Goal: Task Accomplishment & Management: Complete application form

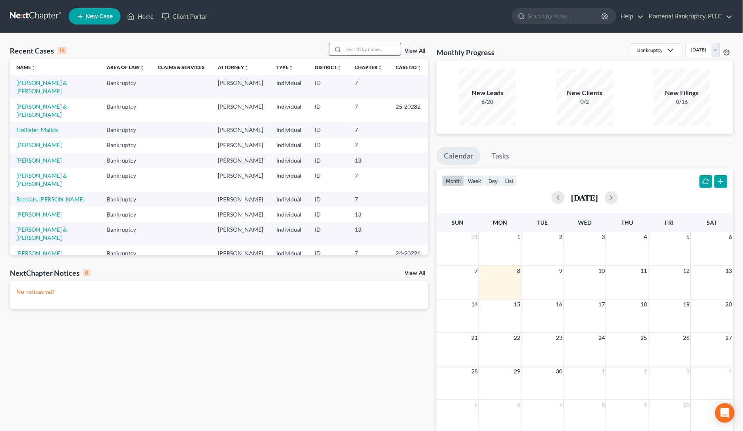
click at [344, 46] on input "search" at bounding box center [372, 49] width 57 height 12
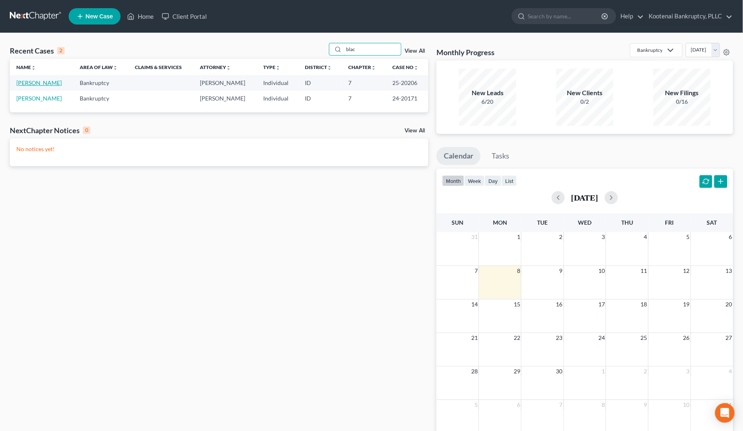
type input "blac"
click at [40, 86] on link "[PERSON_NAME]" at bounding box center [38, 82] width 45 height 7
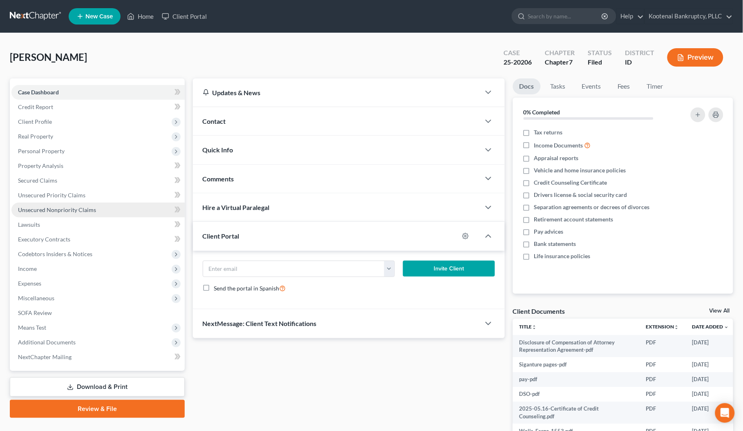
click at [48, 211] on span "Unsecured Nonpriority Claims" at bounding box center [57, 209] width 78 height 7
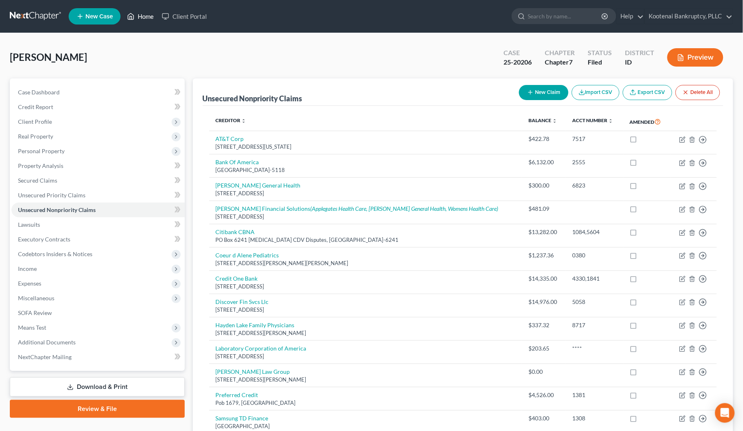
click at [141, 17] on link "Home" at bounding box center [140, 16] width 35 height 15
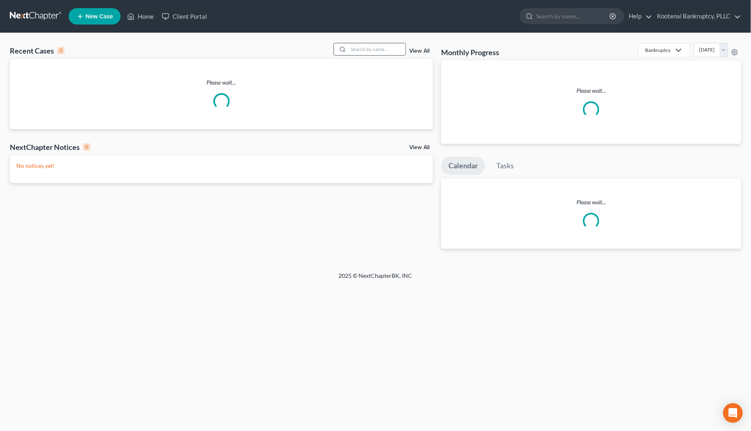
click at [362, 51] on input "search" at bounding box center [376, 49] width 57 height 12
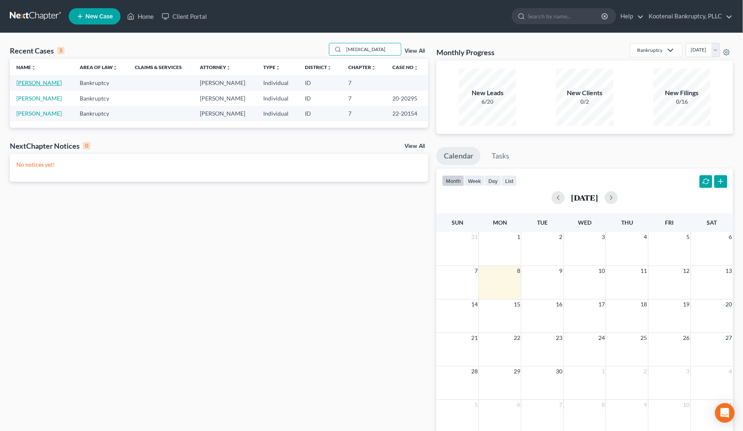
type input "tris"
click at [42, 85] on link "[PERSON_NAME]" at bounding box center [38, 82] width 45 height 7
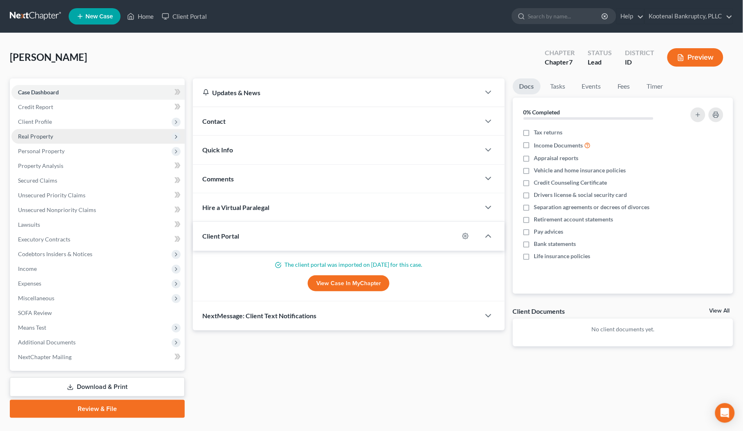
drag, startPoint x: 34, startPoint y: 122, endPoint x: 41, endPoint y: 135, distance: 14.8
click at [34, 123] on span "Client Profile" at bounding box center [35, 121] width 34 height 7
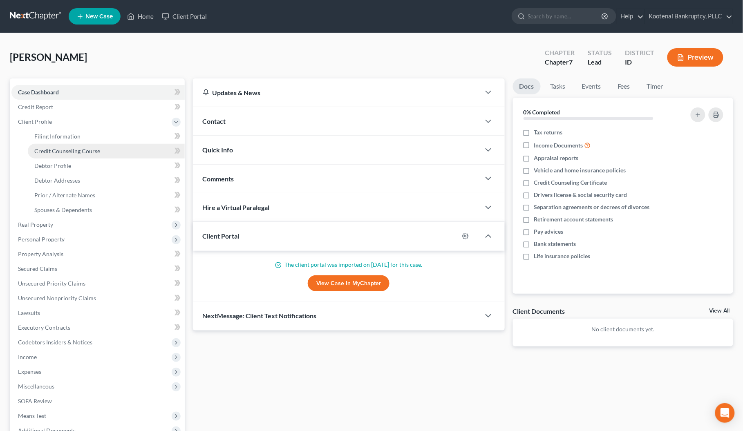
click at [48, 147] on span "Credit Counseling Course" at bounding box center [67, 150] width 66 height 7
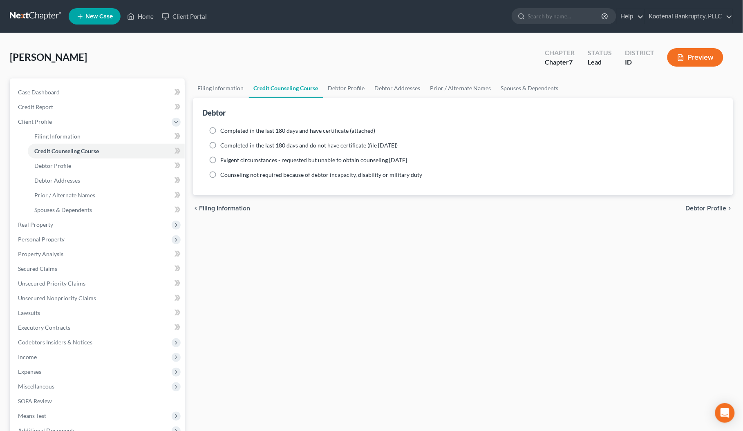
click at [221, 129] on label "Completed in the last 180 days and have certificate (attached)" at bounding box center [298, 131] width 155 height 8
click at [224, 129] on input "Completed in the last 180 days and have certificate (attached)" at bounding box center [226, 129] width 5 height 5
radio input "true"
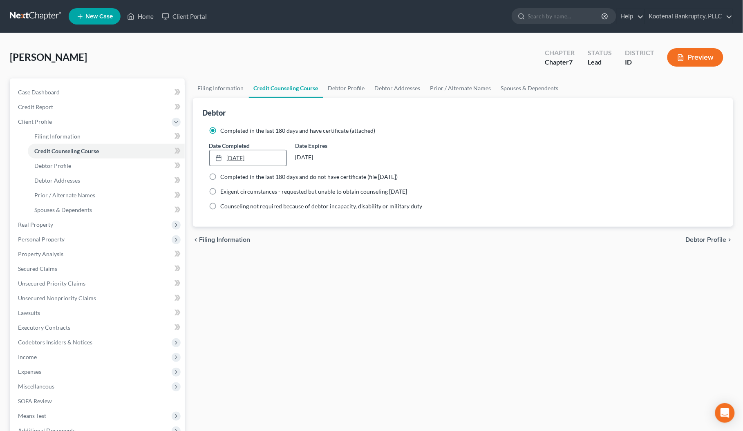
click at [224, 156] on div at bounding box center [220, 157] width 11 height 7
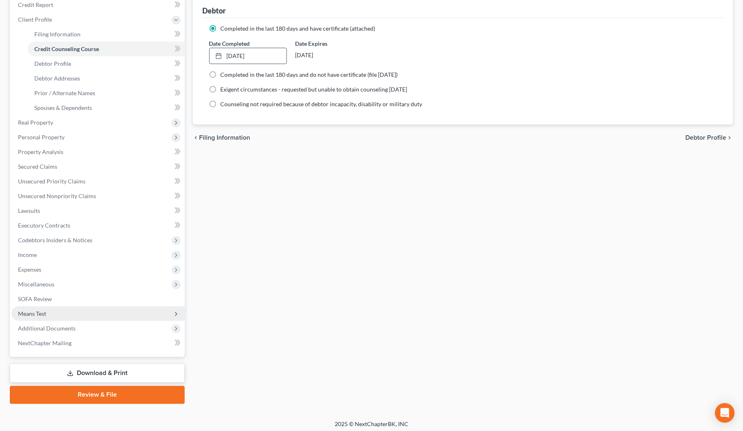
scroll to position [105, 0]
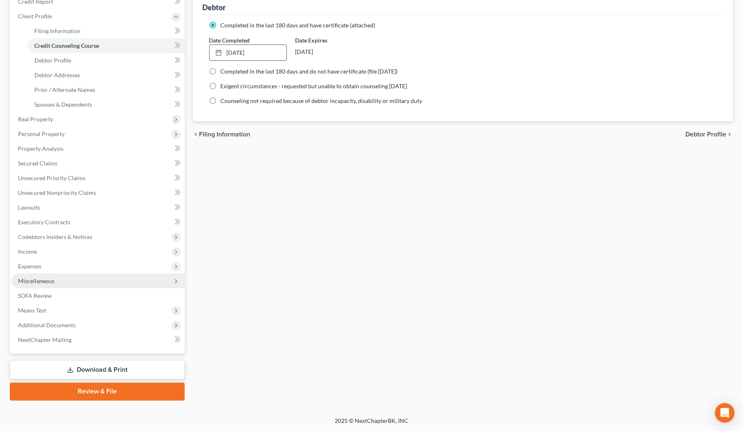
click at [48, 280] on span "Miscellaneous" at bounding box center [36, 280] width 36 height 7
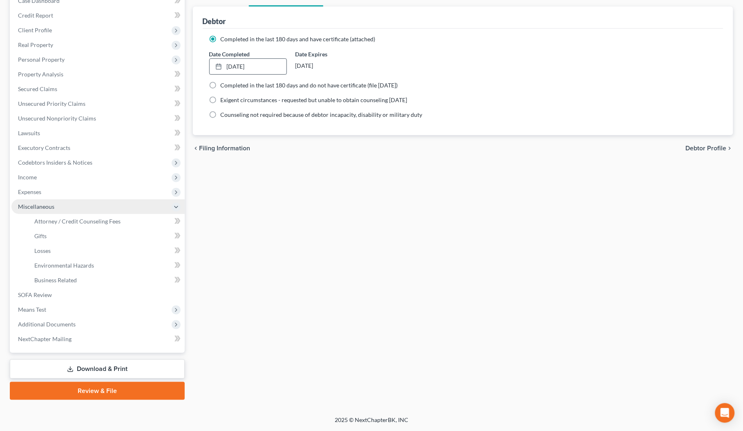
scroll to position [91, 0]
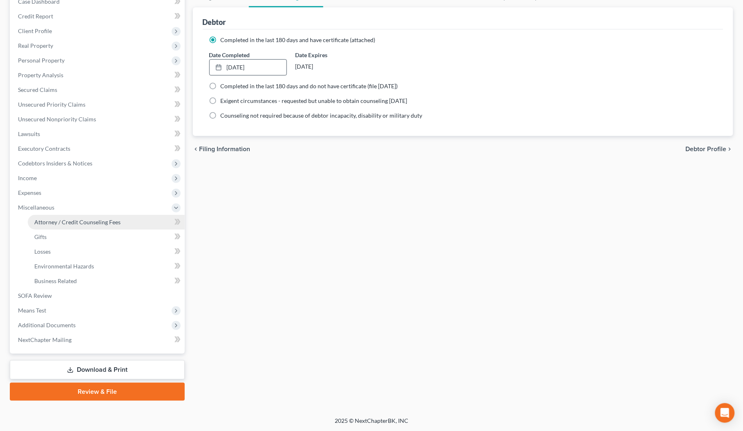
click at [74, 221] on span "Attorney / Credit Counseling Fees" at bounding box center [77, 222] width 86 height 7
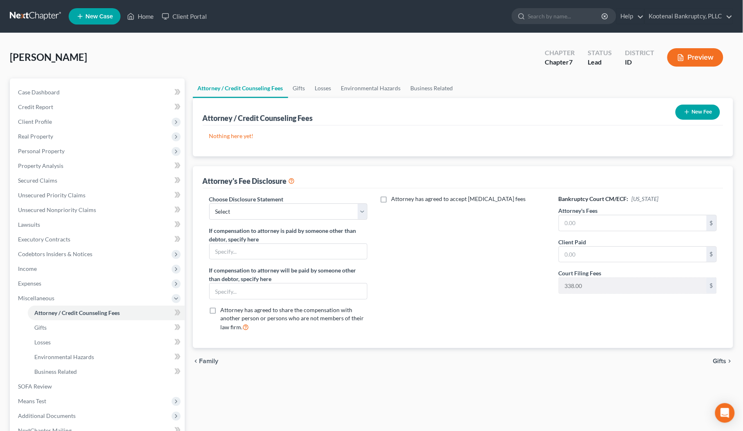
click at [699, 105] on button "New Fee" at bounding box center [697, 112] width 45 height 15
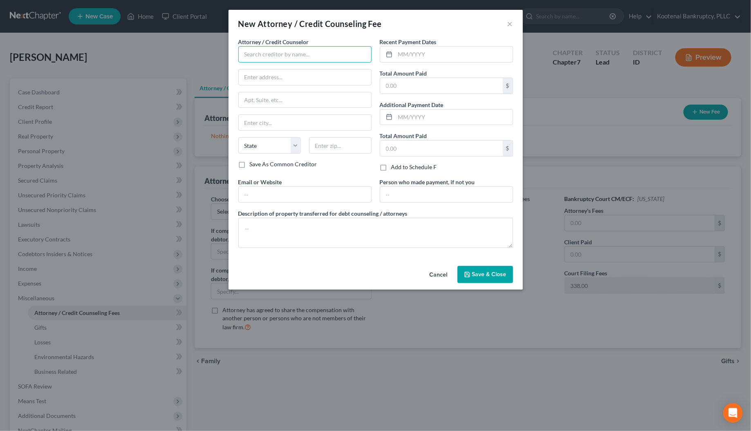
click at [250, 52] on input "text" at bounding box center [304, 54] width 133 height 16
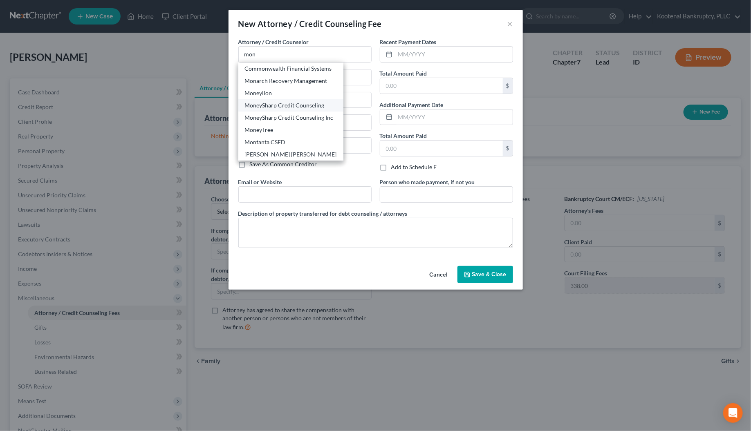
click at [270, 102] on div "MoneySharp Credit Counseling" at bounding box center [291, 105] width 92 height 8
type input "MoneySharp Credit Counseling"
type input "203 N Lasalle"
type input "Suite 2100"
type input "Chicago"
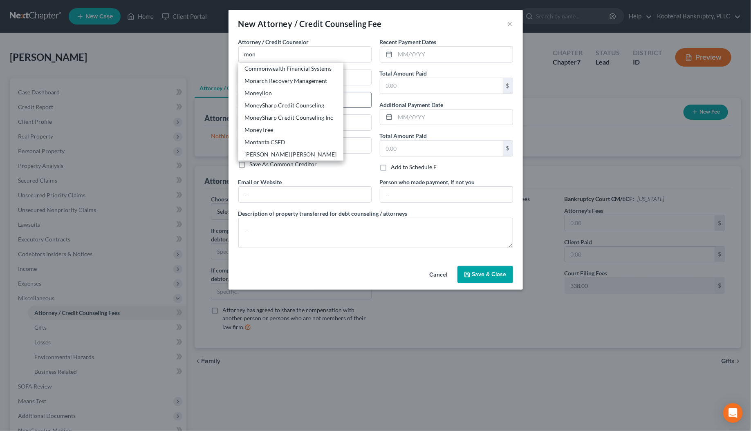
select select "14"
type input "60601"
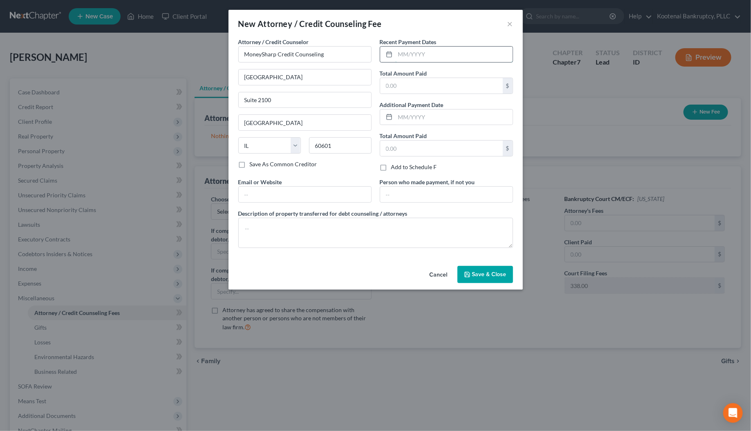
click at [413, 55] on input "text" at bounding box center [453, 55] width 117 height 16
type input "09/06/2025"
click at [384, 89] on input "text" at bounding box center [441, 86] width 123 height 16
type input "13.00"
click at [481, 270] on button "Save & Close" at bounding box center [485, 274] width 56 height 17
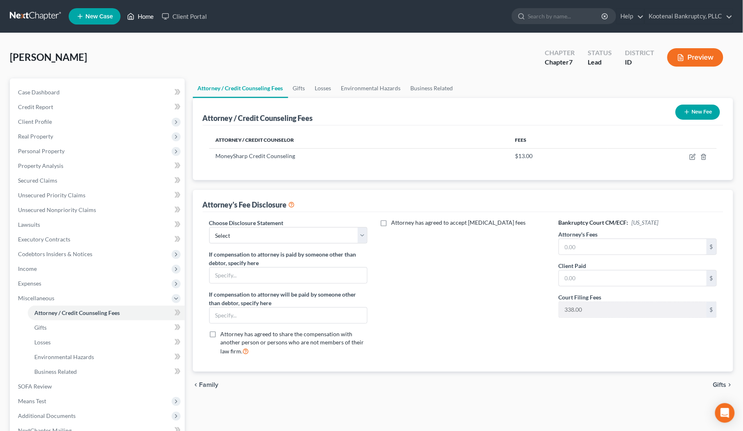
click at [143, 11] on link "Home" at bounding box center [140, 16] width 35 height 15
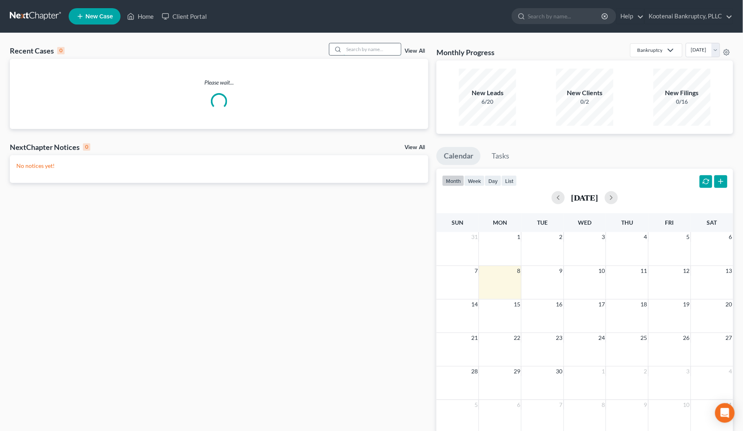
click at [355, 46] on input "search" at bounding box center [372, 49] width 57 height 12
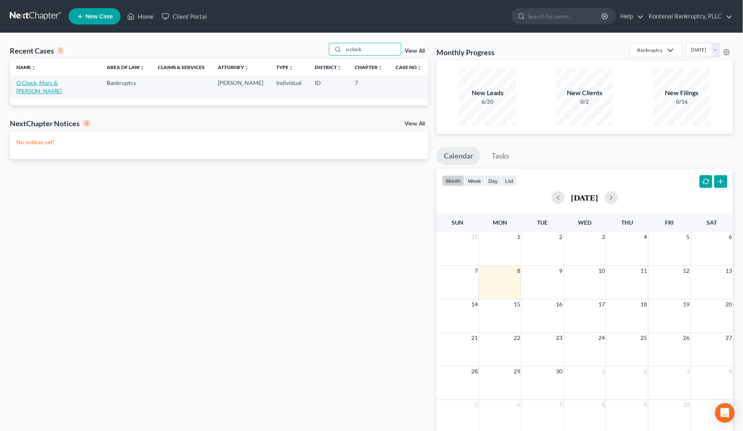
type input "o clock"
click at [52, 82] on link "O Clock, Marc & [PERSON_NAME]" at bounding box center [38, 86] width 45 height 15
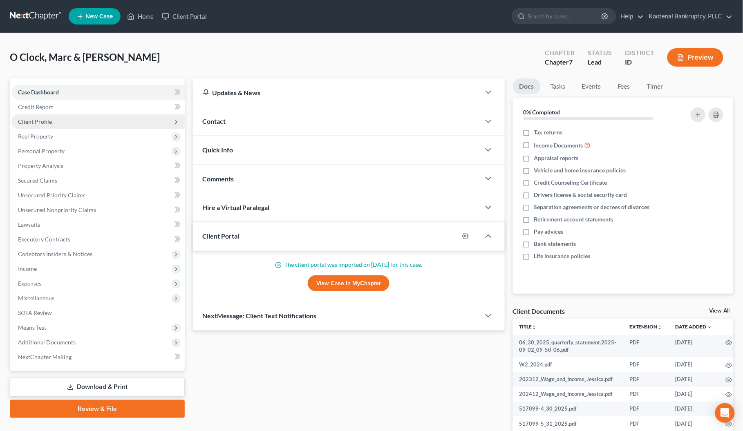
click at [29, 118] on span "Client Profile" at bounding box center [35, 121] width 34 height 7
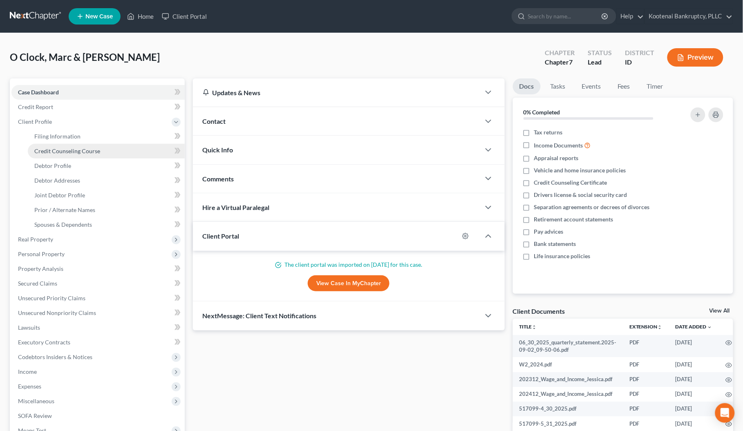
click at [60, 148] on span "Credit Counseling Course" at bounding box center [67, 150] width 66 height 7
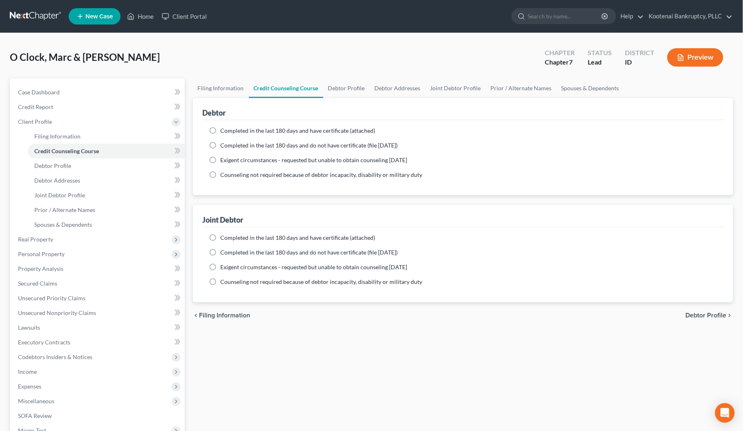
click at [221, 128] on label "Completed in the last 180 days and have certificate (attached)" at bounding box center [298, 131] width 155 height 8
click at [224, 128] on input "Completed in the last 180 days and have certificate (attached)" at bounding box center [226, 129] width 5 height 5
radio input "true"
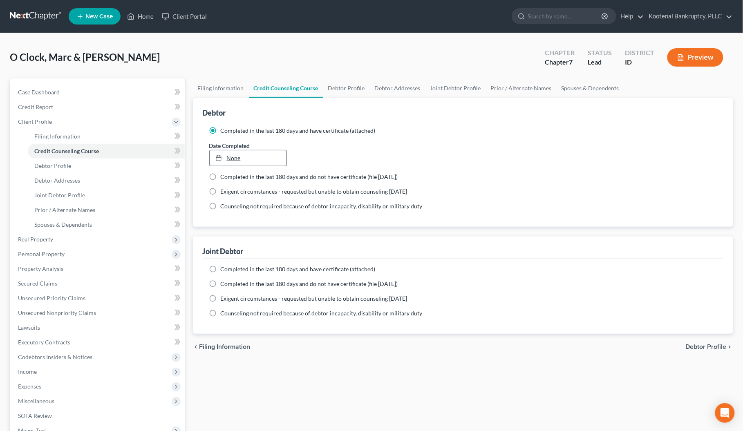
type input "9/8/2025"
click at [252, 157] on link "None" at bounding box center [248, 158] width 77 height 16
drag, startPoint x: 212, startPoint y: 269, endPoint x: 212, endPoint y: 280, distance: 11.4
click at [221, 270] on label "Completed in the last 180 days and have certificate (attached)" at bounding box center [298, 269] width 155 height 8
click at [224, 270] on input "Completed in the last 180 days and have certificate (attached)" at bounding box center [226, 267] width 5 height 5
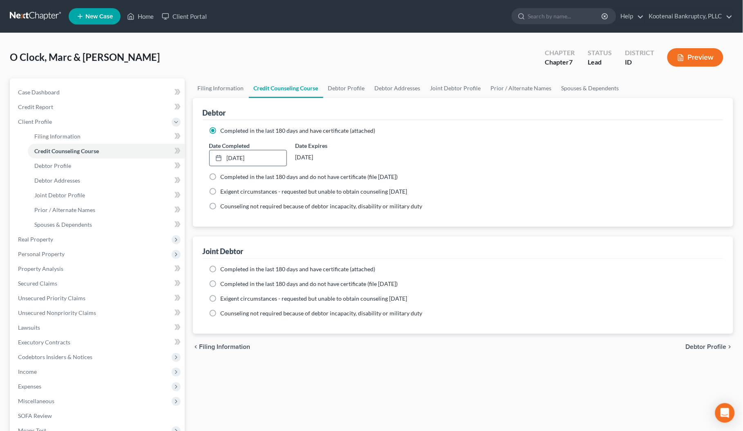
radio input "true"
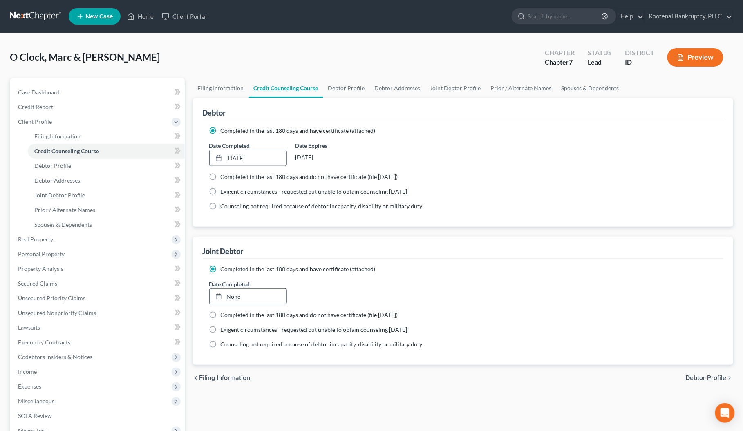
type input "9/8/2025"
click at [222, 296] on div at bounding box center [220, 296] width 11 height 7
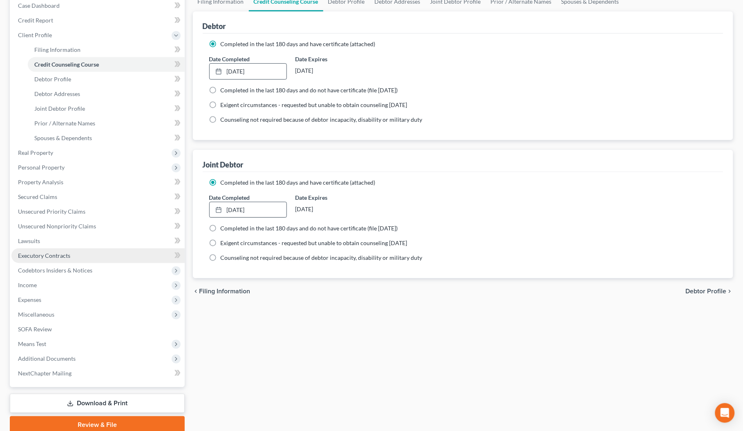
scroll to position [121, 0]
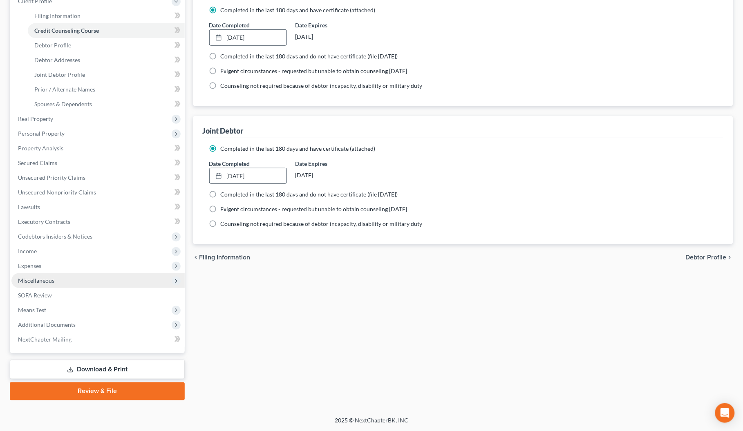
click at [41, 284] on span "Miscellaneous" at bounding box center [97, 280] width 173 height 15
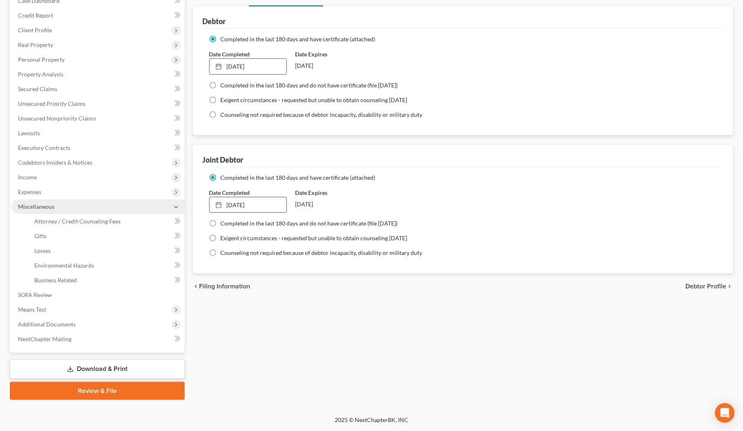
scroll to position [91, 0]
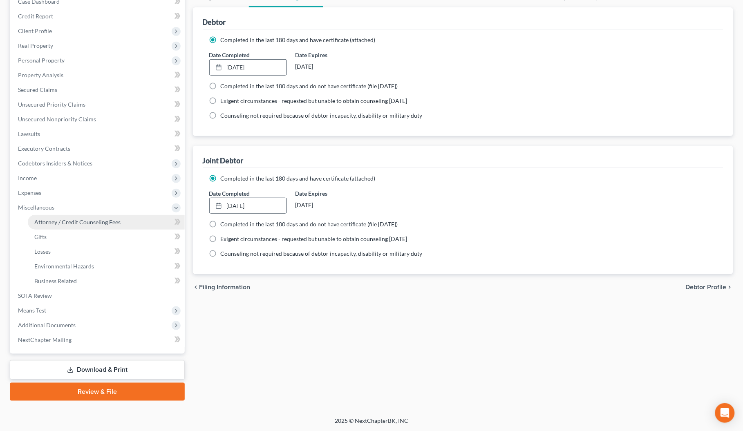
click at [62, 224] on span "Attorney / Credit Counseling Fees" at bounding box center [77, 222] width 86 height 7
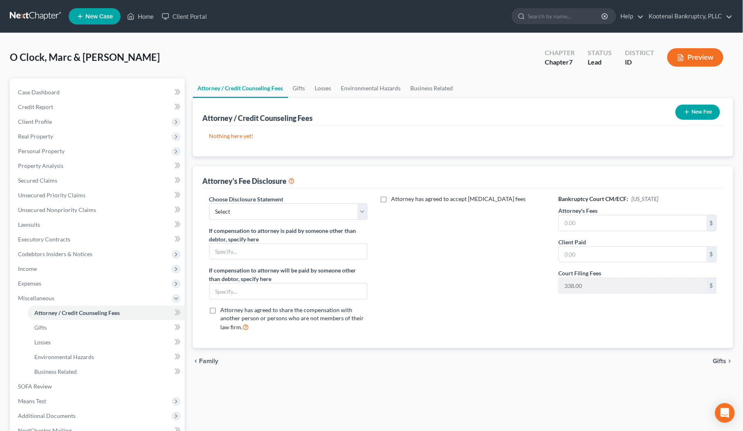
drag, startPoint x: 702, startPoint y: 101, endPoint x: 702, endPoint y: 108, distance: 7.4
click at [702, 103] on div "New Fee" at bounding box center [697, 112] width 51 height 22
click at [702, 109] on button "New Fee" at bounding box center [697, 112] width 45 height 15
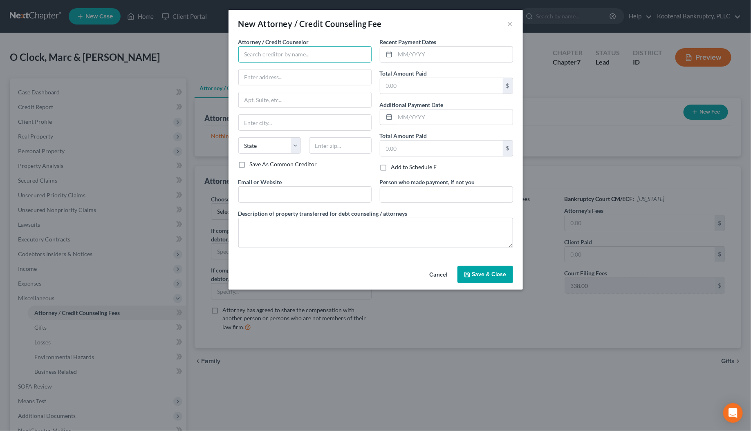
click at [273, 56] on input "text" at bounding box center [304, 54] width 133 height 16
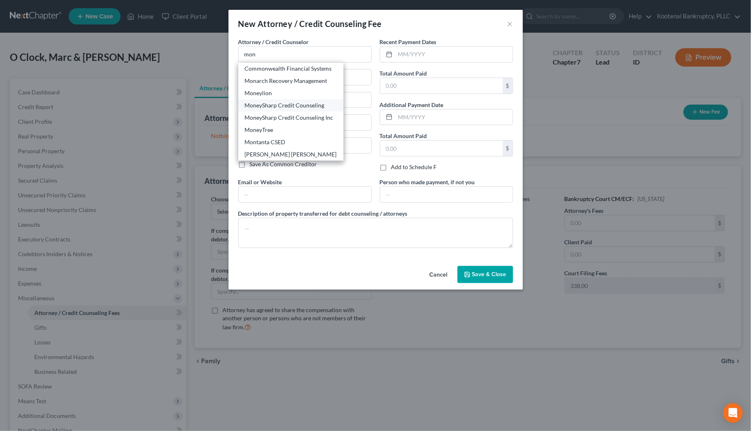
drag, startPoint x: 270, startPoint y: 104, endPoint x: 369, endPoint y: 90, distance: 99.5
click at [271, 103] on div "MoneySharp Credit Counseling" at bounding box center [291, 105] width 92 height 8
type input "MoneySharp Credit Counseling"
type input "203 N Lasalle"
type input "Suite 2100"
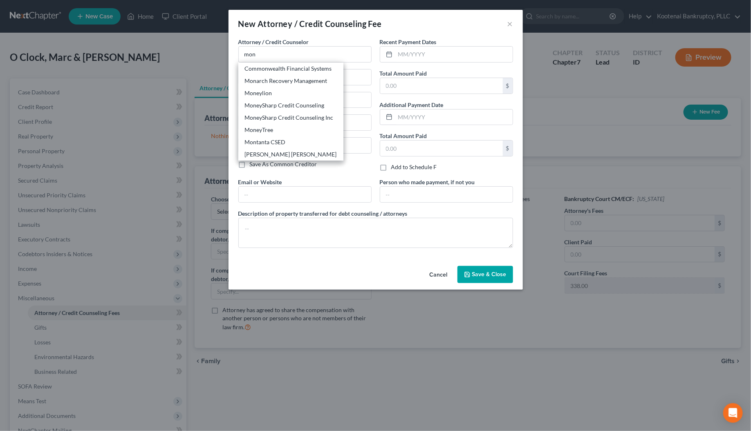
type input "Chicago"
select select "14"
type input "60601"
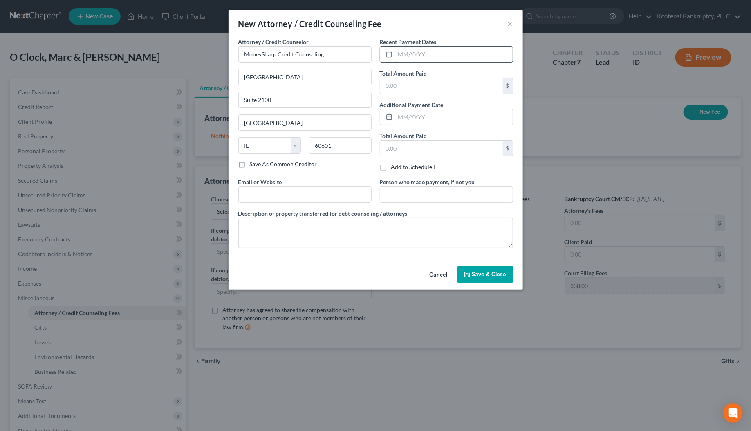
click at [399, 56] on input "text" at bounding box center [453, 55] width 117 height 16
type input "09/07/2025"
click at [397, 92] on input "text" at bounding box center [441, 86] width 123 height 16
type input "13.00"
click at [483, 277] on span "Save & Close" at bounding box center [489, 274] width 34 height 7
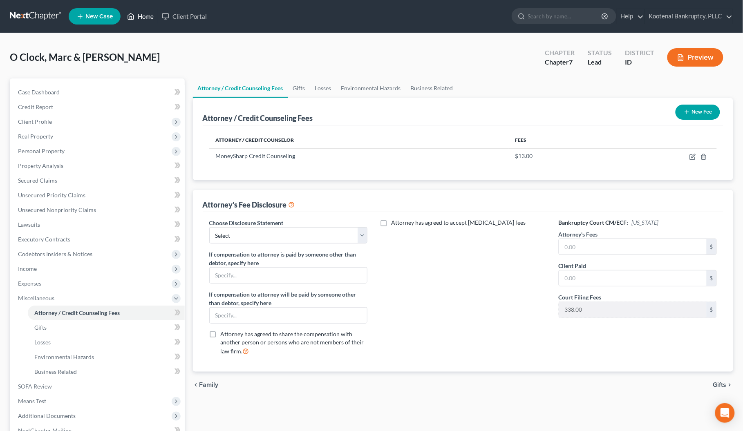
click at [147, 18] on link "Home" at bounding box center [140, 16] width 35 height 15
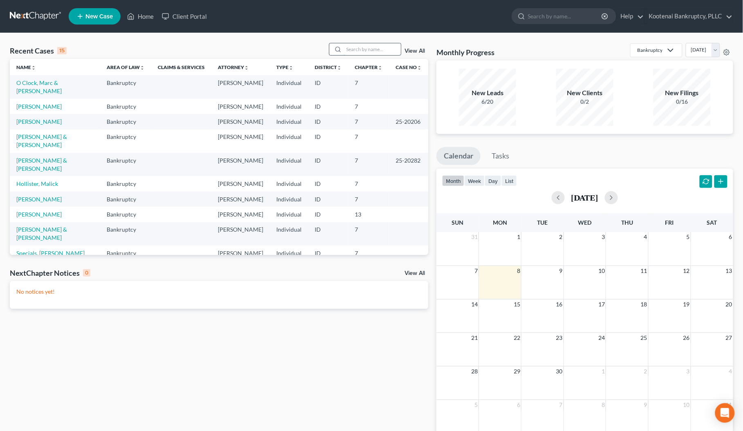
click at [345, 49] on input "search" at bounding box center [372, 49] width 57 height 12
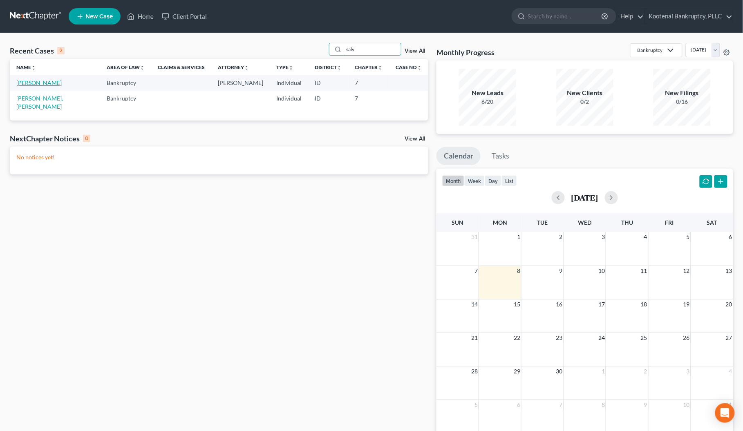
type input "salv"
click at [41, 83] on link "[PERSON_NAME]" at bounding box center [38, 82] width 45 height 7
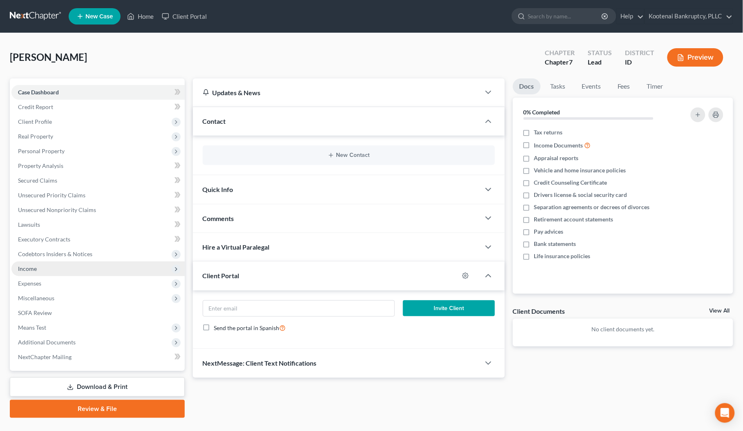
click at [29, 273] on span "Income" at bounding box center [97, 268] width 173 height 15
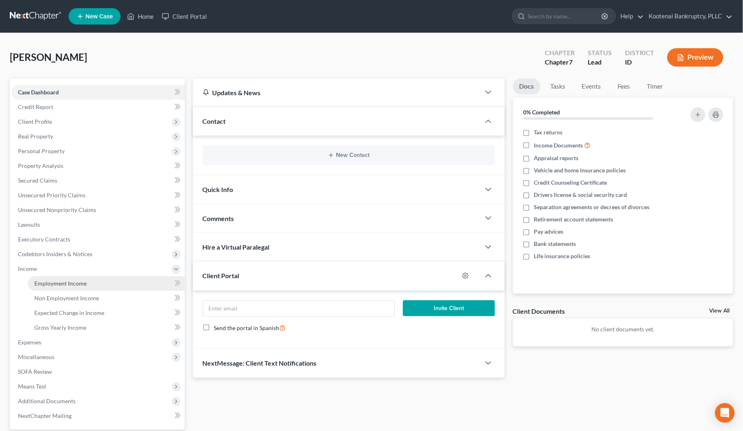
click at [54, 280] on span "Employment Income" at bounding box center [60, 283] width 52 height 7
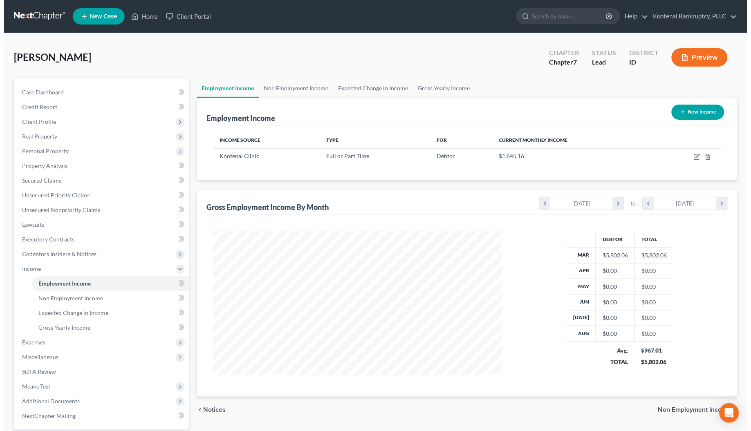
scroll to position [147, 306]
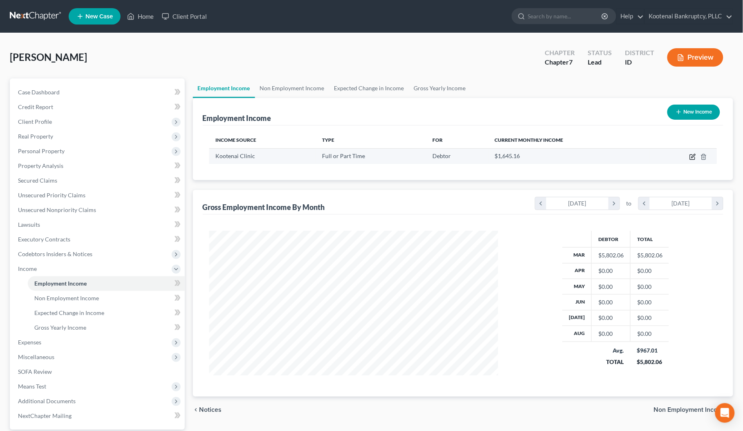
click at [693, 158] on icon "button" at bounding box center [692, 157] width 7 height 7
select select "0"
select select "13"
select select "0"
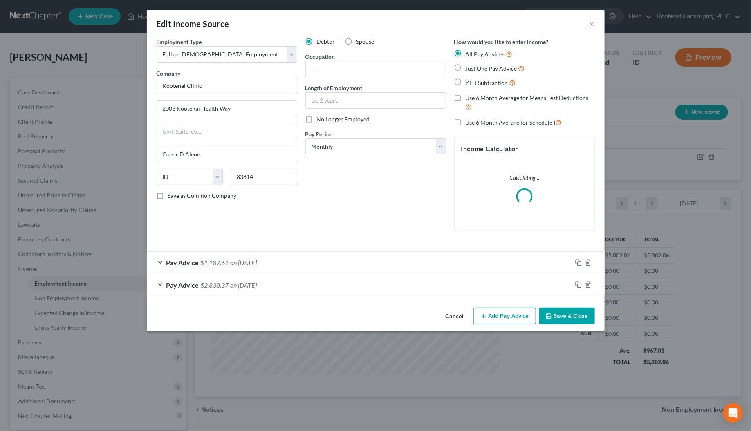
scroll to position [147, 309]
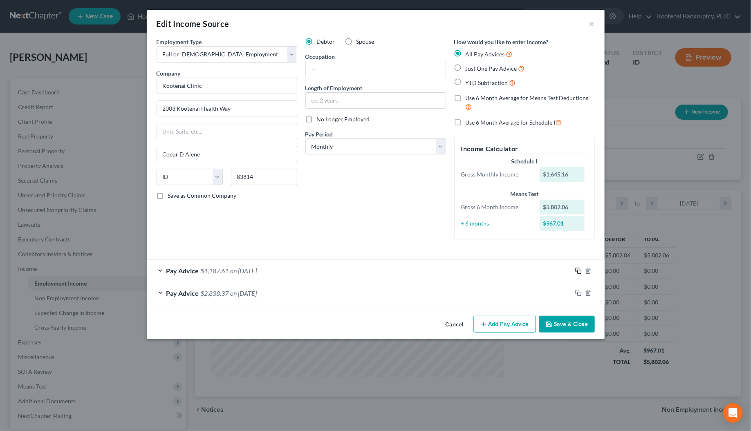
drag, startPoint x: 579, startPoint y: 270, endPoint x: 477, endPoint y: 261, distance: 101.7
click at [579, 270] on icon "button" at bounding box center [578, 271] width 7 height 7
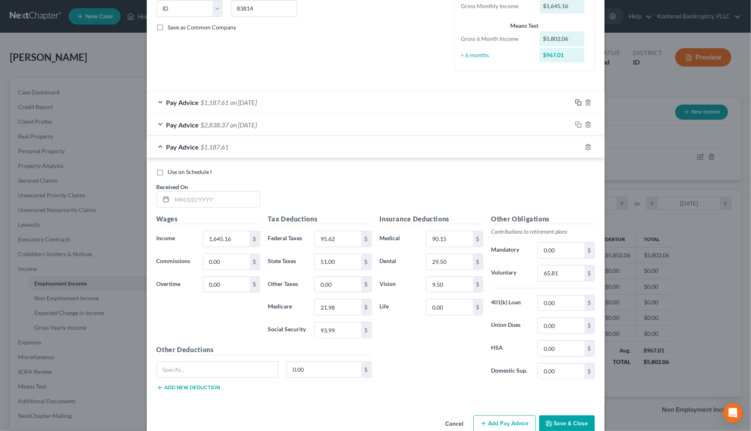
scroll to position [188, 0]
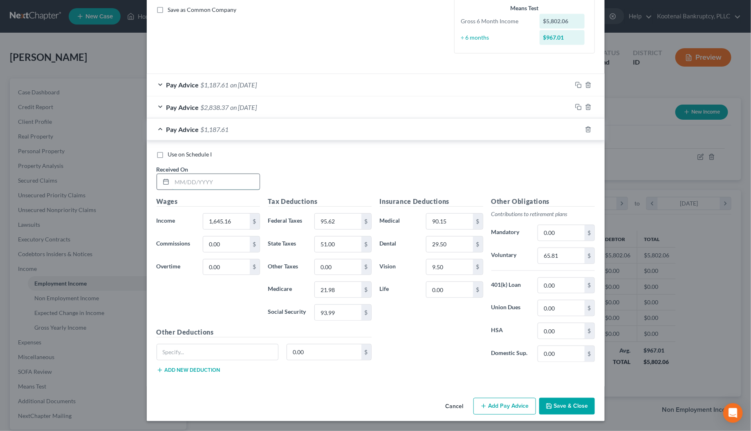
click at [181, 179] on input "text" at bounding box center [215, 182] width 87 height 16
type input "[DATE]"
click at [209, 219] on input "1,645.16" at bounding box center [226, 222] width 46 height 16
type input "2,679.66"
click at [340, 221] on input "95.62" at bounding box center [338, 222] width 46 height 16
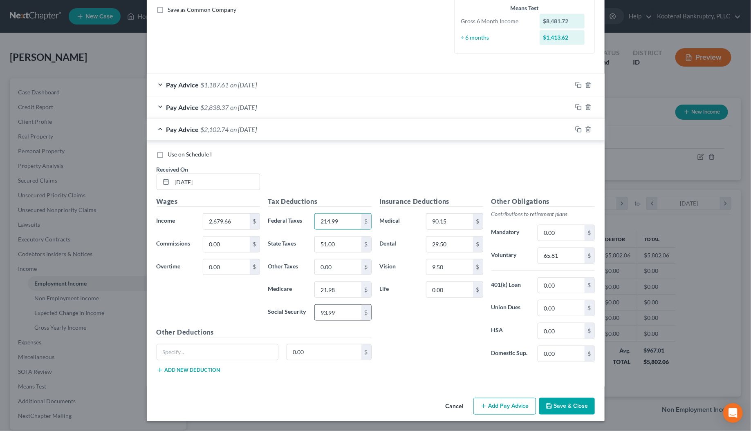
type input "214.99"
click at [341, 315] on input "93.99" at bounding box center [338, 313] width 46 height 16
type input "158.13"
click at [337, 292] on input "21.98" at bounding box center [338, 290] width 46 height 16
type input "36.98"
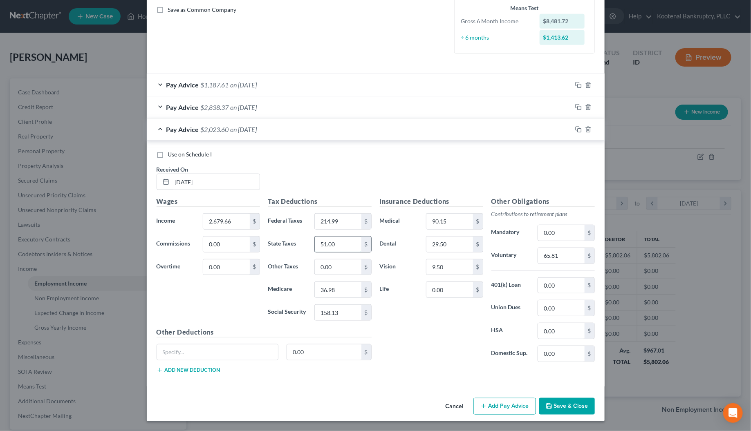
click at [333, 244] on input "51.00" at bounding box center [338, 245] width 46 height 16
type input "107.00"
click at [556, 257] on input "65.81" at bounding box center [561, 256] width 46 height 16
type input "107.19"
click at [332, 268] on input "0.00" at bounding box center [338, 267] width 46 height 16
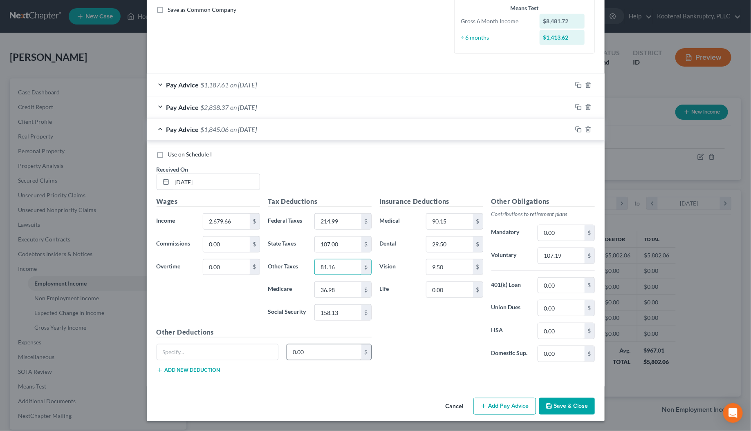
type input "81.16"
click at [316, 355] on input "0.00" at bounding box center [324, 352] width 74 height 16
type input "48.03"
click at [321, 356] on input "48.03" at bounding box center [324, 352] width 74 height 16
click at [577, 130] on rect "button" at bounding box center [579, 131] width 4 height 4
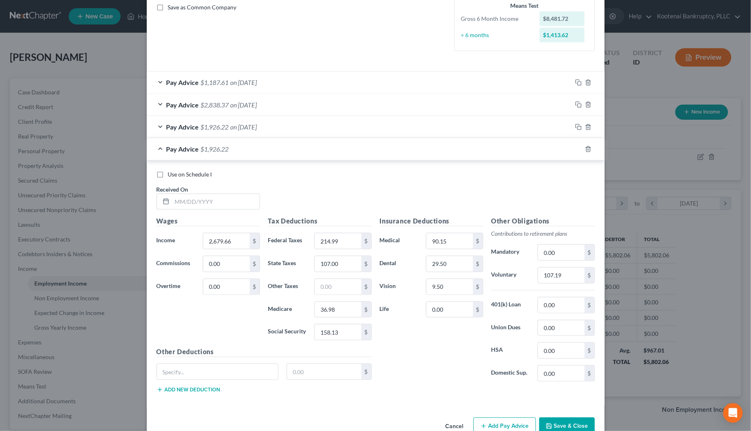
click at [217, 211] on div "Use on Schedule I Received On *" at bounding box center [375, 193] width 446 height 46
click at [204, 201] on input "text" at bounding box center [215, 202] width 87 height 16
type input "[DATE]"
click at [212, 244] on input "2,679.66" at bounding box center [226, 241] width 46 height 16
type input "1,981.71"
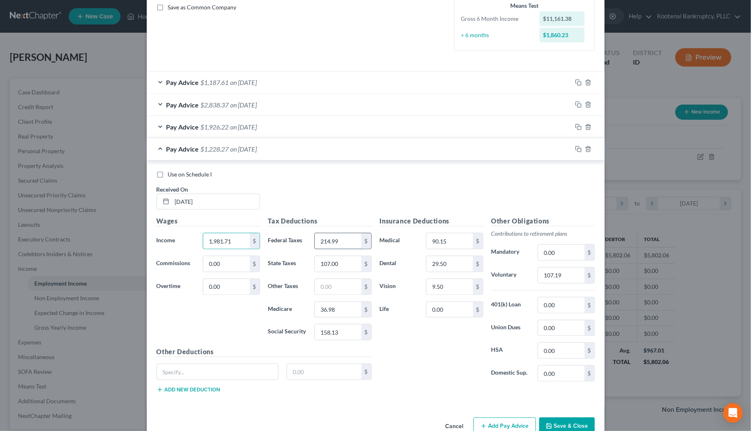
click at [322, 246] on input "214.99" at bounding box center [338, 241] width 46 height 16
type input "134.39"
click at [330, 337] on input "158.13" at bounding box center [338, 332] width 46 height 16
type input "114.86"
click at [333, 313] on input "36.98" at bounding box center [338, 310] width 46 height 16
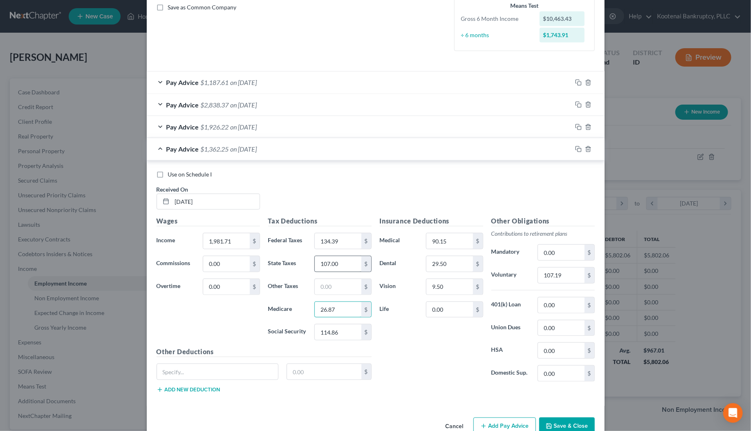
type input "26.87"
click at [342, 270] on div "107.00 $" at bounding box center [342, 264] width 57 height 16
click at [336, 266] on input "107.00" at bounding box center [338, 264] width 46 height 16
type input "69.00"
click at [557, 277] on input "107.19" at bounding box center [561, 276] width 46 height 16
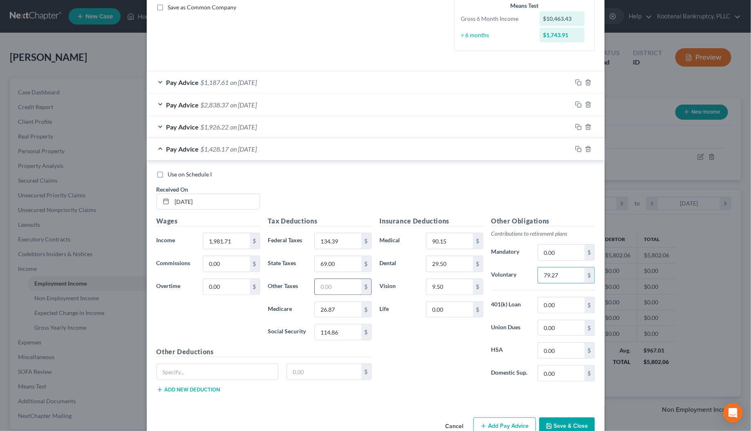
type input "79.27"
click at [330, 291] on input "text" at bounding box center [338, 287] width 46 height 16
type input "116.62"
click at [312, 370] on input "text" at bounding box center [324, 372] width 74 height 16
type input "28.05"
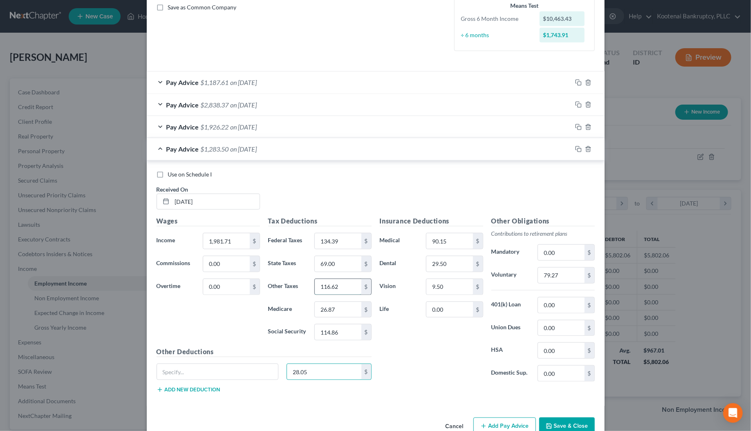
click at [329, 286] on input "116.62" at bounding box center [338, 287] width 46 height 16
click at [317, 370] on input "28.05" at bounding box center [324, 372] width 74 height 16
click at [575, 150] on icon "button" at bounding box center [578, 149] width 7 height 7
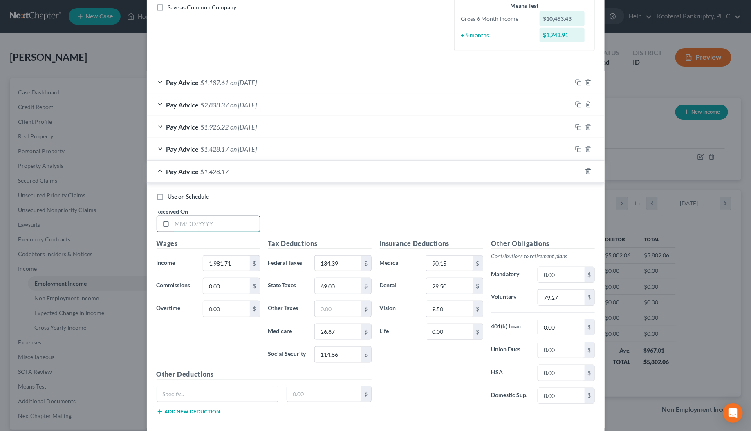
click at [189, 223] on input "text" at bounding box center [215, 224] width 87 height 16
type input "[DATE]"
click at [208, 264] on input "1,981.71" at bounding box center [226, 264] width 46 height 16
type input "2,050.81"
click at [320, 264] on input "134.39" at bounding box center [338, 264] width 46 height 16
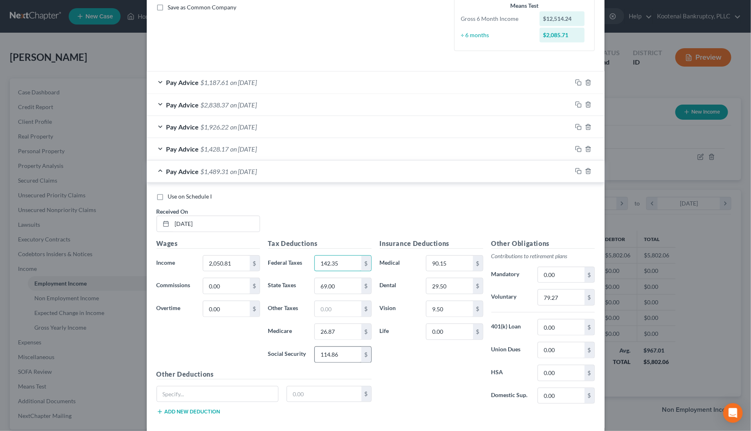
type input "142.35"
click at [321, 355] on input "114.86" at bounding box center [338, 355] width 46 height 16
type input "119.14"
click at [324, 333] on input "26.87" at bounding box center [338, 332] width 46 height 16
type input "27.86"
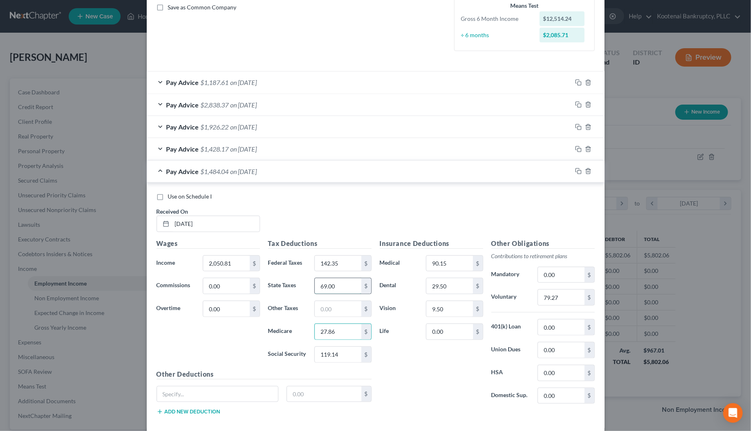
click at [323, 289] on input "69.00" at bounding box center [338, 286] width 46 height 16
type input "73.00"
click at [540, 298] on input "79.27" at bounding box center [561, 298] width 46 height 16
type input "82.03"
click at [319, 313] on input "text" at bounding box center [338, 309] width 46 height 16
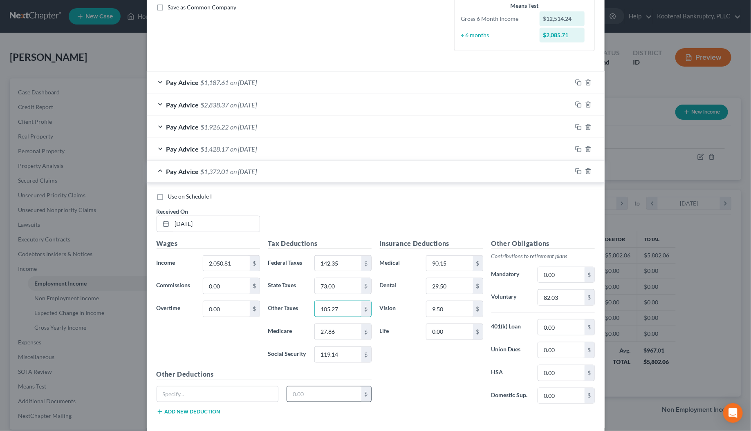
type input "105.27"
click at [307, 397] on input "text" at bounding box center [324, 395] width 74 height 16
type input "44.48"
click at [337, 313] on input "105.27" at bounding box center [338, 309] width 46 height 16
click at [324, 402] on input "44.48" at bounding box center [324, 395] width 74 height 16
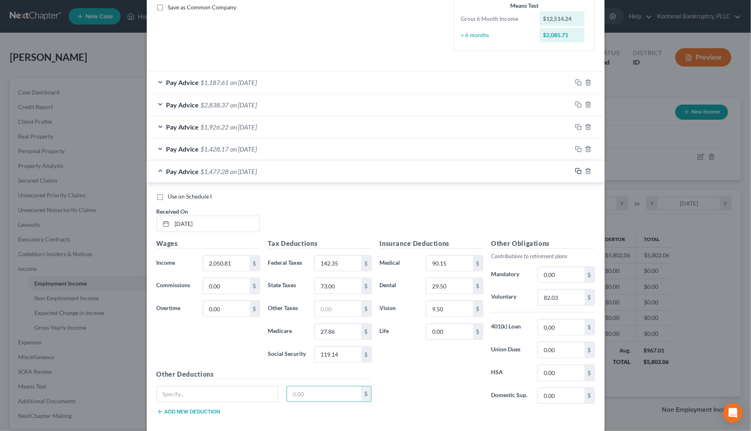
click at [576, 174] on icon "button" at bounding box center [578, 171] width 7 height 7
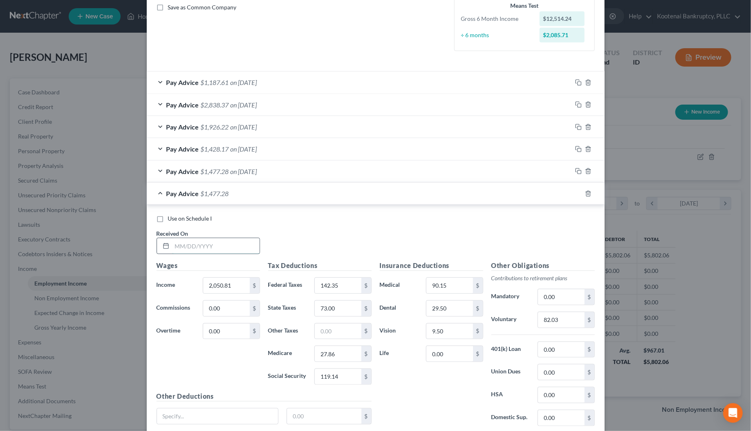
click at [199, 249] on input "text" at bounding box center [215, 246] width 87 height 16
type input "[DATE]"
click at [215, 290] on input "2,050.81" at bounding box center [226, 286] width 46 height 16
type input "2,459.90"
click at [330, 289] on input "142.35" at bounding box center [338, 286] width 46 height 16
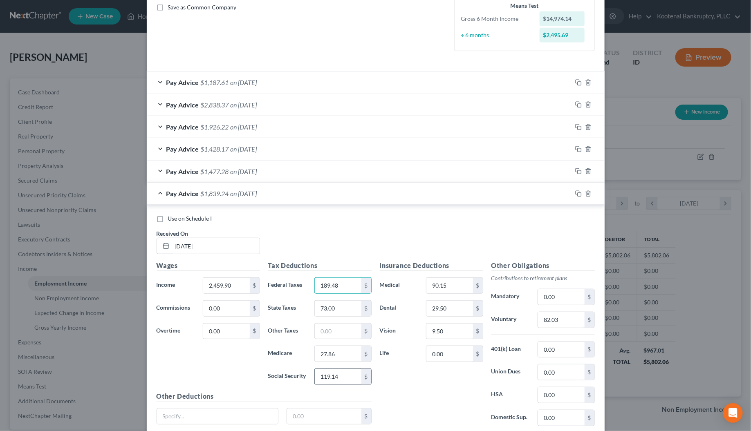
type input "189.48"
click at [327, 377] on input "119.14" at bounding box center [338, 377] width 46 height 16
type input "144.51"
click at [333, 359] on input "27.86" at bounding box center [338, 354] width 46 height 16
type input "33.80"
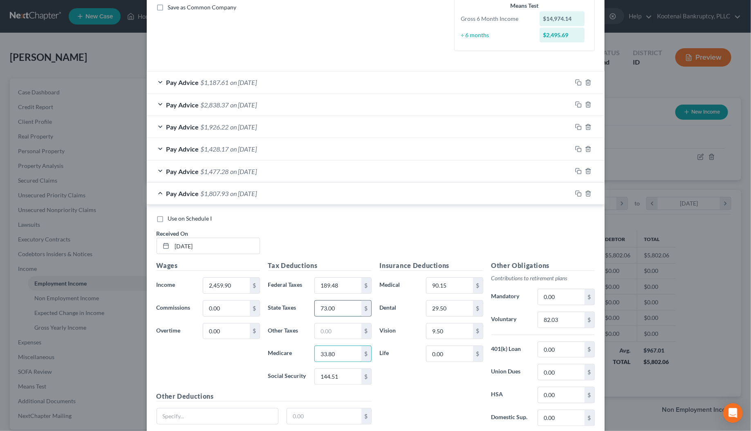
click at [330, 311] on input "73.00" at bounding box center [338, 309] width 46 height 16
type input "88.00"
click at [554, 317] on input "82.03" at bounding box center [561, 320] width 46 height 16
type input "98.40"
drag, startPoint x: 346, startPoint y: 327, endPoint x: 342, endPoint y: 329, distance: 4.4
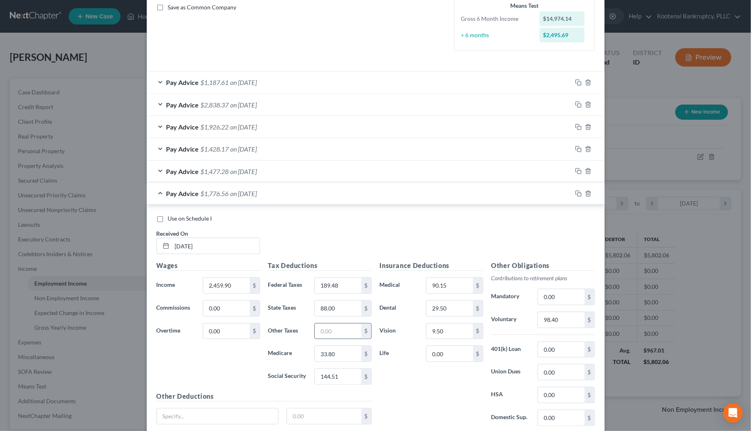
click at [344, 328] on input "text" at bounding box center [338, 332] width 46 height 16
type input "17.48"
click at [338, 422] on input "text" at bounding box center [324, 417] width 74 height 16
type input "4"
click at [338, 339] on input "17.48" at bounding box center [338, 332] width 46 height 16
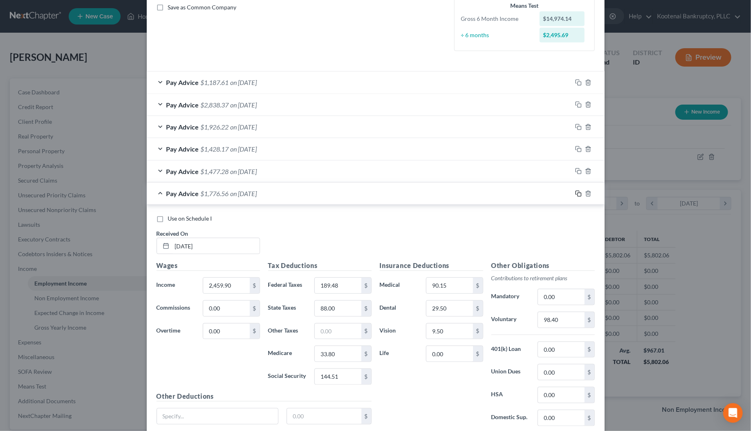
click at [577, 197] on rect "button" at bounding box center [579, 195] width 4 height 4
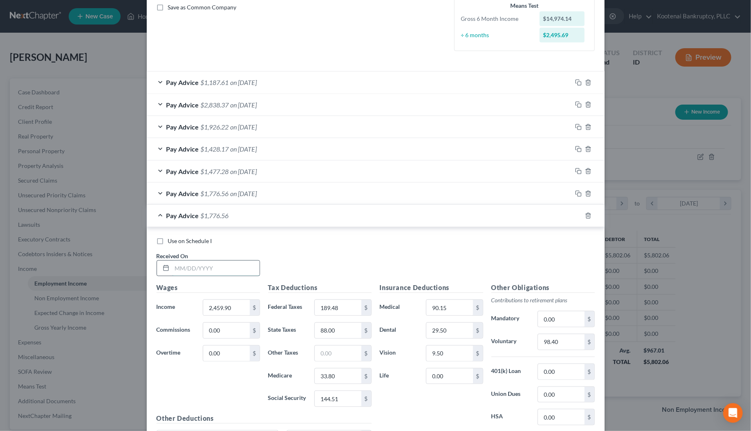
click at [184, 268] on input "text" at bounding box center [215, 269] width 87 height 16
type input "[DATE]"
click at [210, 311] on input "2,459.90" at bounding box center [226, 308] width 46 height 16
type input "1,362.31"
click at [340, 309] on input "189.48" at bounding box center [338, 308] width 46 height 16
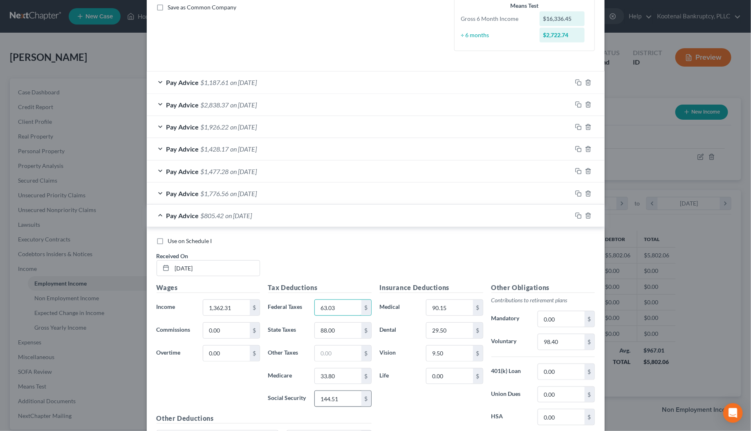
type input "63.03"
click at [335, 399] on input "144.51" at bounding box center [338, 399] width 46 height 16
type input "76.45"
click at [337, 381] on input "33.80" at bounding box center [338, 377] width 46 height 16
type input "17.88"
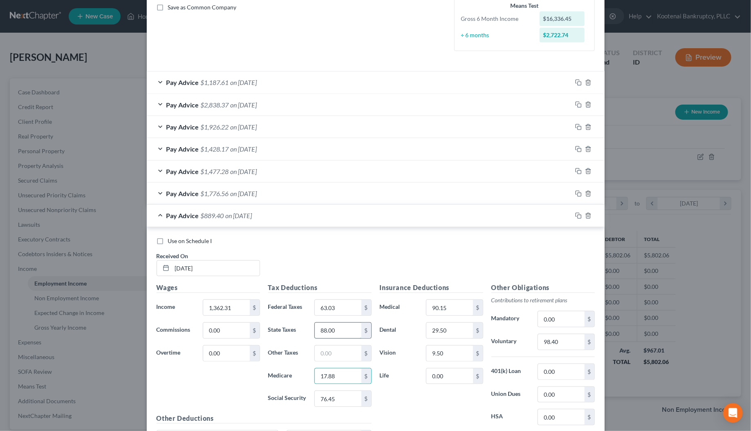
click at [343, 338] on input "88.00" at bounding box center [338, 331] width 46 height 16
type input "32.00"
click at [547, 342] on input "98.40" at bounding box center [561, 342] width 46 height 16
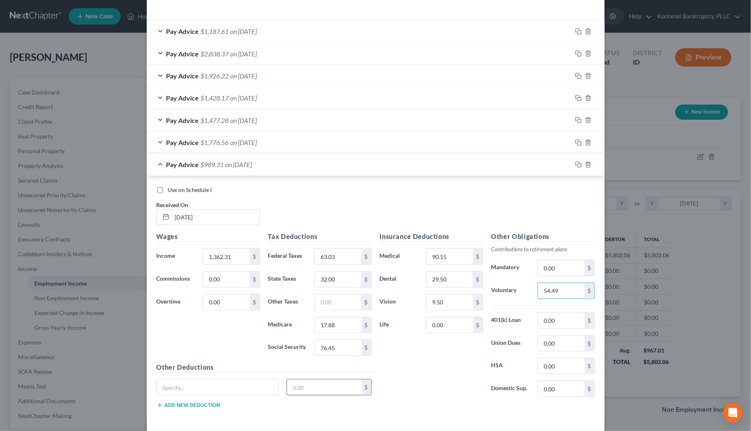
type input "54.49"
click at [299, 389] on input "text" at bounding box center [324, 388] width 74 height 16
type input "293.24"
click at [319, 305] on input "text" at bounding box center [338, 303] width 46 height 16
type input "52.85"
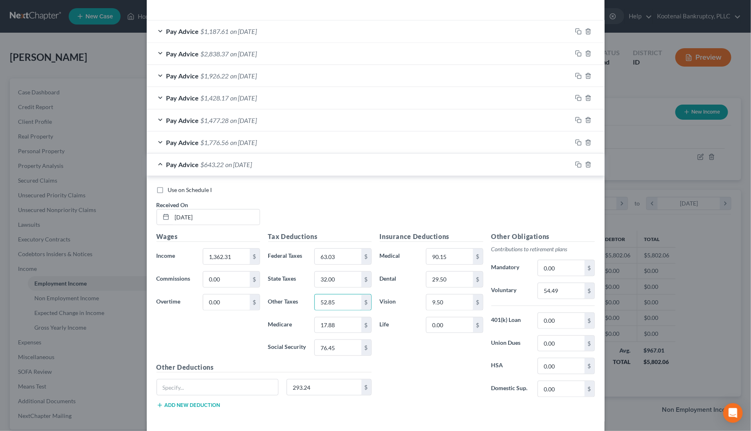
click at [207, 408] on button "Add new deduction" at bounding box center [188, 405] width 64 height 7
type input "32.68"
click at [309, 413] on input "32.68" at bounding box center [324, 410] width 74 height 16
drag, startPoint x: 309, startPoint y: 413, endPoint x: 284, endPoint y: 411, distance: 25.0
click at [287, 411] on input "32.68" at bounding box center [324, 410] width 74 height 16
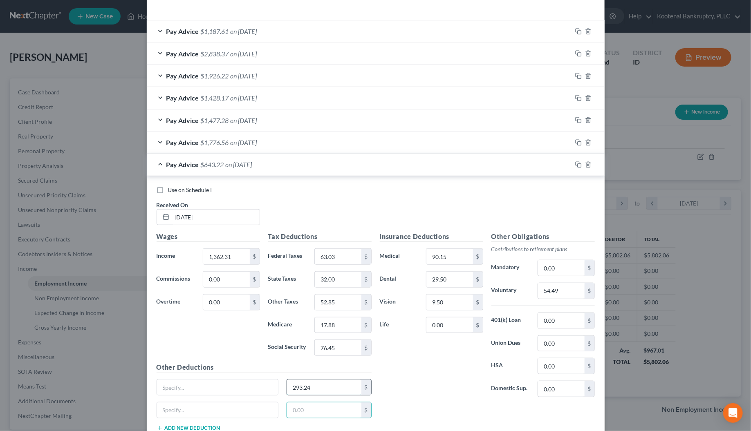
click at [308, 387] on input "293.24" at bounding box center [324, 388] width 74 height 16
click at [332, 308] on input "52.85" at bounding box center [338, 303] width 46 height 16
click at [575, 165] on icon "button" at bounding box center [578, 164] width 7 height 7
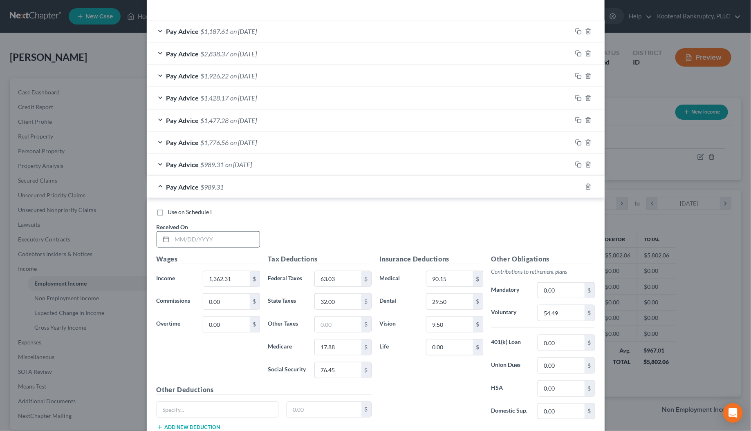
click at [223, 243] on input "text" at bounding box center [215, 240] width 87 height 16
type input "[DATE]"
type input "1,687.43"
click at [330, 281] on input "63.03" at bounding box center [338, 279] width 46 height 16
type input "100.49"
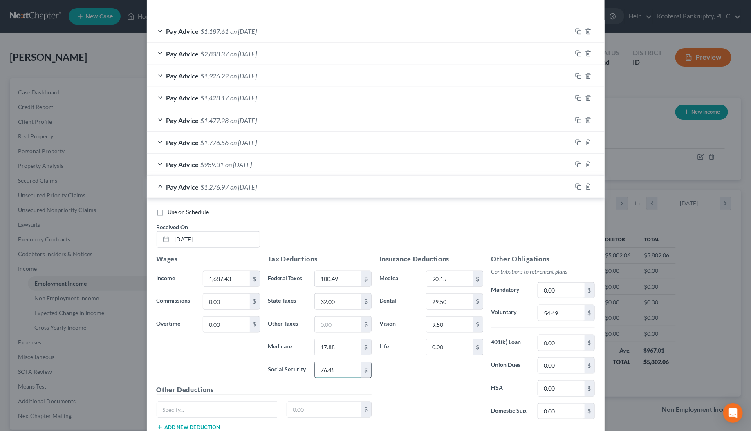
click at [331, 373] on input "76.45" at bounding box center [338, 370] width 46 height 16
type input "96.62"
click at [333, 358] on div "Tax Deductions Federal Taxes 100.49 $ State Taxes 32.00 $ Other Taxes $ Medicar…" at bounding box center [320, 319] width 112 height 131
click at [333, 344] on input "17.88" at bounding box center [338, 348] width 46 height 16
type input "22.60"
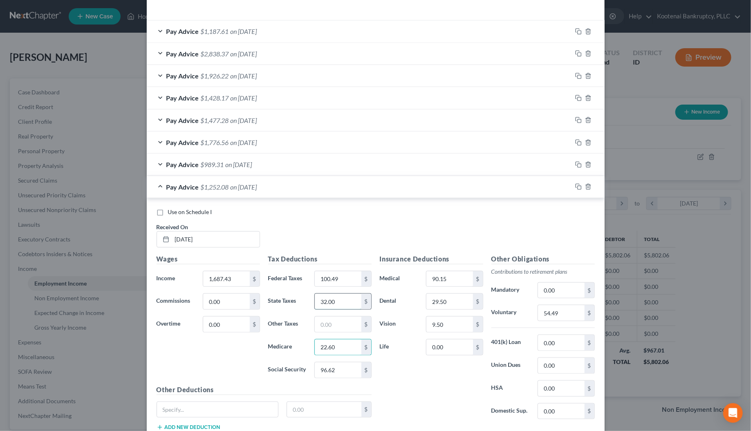
click at [335, 301] on input "32.00" at bounding box center [338, 302] width 46 height 16
type input "48.00"
click at [546, 319] on input "54.49" at bounding box center [561, 313] width 46 height 16
type input "67.50"
click at [331, 325] on input "text" at bounding box center [338, 325] width 46 height 16
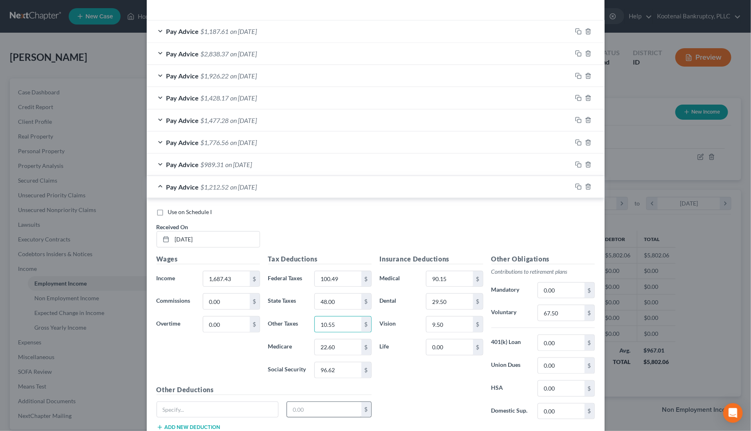
type input "10.55"
click at [303, 414] on input "text" at bounding box center [324, 410] width 74 height 16
type input "41.00"
click at [315, 414] on input "41.00" at bounding box center [324, 410] width 74 height 16
drag, startPoint x: 306, startPoint y: 414, endPoint x: 276, endPoint y: 411, distance: 29.9
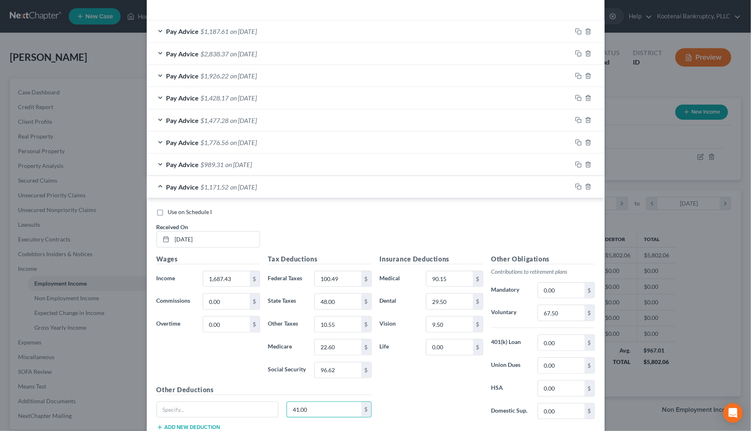
click at [276, 411] on div "41.00 $" at bounding box center [263, 413] width 223 height 23
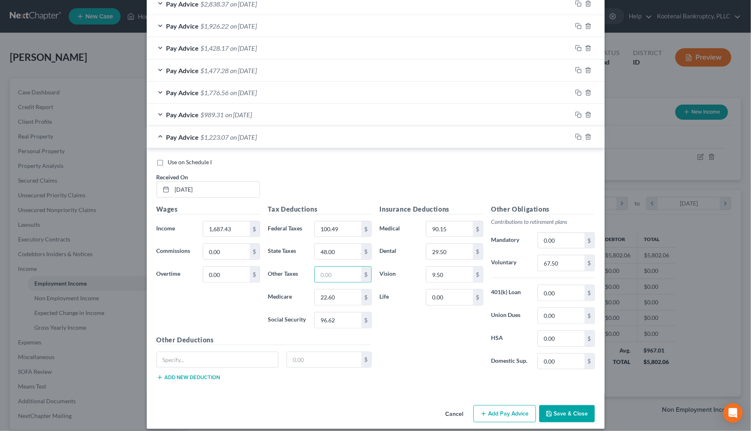
scroll to position [291, 0]
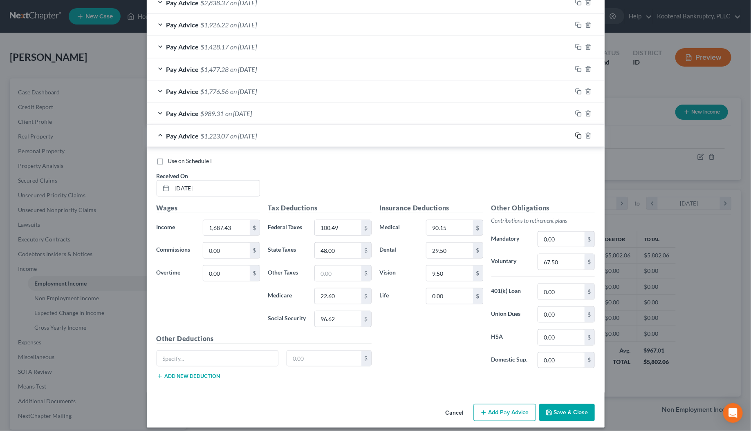
click at [575, 138] on icon "button" at bounding box center [578, 135] width 7 height 7
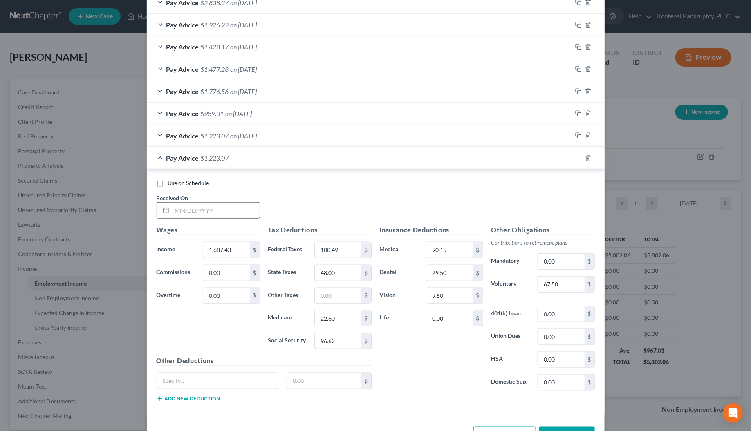
click at [214, 215] on input "text" at bounding box center [215, 211] width 87 height 16
type input "[DATE]"
type input "1,687.42"
click at [333, 255] on input "100.49" at bounding box center [338, 250] width 46 height 16
click at [333, 343] on input "96.62" at bounding box center [338, 341] width 46 height 16
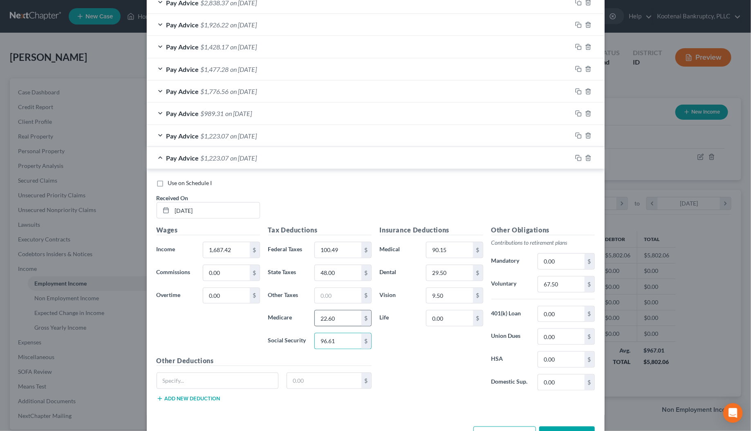
type input "96.61"
click at [336, 322] on input "22.60" at bounding box center [338, 319] width 46 height 16
type input "22.59"
click at [339, 297] on input "text" at bounding box center [338, 296] width 46 height 16
type input "68.72"
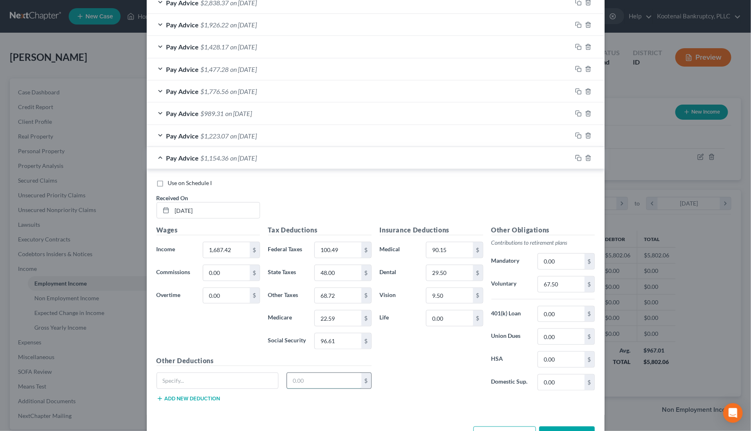
click at [313, 378] on input "text" at bounding box center [324, 381] width 74 height 16
type input "35.65"
drag, startPoint x: 326, startPoint y: 383, endPoint x: 314, endPoint y: 386, distance: 12.3
click at [325, 383] on input "35.65" at bounding box center [324, 381] width 74 height 16
drag, startPoint x: 314, startPoint y: 386, endPoint x: 277, endPoint y: 387, distance: 37.2
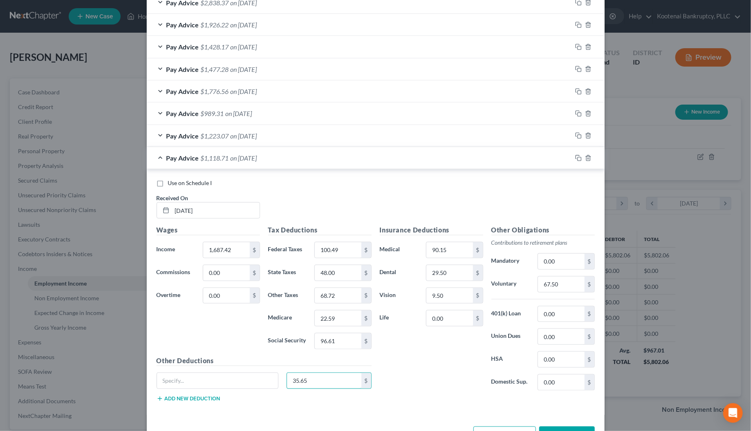
click at [277, 387] on div "35.65 $" at bounding box center [263, 384] width 223 height 23
click at [328, 302] on input "68.72" at bounding box center [338, 296] width 46 height 16
click at [575, 159] on icon "button" at bounding box center [578, 158] width 7 height 7
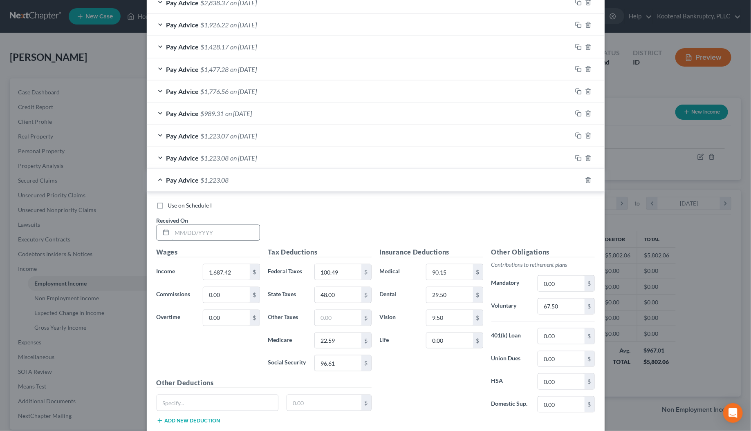
drag, startPoint x: 227, startPoint y: 238, endPoint x: 223, endPoint y: 237, distance: 4.1
click at [227, 238] on input "text" at bounding box center [215, 233] width 87 height 16
type input "[DATE]"
click at [234, 278] on input "1,687.42" at bounding box center [226, 272] width 46 height 16
type input "1,781.65"
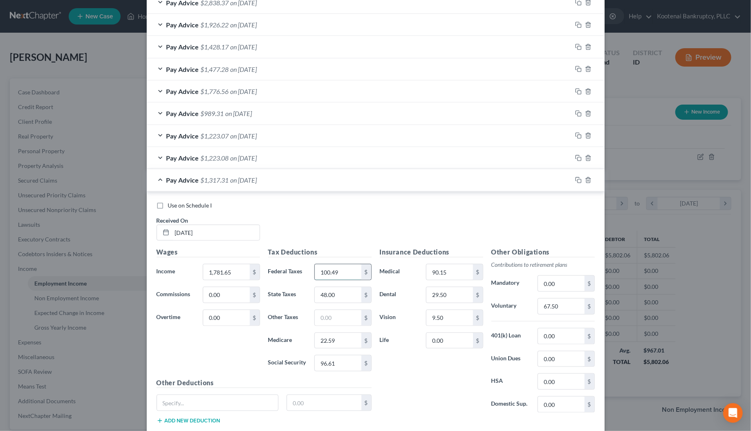
click at [332, 278] on input "100.49" at bounding box center [338, 272] width 46 height 16
type input "111.82"
click at [340, 364] on input "96.61" at bounding box center [338, 363] width 46 height 16
type input "102.45"
click at [342, 346] on input "22.59" at bounding box center [338, 341] width 46 height 16
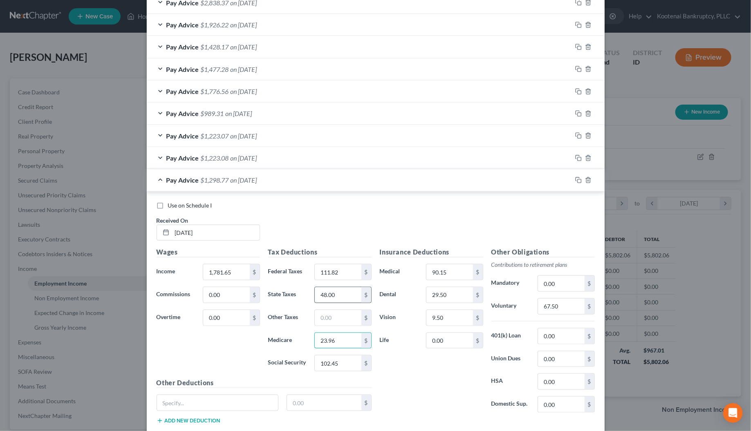
type input "23.96"
click at [330, 292] on input "48.00" at bounding box center [338, 295] width 46 height 16
type input "53.00"
click at [552, 306] on input "67.50" at bounding box center [561, 307] width 46 height 16
type input "67.27"
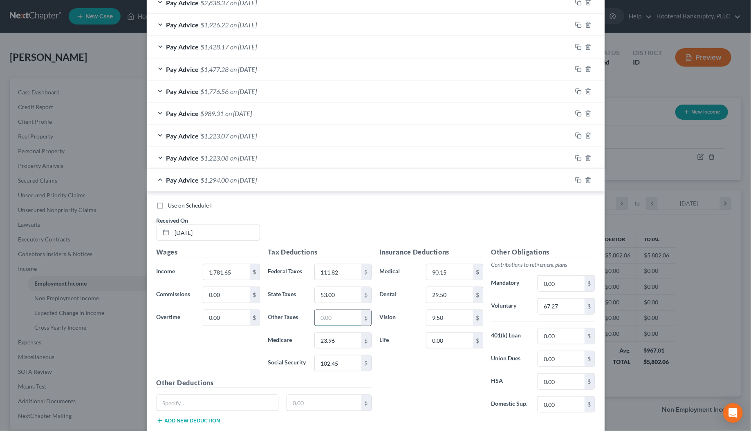
click at [316, 319] on input "text" at bounding box center [338, 318] width 46 height 16
type input "146.37"
click at [299, 403] on input "text" at bounding box center [324, 403] width 74 height 16
type input "35.29"
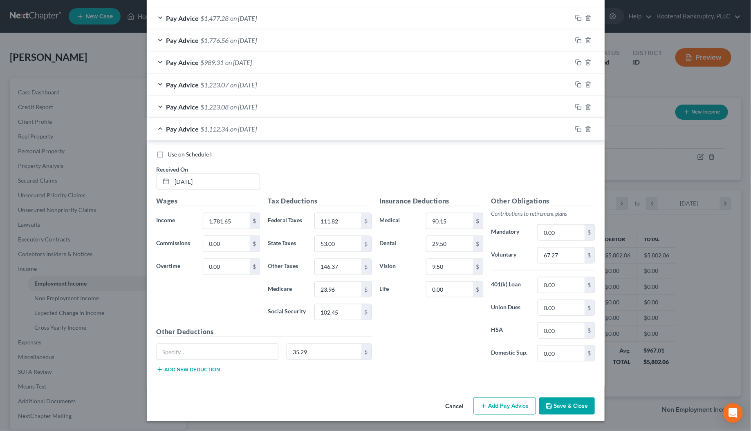
scroll to position [344, 0]
click at [187, 369] on button "Add new deduction" at bounding box center [188, 369] width 64 height 7
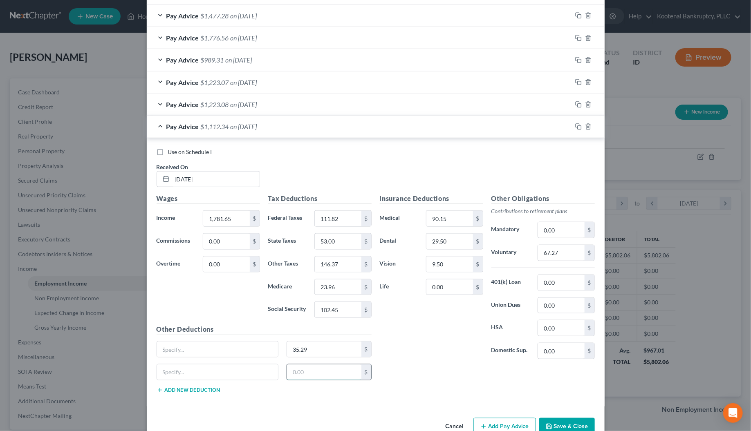
click at [293, 371] on input "text" at bounding box center [324, 372] width 74 height 16
type input "25.00"
click at [206, 393] on button "Add new deduction" at bounding box center [188, 390] width 64 height 7
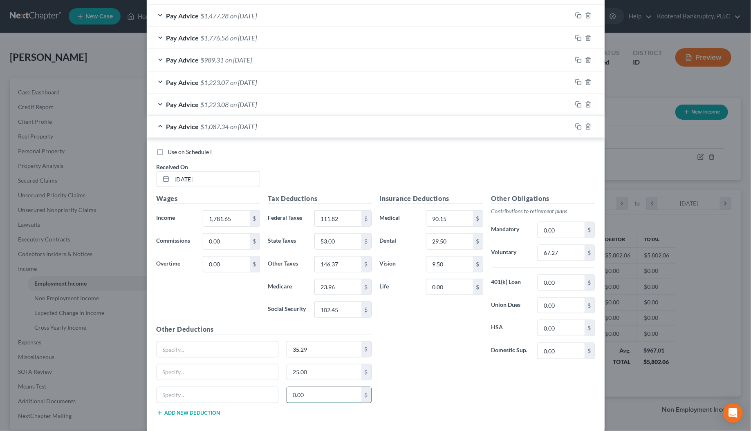
drag, startPoint x: 297, startPoint y: 396, endPoint x: 293, endPoint y: 398, distance: 4.2
click at [297, 397] on input "0.00" at bounding box center [324, 395] width 74 height 16
type input "51.95"
click at [287, 373] on input "text" at bounding box center [324, 372] width 74 height 16
type input "75.00"
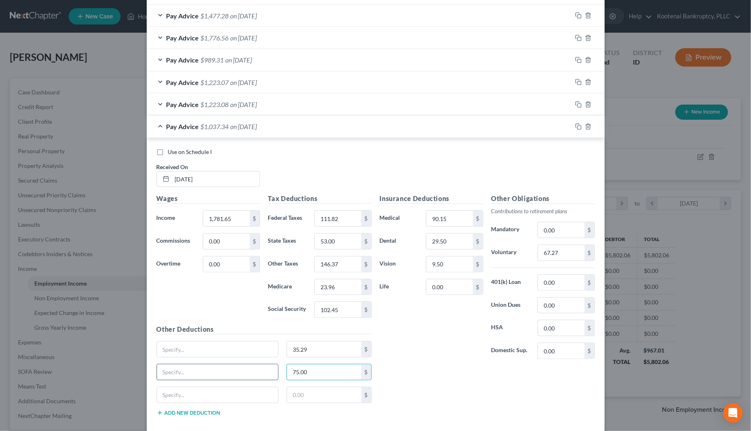
click at [186, 375] on input "text" at bounding box center [217, 372] width 121 height 16
type input "Moment"
click at [397, 385] on div "Insurance Deductions Medical 90.15 $ Dental 29.50 $ Vision 9.50 $ Life 0.00 $ O…" at bounding box center [486, 308] width 223 height 229
click at [301, 350] on input "35.29" at bounding box center [324, 350] width 74 height 16
click at [321, 263] on input "146.37" at bounding box center [338, 265] width 46 height 16
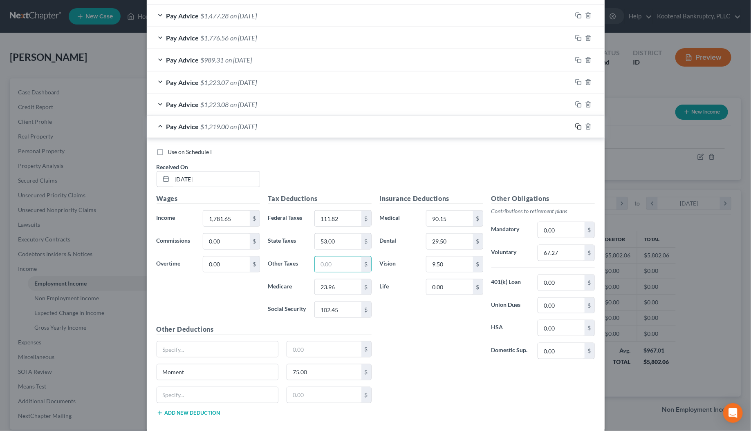
drag, startPoint x: 577, startPoint y: 127, endPoint x: 515, endPoint y: 137, distance: 62.5
click at [576, 127] on icon "button" at bounding box center [578, 126] width 7 height 7
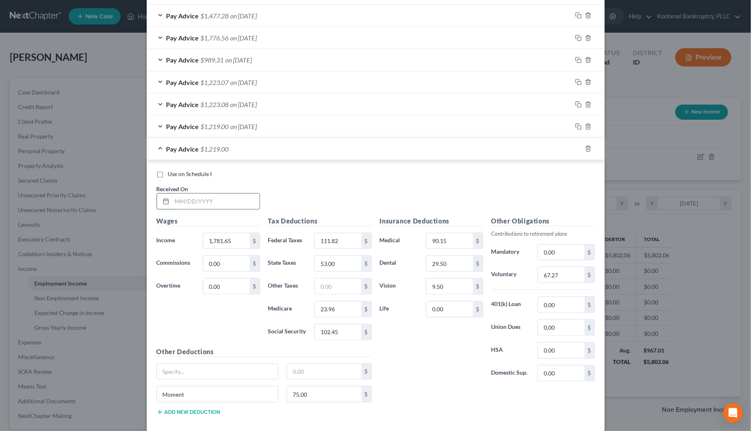
click at [199, 204] on input "text" at bounding box center [215, 202] width 87 height 16
click at [184, 205] on input "06/202/2025" at bounding box center [215, 202] width 87 height 16
type input "[DATE]"
click at [203, 240] on input "1,781.65" at bounding box center [226, 241] width 46 height 16
type input "1,662.48"
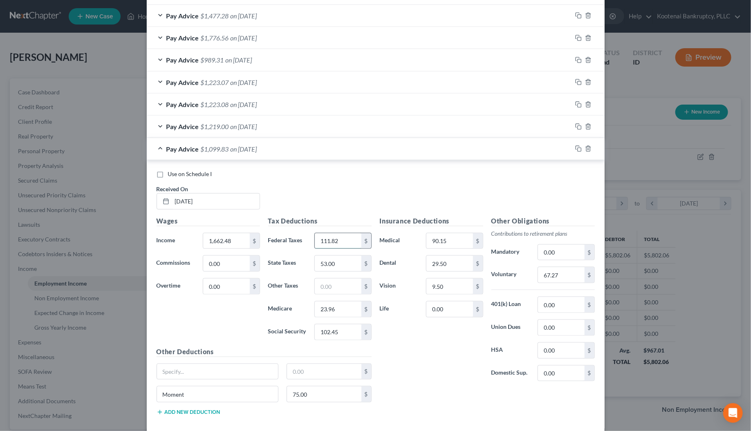
click at [330, 244] on input "111.82" at bounding box center [338, 241] width 46 height 16
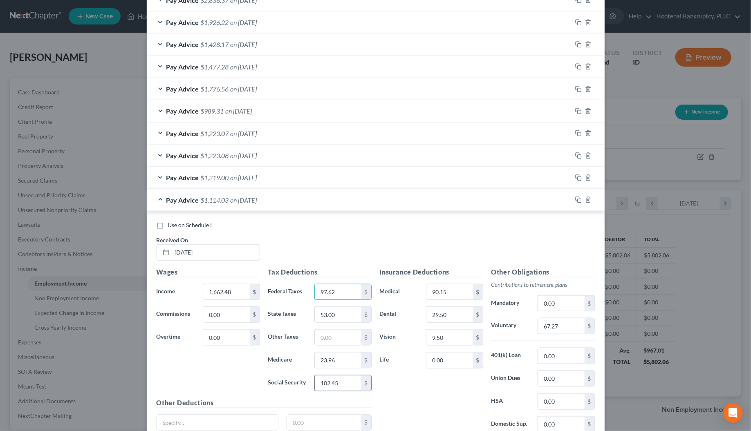
type input "97.62"
click at [334, 384] on input "102.45" at bounding box center [338, 383] width 46 height 16
type input "95.07"
click at [334, 364] on input "23.96" at bounding box center [338, 361] width 46 height 16
type input "22.24"
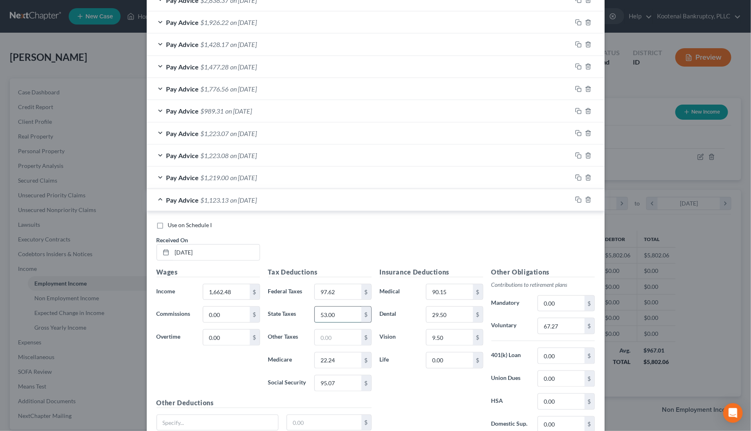
click at [331, 313] on input "53.00" at bounding box center [338, 315] width 46 height 16
type input "47.00"
click at [547, 327] on input "67.27" at bounding box center [561, 326] width 46 height 16
type input "66.50"
click at [331, 342] on input "text" at bounding box center [338, 338] width 46 height 16
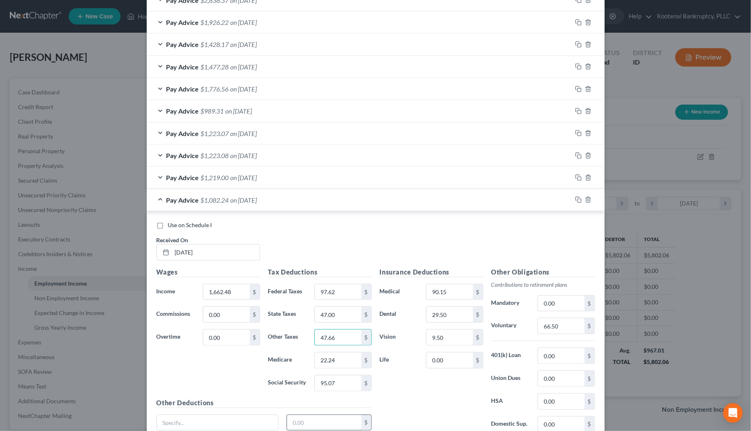
scroll to position [344, 0]
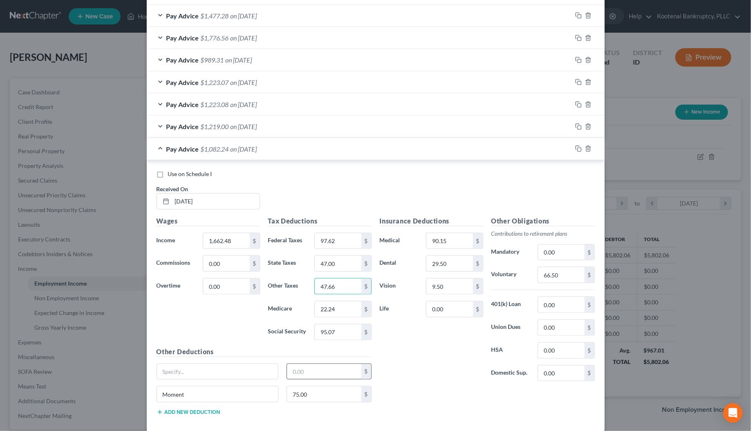
type input "47.66"
click at [299, 375] on input "text" at bounding box center [324, 372] width 74 height 16
type input "17.89"
click at [302, 394] on input "75.00" at bounding box center [324, 395] width 74 height 16
click at [575, 150] on icon "button" at bounding box center [578, 148] width 7 height 7
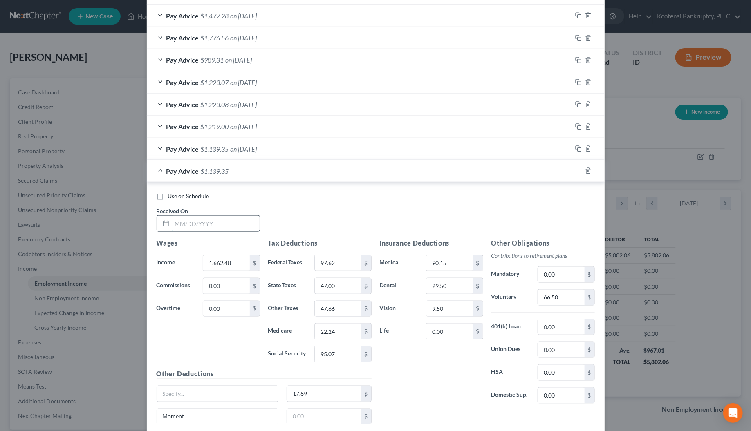
click at [211, 221] on input "text" at bounding box center [215, 224] width 87 height 16
type input "[DATE]"
click at [205, 265] on input "1,662.48" at bounding box center [226, 263] width 46 height 16
type input "1,705.42"
click at [324, 262] on input "97.62" at bounding box center [338, 263] width 46 height 16
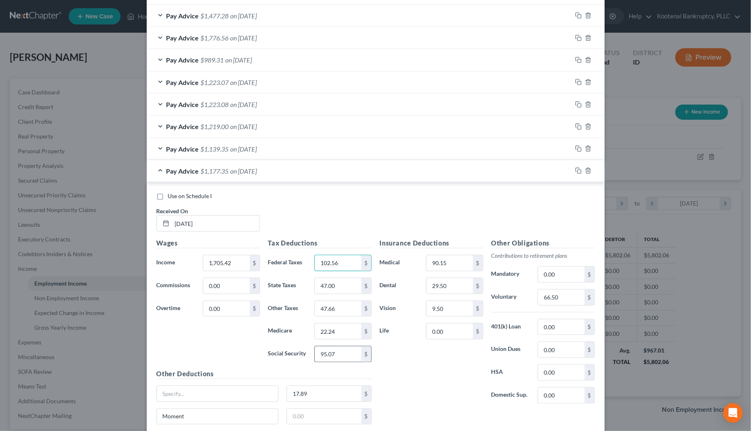
type input "102.56"
click at [327, 362] on input "95.07" at bounding box center [338, 354] width 46 height 16
type input "97.73"
click at [331, 334] on input "22.24" at bounding box center [338, 332] width 46 height 16
type input "22.85"
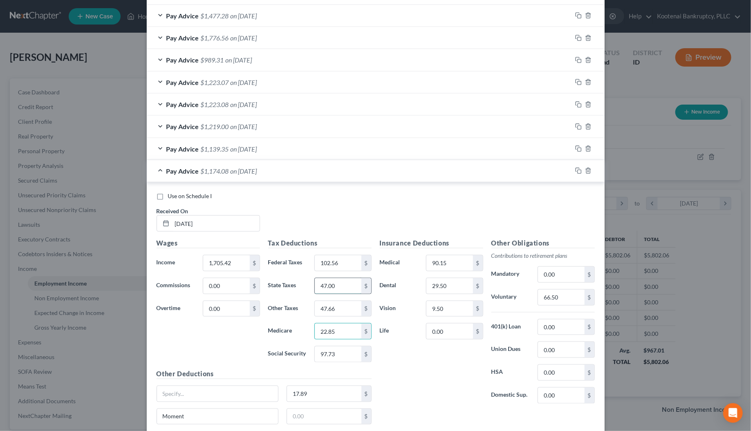
click at [331, 289] on input "47.00" at bounding box center [338, 286] width 46 height 16
type input "49.00"
click at [564, 302] on input "66.50" at bounding box center [561, 298] width 46 height 16
type input "68.22"
click at [336, 311] on input "47.66" at bounding box center [338, 309] width 46 height 16
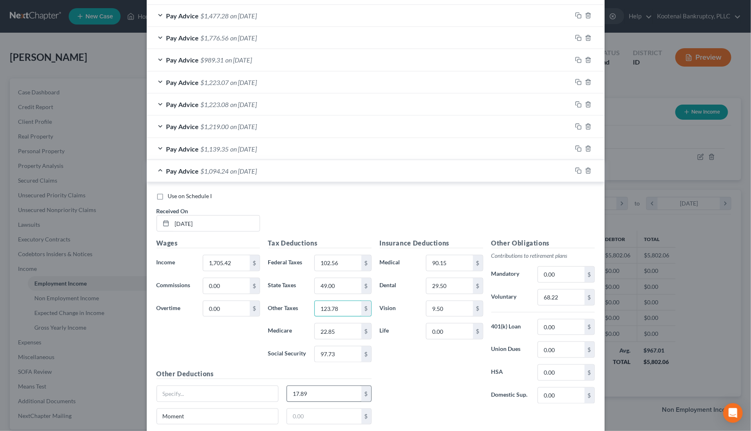
type input "123.78"
click at [321, 397] on input "17.89" at bounding box center [324, 394] width 74 height 16
type input "34.14"
click at [311, 395] on input "34.14" at bounding box center [324, 394] width 74 height 16
drag, startPoint x: 301, startPoint y: 395, endPoint x: 288, endPoint y: 396, distance: 12.7
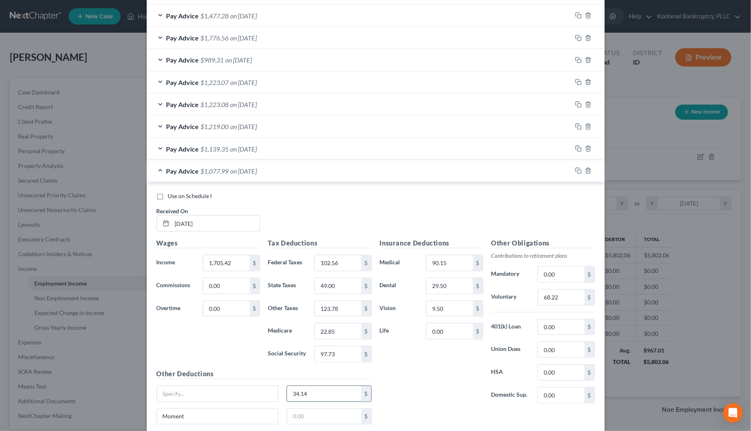
click at [288, 396] on input "34.14" at bounding box center [324, 394] width 74 height 16
click at [158, 147] on div "Pay Advice $1,139.35 on 06/20/2025" at bounding box center [359, 149] width 425 height 22
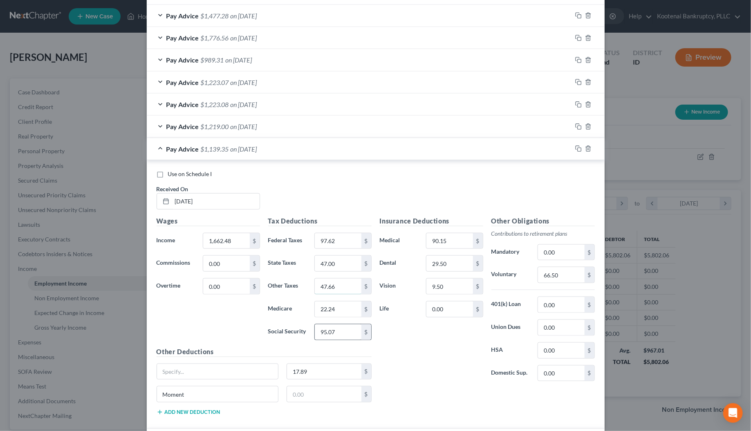
drag, startPoint x: 342, startPoint y: 284, endPoint x: 332, endPoint y: 333, distance: 50.4
click at [341, 284] on input "47.66" at bounding box center [338, 287] width 46 height 16
click at [307, 372] on input "17.89" at bounding box center [324, 372] width 74 height 16
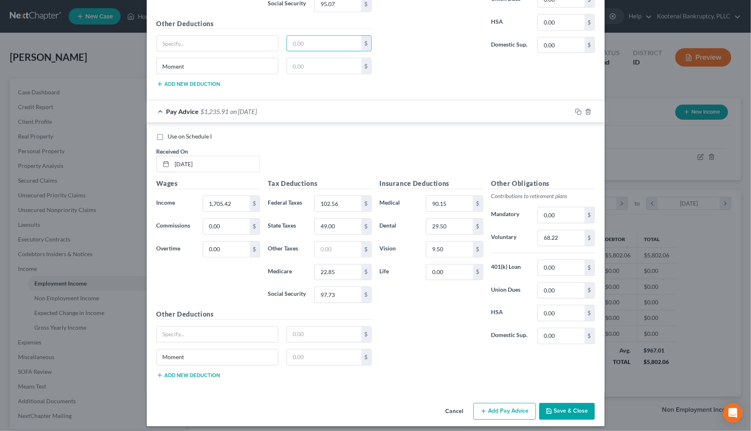
scroll to position [683, 0]
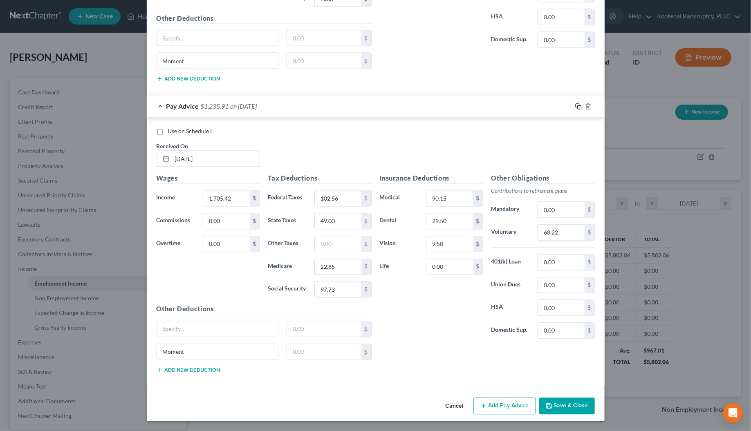
click at [577, 107] on rect "button" at bounding box center [579, 108] width 4 height 4
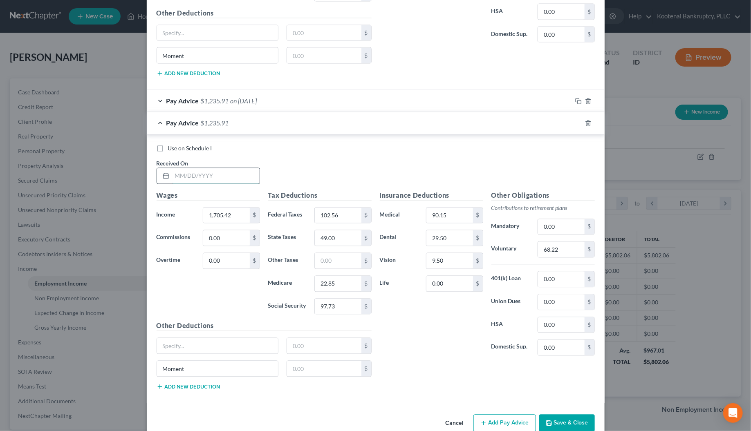
click at [183, 178] on input "text" at bounding box center [215, 176] width 87 height 16
type input "[DATE]"
drag, startPoint x: 233, startPoint y: 211, endPoint x: 227, endPoint y: 213, distance: 6.3
click at [233, 211] on input "1,705.42" at bounding box center [226, 216] width 46 height 16
type input "1,593.05"
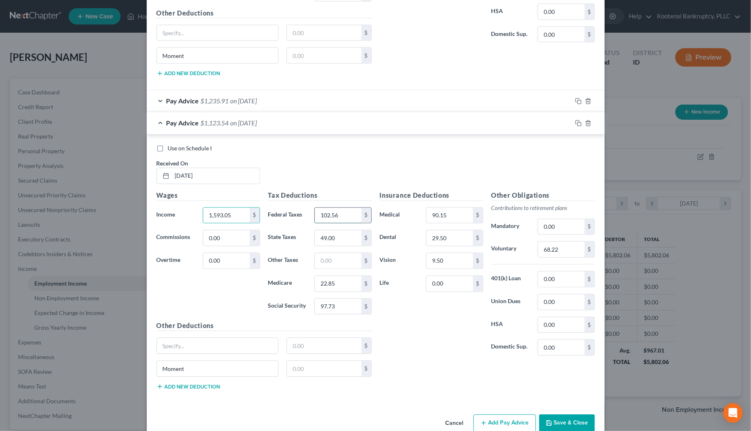
click at [322, 221] on input "102.56" at bounding box center [338, 216] width 46 height 16
type input "105.12"
click at [329, 315] on input "97.73" at bounding box center [338, 307] width 46 height 16
type input "98.77"
click at [326, 287] on input "22.85" at bounding box center [338, 284] width 46 height 16
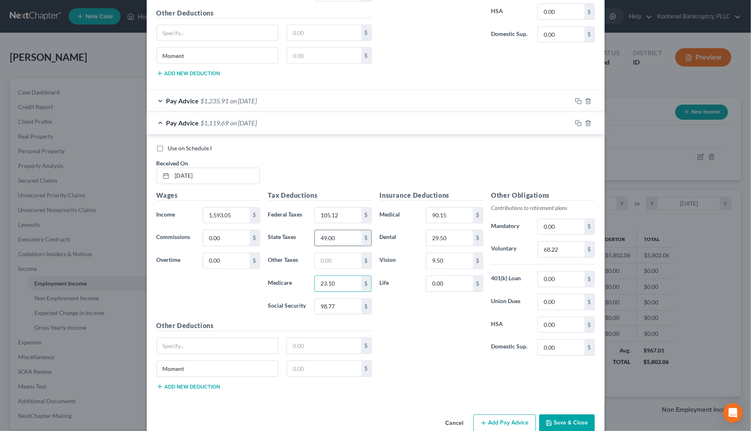
type input "23.10"
click at [335, 242] on input "49.00" at bounding box center [338, 238] width 46 height 16
type input "50.00"
click at [565, 254] on input "68.22" at bounding box center [561, 250] width 46 height 16
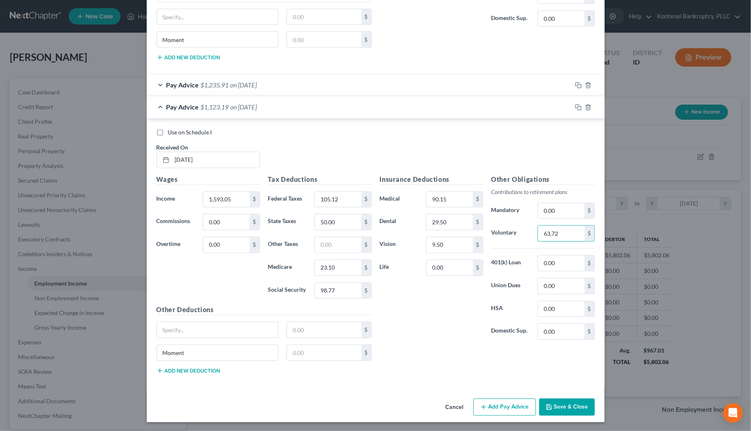
scroll to position [705, 0]
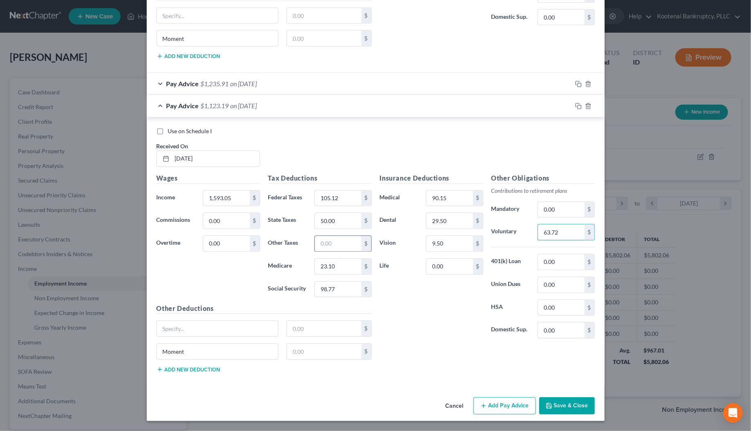
type input "63.72"
click at [326, 246] on input "text" at bounding box center [338, 244] width 46 height 16
type input "324.02"
click at [289, 328] on input "text" at bounding box center [324, 329] width 74 height 16
type input "14.59"
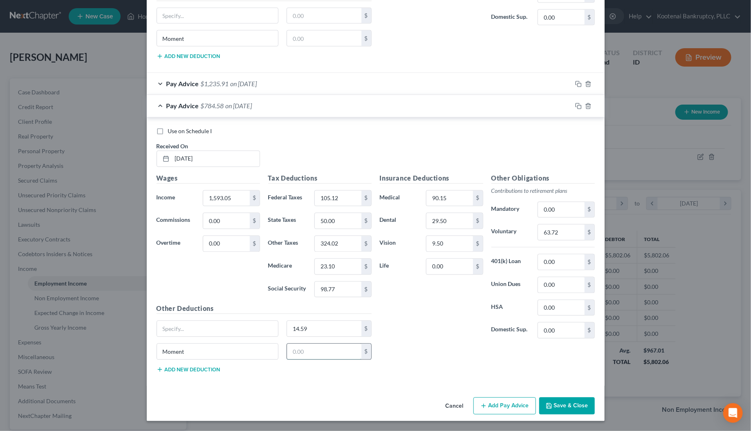
click at [295, 354] on input "text" at bounding box center [324, 352] width 74 height 16
type input "39.22"
click at [440, 188] on div "Insurance Deductions Medical 90.15 $ Dental 29.50 $ Vision 9.50 $ Life 0.00 $" at bounding box center [431, 260] width 112 height 172
click at [442, 197] on input "90.15" at bounding box center [449, 199] width 46 height 16
click at [446, 227] on input "29.50" at bounding box center [449, 221] width 46 height 16
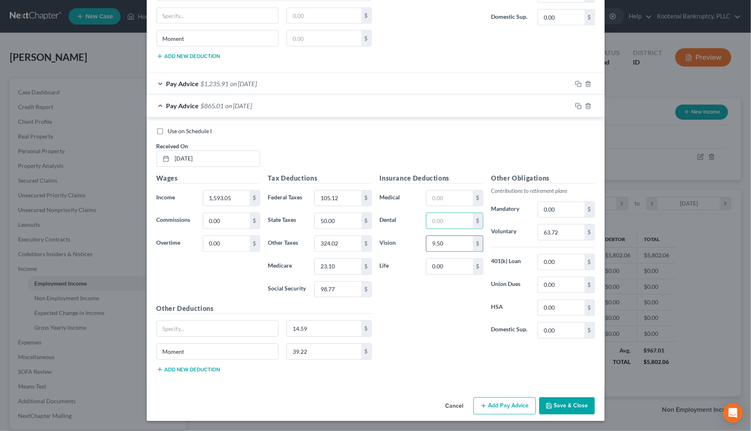
click at [442, 242] on input "9.50" at bounding box center [449, 244] width 46 height 16
click at [341, 239] on input "324.02" at bounding box center [338, 244] width 46 height 16
click at [309, 331] on input "14.59" at bounding box center [324, 329] width 74 height 16
click at [153, 82] on div "Pay Advice $1,235.91 on 06/06/2025" at bounding box center [359, 84] width 425 height 22
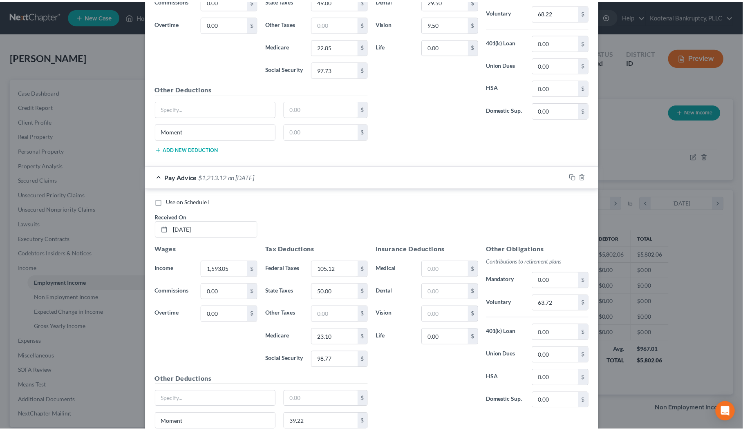
scroll to position [976, 0]
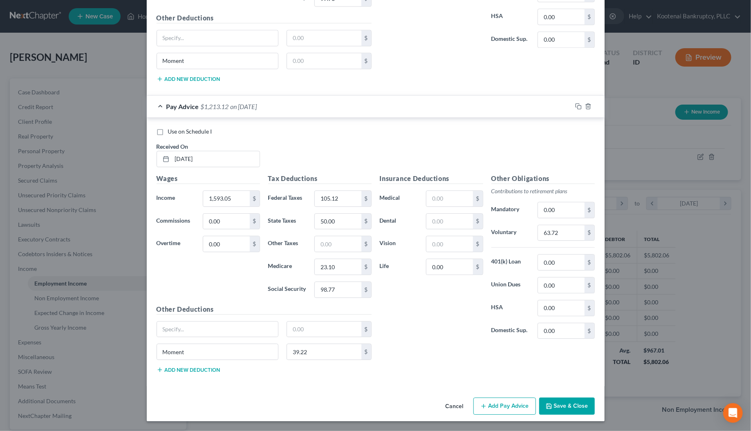
click at [561, 404] on button "Save & Close" at bounding box center [567, 406] width 56 height 17
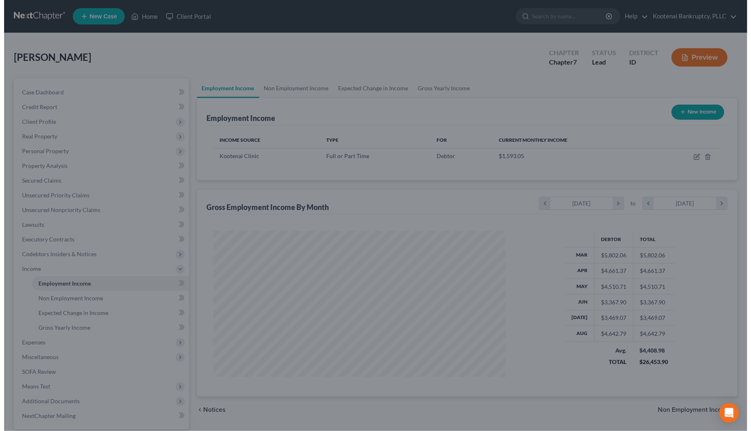
scroll to position [408433, 408274]
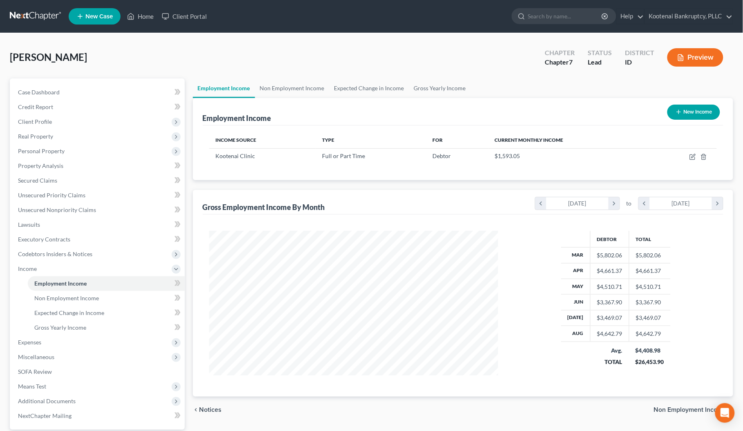
click at [699, 116] on button "New Income" at bounding box center [693, 112] width 53 height 15
select select "0"
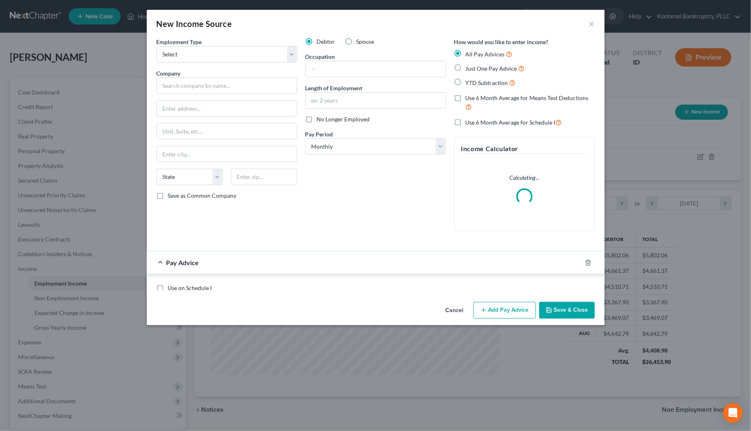
scroll to position [147, 309]
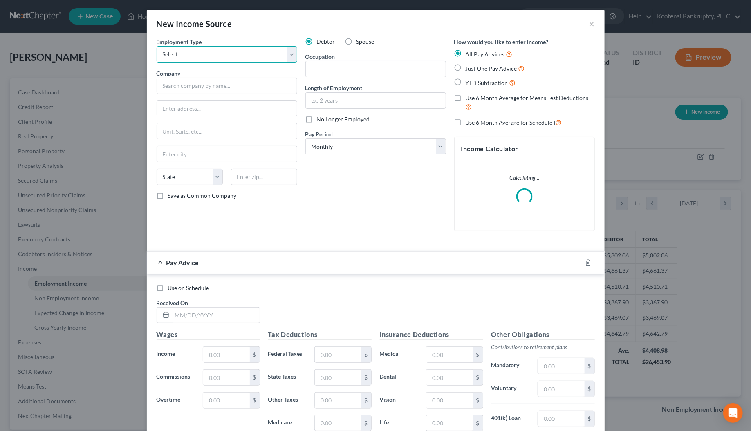
drag, startPoint x: 185, startPoint y: 54, endPoint x: 185, endPoint y: 62, distance: 8.2
click at [185, 54] on select "Select Full or Part Time Employment Self Employment" at bounding box center [226, 54] width 141 height 16
select select "0"
click at [156, 46] on select "Select Full or Part Time Employment Self Employment" at bounding box center [226, 54] width 141 height 16
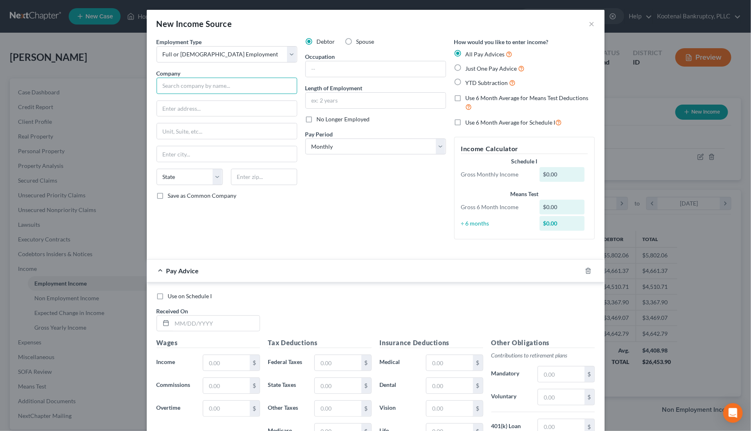
click at [170, 84] on input "text" at bounding box center [226, 86] width 141 height 16
click at [180, 86] on input "Kellog og Cascadia LLC" at bounding box center [226, 86] width 141 height 16
type input "[PERSON_NAME] of Cascadia LLC"
click at [175, 100] on div "Employment Type * Select Full or Part Time Employment Self Employment Company *…" at bounding box center [226, 142] width 149 height 208
click at [174, 103] on input "text" at bounding box center [227, 109] width 140 height 16
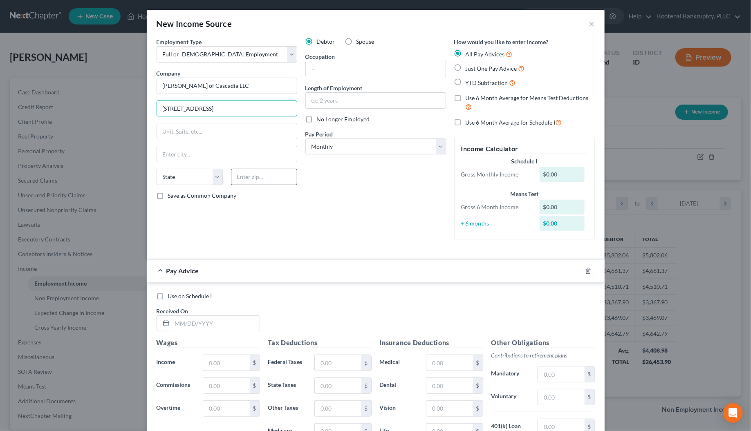
type input "601 W Cameron Ave"
click at [231, 176] on input "text" at bounding box center [264, 177] width 66 height 16
type input "83837"
drag, startPoint x: 221, startPoint y: 215, endPoint x: 217, endPoint y: 212, distance: 4.2
click at [219, 216] on div "Employment Type * Select Full or Part Time Employment Self Employment Company *…" at bounding box center [226, 142] width 149 height 208
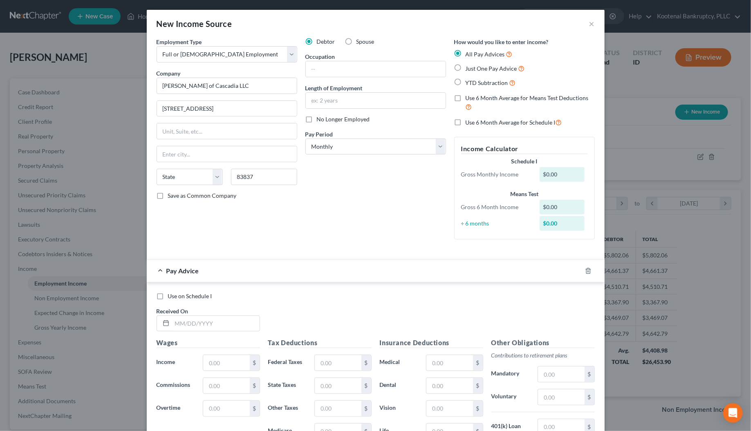
type input "Kellogg"
select select "13"
click at [311, 66] on input "text" at bounding box center [376, 69] width 140 height 16
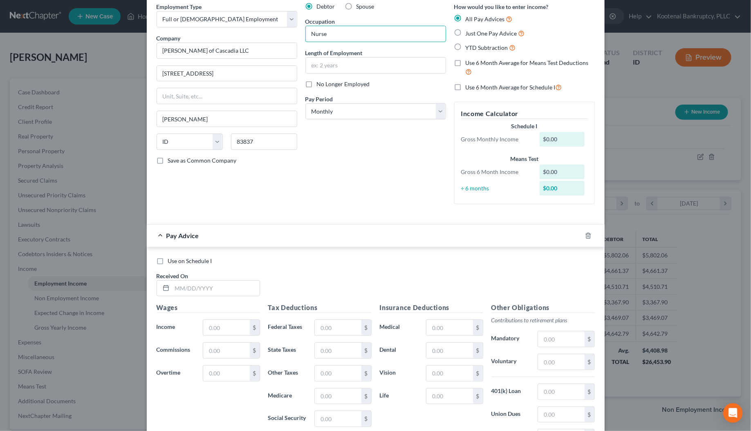
scroll to position [51, 0]
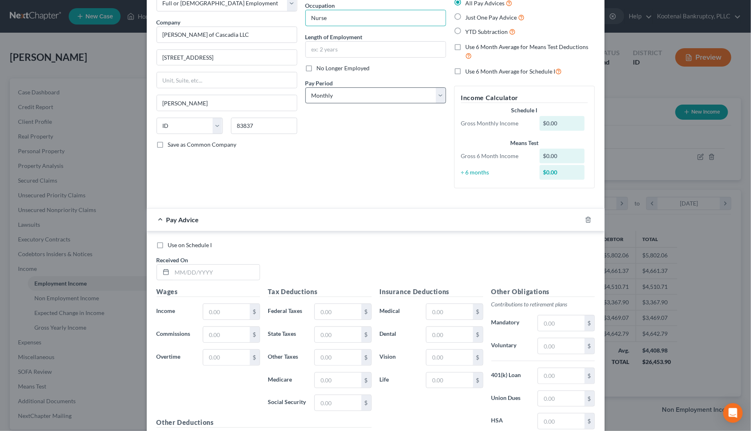
type input "Nurse"
click at [324, 99] on select "Select Monthly Twice Monthly Every Other Week Weekly" at bounding box center [375, 95] width 141 height 16
select select "2"
click at [305, 87] on select "Select Monthly Twice Monthly Every Other Week Weekly" at bounding box center [375, 95] width 141 height 16
click at [192, 273] on input "text" at bounding box center [215, 273] width 87 height 16
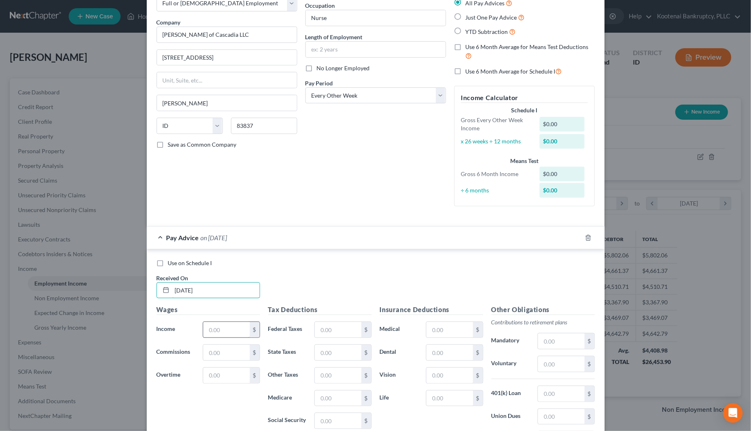
type input "08/22/2025"
click at [214, 332] on input "text" at bounding box center [226, 330] width 46 height 16
drag, startPoint x: 228, startPoint y: 333, endPoint x: 193, endPoint y: 333, distance: 35.1
click at [193, 333] on div "Income * 227.36 $" at bounding box center [208, 330] width 112 height 16
type input "232.45"
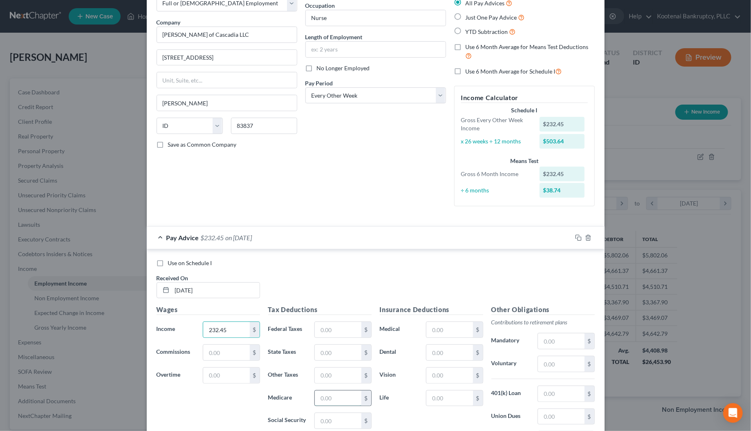
click at [331, 403] on input "text" at bounding box center [338, 399] width 46 height 16
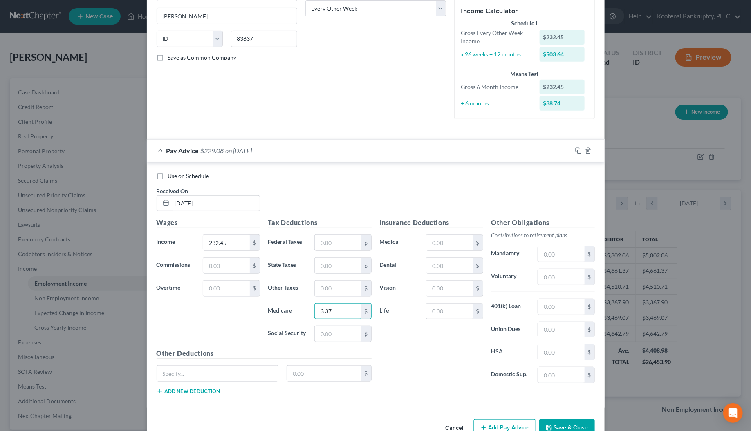
scroll to position [153, 0]
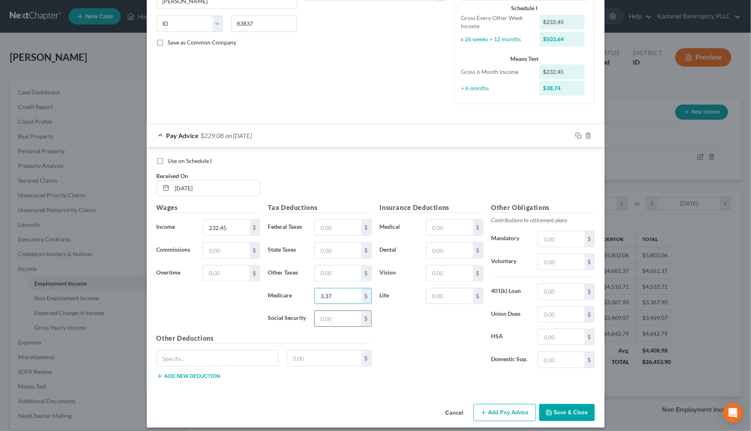
type input "3.37"
click at [319, 322] on input "text" at bounding box center [338, 319] width 46 height 16
type input "14.41"
click at [514, 413] on button "Add Pay Advice" at bounding box center [504, 412] width 63 height 17
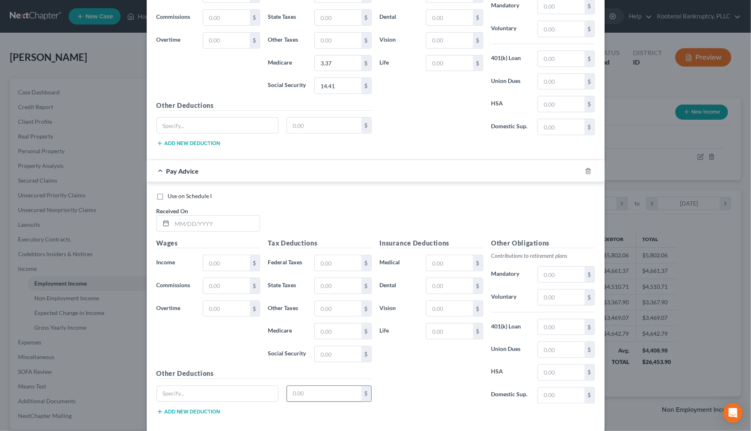
scroll to position [432, 0]
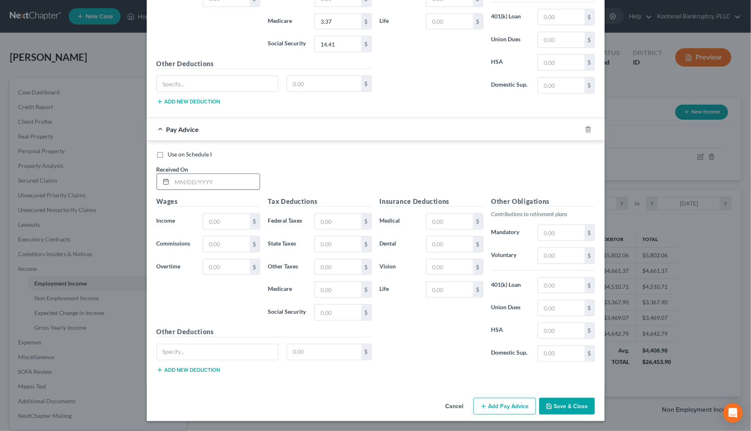
click at [190, 180] on input "text" at bounding box center [215, 182] width 87 height 16
type input "08/08/2025"
click at [217, 222] on input "text" at bounding box center [226, 222] width 46 height 16
type input "96.14"
click at [324, 291] on input "text" at bounding box center [338, 290] width 46 height 16
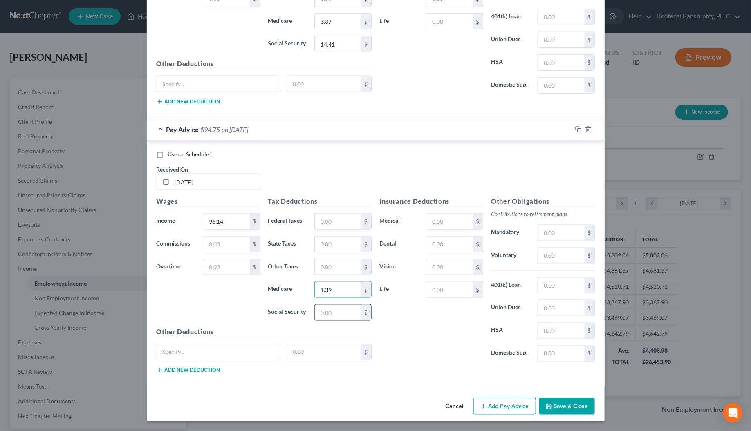
type input "1.39"
click at [321, 315] on input "text" at bounding box center [338, 313] width 46 height 16
type input "5.96"
click at [501, 403] on button "Add Pay Advice" at bounding box center [504, 406] width 63 height 17
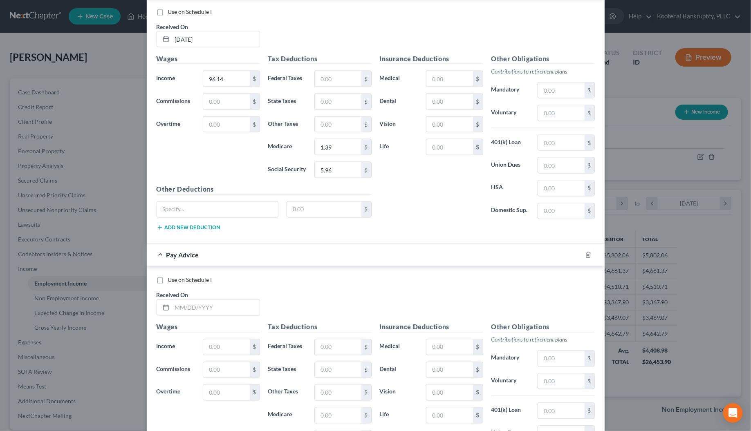
scroll to position [585, 0]
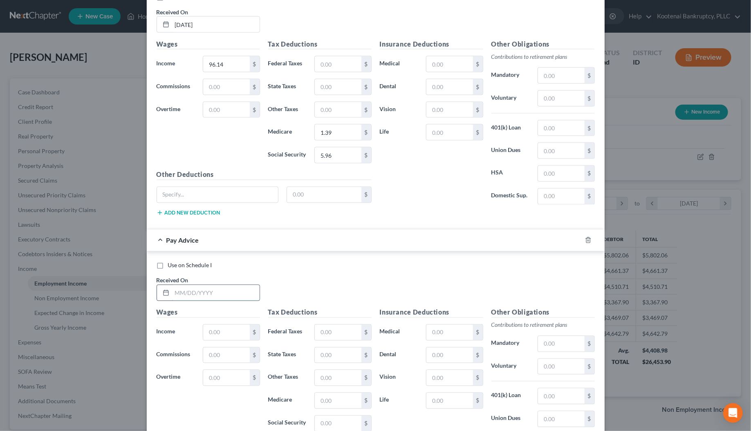
click at [185, 298] on input "text" at bounding box center [215, 293] width 87 height 16
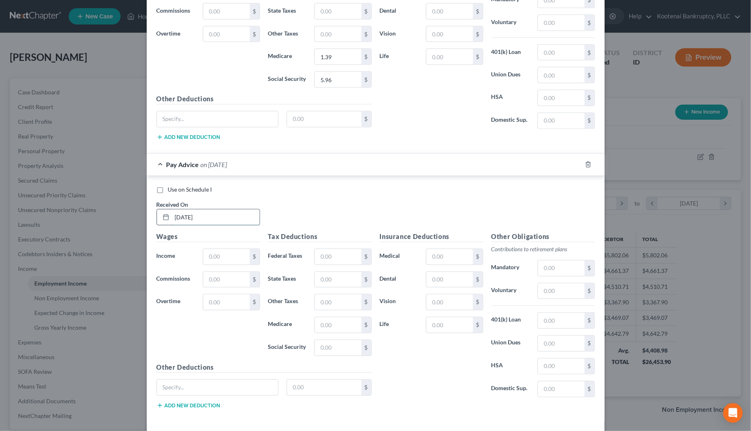
scroll to position [687, 0]
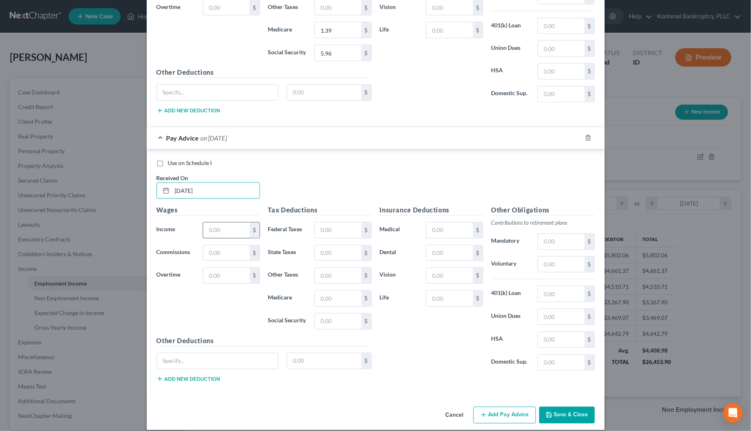
type input "07/11/2025"
click at [222, 238] on input "text" at bounding box center [226, 231] width 46 height 16
type input "204.93"
click at [325, 305] on input "text" at bounding box center [338, 299] width 46 height 16
type input "2.97"
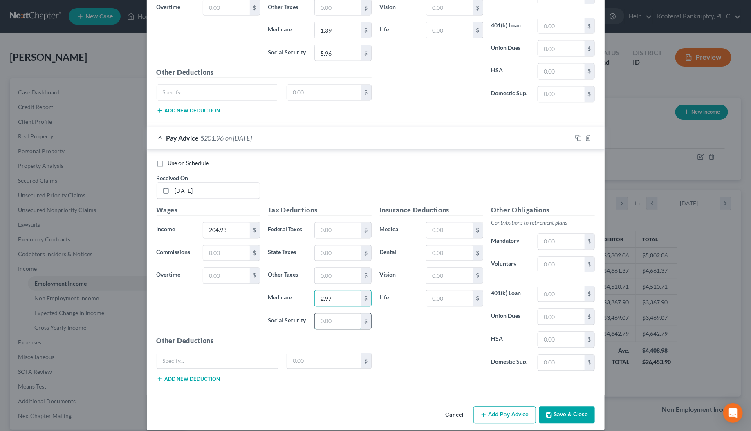
click at [326, 327] on input "text" at bounding box center [338, 322] width 46 height 16
type input "12.71"
click at [490, 417] on button "Add Pay Advice" at bounding box center [504, 415] width 63 height 17
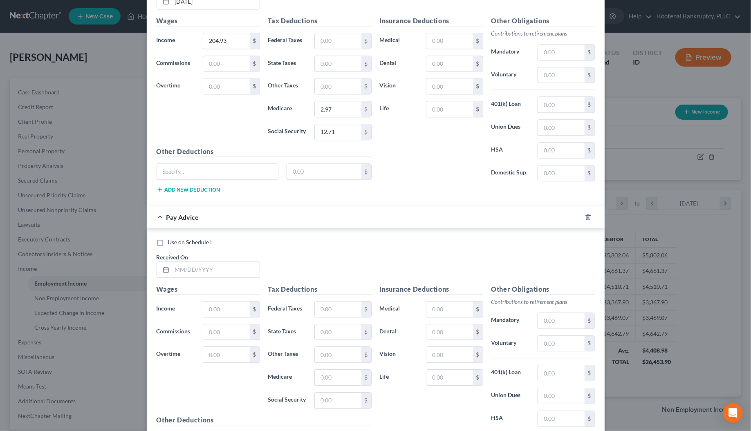
scroll to position [892, 0]
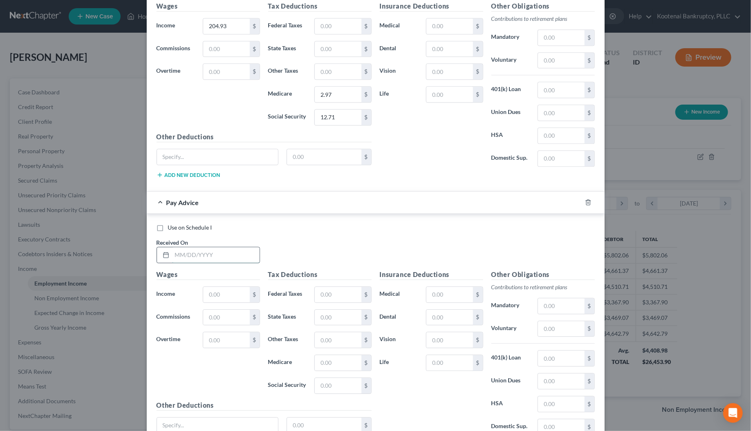
click at [203, 263] on input "text" at bounding box center [215, 255] width 87 height 16
type input "06/27/2025"
click at [218, 298] on input "text" at bounding box center [226, 295] width 46 height 16
type input "544.15"
click at [330, 368] on input "text" at bounding box center [338, 363] width 46 height 16
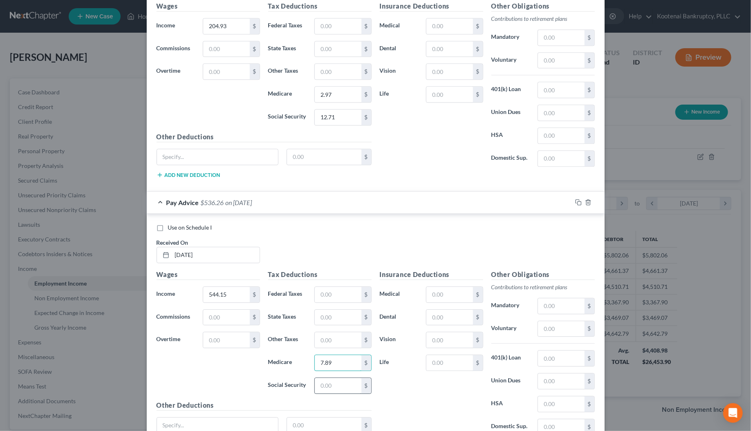
type input "7.89"
click at [327, 391] on input "text" at bounding box center [338, 386] width 46 height 16
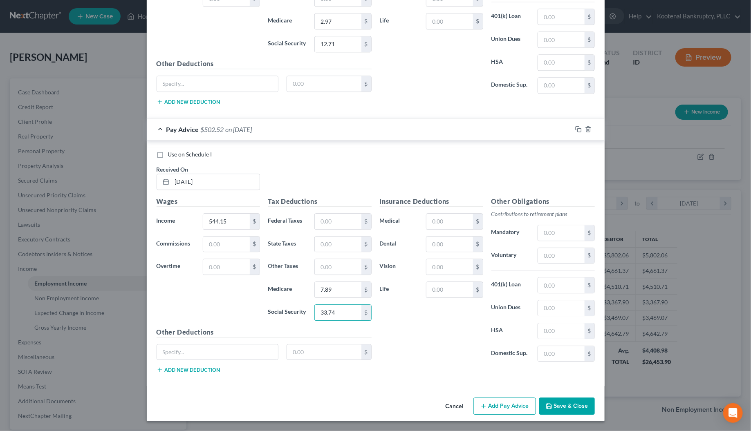
scroll to position [972, 0]
type input "33.74"
click at [505, 406] on button "Add Pay Advice" at bounding box center [504, 406] width 63 height 17
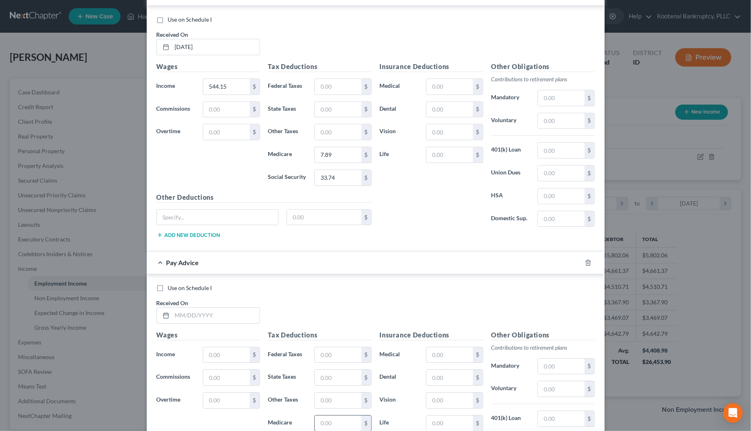
scroll to position [1176, 0]
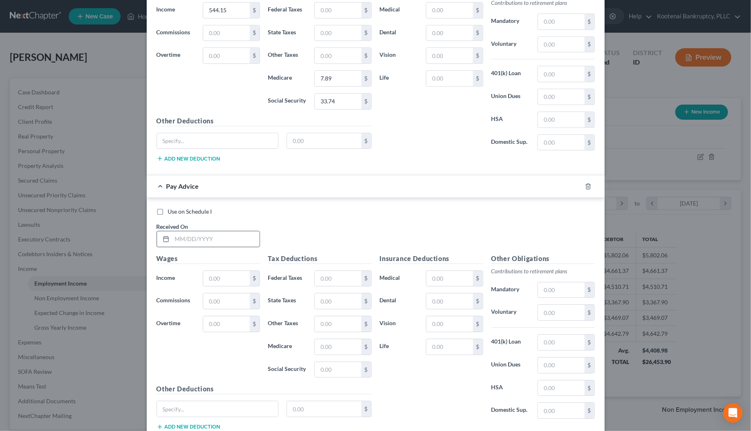
click at [186, 247] on input "text" at bounding box center [215, 239] width 87 height 16
type input "[DATE]"
click at [213, 285] on input "text" at bounding box center [226, 279] width 46 height 16
type input "493.72"
click at [318, 355] on input "text" at bounding box center [338, 347] width 46 height 16
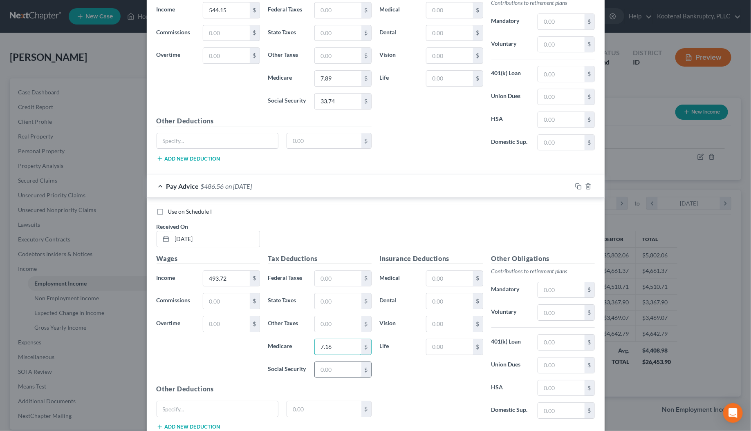
type input "7.16"
click at [328, 378] on input "text" at bounding box center [338, 370] width 46 height 16
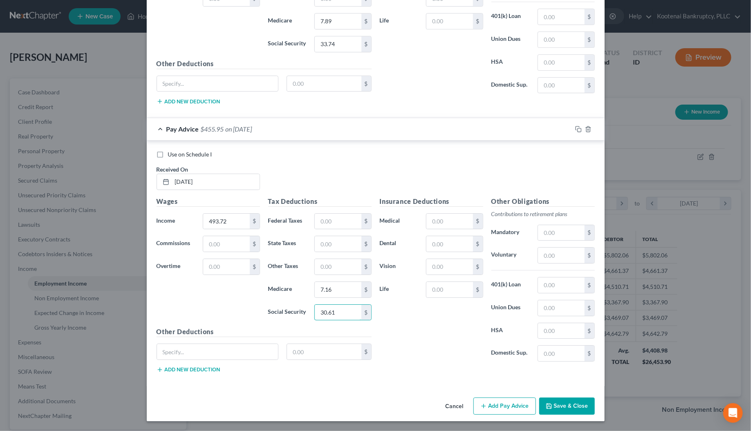
scroll to position [1242, 0]
type input "30.61"
click at [503, 403] on button "Add Pay Advice" at bounding box center [504, 406] width 63 height 17
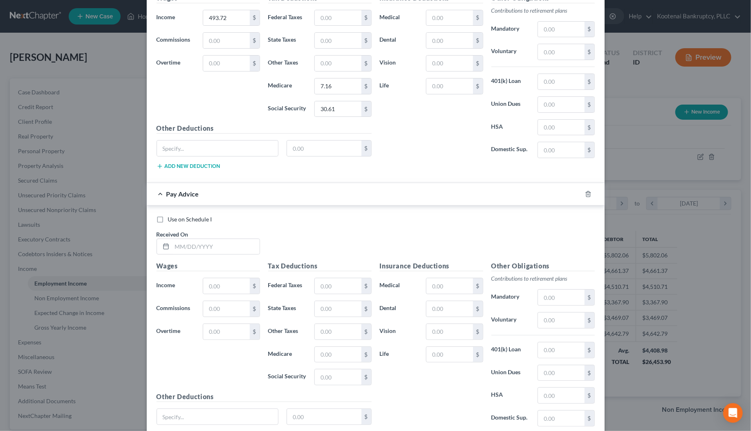
scroll to position [1446, 0]
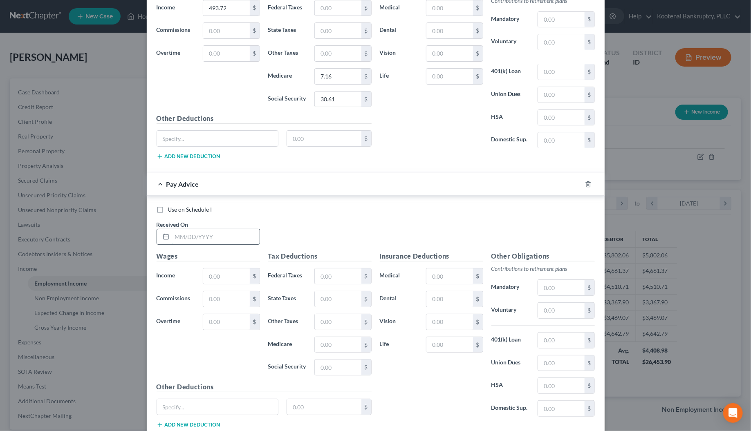
click at [181, 245] on input "text" at bounding box center [215, 237] width 87 height 16
type input "05/16/2025"
click at [219, 284] on input "text" at bounding box center [226, 276] width 46 height 16
type input "610.90"
click at [317, 284] on input "text" at bounding box center [338, 276] width 46 height 16
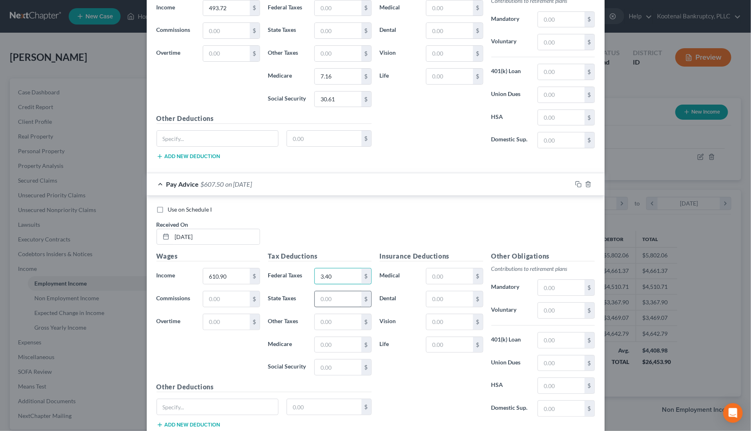
type input "3.40"
click at [332, 306] on input "text" at bounding box center [338, 299] width 46 height 16
type input "3.00"
click at [333, 353] on input "text" at bounding box center [338, 345] width 46 height 16
type input "8.86"
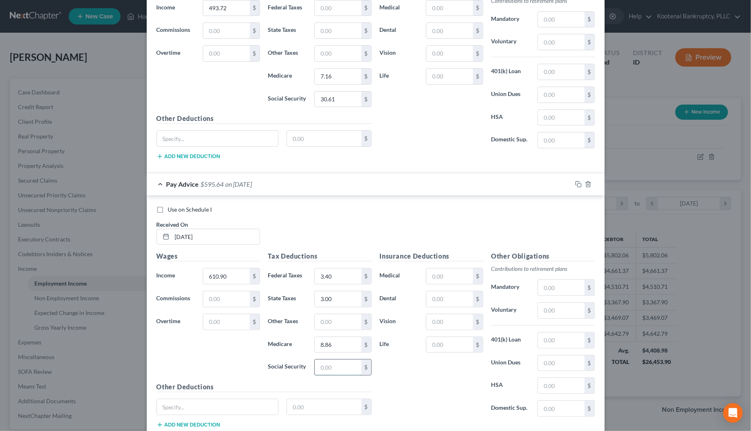
click at [328, 375] on input "text" at bounding box center [338, 368] width 46 height 16
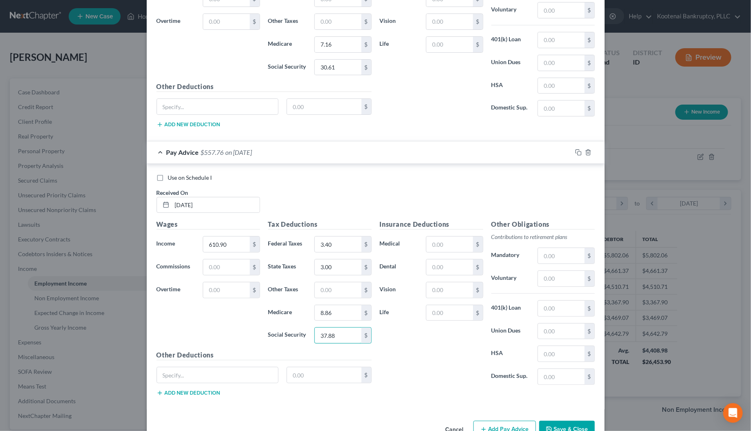
scroll to position [1512, 0]
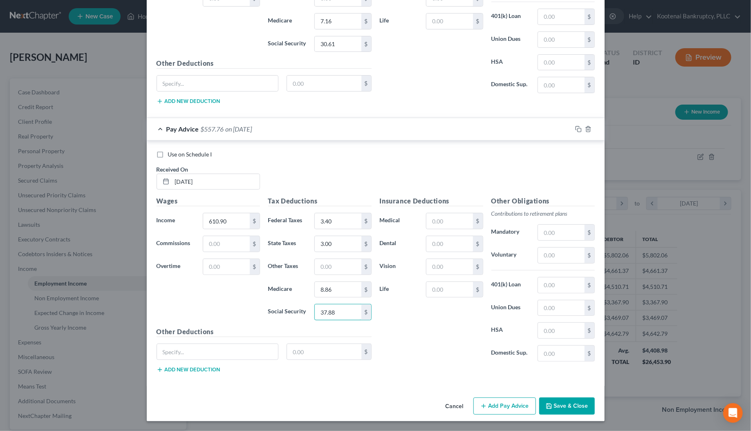
type input "37.88"
click at [502, 403] on button "Add Pay Advice" at bounding box center [504, 406] width 63 height 17
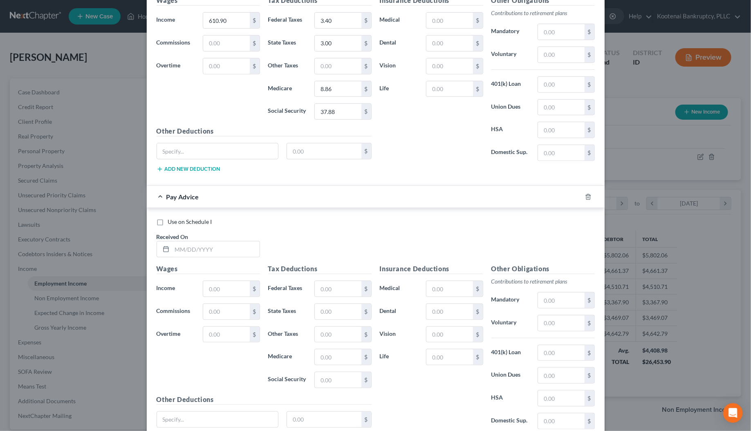
scroll to position [1768, 0]
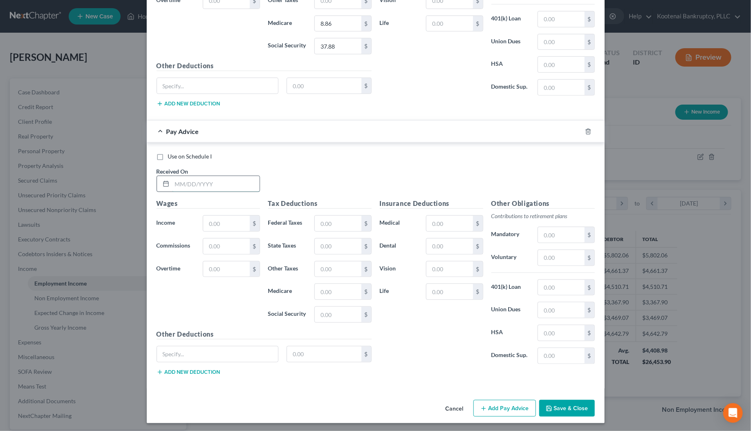
click at [181, 192] on input "text" at bounding box center [215, 184] width 87 height 16
type input "05/02/2025"
click at [220, 230] on input "text" at bounding box center [226, 224] width 46 height 16
type input "468.52"
drag, startPoint x: 329, startPoint y: 300, endPoint x: 329, endPoint y: 306, distance: 6.1
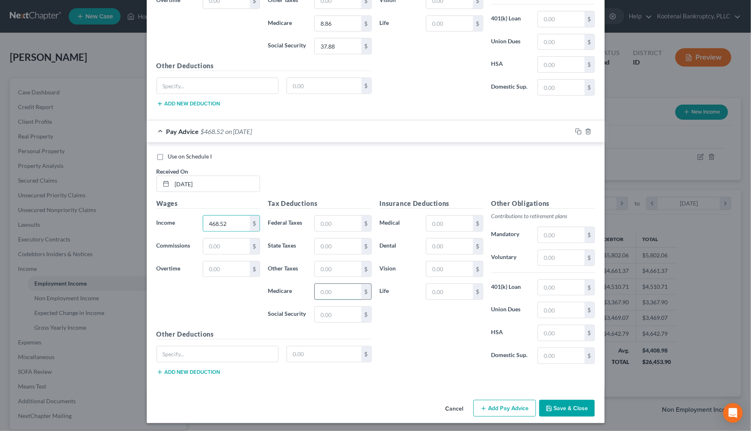
click at [329, 299] on input "text" at bounding box center [338, 292] width 46 height 16
type input "6.79"
click at [330, 329] on div "Tax Deductions Federal Taxes $ State Taxes $ Other Taxes $ Medicare 6.79 $ Soci…" at bounding box center [320, 264] width 112 height 131
click at [328, 321] on input "text" at bounding box center [338, 315] width 46 height 16
type input "29.05"
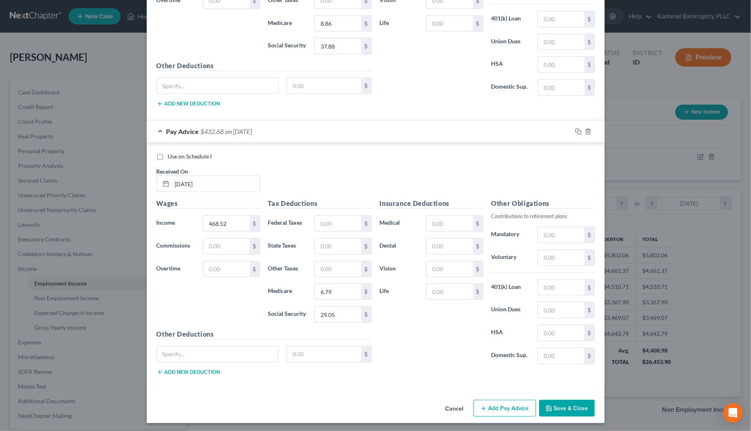
click at [507, 417] on button "Add Pay Advice" at bounding box center [504, 408] width 63 height 17
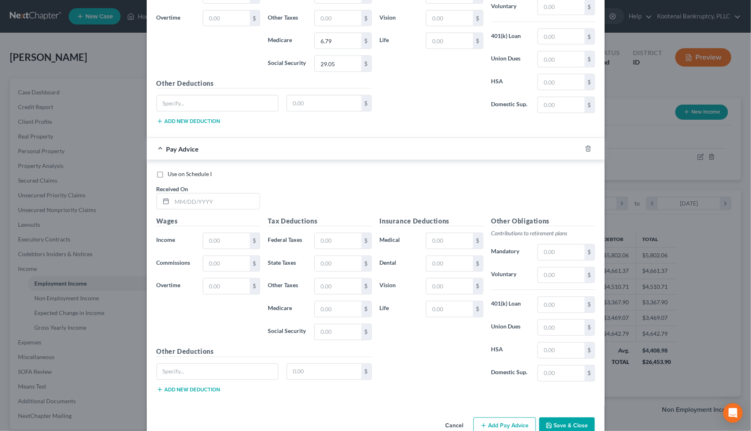
scroll to position [2023, 0]
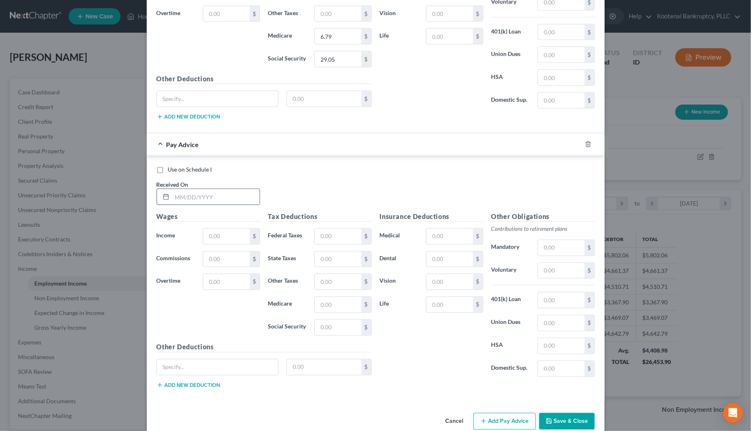
click at [172, 205] on input "text" at bounding box center [215, 197] width 87 height 16
type input "[DATE]"
click at [215, 260] on div "Wages Income * $ Commissions $ Overtime $" at bounding box center [208, 277] width 112 height 131
click at [207, 244] on input "text" at bounding box center [226, 237] width 46 height 16
type input "230.08"
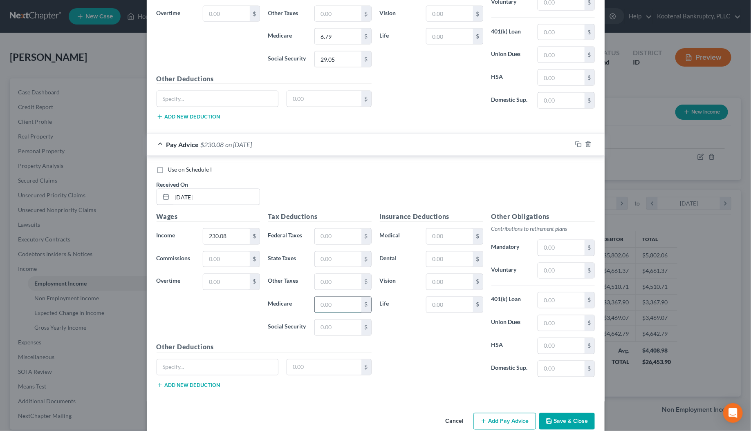
click at [319, 313] on input "text" at bounding box center [338, 305] width 46 height 16
click at [318, 335] on input "text" at bounding box center [338, 328] width 46 height 16
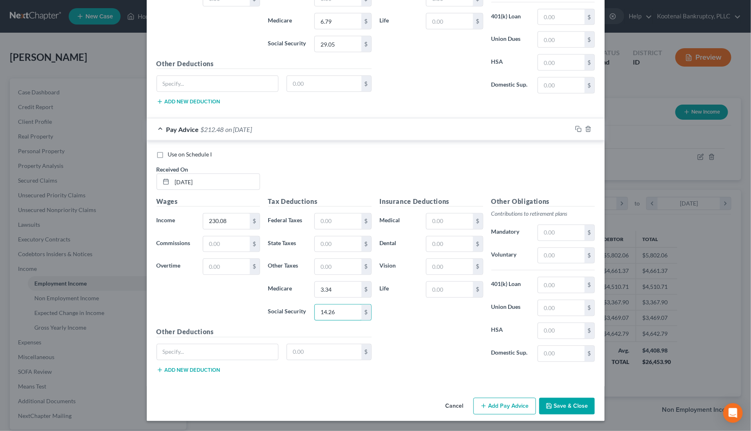
scroll to position [2052, 0]
click at [497, 401] on button "Add Pay Advice" at bounding box center [504, 406] width 63 height 17
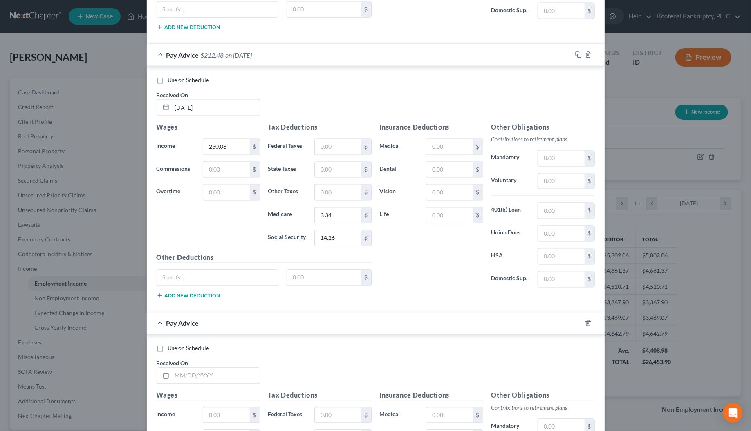
scroll to position [2323, 0]
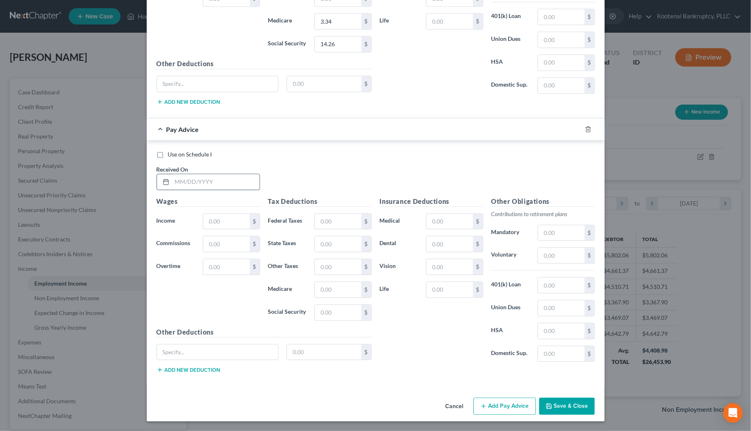
click at [184, 182] on input "text" at bounding box center [215, 182] width 87 height 16
click at [211, 223] on input "text" at bounding box center [226, 222] width 46 height 16
click at [315, 288] on input "text" at bounding box center [338, 290] width 46 height 16
click at [327, 317] on input "text" at bounding box center [338, 313] width 46 height 16
click at [511, 406] on button "Add Pay Advice" at bounding box center [504, 406] width 63 height 17
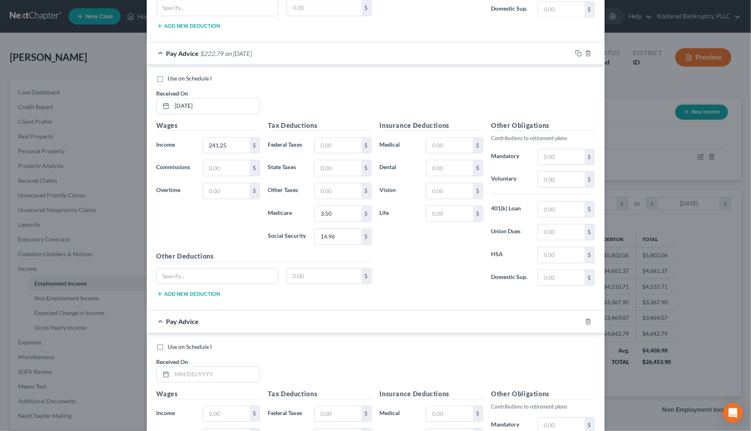
scroll to position [2593, 0]
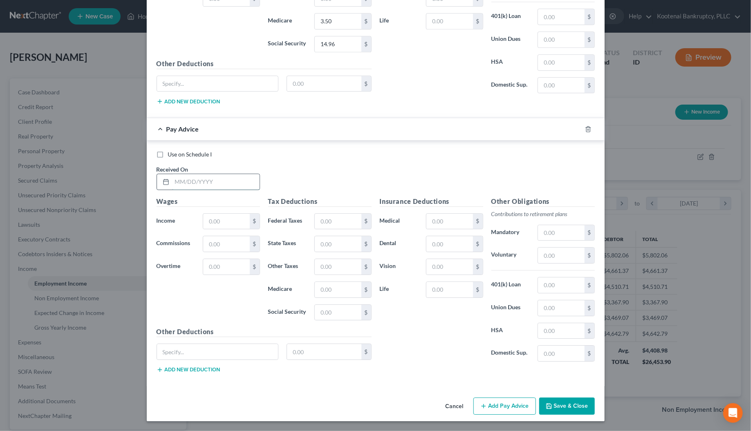
click at [176, 181] on input "text" at bounding box center [215, 182] width 87 height 16
drag, startPoint x: 217, startPoint y: 229, endPoint x: 207, endPoint y: 232, distance: 10.9
click at [217, 230] on div "Wages Income * $ Commissions $ Overtime $" at bounding box center [208, 262] width 112 height 131
click at [204, 225] on input "text" at bounding box center [226, 222] width 46 height 16
drag, startPoint x: 349, startPoint y: 284, endPoint x: 341, endPoint y: 286, distance: 7.5
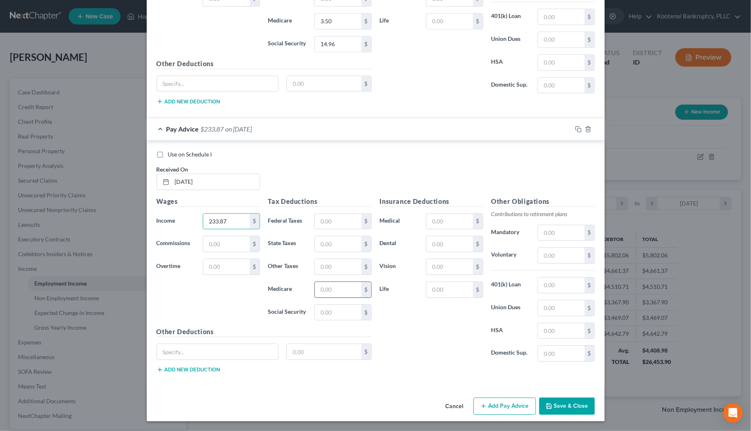
click at [348, 285] on input "text" at bounding box center [338, 290] width 46 height 16
click at [330, 317] on input "text" at bounding box center [338, 313] width 46 height 16
click at [517, 405] on button "Add Pay Advice" at bounding box center [504, 406] width 63 height 17
click at [195, 181] on input "text" at bounding box center [215, 182] width 87 height 16
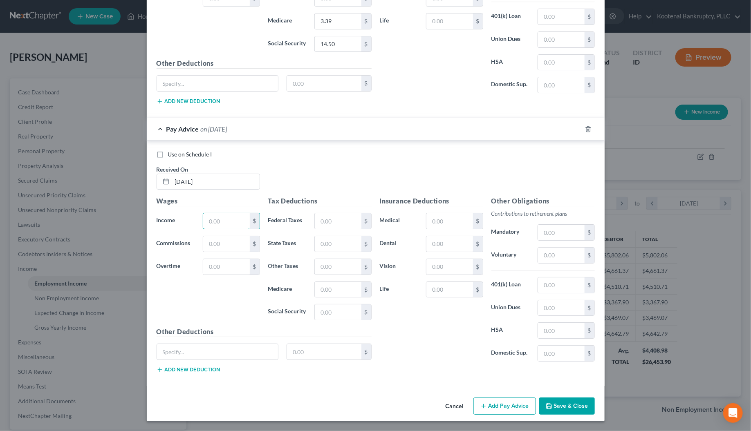
drag, startPoint x: 227, startPoint y: 219, endPoint x: 309, endPoint y: 221, distance: 82.6
click at [226, 219] on input "text" at bounding box center [226, 221] width 46 height 16
click at [336, 289] on input "text" at bounding box center [338, 290] width 46 height 16
click at [325, 313] on input "text" at bounding box center [338, 312] width 46 height 16
click at [515, 406] on button "Add Pay Advice" at bounding box center [504, 406] width 63 height 17
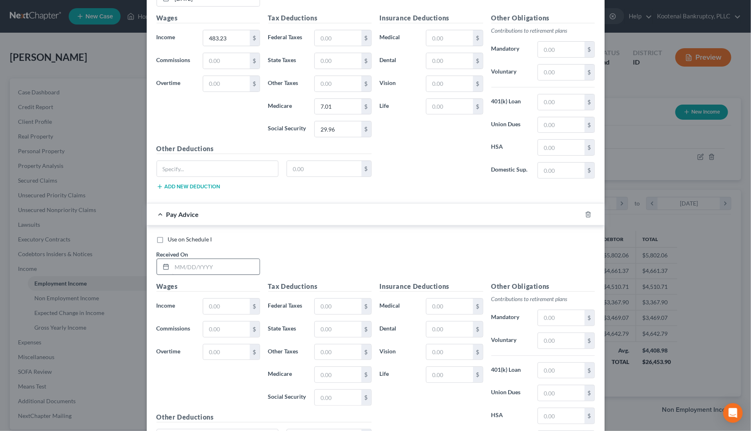
scroll to position [3067, 0]
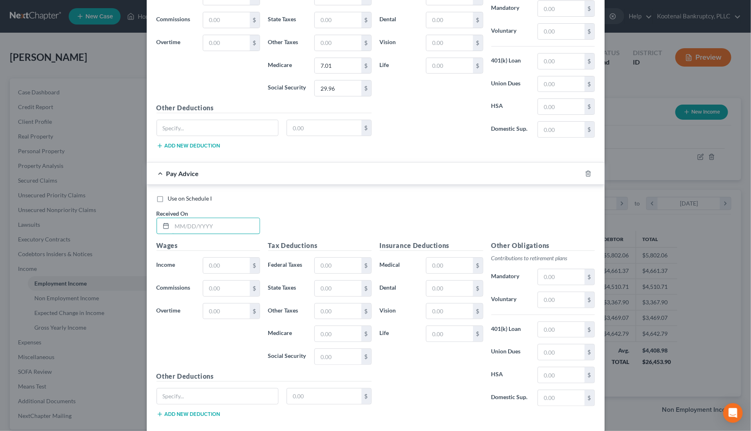
drag, startPoint x: 188, startPoint y: 250, endPoint x: 436, endPoint y: 208, distance: 251.1
click at [188, 234] on input "text" at bounding box center [215, 226] width 87 height 16
click at [219, 273] on input "text" at bounding box center [226, 266] width 46 height 16
click at [332, 342] on input "text" at bounding box center [338, 334] width 46 height 16
click at [333, 364] on input "text" at bounding box center [338, 357] width 46 height 16
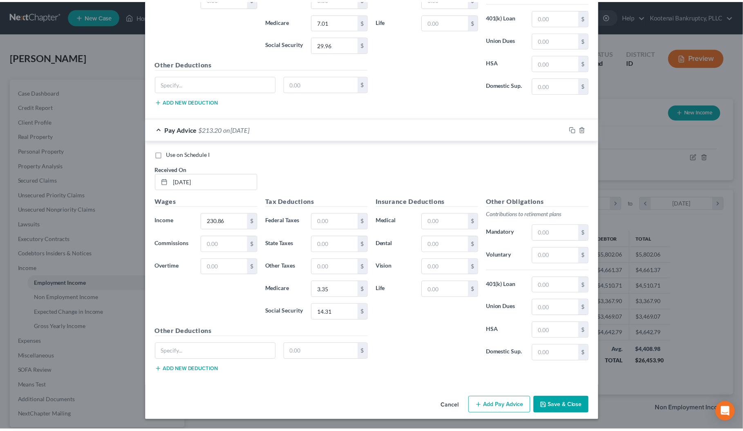
scroll to position [3133, 0]
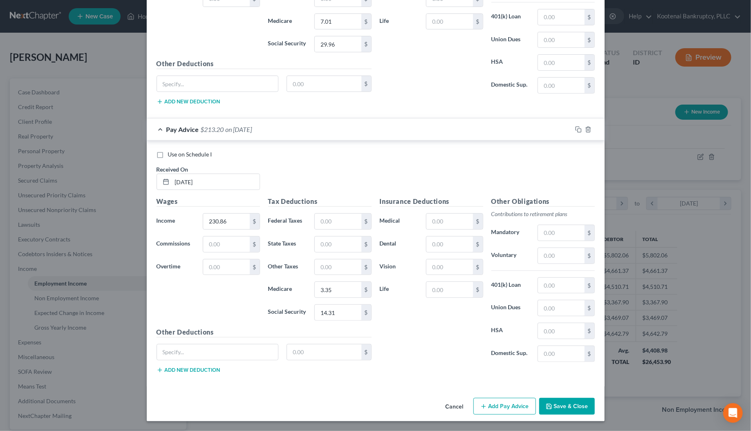
drag, startPoint x: 549, startPoint y: 404, endPoint x: 31, endPoint y: 344, distance: 521.5
click at [549, 404] on button "Save & Close" at bounding box center [567, 406] width 56 height 17
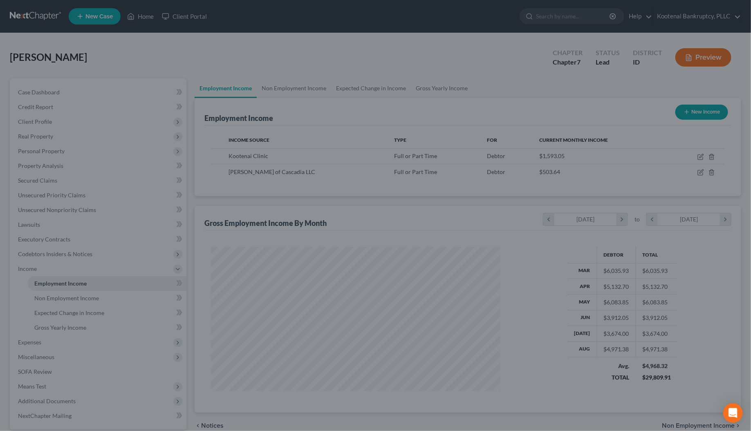
scroll to position [408433, 408274]
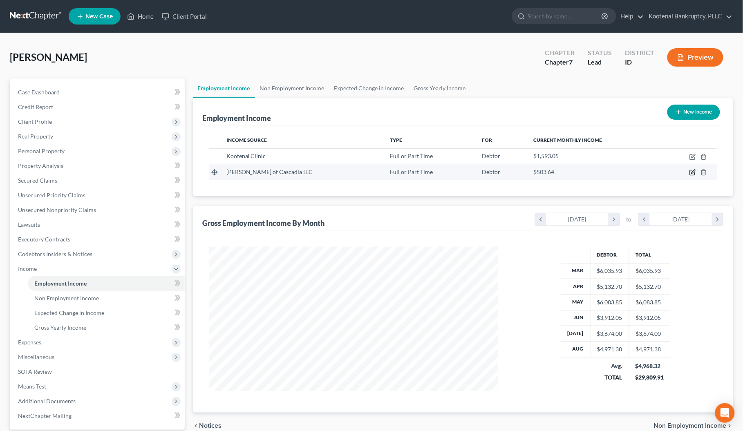
click at [696, 172] on icon "button" at bounding box center [692, 172] width 7 height 7
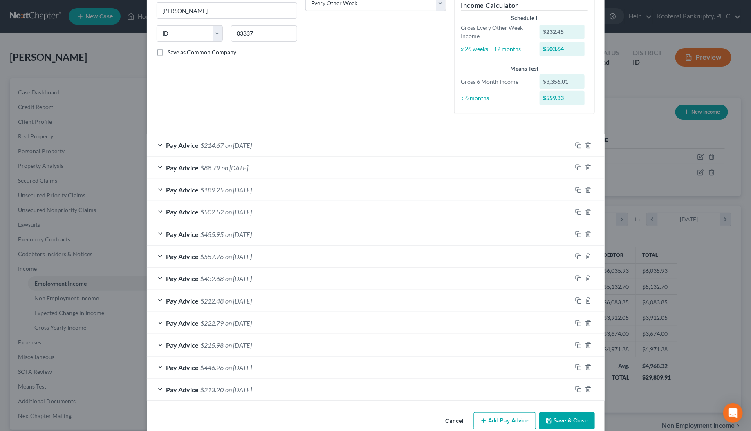
scroll to position [160, 0]
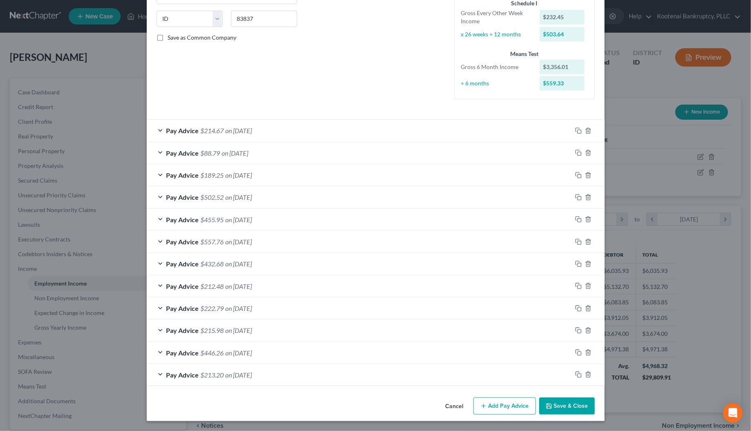
click at [497, 407] on button "Add Pay Advice" at bounding box center [504, 406] width 63 height 17
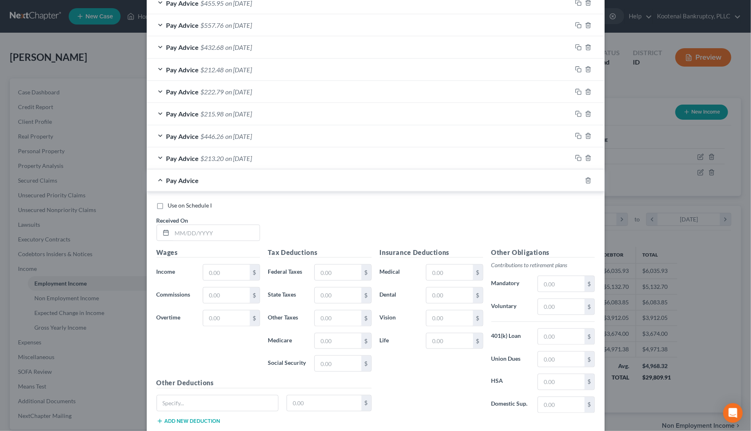
scroll to position [415, 0]
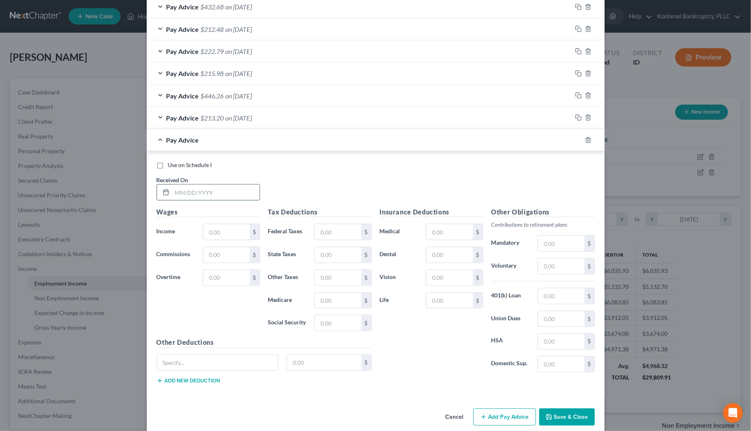
click at [182, 193] on input "text" at bounding box center [215, 193] width 87 height 16
click at [203, 236] on input "text" at bounding box center [226, 232] width 46 height 16
click at [342, 305] on input "text" at bounding box center [338, 301] width 46 height 16
click at [330, 323] on input "text" at bounding box center [338, 323] width 46 height 16
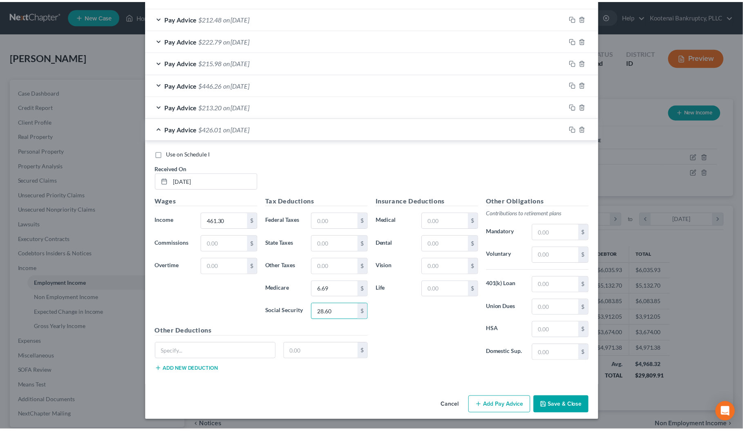
scroll to position [429, 0]
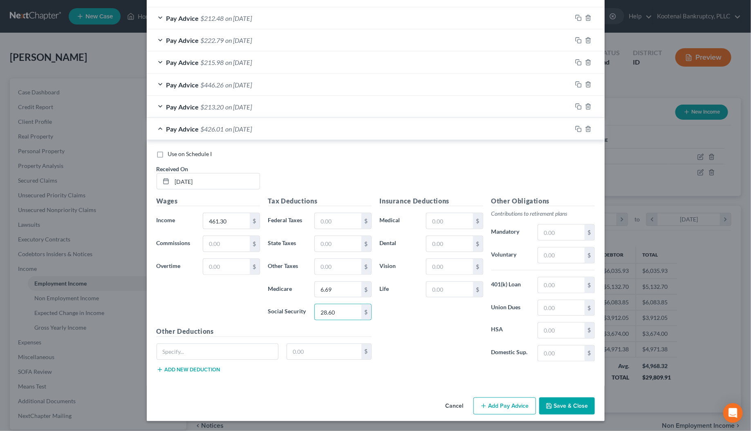
click at [557, 404] on button "Save & Close" at bounding box center [567, 406] width 56 height 17
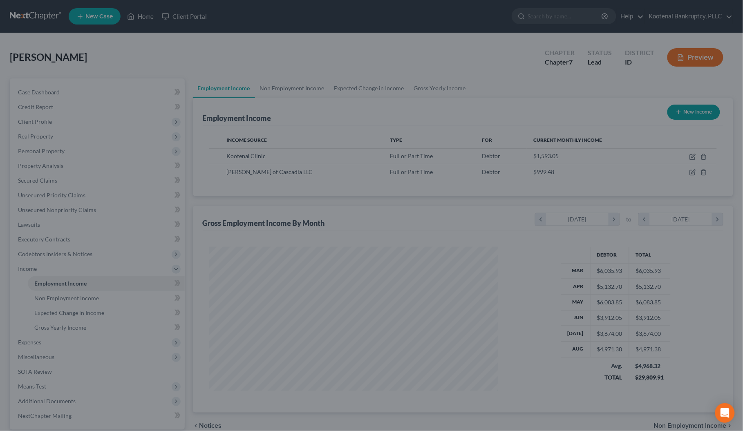
scroll to position [408433, 408274]
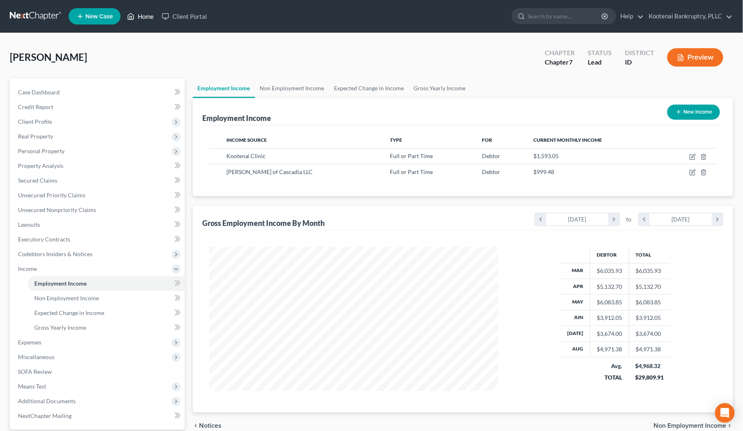
click at [141, 15] on link "Home" at bounding box center [140, 16] width 35 height 15
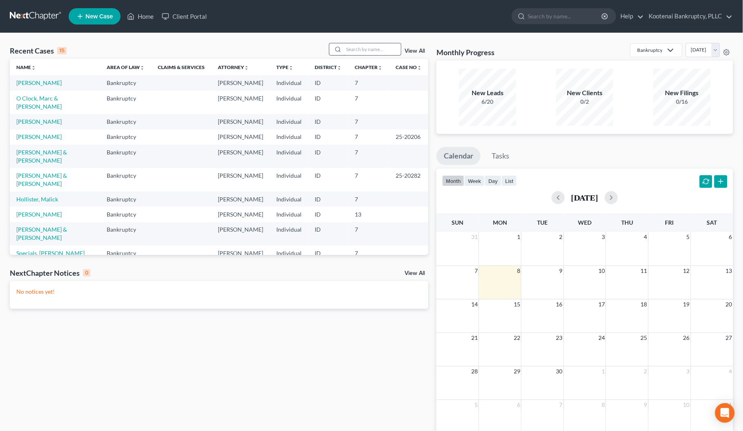
click at [362, 49] on input "search" at bounding box center [372, 49] width 57 height 12
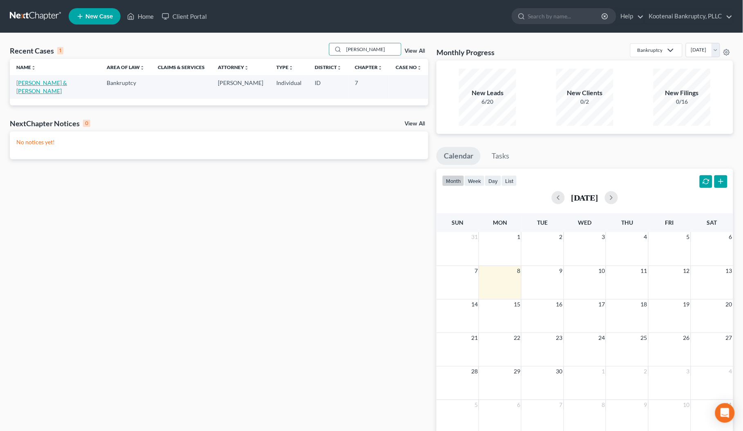
click at [58, 82] on link "[PERSON_NAME] & [PERSON_NAME]" at bounding box center [41, 86] width 51 height 15
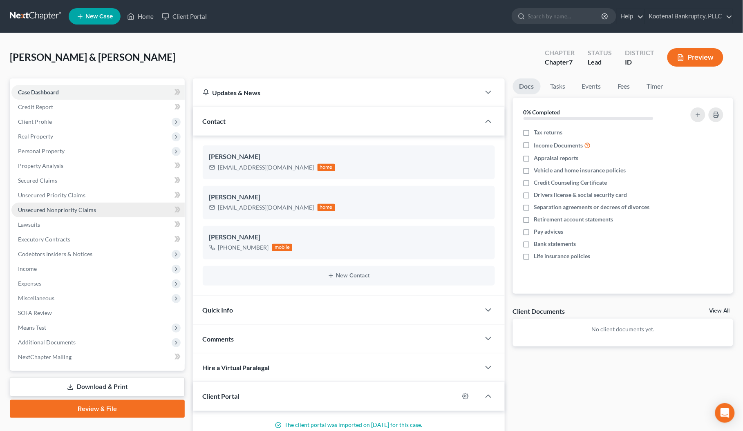
click at [26, 211] on span "Unsecured Nonpriority Claims" at bounding box center [57, 209] width 78 height 7
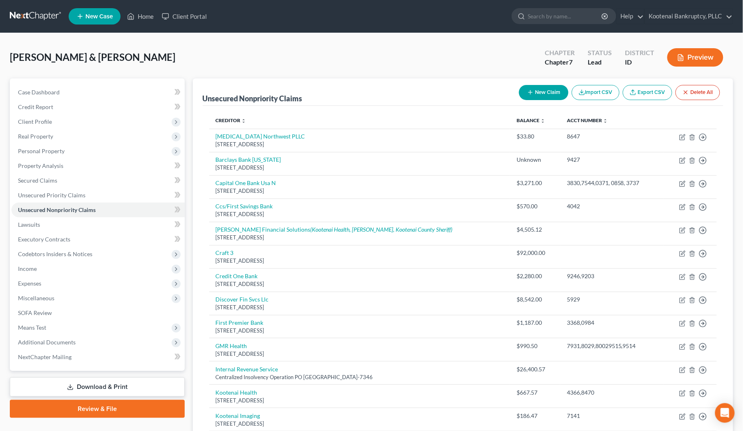
click at [556, 89] on button "New Claim" at bounding box center [543, 92] width 49 height 15
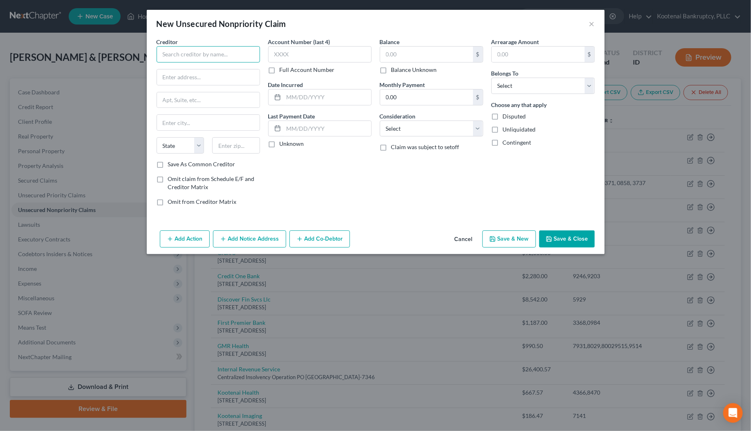
click at [183, 56] on input "text" at bounding box center [207, 54] width 103 height 16
click at [177, 71] on input "text" at bounding box center [208, 77] width 103 height 16
click at [191, 101] on input "text" at bounding box center [208, 100] width 103 height 16
click at [223, 145] on input "text" at bounding box center [236, 145] width 48 height 16
drag, startPoint x: 236, startPoint y: 180, endPoint x: 253, endPoint y: 160, distance: 25.5
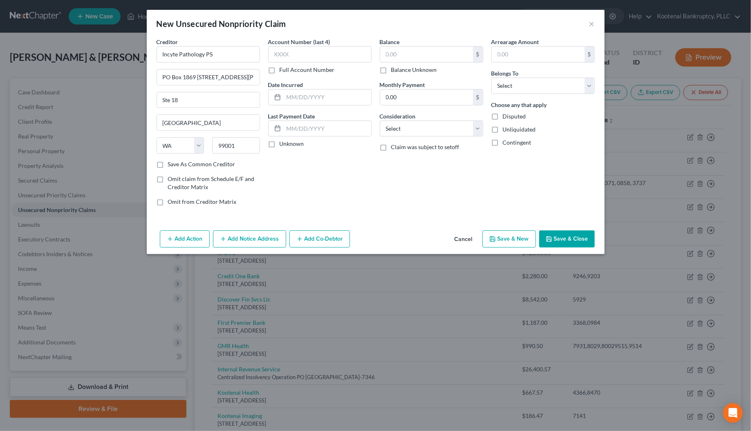
click at [237, 179] on span "Omit claim from Schedule E/F and Creditor Matrix" at bounding box center [211, 182] width 87 height 15
click at [177, 179] on input "Omit claim from Schedule E/F and Creditor Matrix" at bounding box center [173, 177] width 5 height 5
drag, startPoint x: 270, startPoint y: 143, endPoint x: 331, endPoint y: 143, distance: 60.9
click at [279, 143] on label "Unknown" at bounding box center [291, 144] width 25 height 8
click at [283, 143] on input "Unknown" at bounding box center [285, 142] width 5 height 5
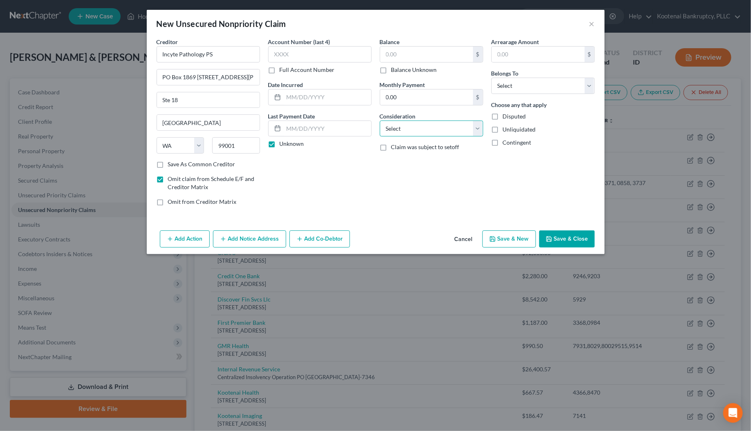
drag, startPoint x: 384, startPoint y: 130, endPoint x: 385, endPoint y: 136, distance: 6.1
click at [384, 130] on select "Select Cable / Satellite Services Collection Agency Credit Card Debt Debt Couns…" at bounding box center [431, 129] width 103 height 16
click at [380, 121] on select "Select Cable / Satellite Services Collection Agency Credit Card Debt Debt Couns…" at bounding box center [431, 129] width 103 height 16
click at [497, 90] on select "Select Debtor 1 Only Debtor 2 Only Debtor 1 And Debtor 2 Only At Least One Of T…" at bounding box center [542, 86] width 103 height 16
click at [491, 78] on select "Select Debtor 1 Only Debtor 2 Only Debtor 1 And Debtor 2 Only At Least One Of T…" at bounding box center [542, 86] width 103 height 16
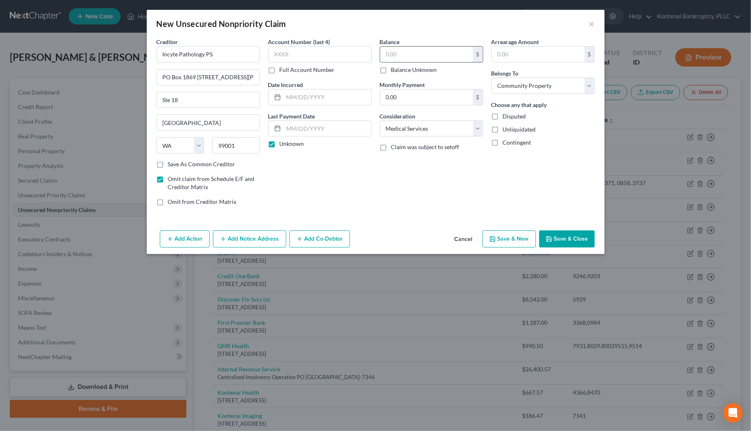
click at [401, 53] on input "text" at bounding box center [426, 55] width 93 height 16
click at [304, 55] on input "text" at bounding box center [319, 54] width 103 height 16
click at [563, 244] on button "Save & Close" at bounding box center [567, 238] width 56 height 17
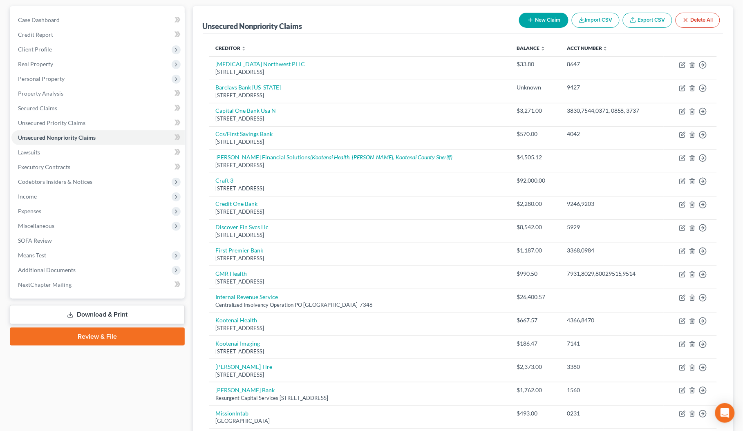
scroll to position [51, 0]
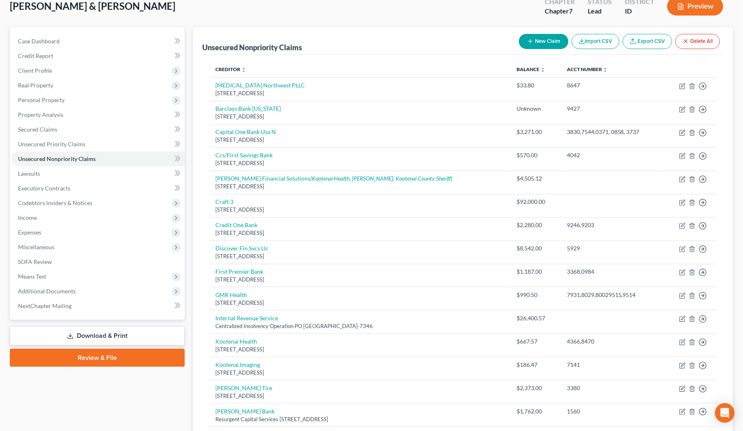
click at [539, 40] on button "New Claim" at bounding box center [543, 41] width 49 height 15
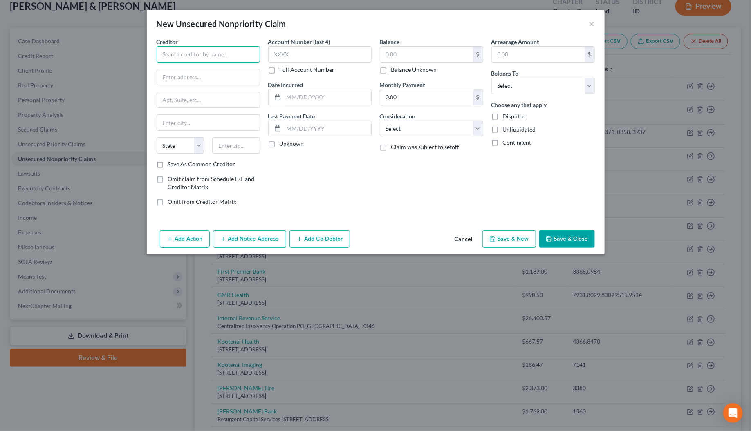
click at [177, 53] on input "text" at bounding box center [207, 54] width 103 height 16
click at [184, 73] on div "PO Box 10587, Greenville, SC 29603-0587" at bounding box center [205, 76] width 85 height 7
drag, startPoint x: 273, startPoint y: 146, endPoint x: 369, endPoint y: 142, distance: 96.1
click at [279, 146] on label "Unknown" at bounding box center [291, 144] width 25 height 8
click at [283, 145] on input "Unknown" at bounding box center [285, 142] width 5 height 5
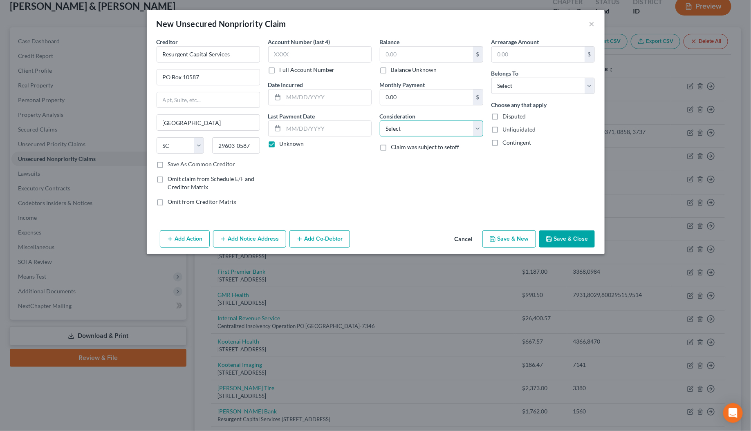
drag, startPoint x: 391, startPoint y: 132, endPoint x: 392, endPoint y: 137, distance: 5.0
click at [391, 132] on select "Select Cable / Satellite Services Collection Agency Credit Card Debt Debt Couns…" at bounding box center [431, 129] width 103 height 16
click at [380, 121] on select "Select Cable / Satellite Services Collection Agency Credit Card Debt Debt Couns…" at bounding box center [431, 129] width 103 height 16
drag, startPoint x: 512, startPoint y: 85, endPoint x: 517, endPoint y: 93, distance: 9.5
click at [512, 85] on select "Select Debtor 1 Only Debtor 2 Only Debtor 1 And Debtor 2 Only At Least One Of T…" at bounding box center [542, 86] width 103 height 16
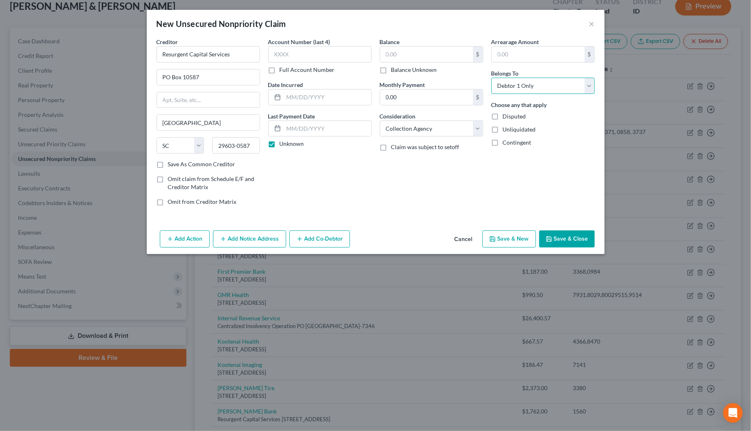
click at [491, 78] on select "Select Debtor 1 Only Debtor 2 Only Debtor 1 And Debtor 2 Only At Least One Of T…" at bounding box center [542, 86] width 103 height 16
click at [393, 51] on input "text" at bounding box center [426, 55] width 93 height 16
click at [284, 51] on input "text" at bounding box center [319, 54] width 103 height 16
drag, startPoint x: 291, startPoint y: 51, endPoint x: 270, endPoint y: 54, distance: 21.0
click at [270, 54] on input "9246" at bounding box center [319, 54] width 103 height 16
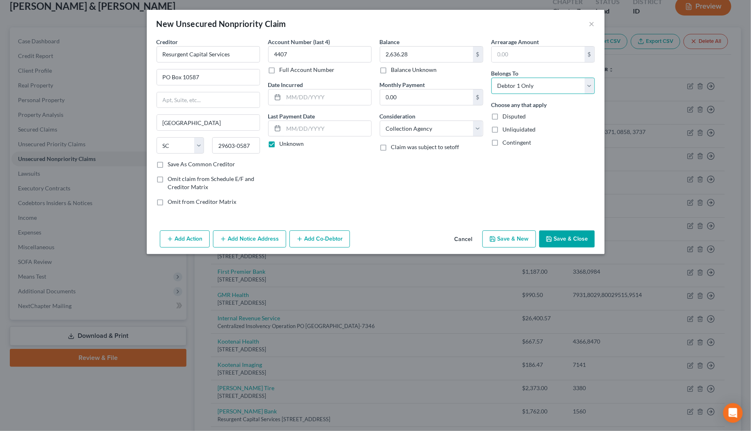
click at [502, 89] on select "Select Debtor 1 Only Debtor 2 Only Debtor 1 And Debtor 2 Only At Least One Of T…" at bounding box center [542, 86] width 103 height 16
click at [491, 78] on select "Select Debtor 1 Only Debtor 2 Only Debtor 1 And Debtor 2 Only At Least One Of T…" at bounding box center [542, 86] width 103 height 16
click at [581, 237] on button "Save & Close" at bounding box center [567, 238] width 56 height 17
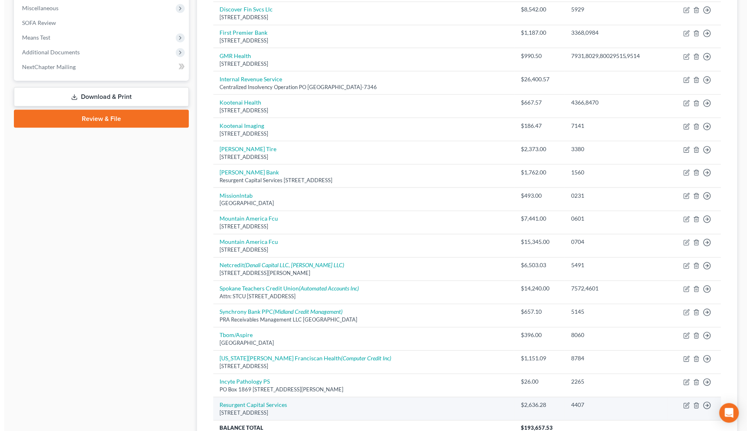
scroll to position [371, 0]
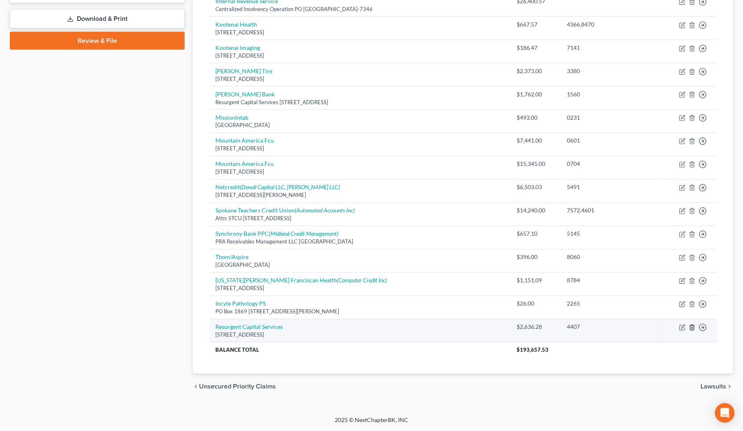
click at [694, 327] on icon "button" at bounding box center [692, 327] width 7 height 7
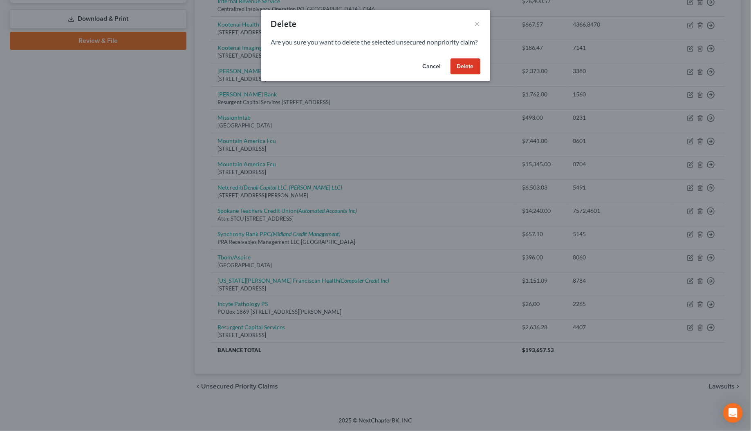
click at [473, 73] on button "Delete" at bounding box center [465, 66] width 30 height 16
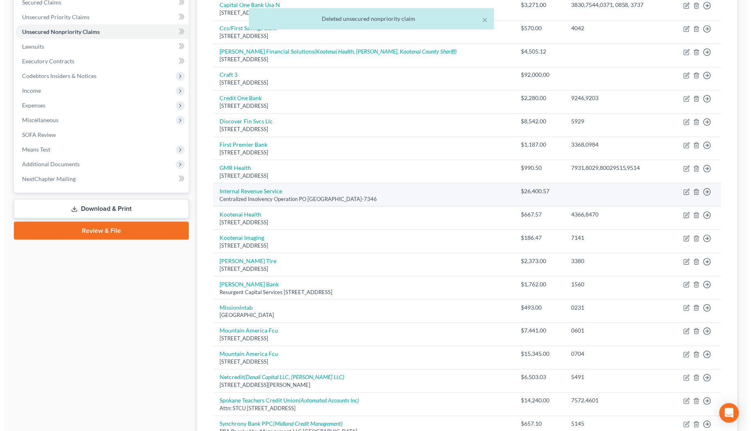
scroll to position [143, 0]
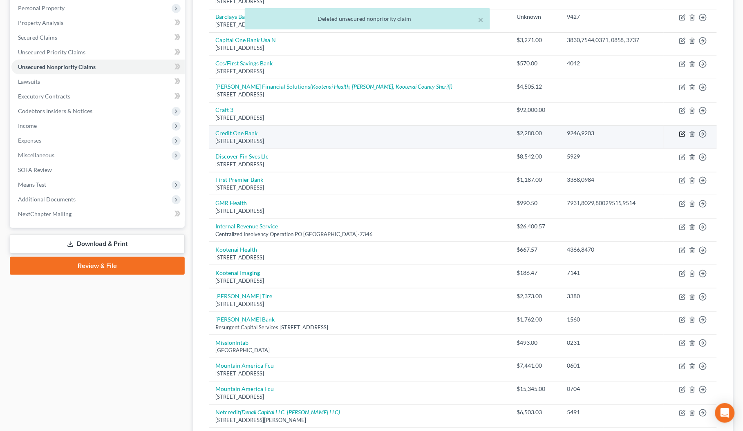
click at [682, 135] on icon "button" at bounding box center [682, 134] width 7 height 7
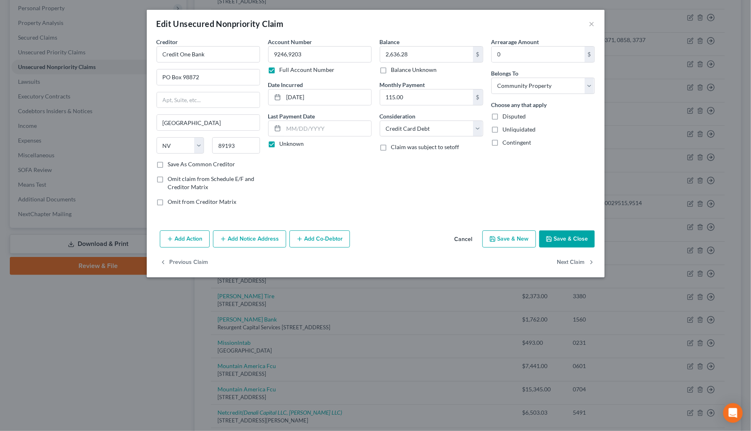
click at [274, 242] on button "Add Notice Address" at bounding box center [249, 238] width 73 height 17
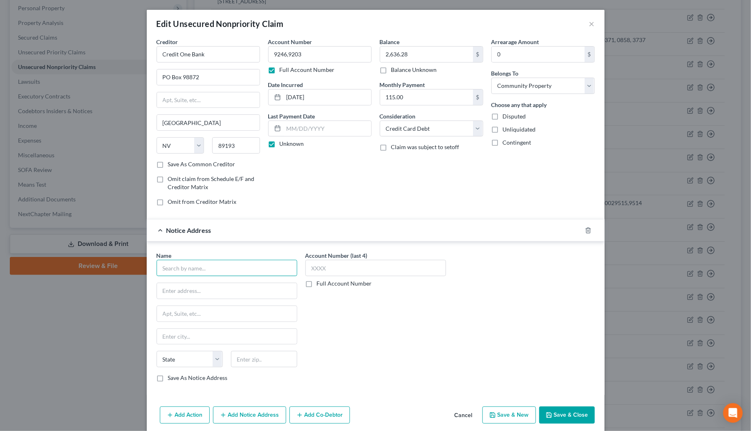
click at [167, 272] on input "text" at bounding box center [226, 268] width 141 height 16
click at [174, 289] on div "c/o Resurgent Capital Services PO Box 10587, Greenville, SC 29603-0587" at bounding box center [213, 289] width 100 height 7
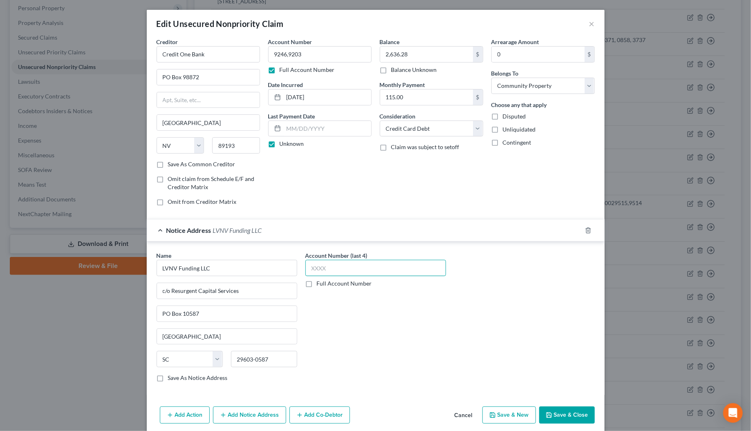
click at [306, 273] on input "text" at bounding box center [375, 268] width 141 height 16
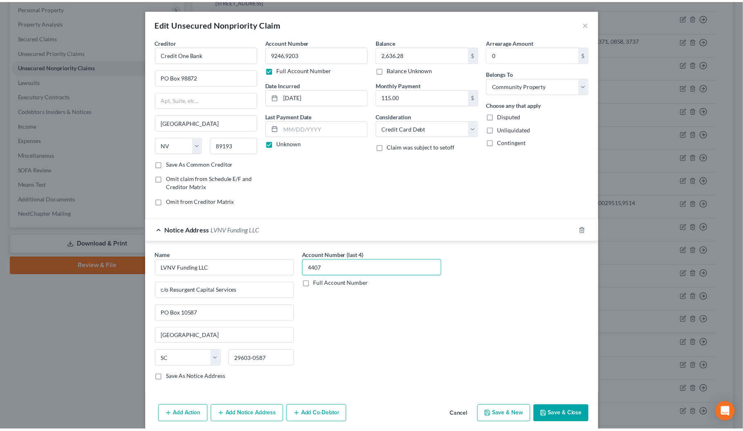
scroll to position [35, 0]
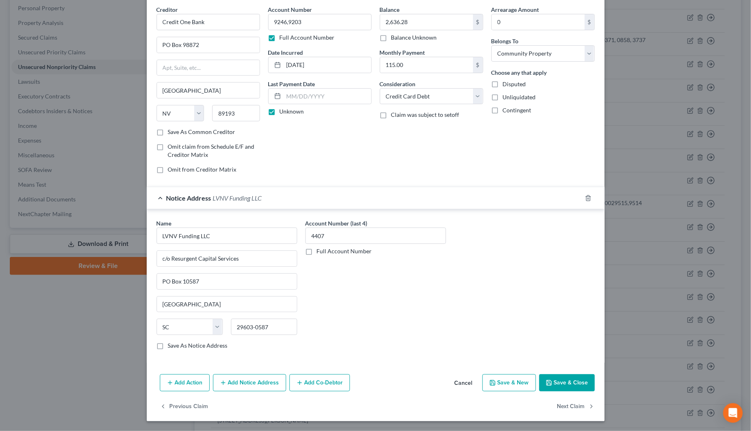
click at [238, 382] on button "Add Notice Address" at bounding box center [249, 382] width 73 height 17
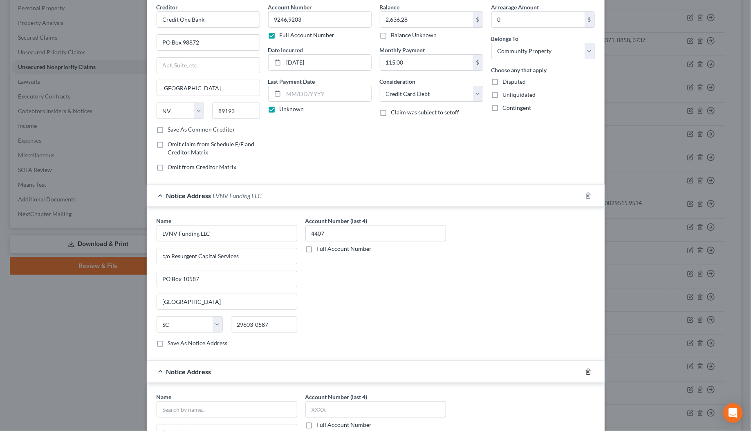
click at [586, 374] on icon "button" at bounding box center [588, 371] width 4 height 5
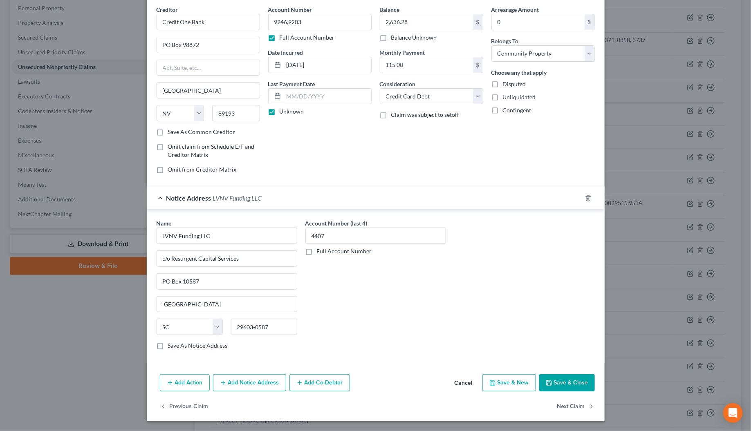
click at [567, 383] on button "Save & Close" at bounding box center [567, 382] width 56 height 17
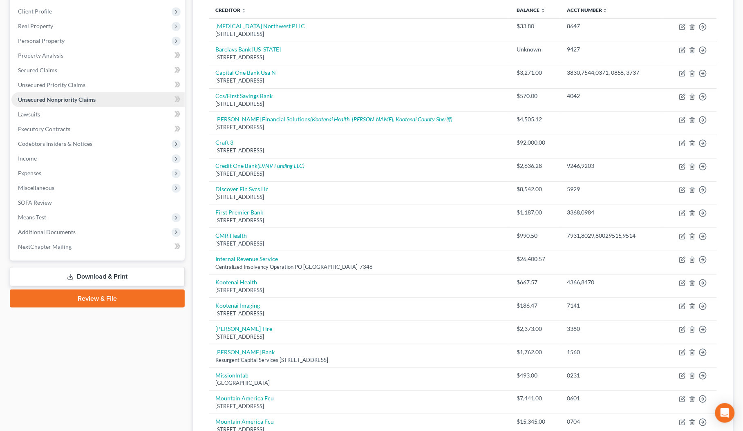
scroll to position [92, 0]
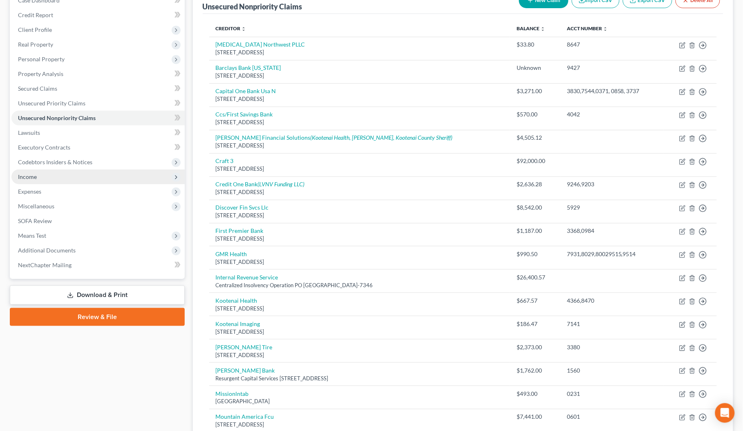
drag, startPoint x: 25, startPoint y: 174, endPoint x: 39, endPoint y: 179, distance: 14.6
click at [25, 174] on span "Income" at bounding box center [27, 176] width 19 height 7
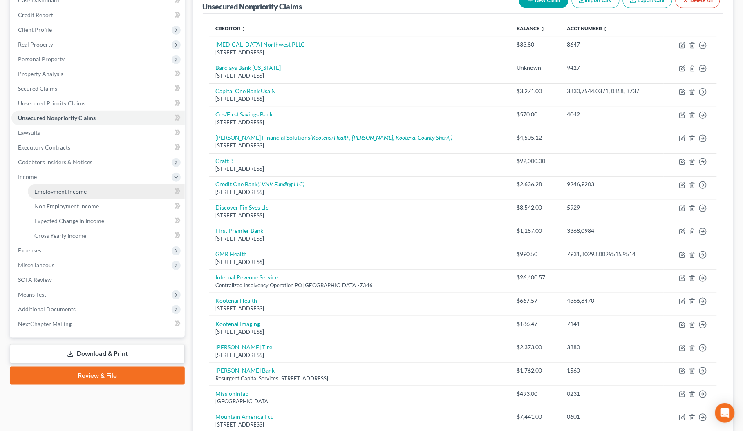
drag, startPoint x: 51, startPoint y: 184, endPoint x: 51, endPoint y: 189, distance: 4.9
click at [51, 185] on link "Employment Income" at bounding box center [106, 191] width 157 height 15
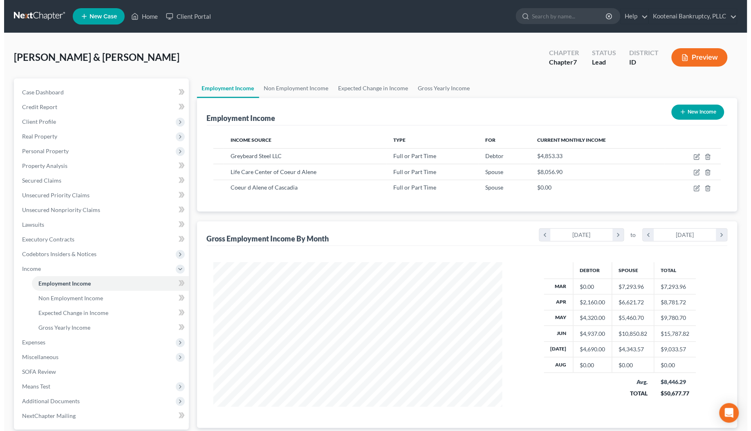
scroll to position [147, 306]
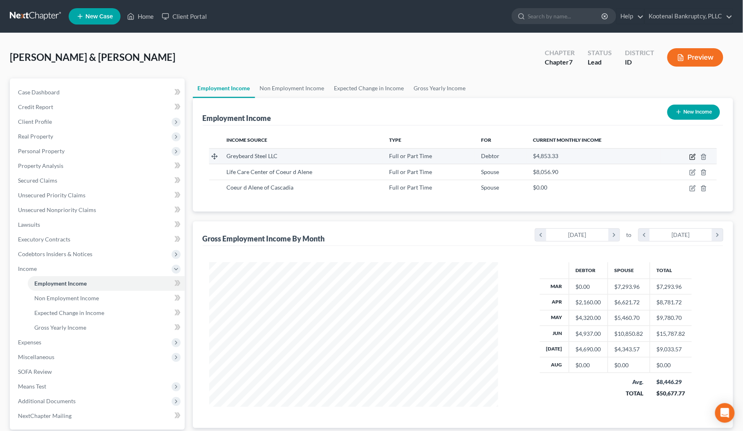
click at [695, 156] on icon "button" at bounding box center [692, 157] width 7 height 7
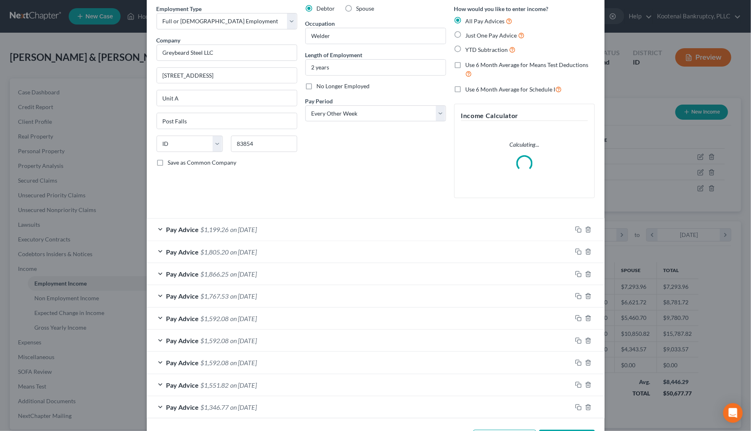
scroll to position [51, 0]
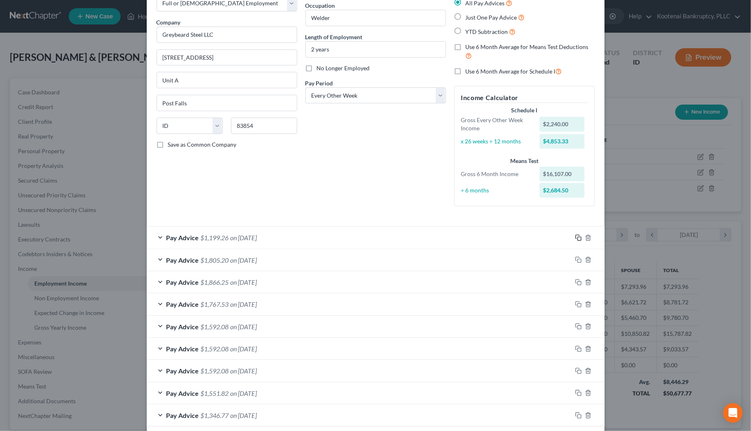
click at [575, 240] on icon "button" at bounding box center [578, 238] width 7 height 7
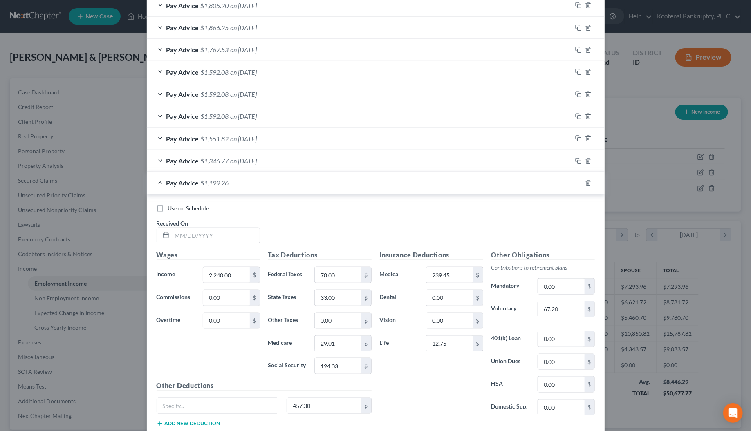
scroll to position [306, 0]
click at [179, 236] on input "text" at bounding box center [215, 235] width 87 height 16
click at [209, 274] on input "2,240.00" at bounding box center [226, 274] width 46 height 16
click at [334, 270] on input "78.00" at bounding box center [338, 274] width 46 height 16
click at [317, 370] on input "124.03" at bounding box center [338, 366] width 46 height 16
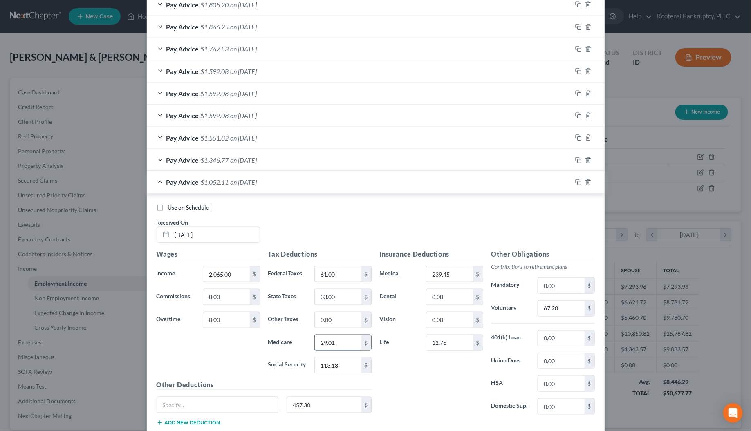
click at [317, 342] on input "29.01" at bounding box center [338, 343] width 46 height 16
click at [325, 296] on input "33.00" at bounding box center [338, 297] width 46 height 16
click at [315, 404] on input "457.30" at bounding box center [324, 405] width 74 height 16
click at [562, 311] on input "67.20" at bounding box center [561, 309] width 46 height 16
drag, startPoint x: 157, startPoint y: 159, endPoint x: 184, endPoint y: 174, distance: 30.9
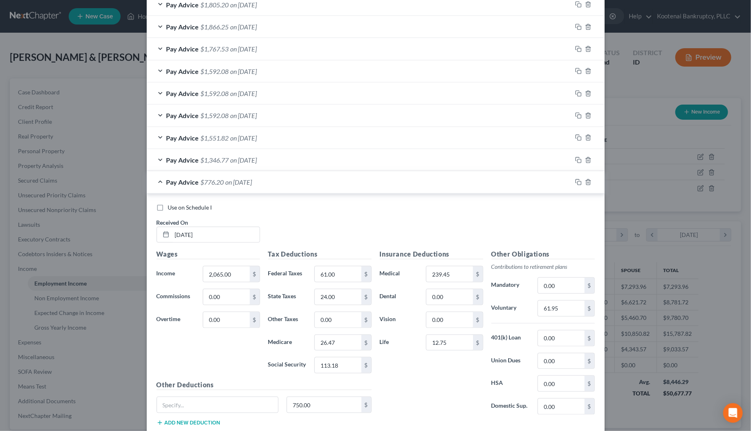
click at [157, 160] on div "Pay Advice $1,346.77 on 02/13/2025" at bounding box center [359, 160] width 425 height 22
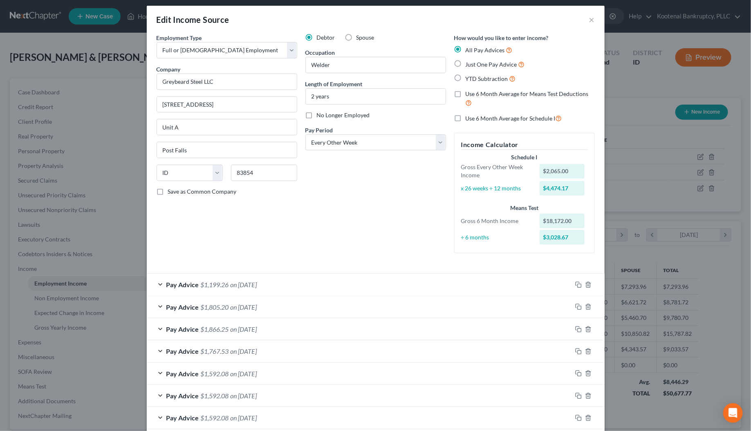
scroll to position [0, 0]
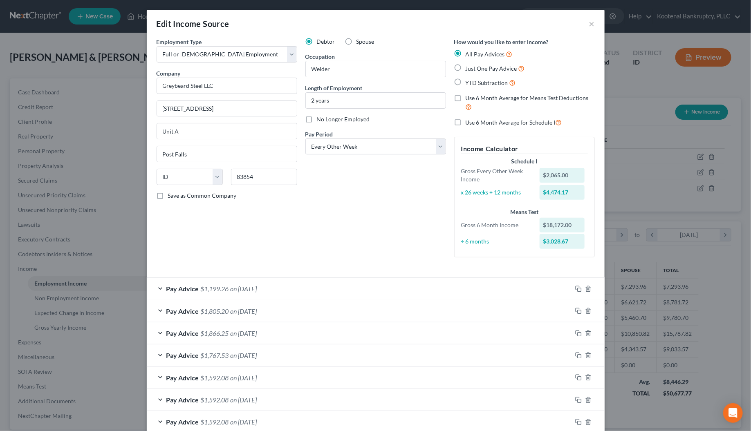
click at [158, 287] on div "Pay Advice $1,199.26 on 07/17/2025" at bounding box center [359, 289] width 425 height 22
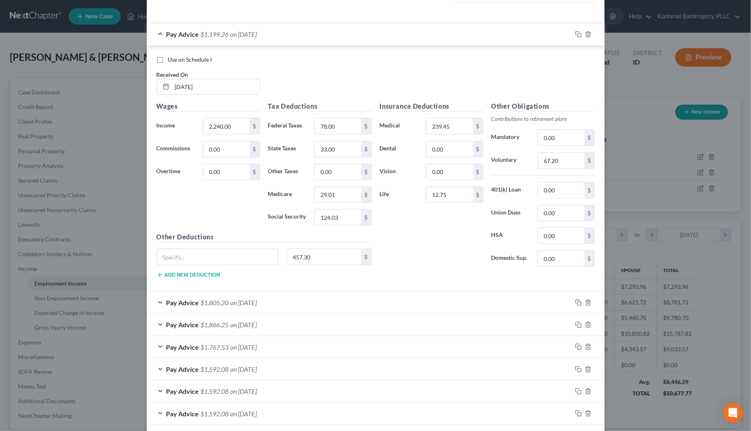
scroll to position [255, 0]
click at [315, 254] on input "457.30" at bounding box center [324, 256] width 74 height 16
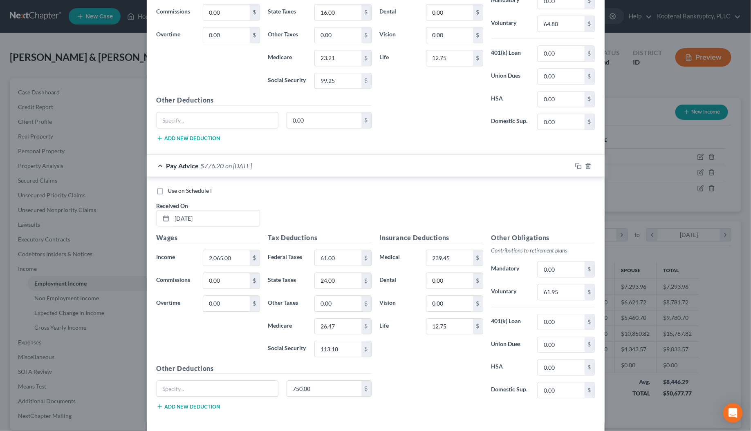
scroll to position [858, 0]
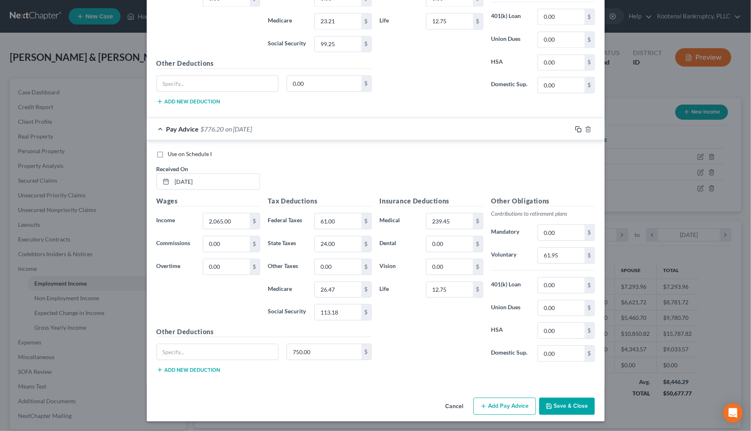
click at [575, 126] on icon "button" at bounding box center [578, 129] width 7 height 7
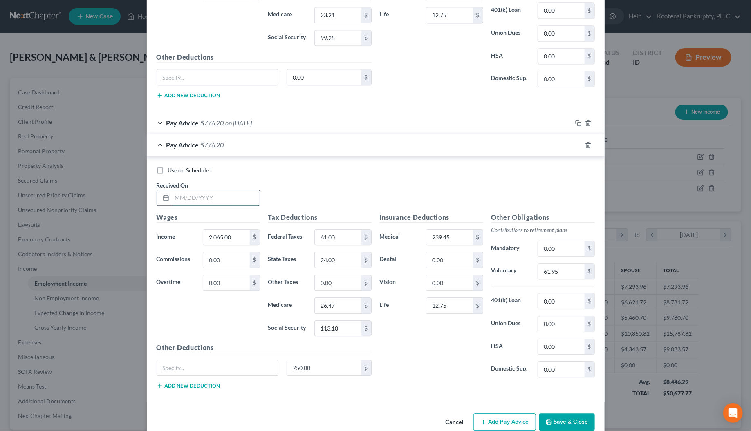
click at [199, 199] on input "text" at bounding box center [215, 198] width 87 height 16
click at [209, 244] on input "2,065.00" at bounding box center [226, 238] width 46 height 16
click at [324, 243] on input "61.00" at bounding box center [338, 238] width 46 height 16
click at [337, 331] on input "113.18" at bounding box center [338, 329] width 46 height 16
click at [337, 313] on input "26.47" at bounding box center [338, 306] width 46 height 16
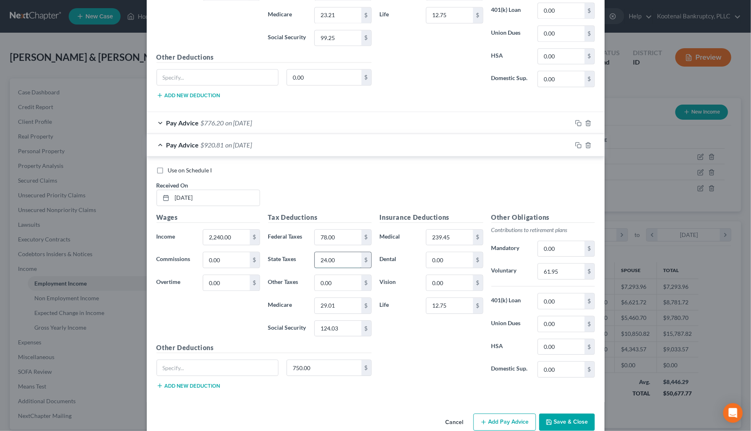
click at [327, 261] on input "24.00" at bounding box center [338, 260] width 46 height 16
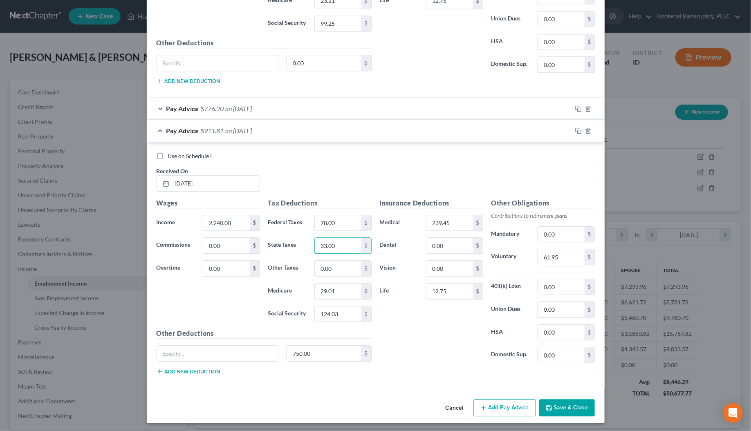
scroll to position [880, 0]
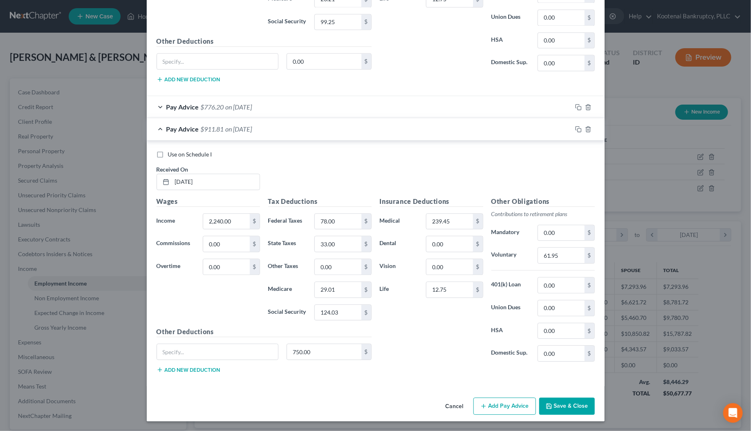
click at [159, 105] on div "Pay Advice $776.20 on 08/28/2025" at bounding box center [359, 107] width 425 height 22
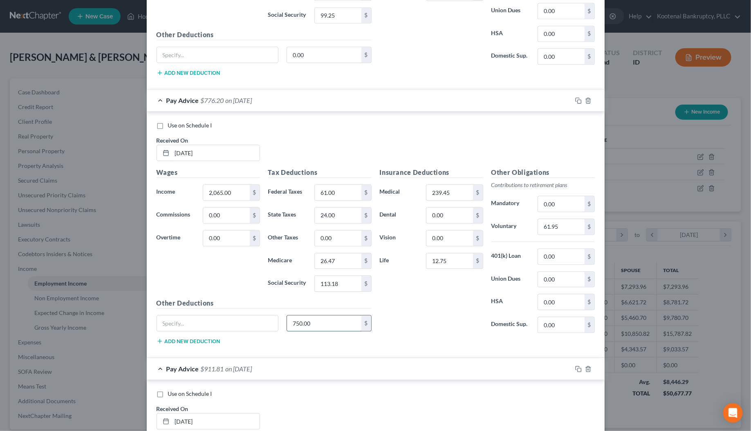
click at [308, 331] on input "750.00" at bounding box center [324, 323] width 74 height 16
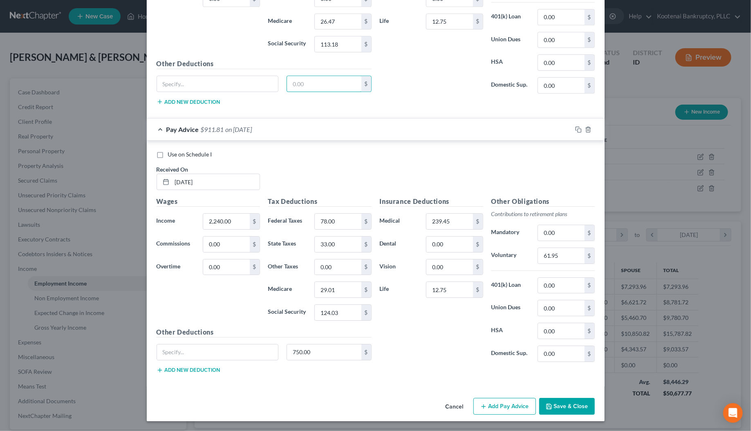
scroll to position [1128, 0]
click at [303, 349] on input "750.00" at bounding box center [324, 352] width 74 height 16
click at [563, 254] on input "61.95" at bounding box center [561, 256] width 46 height 16
click at [226, 248] on input "0.00" at bounding box center [226, 245] width 46 height 16
click at [575, 130] on icon "button" at bounding box center [578, 129] width 7 height 7
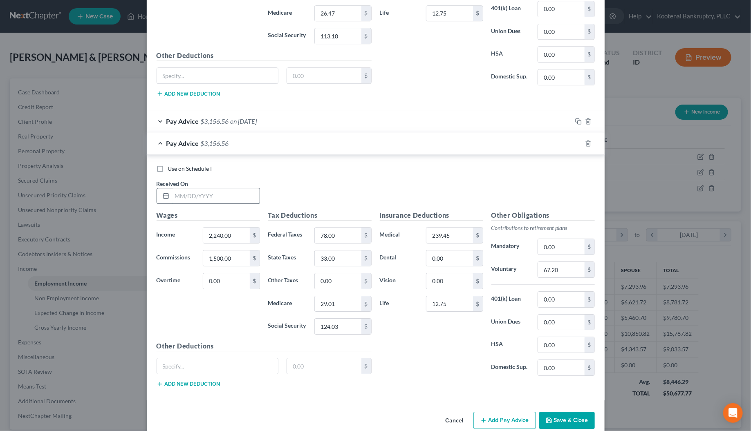
click at [193, 199] on input "text" at bounding box center [215, 196] width 87 height 16
click at [210, 240] on input "2,240.00" at bounding box center [226, 236] width 46 height 16
click at [334, 241] on input "78.00" at bounding box center [338, 236] width 46 height 16
click at [329, 332] on input "124.03" at bounding box center [338, 327] width 46 height 16
click at [331, 312] on input "29.01" at bounding box center [338, 304] width 46 height 16
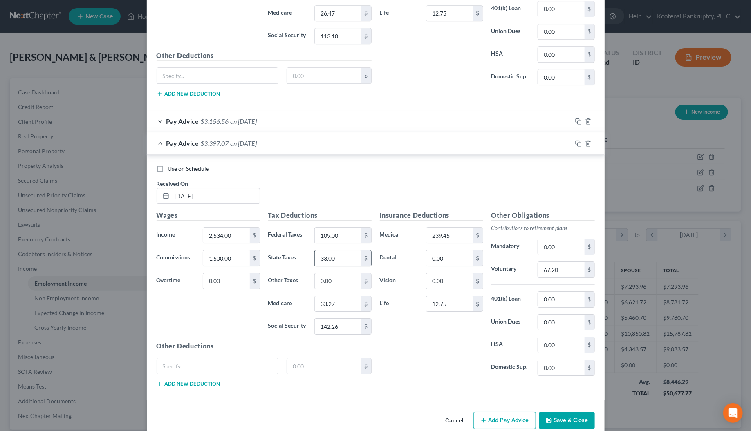
click at [332, 264] on input "33.00" at bounding box center [338, 258] width 46 height 16
click at [301, 374] on input "text" at bounding box center [324, 366] width 74 height 16
drag, startPoint x: 554, startPoint y: 272, endPoint x: 552, endPoint y: 277, distance: 6.0
click at [554, 273] on input "67.20" at bounding box center [561, 270] width 46 height 16
click at [215, 262] on input "1,500.00" at bounding box center [226, 258] width 46 height 16
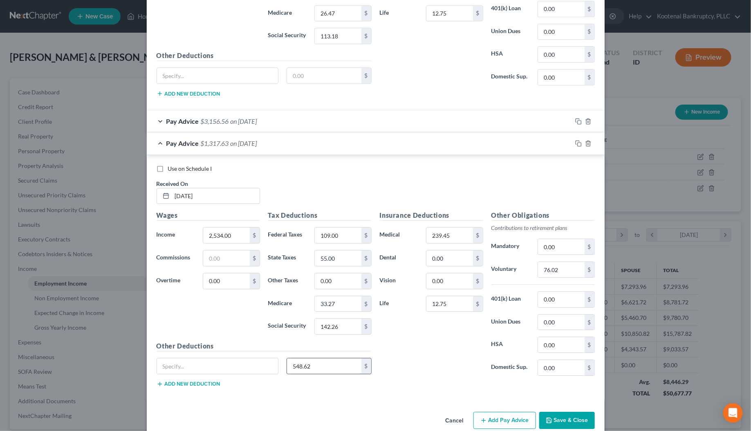
click at [319, 374] on input "548.62" at bounding box center [324, 366] width 74 height 16
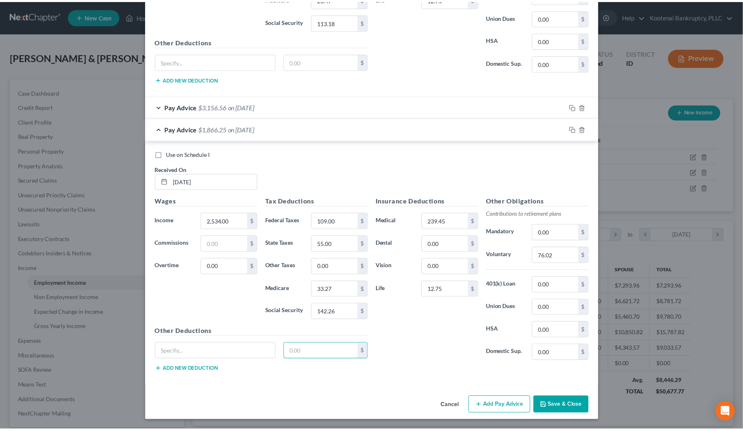
scroll to position [1151, 0]
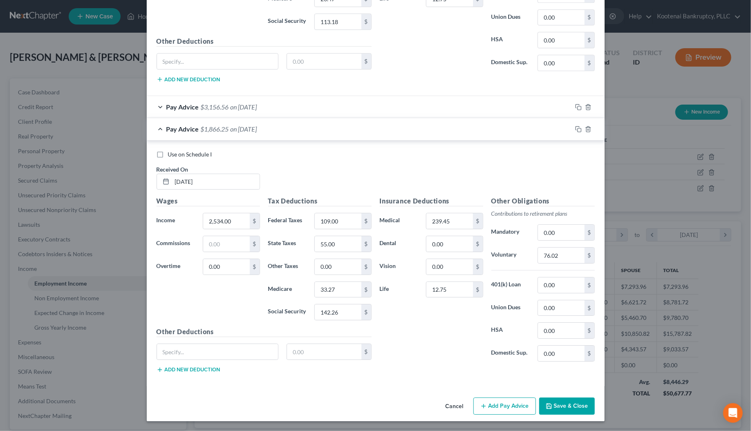
click at [554, 407] on button "Save & Close" at bounding box center [567, 406] width 56 height 17
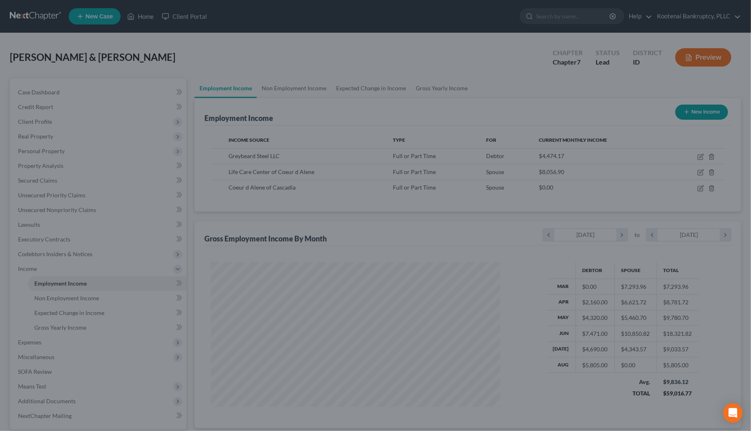
scroll to position [408433, 408274]
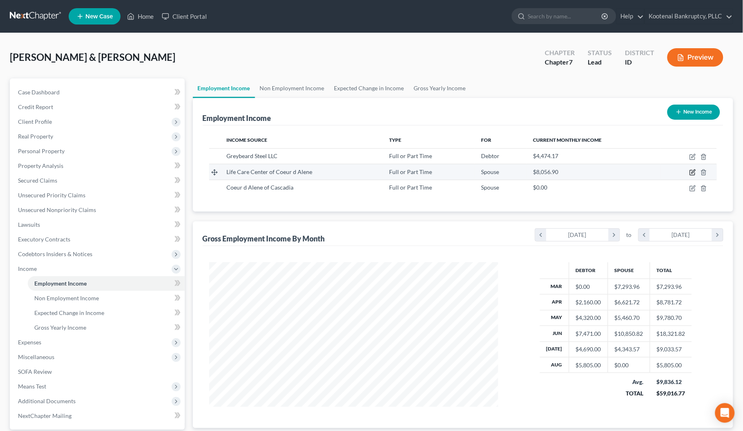
click at [689, 173] on icon "button" at bounding box center [692, 172] width 7 height 7
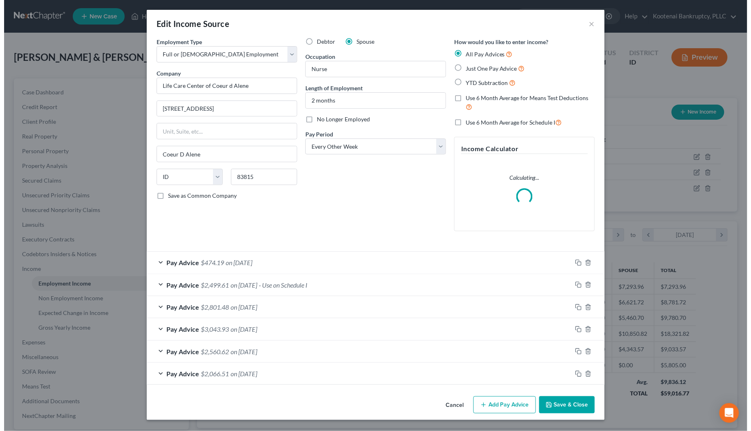
scroll to position [147, 309]
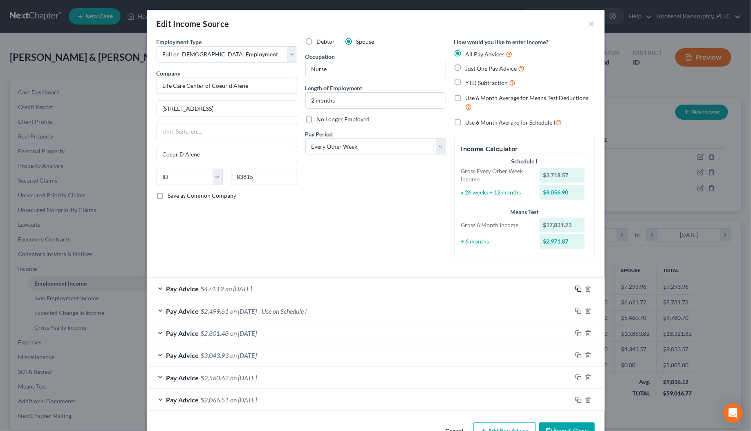
click at [576, 291] on icon "button" at bounding box center [578, 289] width 7 height 7
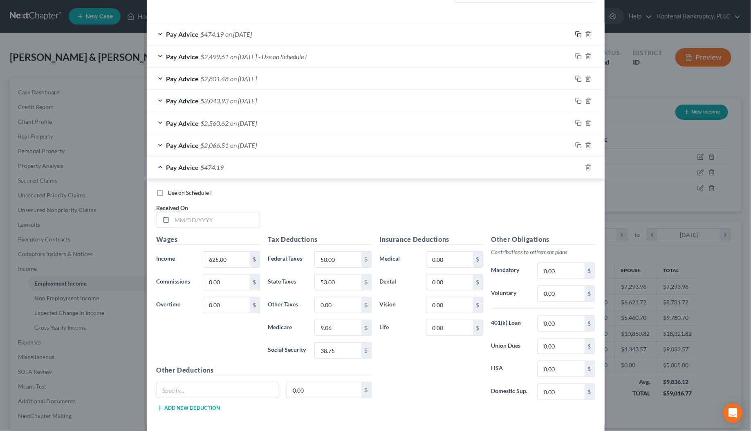
scroll to position [255, 0]
click at [200, 217] on input "text" at bounding box center [215, 220] width 87 height 16
click at [225, 258] on input "625.00" at bounding box center [226, 259] width 46 height 16
click at [336, 261] on input "50.00" at bounding box center [338, 259] width 46 height 16
click at [327, 358] on input "38.75" at bounding box center [338, 350] width 46 height 16
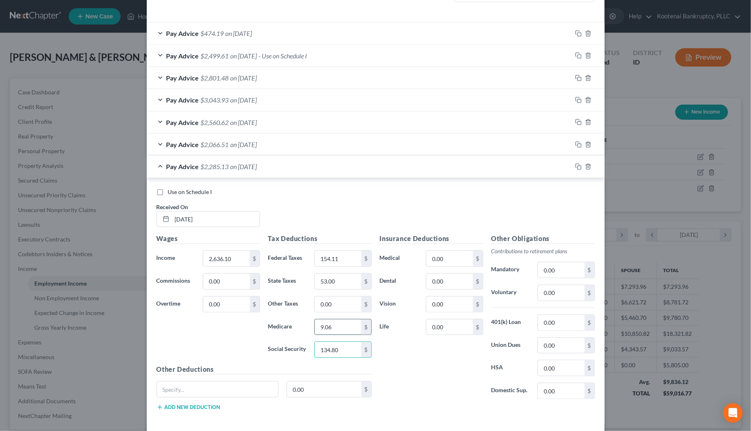
click at [341, 333] on input "9.06" at bounding box center [338, 328] width 46 height 16
click at [344, 289] on input "53.00" at bounding box center [338, 282] width 46 height 16
click at [440, 286] on input "0.00" at bounding box center [449, 282] width 46 height 16
click at [448, 263] on input "0.00" at bounding box center [449, 259] width 46 height 16
click at [441, 335] on input "0.00" at bounding box center [449, 328] width 46 height 16
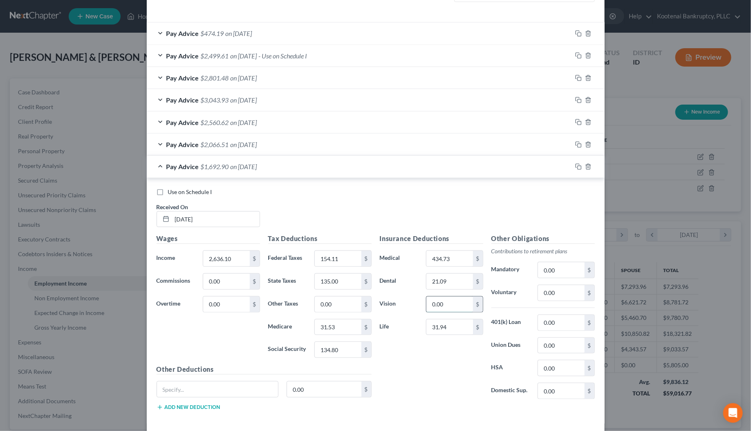
click at [441, 305] on input "0.00" at bounding box center [449, 305] width 46 height 16
drag, startPoint x: 572, startPoint y: 169, endPoint x: 428, endPoint y: 215, distance: 151.0
click at [575, 169] on icon "button" at bounding box center [578, 166] width 7 height 7
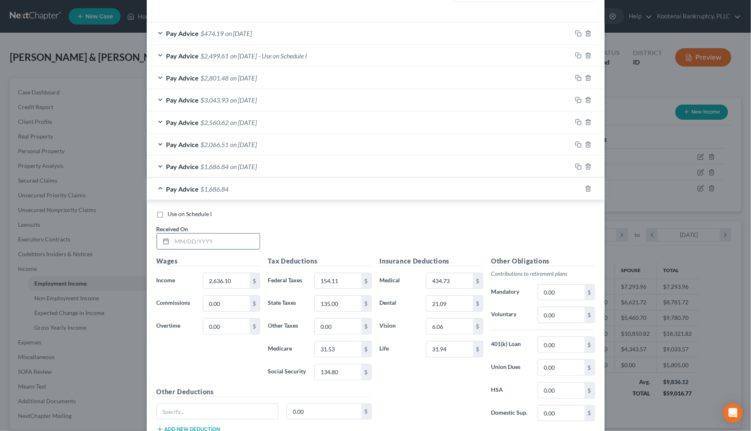
click at [190, 241] on input "text" at bounding box center [215, 242] width 87 height 16
click at [228, 282] on input "2,636.10" at bounding box center [226, 281] width 46 height 16
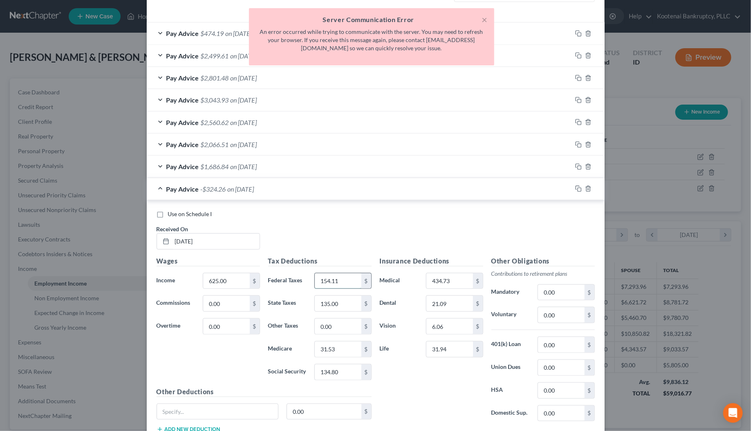
click at [329, 282] on input "154.11" at bounding box center [338, 281] width 46 height 16
click at [337, 373] on input "134.80" at bounding box center [338, 372] width 46 height 16
click at [340, 356] on input "31.53" at bounding box center [338, 350] width 46 height 16
click at [346, 302] on input "135.00" at bounding box center [338, 304] width 46 height 16
drag, startPoint x: 346, startPoint y: 302, endPoint x: 302, endPoint y: 307, distance: 43.5
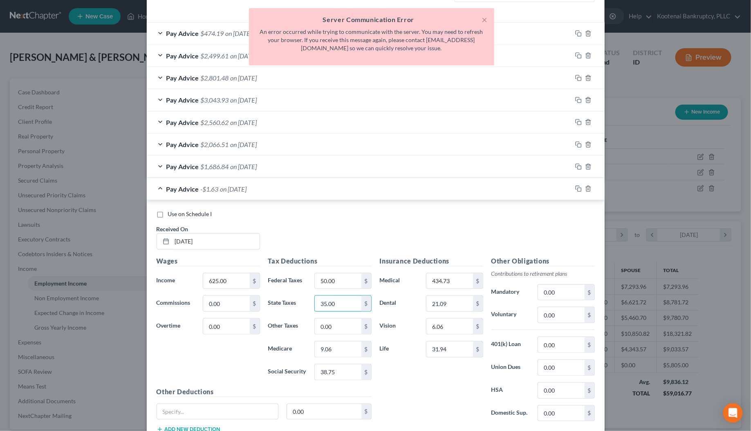
click at [302, 307] on div "State Taxes 35.00 $" at bounding box center [320, 303] width 112 height 16
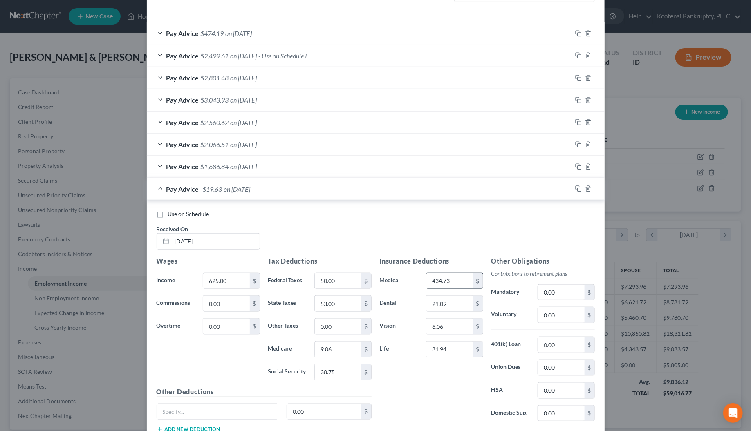
click at [436, 284] on input "434.73" at bounding box center [449, 281] width 46 height 16
click at [439, 309] on input "21.09" at bounding box center [449, 304] width 46 height 16
click at [438, 325] on input "6.06" at bounding box center [449, 327] width 46 height 16
click at [436, 354] on input "31.94" at bounding box center [449, 350] width 46 height 16
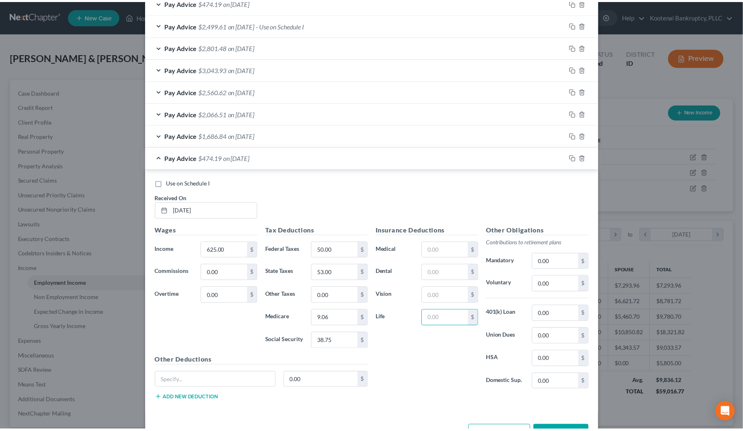
scroll to position [317, 0]
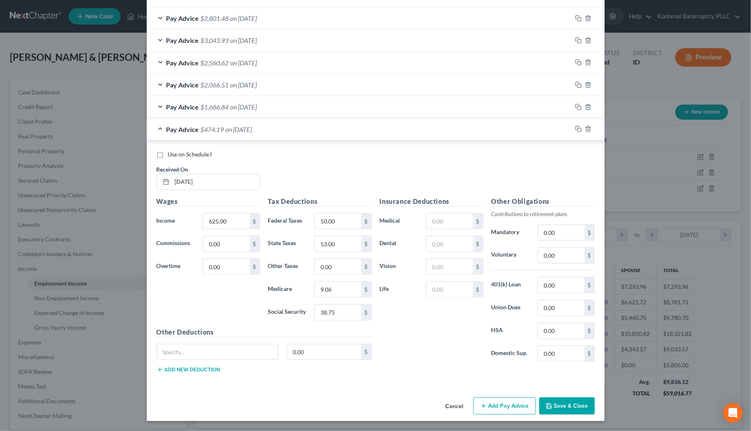
click at [552, 410] on button "Save & Close" at bounding box center [567, 406] width 56 height 17
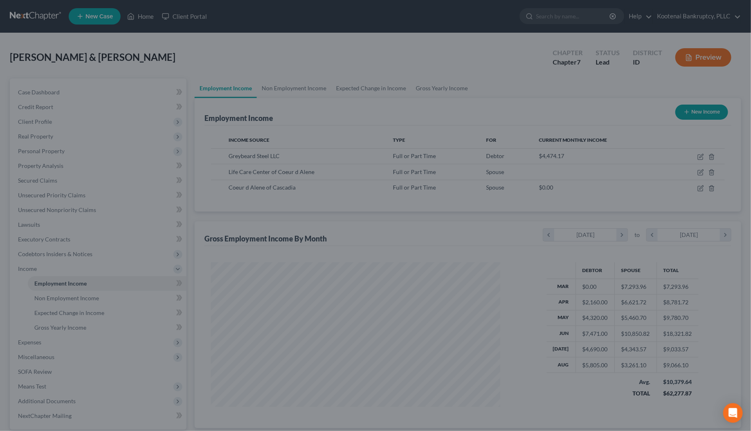
scroll to position [408433, 408274]
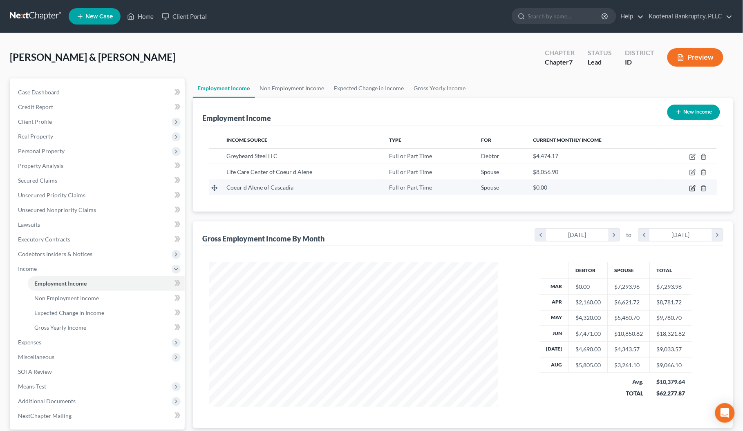
click at [693, 188] on icon "button" at bounding box center [693, 187] width 4 height 4
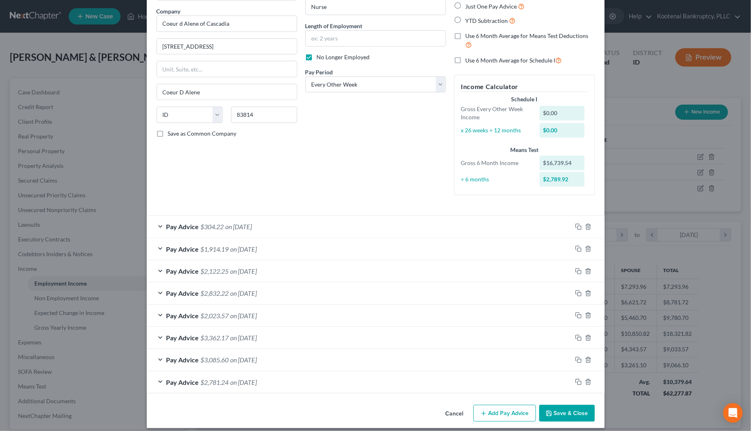
scroll to position [70, 0]
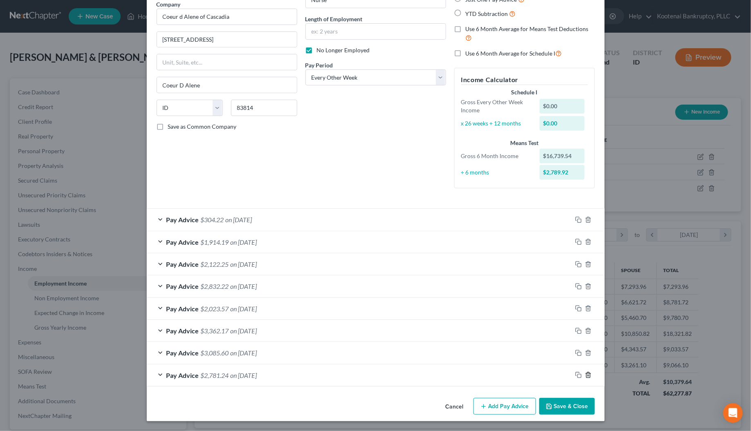
click at [585, 373] on polyline "button" at bounding box center [587, 373] width 5 height 0
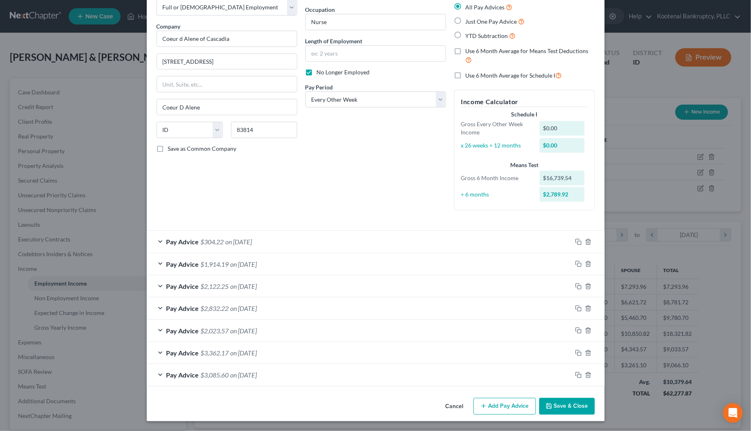
scroll to position [48, 0]
click at [585, 374] on icon "button" at bounding box center [588, 375] width 7 height 7
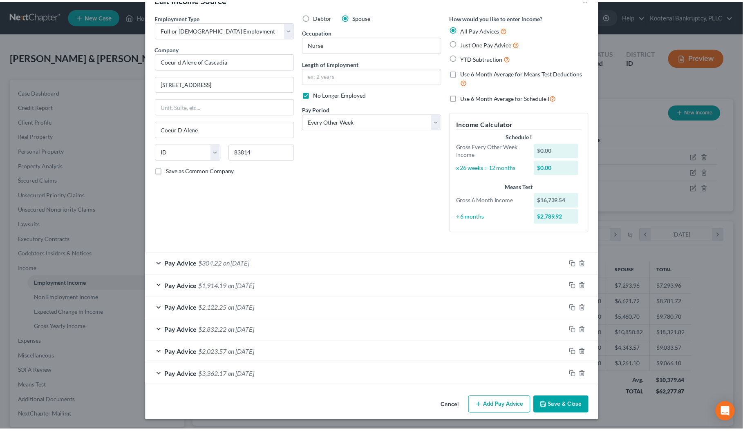
scroll to position [26, 0]
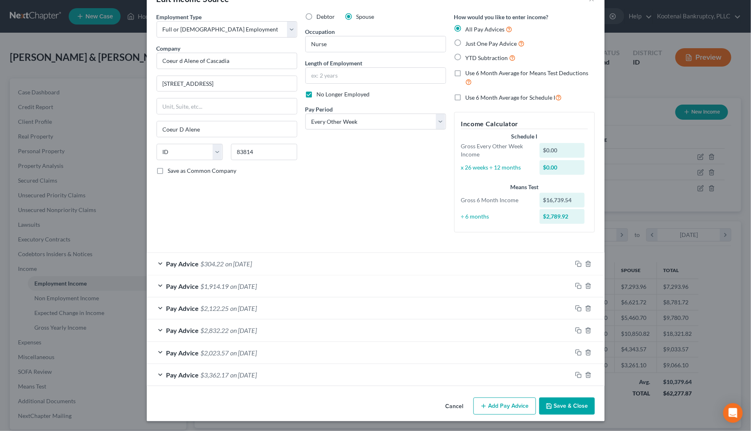
click at [568, 405] on button "Save & Close" at bounding box center [567, 406] width 56 height 17
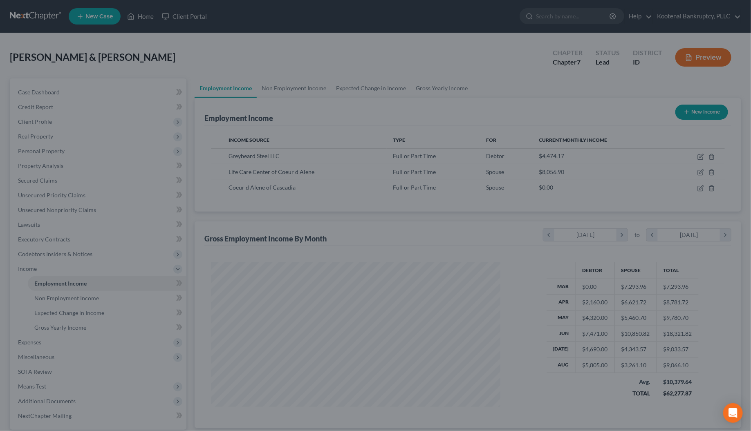
scroll to position [408433, 408274]
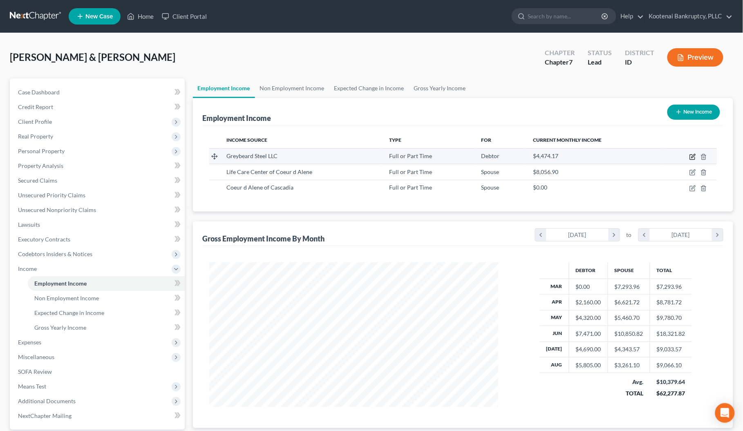
click at [692, 155] on icon "button" at bounding box center [692, 157] width 7 height 7
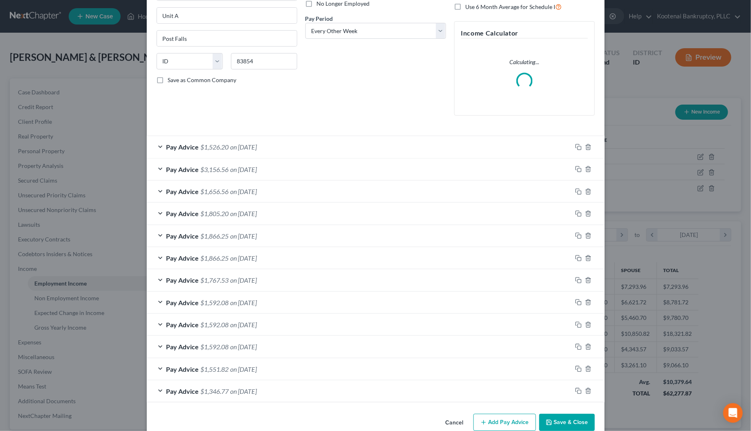
scroll to position [134, 0]
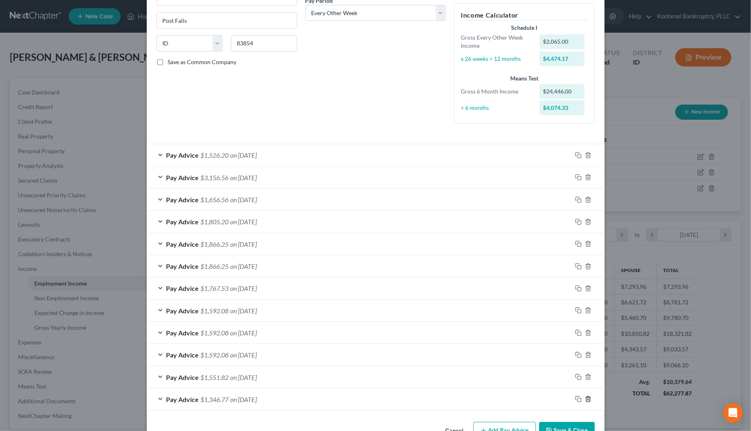
click at [586, 398] on icon "button" at bounding box center [588, 399] width 4 height 5
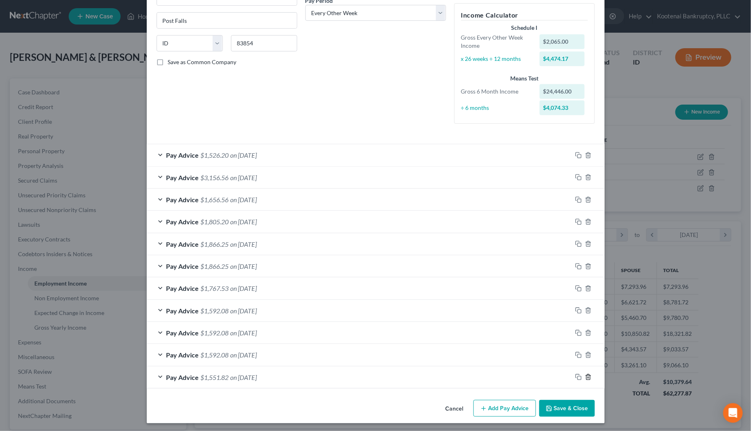
click at [585, 378] on icon "button" at bounding box center [588, 377] width 7 height 7
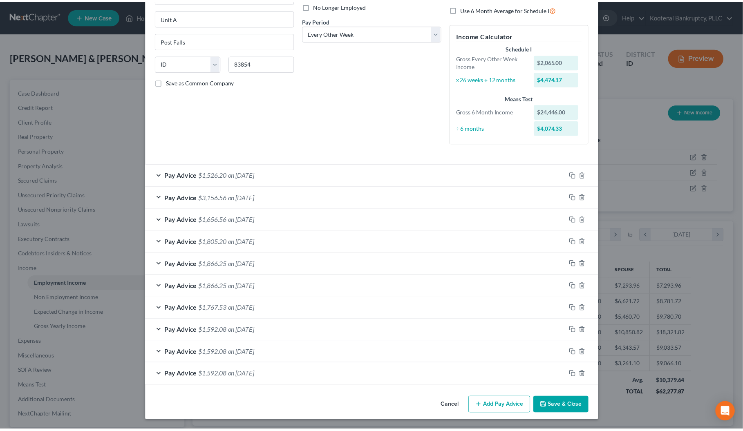
scroll to position [115, 0]
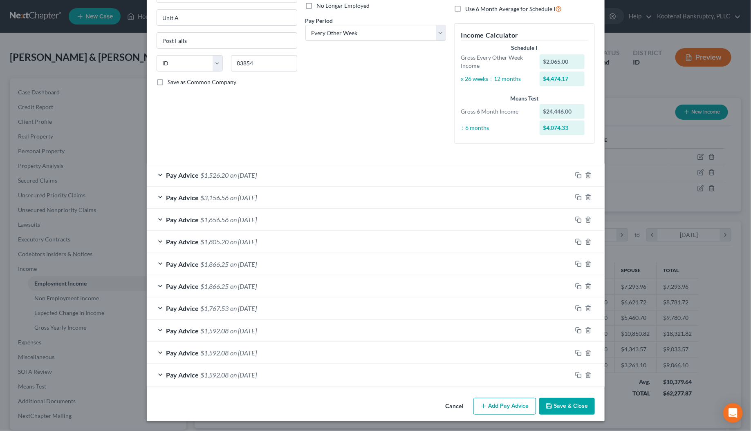
drag, startPoint x: 566, startPoint y: 405, endPoint x: 73, endPoint y: 327, distance: 499.4
click at [566, 405] on button "Save & Close" at bounding box center [567, 406] width 56 height 17
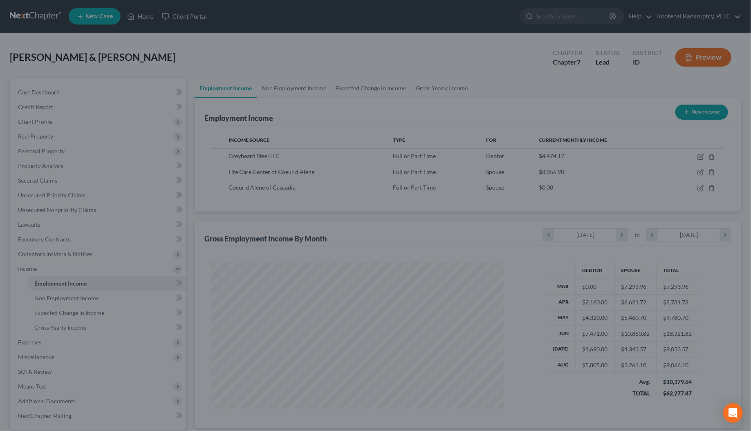
scroll to position [408433, 408274]
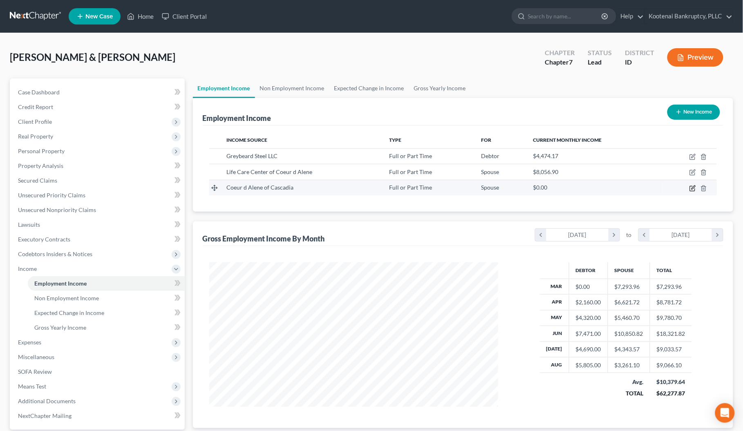
click at [695, 188] on icon "button" at bounding box center [692, 188] width 5 height 5
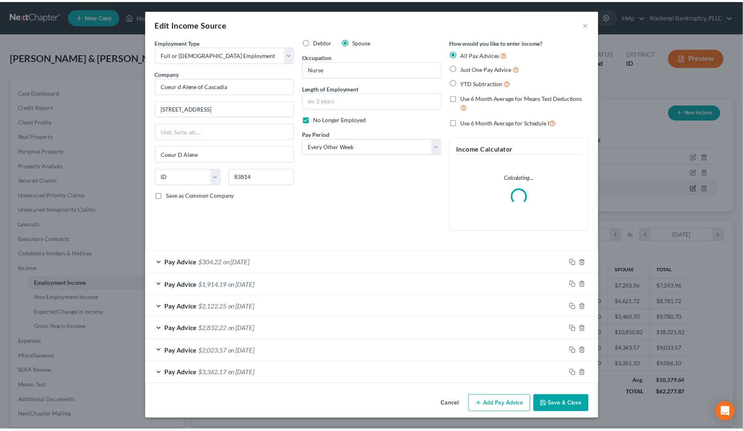
scroll to position [147, 309]
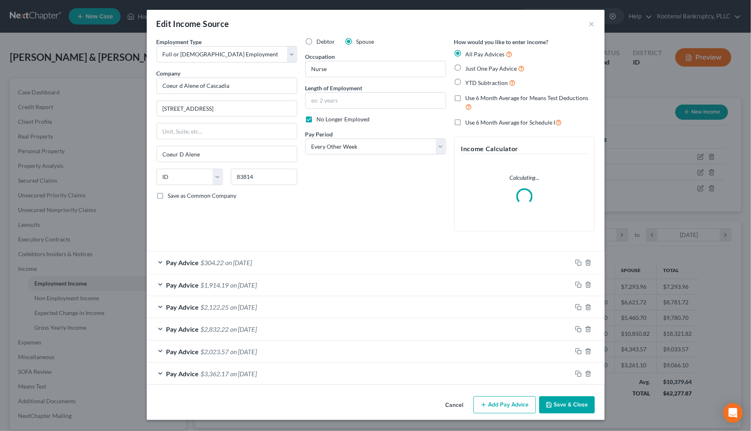
click at [566, 409] on button "Save & Close" at bounding box center [567, 404] width 56 height 17
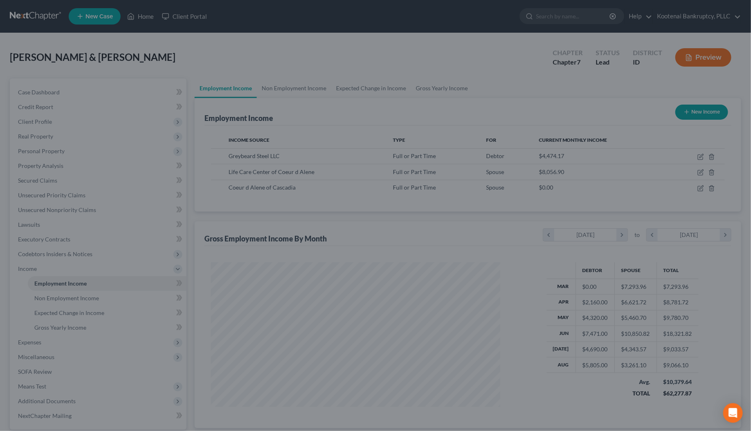
scroll to position [408433, 408274]
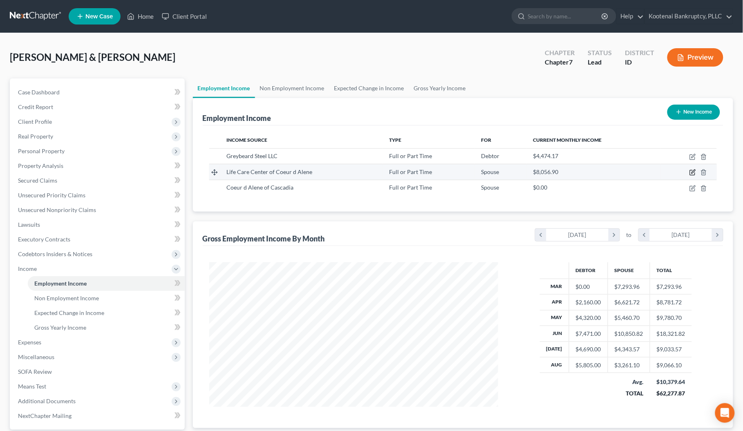
click at [690, 173] on icon "button" at bounding box center [692, 172] width 5 height 5
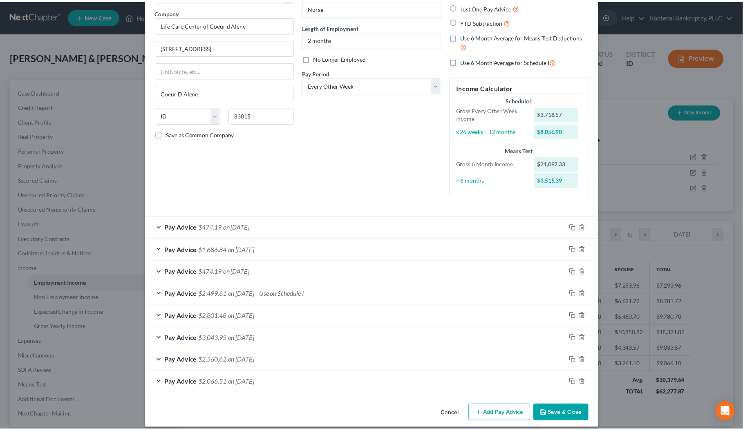
scroll to position [70, 0]
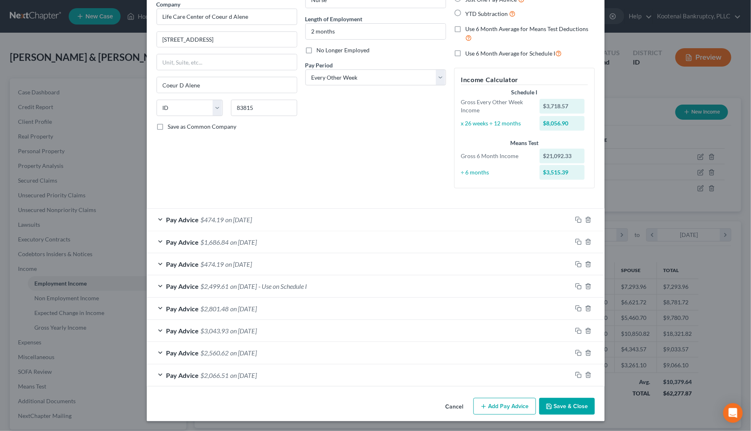
drag, startPoint x: 562, startPoint y: 401, endPoint x: 440, endPoint y: 366, distance: 126.7
click at [562, 402] on button "Save & Close" at bounding box center [567, 406] width 56 height 17
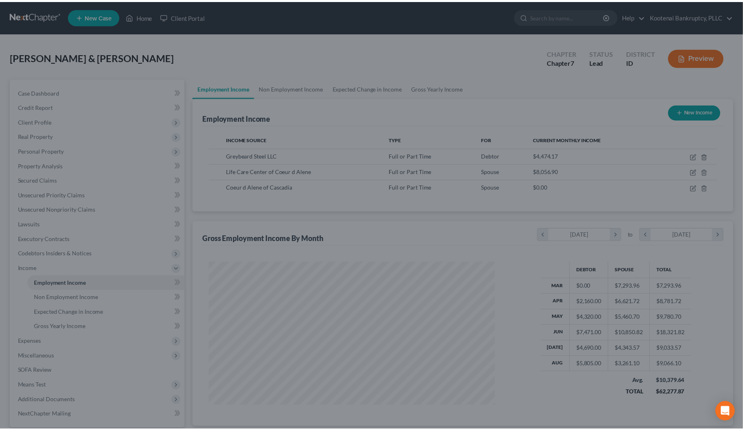
scroll to position [408433, 408274]
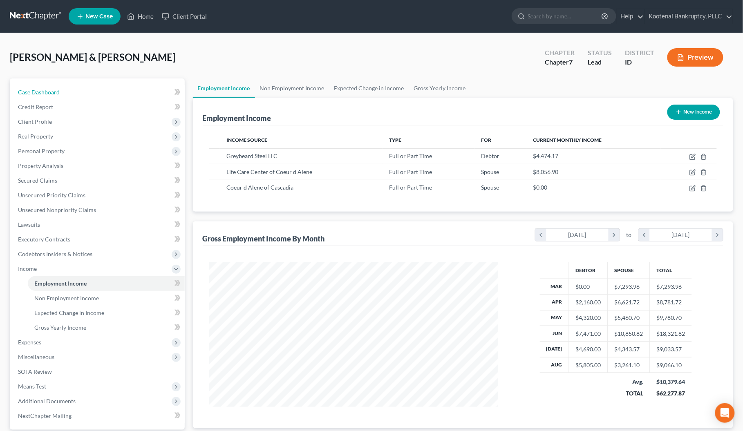
drag, startPoint x: 46, startPoint y: 89, endPoint x: 172, endPoint y: 82, distance: 126.4
click at [46, 89] on span "Case Dashboard" at bounding box center [39, 92] width 42 height 7
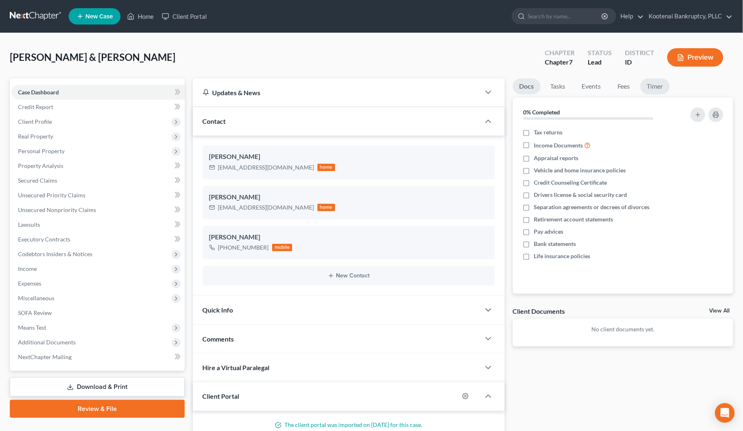
click at [655, 88] on link "Timer" at bounding box center [654, 86] width 29 height 16
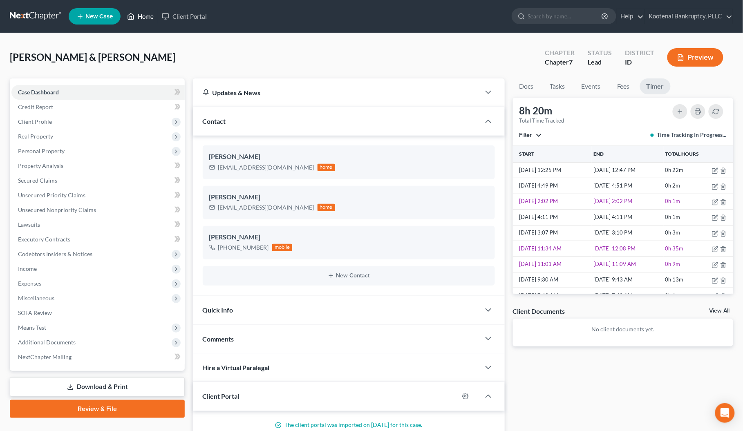
click at [146, 15] on link "Home" at bounding box center [140, 16] width 35 height 15
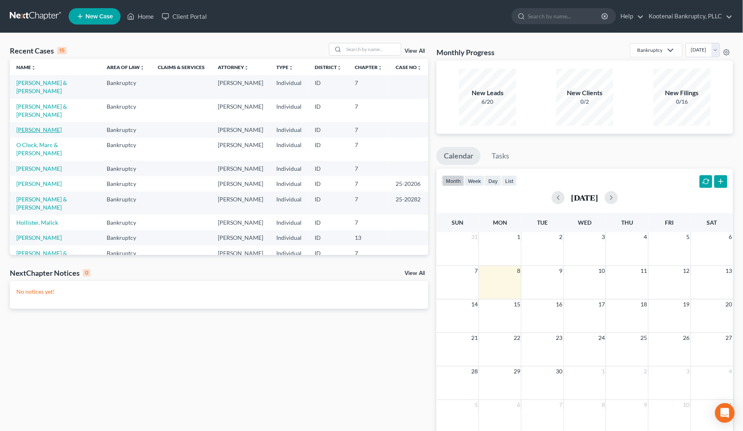
click at [44, 131] on link "[PERSON_NAME]" at bounding box center [38, 129] width 45 height 7
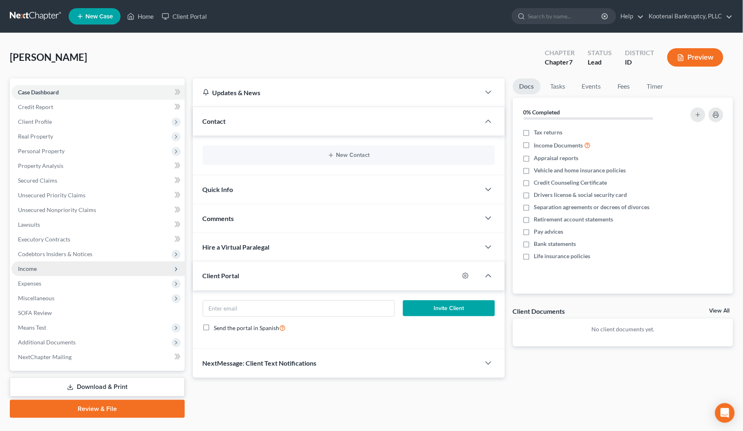
click at [38, 266] on span "Income" at bounding box center [97, 268] width 173 height 15
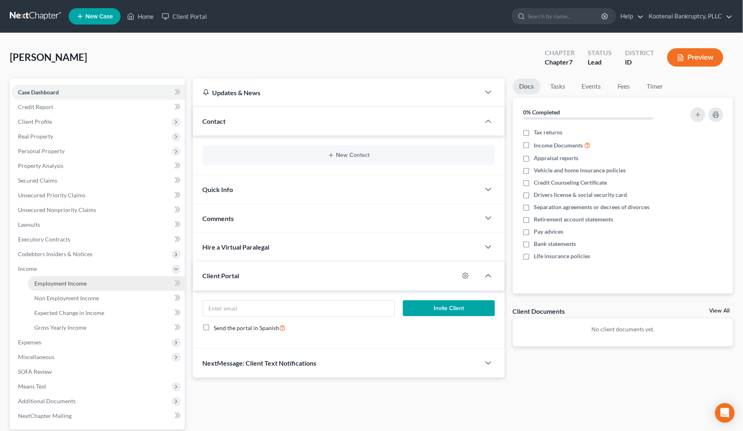
click at [54, 280] on span "Employment Income" at bounding box center [60, 283] width 52 height 7
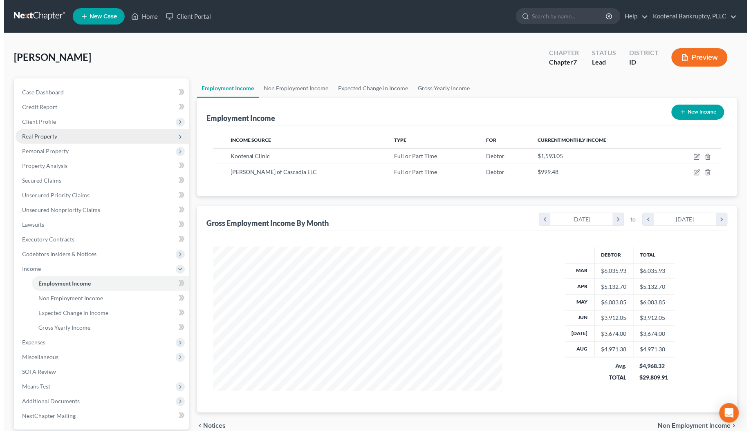
scroll to position [147, 306]
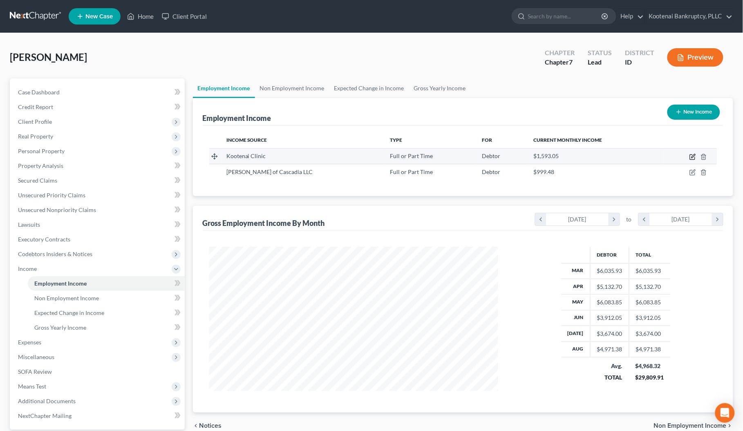
click at [695, 156] on icon "button" at bounding box center [692, 157] width 7 height 7
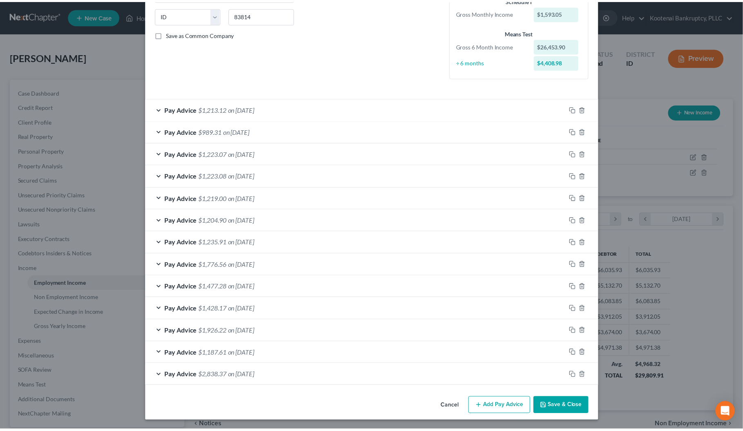
scroll to position [164, 0]
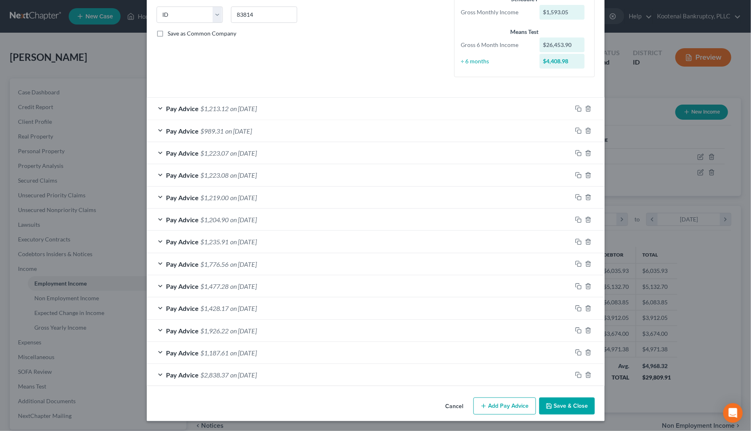
click at [558, 405] on button "Save & Close" at bounding box center [567, 406] width 56 height 17
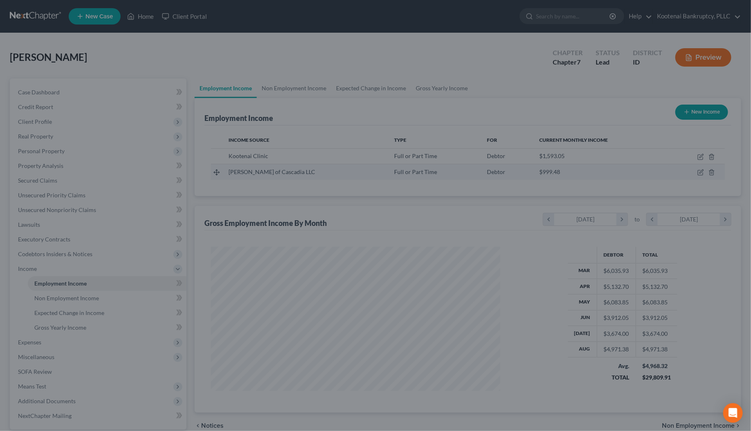
scroll to position [408433, 408274]
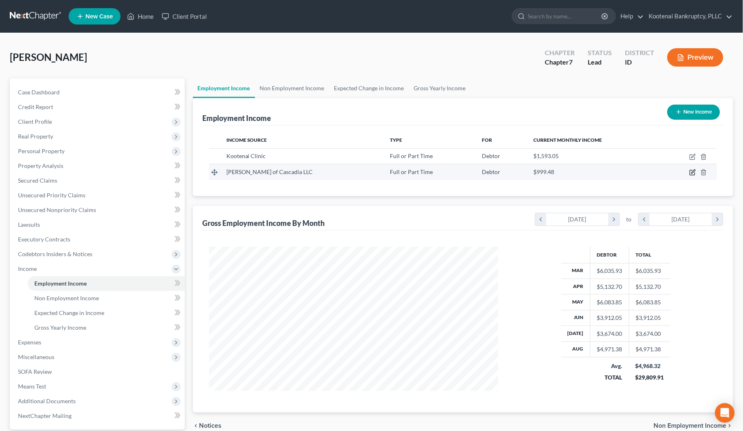
click at [693, 174] on icon "button" at bounding box center [692, 172] width 7 height 7
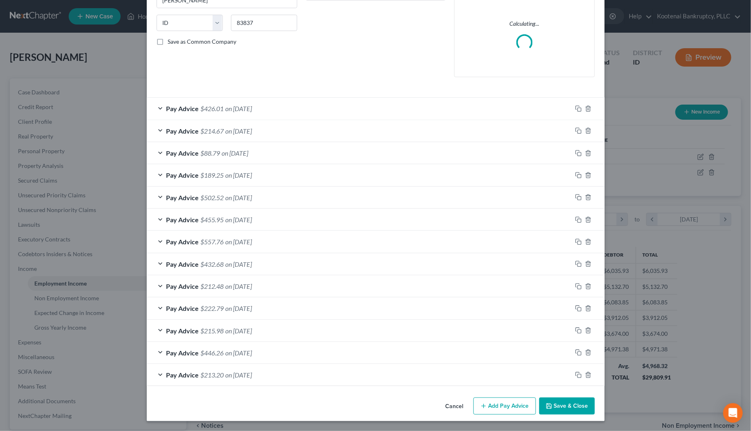
scroll to position [156, 0]
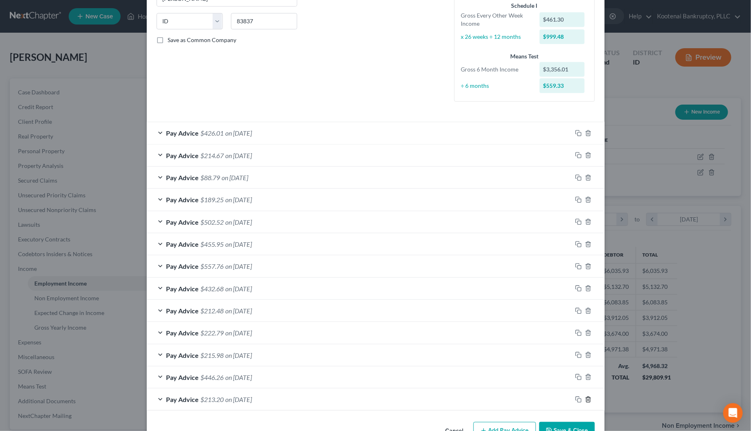
click at [585, 399] on icon "button" at bounding box center [588, 399] width 7 height 7
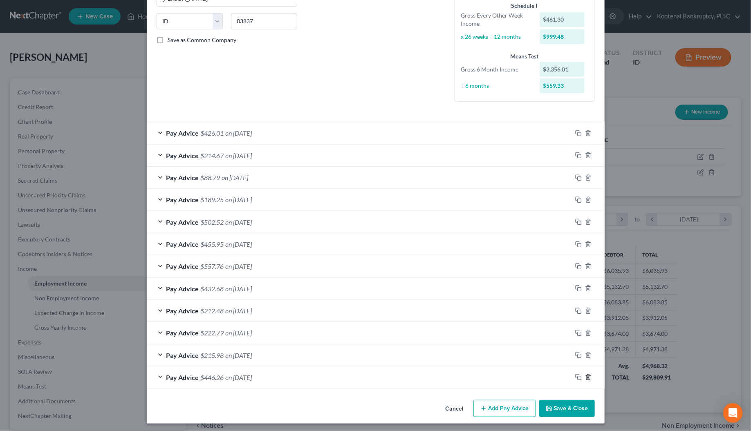
click at [587, 377] on icon "button" at bounding box center [588, 377] width 7 height 7
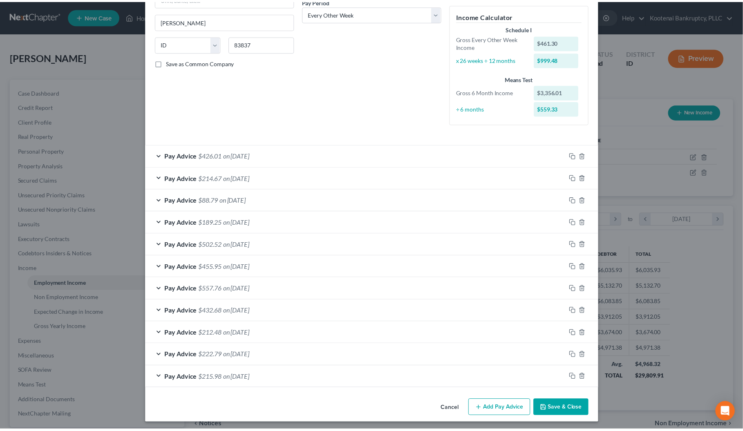
scroll to position [137, 0]
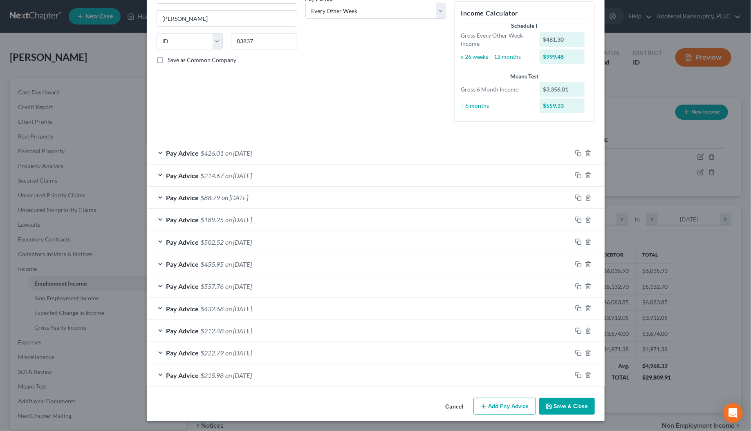
click at [581, 408] on button "Save & Close" at bounding box center [567, 406] width 56 height 17
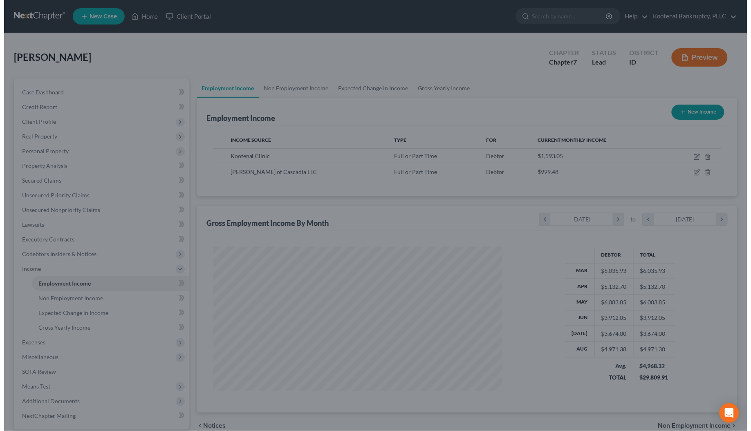
scroll to position [408433, 408274]
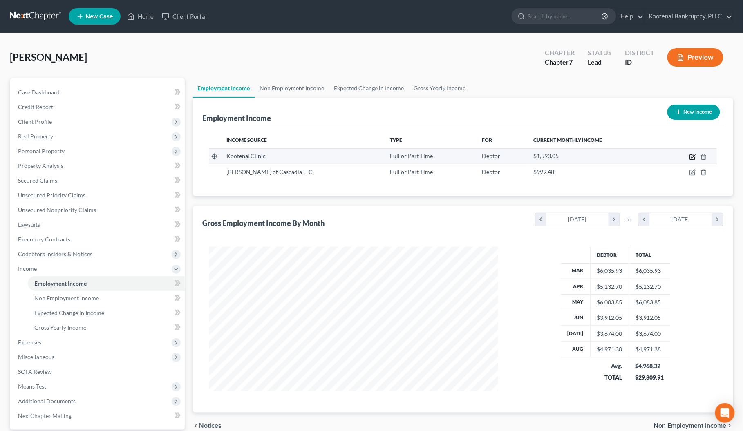
click at [691, 157] on icon "button" at bounding box center [692, 157] width 7 height 7
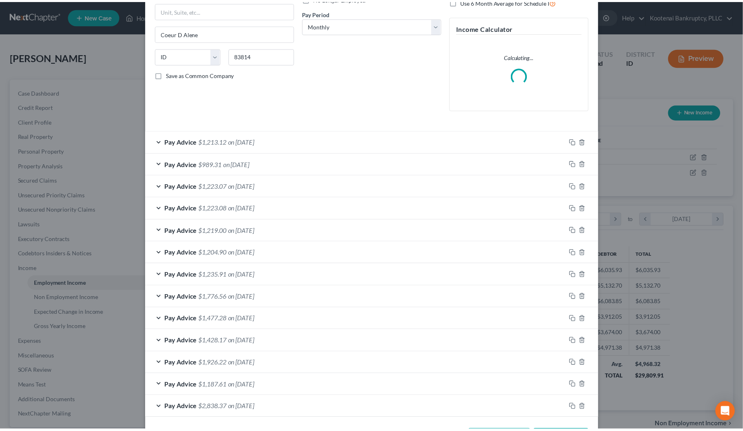
scroll to position [156, 0]
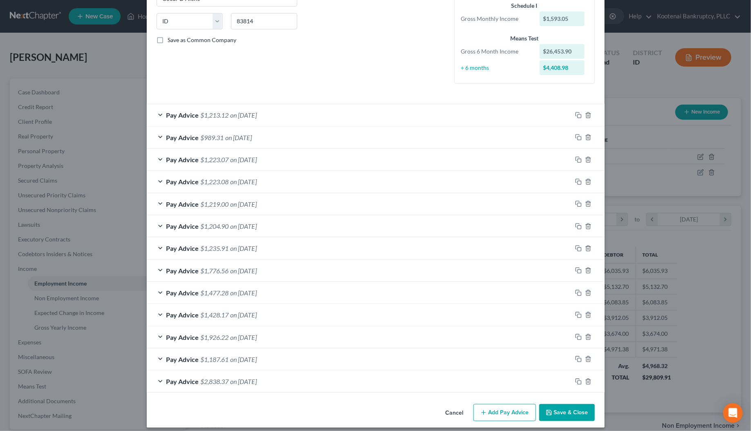
drag, startPoint x: 574, startPoint y: 414, endPoint x: 30, endPoint y: 400, distance: 544.8
click at [574, 414] on button "Save & Close" at bounding box center [567, 412] width 56 height 17
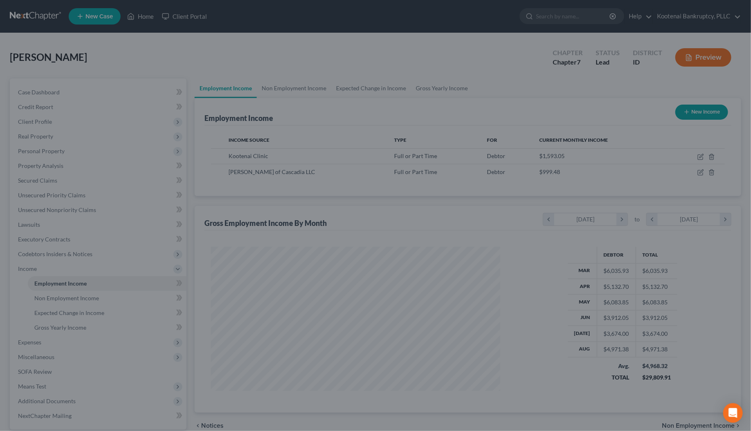
scroll to position [408433, 408274]
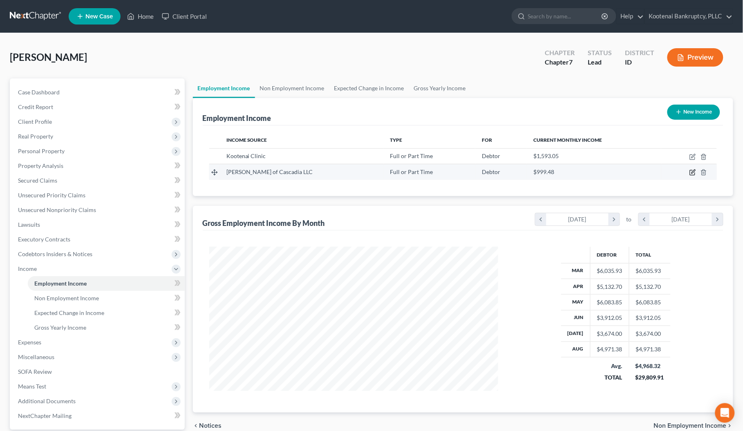
click at [690, 172] on icon "button" at bounding box center [692, 172] width 5 height 5
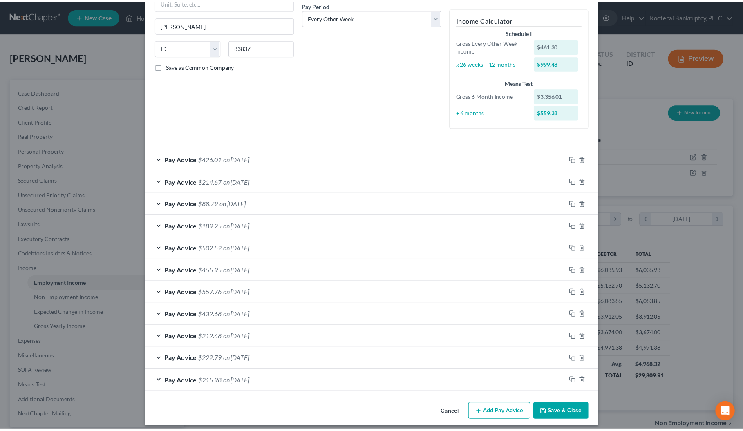
scroll to position [137, 0]
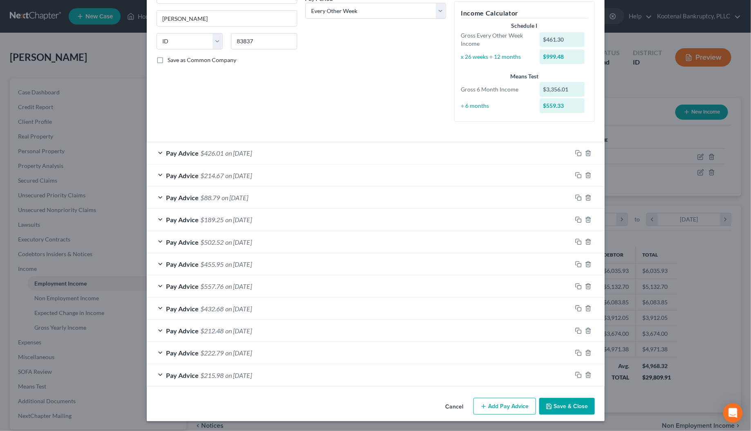
click at [556, 407] on button "Save & Close" at bounding box center [567, 406] width 56 height 17
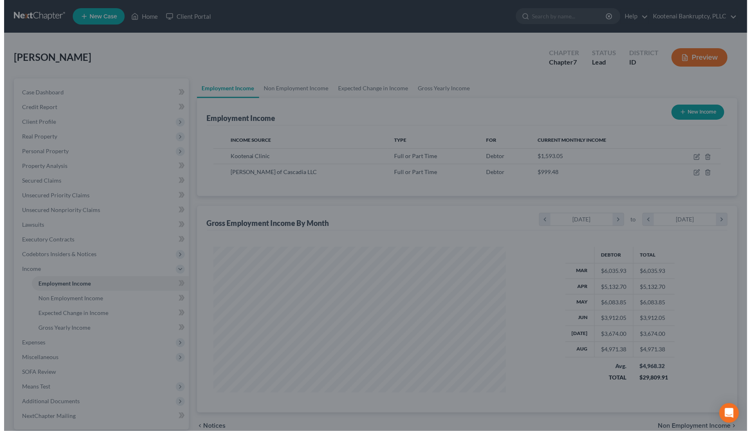
scroll to position [408433, 408274]
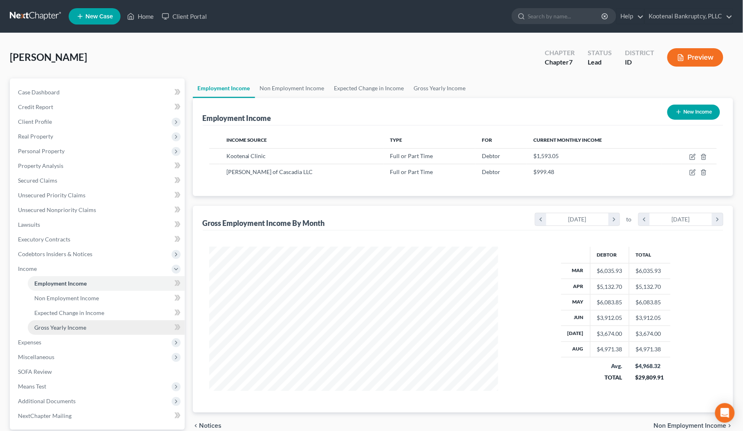
click at [57, 326] on span "Gross Yearly Income" at bounding box center [60, 327] width 52 height 7
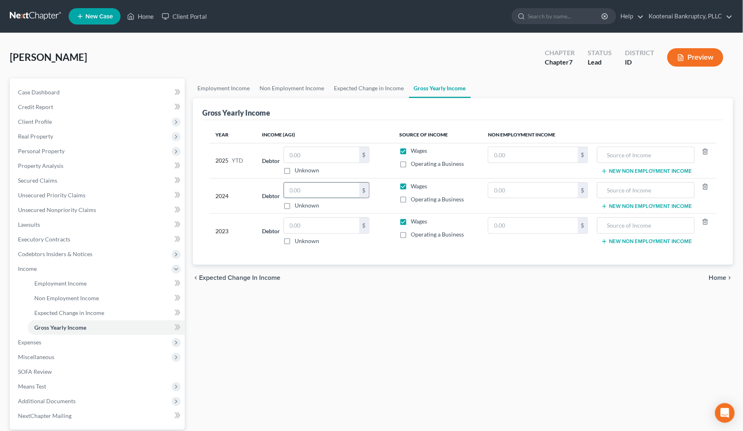
click at [300, 189] on input "text" at bounding box center [321, 191] width 75 height 16
click at [311, 227] on input "text" at bounding box center [321, 226] width 75 height 16
click at [313, 297] on div "Employment Income Non Employment Income Expected Change in Income Gross Yearly …" at bounding box center [463, 277] width 549 height 398
click at [301, 150] on input "text" at bounding box center [321, 155] width 75 height 16
click at [27, 152] on span "Personal Property" at bounding box center [41, 150] width 47 height 7
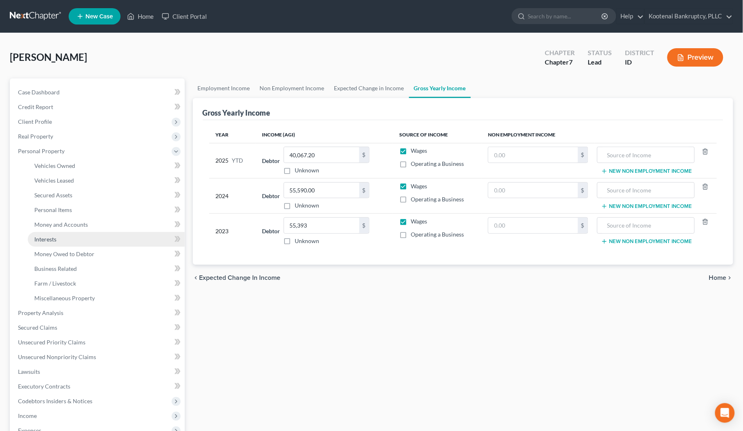
click at [48, 236] on span "Interests" at bounding box center [45, 239] width 22 height 7
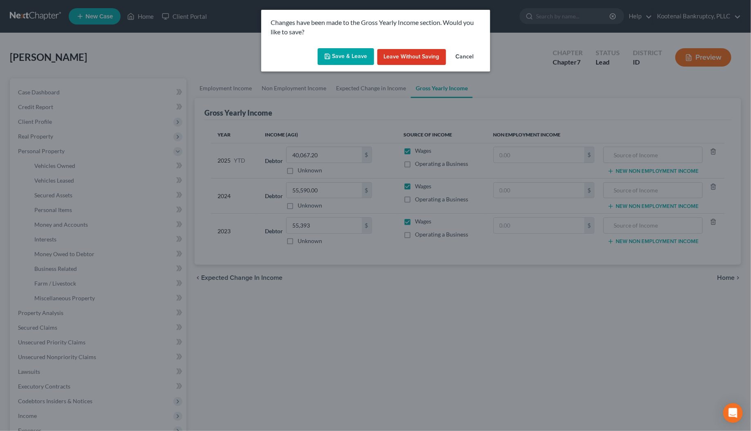
click at [352, 58] on button "Save & Leave" at bounding box center [345, 56] width 56 height 17
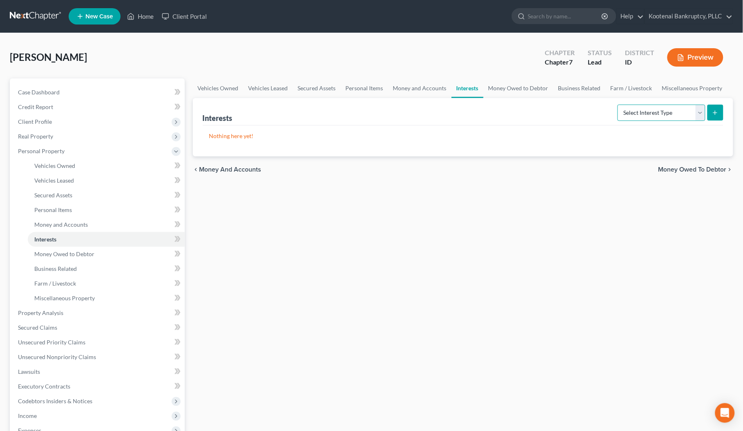
drag, startPoint x: 699, startPoint y: 108, endPoint x: 700, endPoint y: 113, distance: 5.1
click at [699, 108] on select "Select Interest Type 401K Annuity Bond Education IRA Government Bond Government…" at bounding box center [661, 113] width 88 height 16
click at [619, 105] on select "Select Interest Type 401K Annuity Bond Education IRA Government Bond Government…" at bounding box center [661, 113] width 88 height 16
click at [720, 114] on button "submit" at bounding box center [715, 113] width 16 height 16
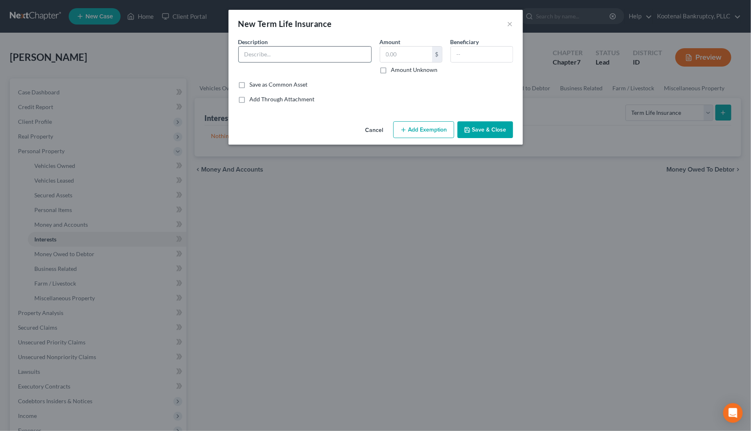
click at [245, 51] on input "text" at bounding box center [305, 55] width 132 height 16
click at [403, 57] on input "text" at bounding box center [406, 55] width 52 height 16
click at [416, 129] on button "Add Exemption" at bounding box center [423, 129] width 61 height 17
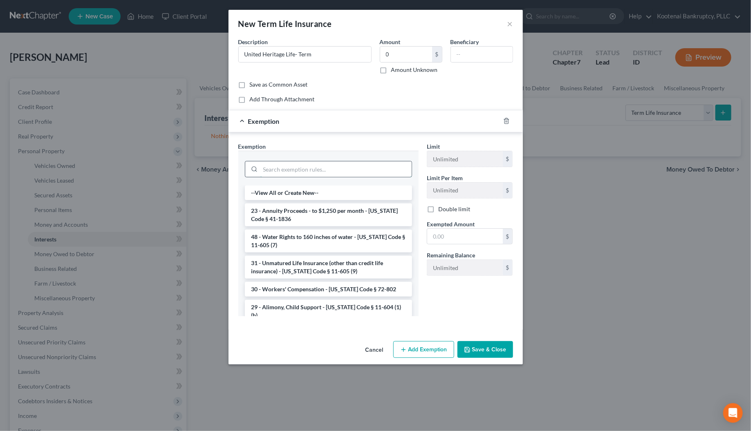
click at [272, 169] on input "search" at bounding box center [335, 169] width 151 height 16
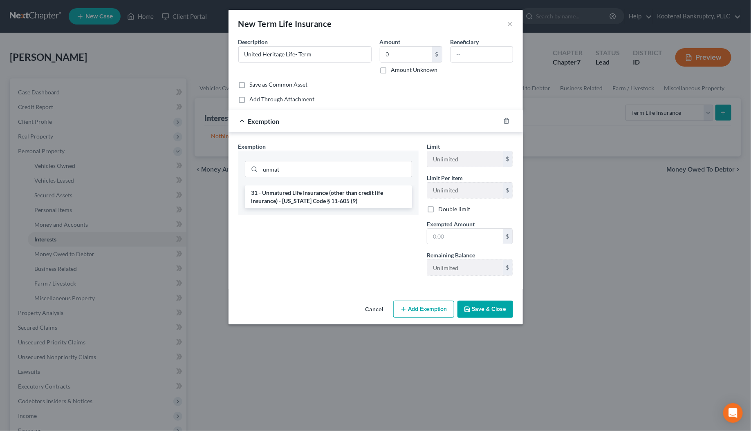
drag, startPoint x: 285, startPoint y: 201, endPoint x: 393, endPoint y: 225, distance: 110.9
click at [286, 201] on li "31 - Unmatured Life Insurance (other than credit life insurance) - [US_STATE] C…" at bounding box center [328, 196] width 167 height 23
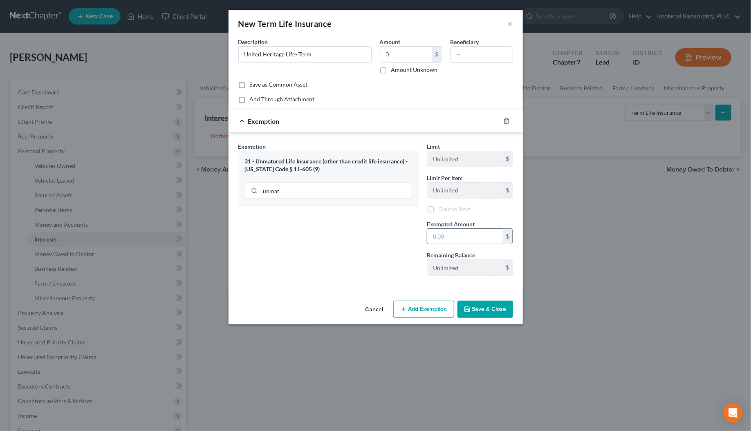
click at [444, 237] on input "text" at bounding box center [465, 237] width 76 height 16
drag, startPoint x: 375, startPoint y: 251, endPoint x: 470, endPoint y: 311, distance: 112.5
click at [375, 251] on div "Exemption Set must be selected for CA. Exemption * 31 - Unmatured Life Insuranc…" at bounding box center [328, 212] width 188 height 140
click at [474, 312] on button "Save & Close" at bounding box center [485, 309] width 56 height 17
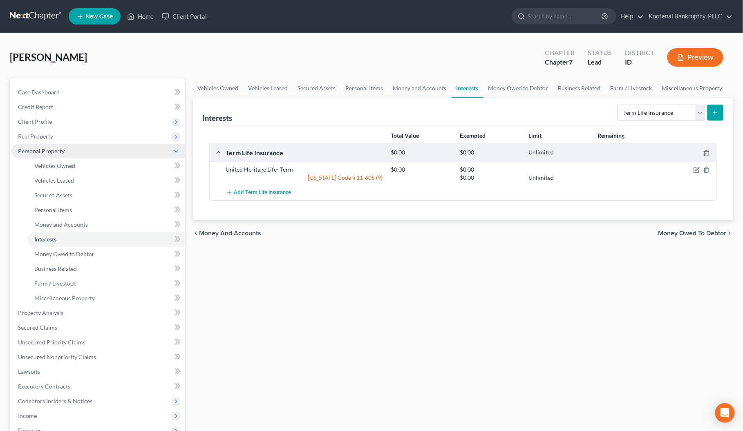
drag, startPoint x: 27, startPoint y: 117, endPoint x: 85, endPoint y: 147, distance: 65.1
click at [27, 118] on span "Client Profile" at bounding box center [35, 121] width 34 height 7
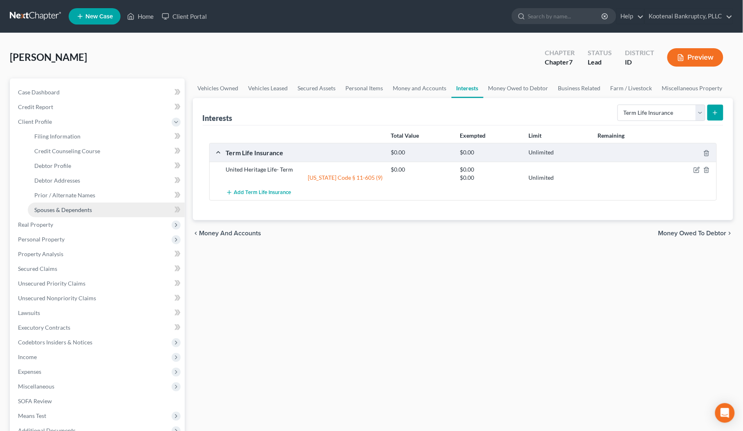
click at [64, 212] on span "Spouses & Dependents" at bounding box center [63, 209] width 58 height 7
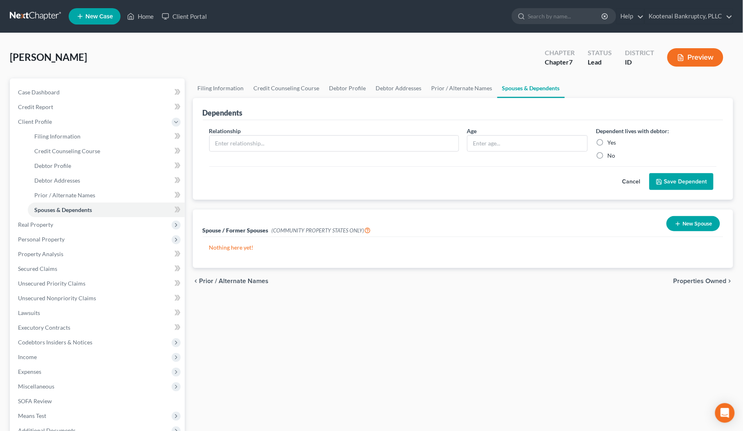
click at [686, 223] on button "New Spouse" at bounding box center [693, 223] width 54 height 15
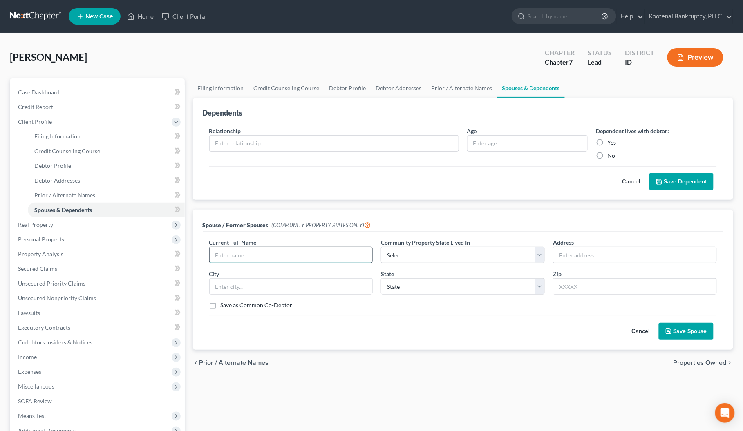
click at [232, 255] on input "text" at bounding box center [291, 255] width 163 height 16
click at [421, 257] on select "Select AZ CA GU ID LA NV NM PR TX WA WI" at bounding box center [463, 255] width 164 height 16
click at [571, 384] on div "Filing Information Credit Counseling Course Debtor Profile Debtor Addresses Pri…" at bounding box center [463, 292] width 549 height 428
click at [683, 327] on button "Save Spouse" at bounding box center [686, 331] width 55 height 17
click at [701, 329] on button "Save Spouse" at bounding box center [686, 331] width 55 height 17
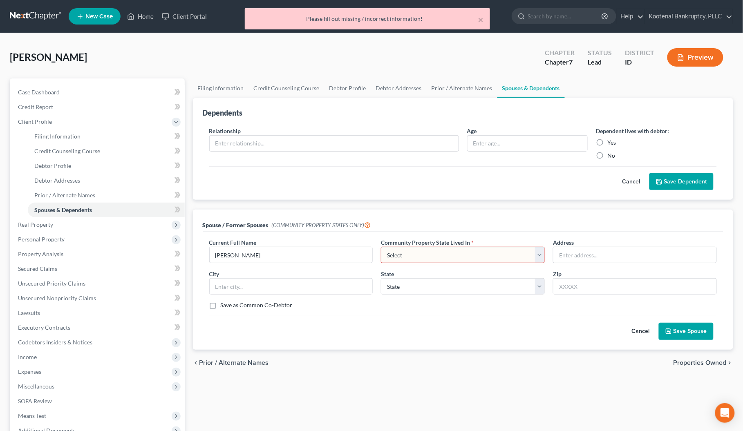
click at [430, 251] on select "Select AZ CA GU ID LA NV NM PR TX WA WI" at bounding box center [463, 255] width 164 height 16
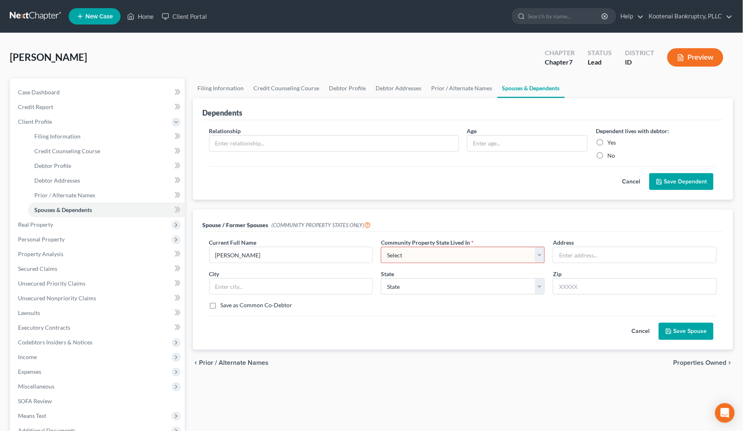
click at [685, 334] on button "Save Spouse" at bounding box center [686, 331] width 55 height 17
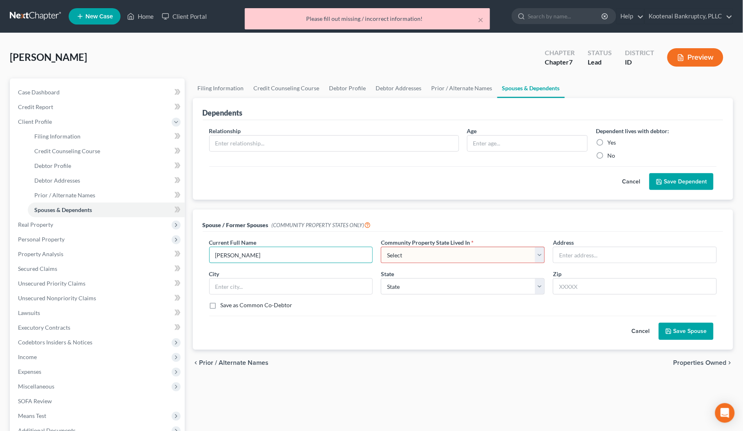
drag, startPoint x: 302, startPoint y: 258, endPoint x: 182, endPoint y: 251, distance: 120.7
click at [182, 251] on div "Petition Navigation Case Dashboard Payments Invoices Payments Payments Credit R…" at bounding box center [371, 292] width 731 height 428
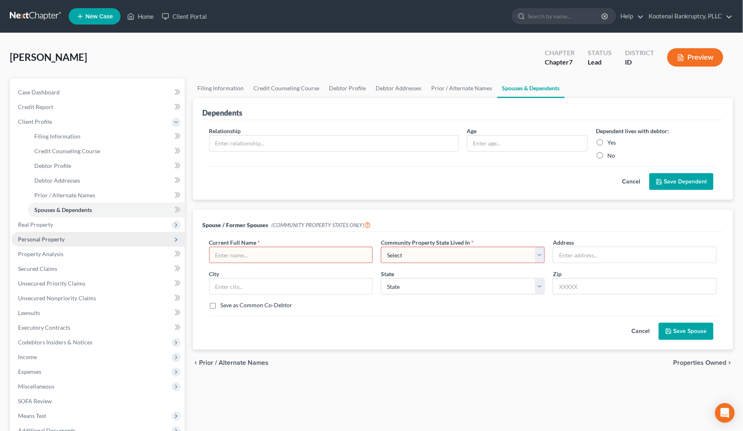
click at [43, 237] on span "Personal Property" at bounding box center [41, 239] width 47 height 7
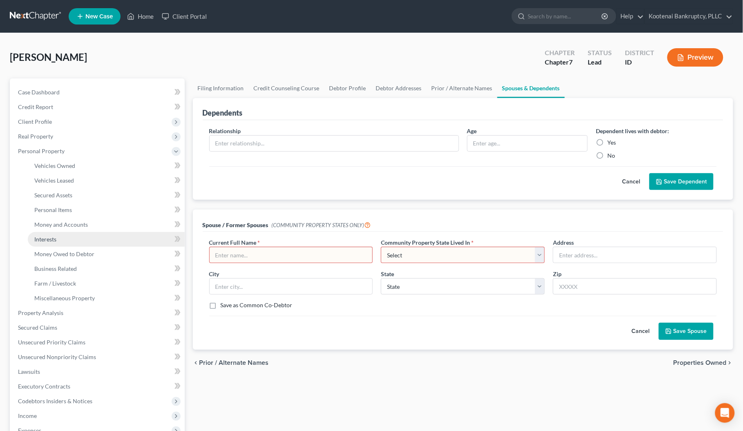
click at [47, 239] on span "Interests" at bounding box center [45, 239] width 22 height 7
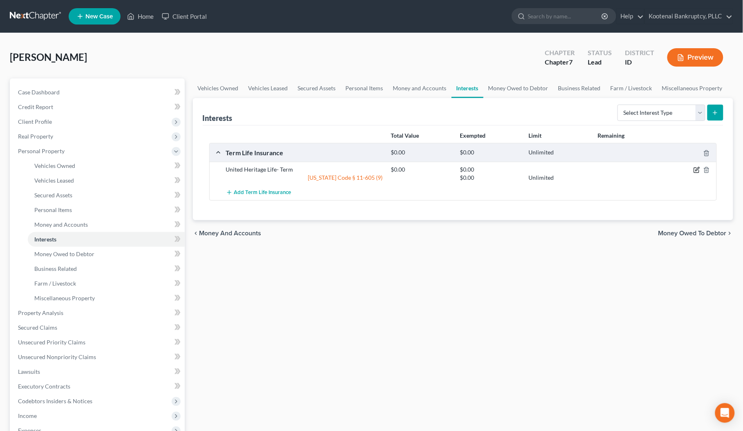
click at [697, 170] on icon "button" at bounding box center [696, 170] width 7 height 7
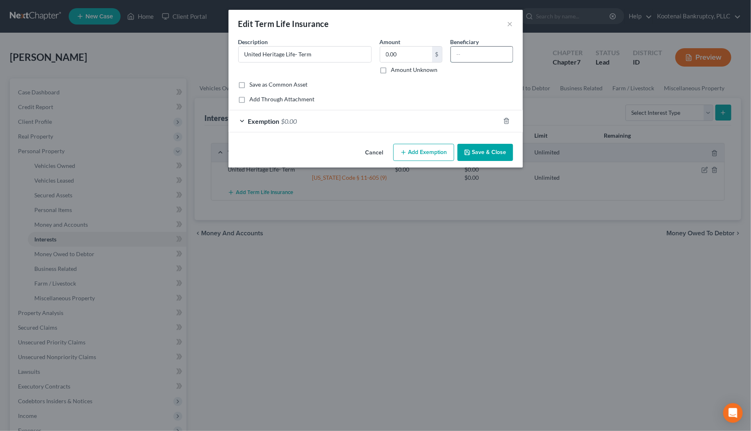
click at [460, 54] on input "text" at bounding box center [482, 55] width 62 height 16
click at [481, 147] on button "Save & Close" at bounding box center [485, 152] width 56 height 17
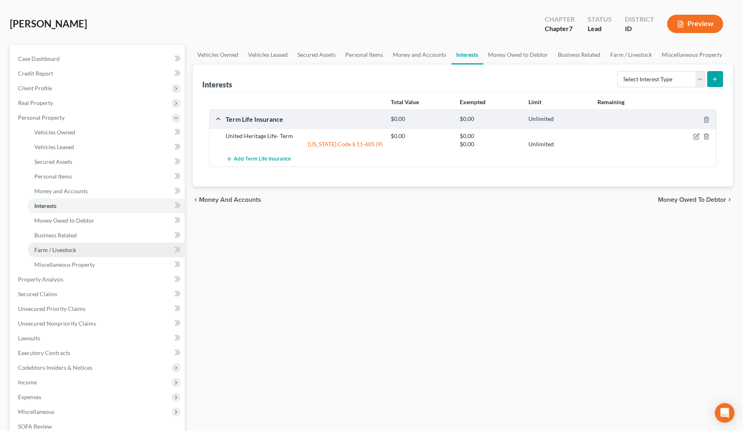
scroll to position [51, 0]
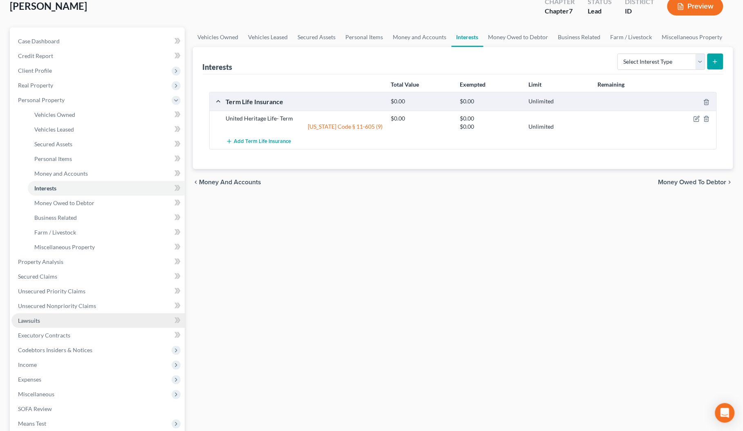
click at [40, 319] on link "Lawsuits" at bounding box center [97, 320] width 173 height 15
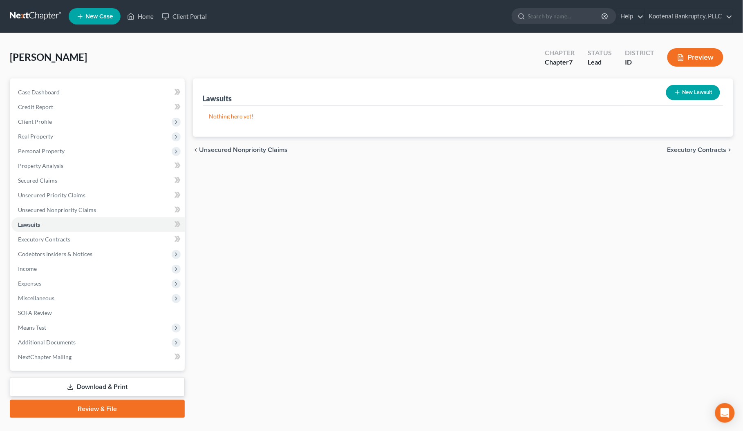
click at [695, 92] on button "New Lawsuit" at bounding box center [693, 92] width 54 height 15
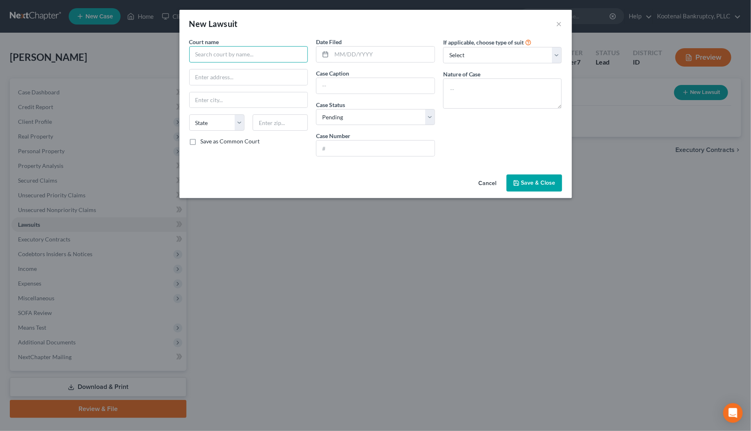
click at [193, 53] on input "text" at bounding box center [248, 54] width 119 height 16
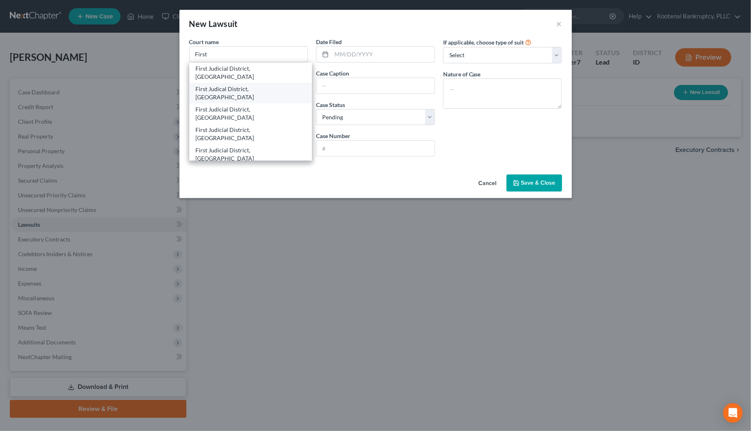
click at [254, 85] on div "First Judical District, [GEOGRAPHIC_DATA]" at bounding box center [251, 93] width 110 height 16
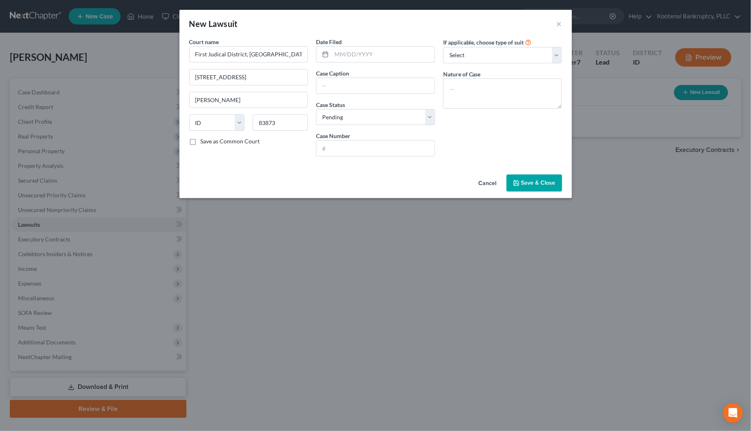
drag, startPoint x: 337, startPoint y: 52, endPoint x: 131, endPoint y: 104, distance: 212.4
click at [337, 52] on input "text" at bounding box center [382, 55] width 103 height 16
click at [329, 147] on input "text" at bounding box center [375, 149] width 118 height 16
click at [318, 117] on select "Select Pending On Appeal Concluded" at bounding box center [375, 117] width 119 height 16
click at [316, 109] on select "Select Pending On Appeal Concluded" at bounding box center [375, 117] width 119 height 16
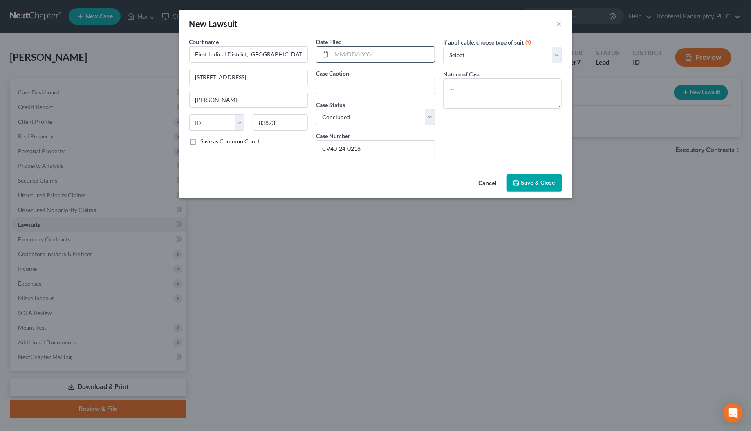
click at [342, 52] on input "text" at bounding box center [382, 55] width 103 height 16
drag, startPoint x: 335, startPoint y: 85, endPoint x: 258, endPoint y: 93, distance: 77.7
click at [335, 85] on input "text" at bounding box center [375, 86] width 118 height 16
click at [521, 184] on span "Save & Close" at bounding box center [538, 182] width 34 height 7
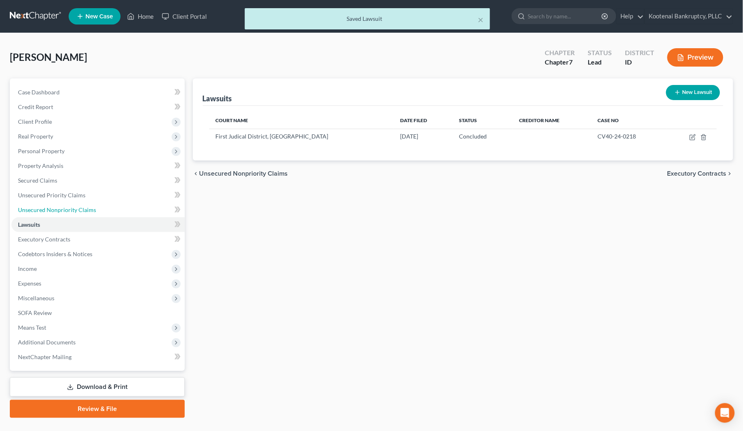
drag, startPoint x: 36, startPoint y: 207, endPoint x: 4, endPoint y: 233, distance: 40.9
click at [36, 208] on span "Unsecured Nonpriority Claims" at bounding box center [57, 209] width 78 height 7
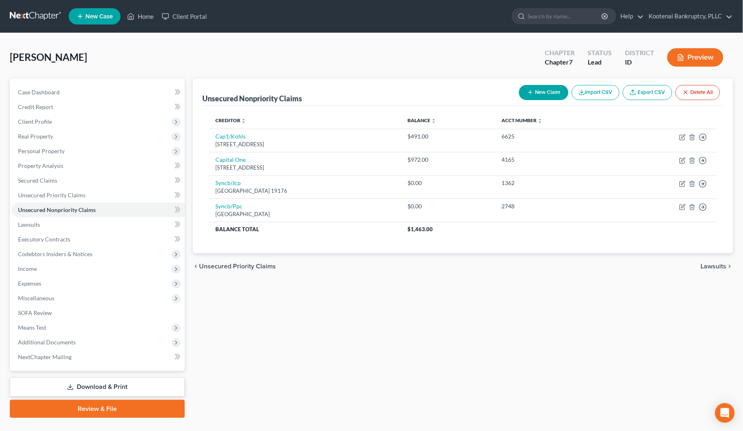
click at [552, 93] on button "New Claim" at bounding box center [543, 92] width 49 height 15
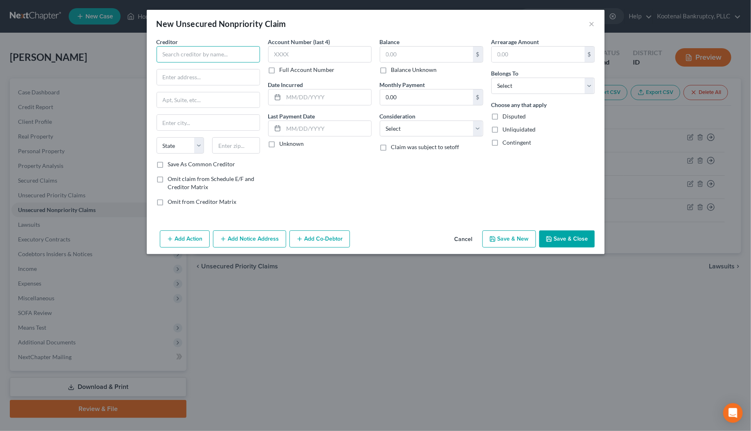
click at [174, 58] on input "text" at bounding box center [207, 54] width 103 height 16
click at [223, 242] on icon "button" at bounding box center [223, 239] width 7 height 7
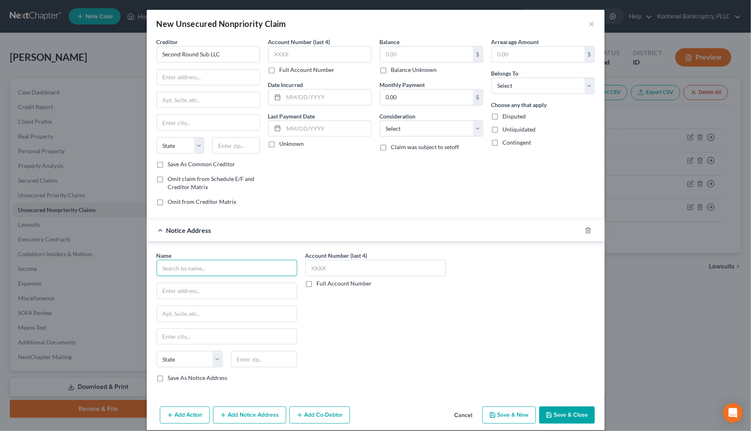
click at [167, 272] on input "text" at bounding box center [226, 268] width 141 height 16
click at [184, 270] on input "Gordon, Alyworth & Tami PC" at bounding box center [226, 268] width 141 height 16
click at [178, 292] on input "text" at bounding box center [227, 291] width 140 height 16
click at [235, 363] on input "text" at bounding box center [264, 359] width 66 height 16
click at [350, 365] on div "Account Number (last 4) Full Account Number" at bounding box center [375, 319] width 149 height 137
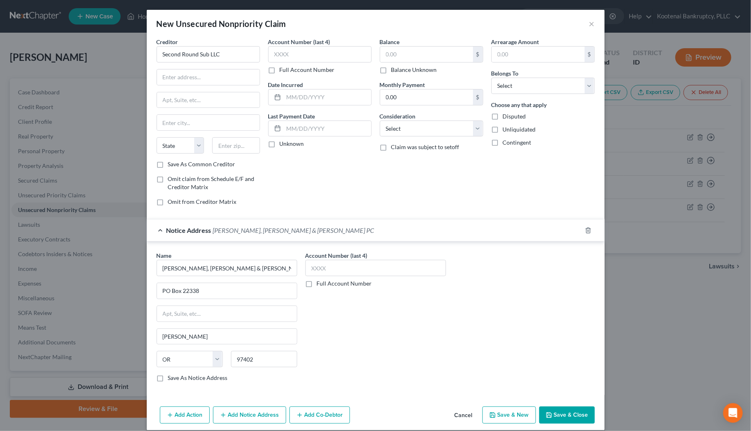
click at [252, 424] on button "Add Notice Address" at bounding box center [249, 415] width 73 height 17
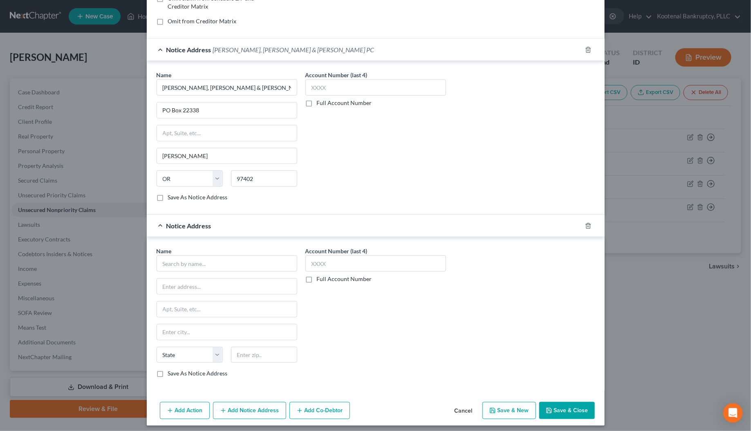
scroll to position [188, 0]
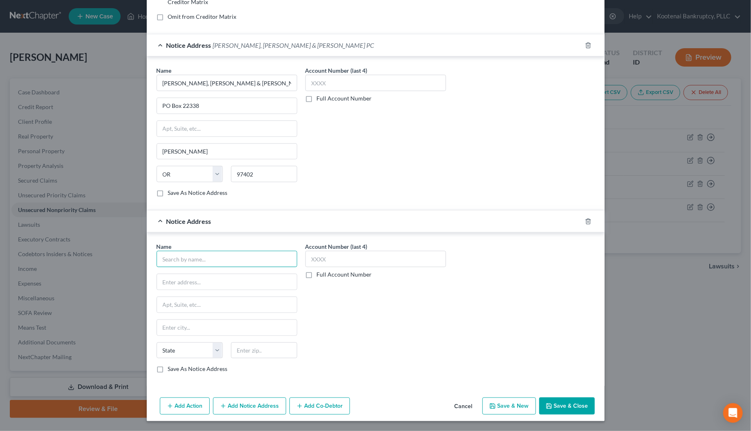
click at [176, 260] on input "text" at bounding box center [226, 259] width 141 height 16
drag, startPoint x: 212, startPoint y: 259, endPoint x: 147, endPoint y: 255, distance: 65.1
click at [147, 255] on div "Name * Shoshone Sheriff State AL AK AR AZ CA CO CT DE DC FL GA GU HI ID IL IN I…" at bounding box center [376, 309] width 458 height 154
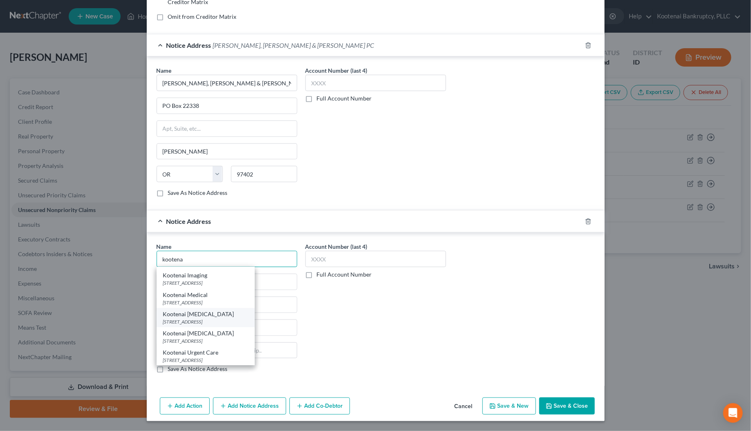
scroll to position [0, 0]
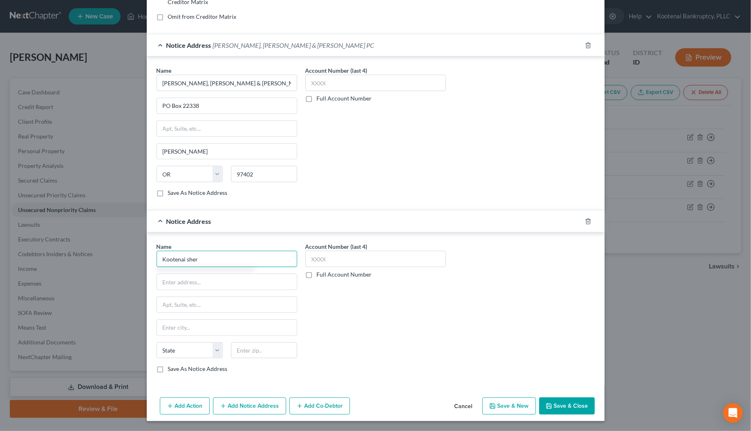
drag, startPoint x: 182, startPoint y: 257, endPoint x: 208, endPoint y: 259, distance: 25.4
click at [208, 259] on input "Kootenai sher" at bounding box center [226, 259] width 141 height 16
click at [204, 277] on div "5500 N. Government Way, Coeur d'Alene, ID 83815" at bounding box center [205, 280] width 85 height 7
click at [574, 407] on button "Save & Close" at bounding box center [567, 406] width 56 height 17
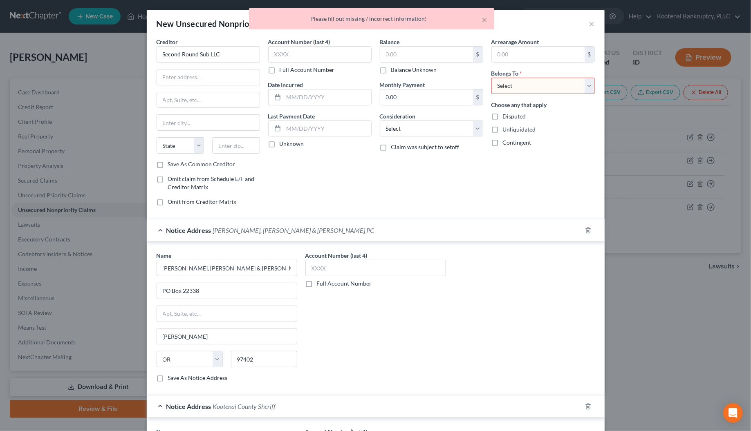
click at [498, 89] on select "Select Debtor 1 Only Debtor 2 Only Debtor 1 And Debtor 2 Only At Least One Of T…" at bounding box center [542, 86] width 103 height 16
click at [491, 78] on select "Select Debtor 1 Only Debtor 2 Only Debtor 1 And Debtor 2 Only At Least One Of T…" at bounding box center [542, 86] width 103 height 16
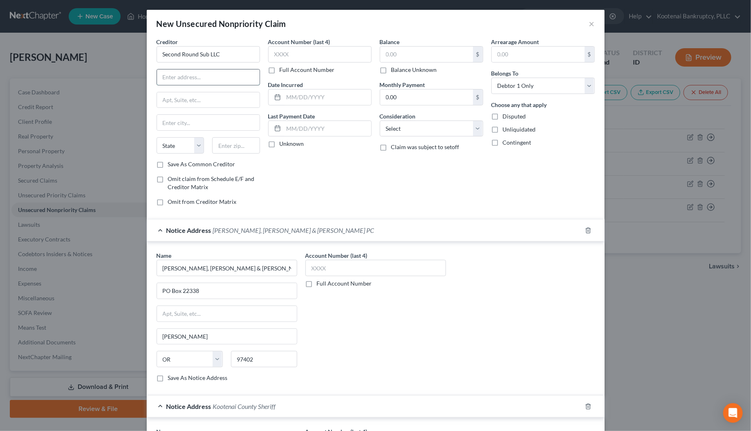
click at [161, 75] on input "text" at bounding box center [208, 77] width 103 height 16
click at [162, 102] on input "text" at bounding box center [208, 100] width 103 height 16
click at [221, 148] on input "text" at bounding box center [236, 145] width 48 height 16
click at [257, 176] on div "Creditor * Second Round Sub LLC 3100 Breckinridge Blvd Ste 725 Duluth State AL …" at bounding box center [208, 125] width 112 height 175
click at [239, 148] on input "30096" at bounding box center [236, 145] width 48 height 16
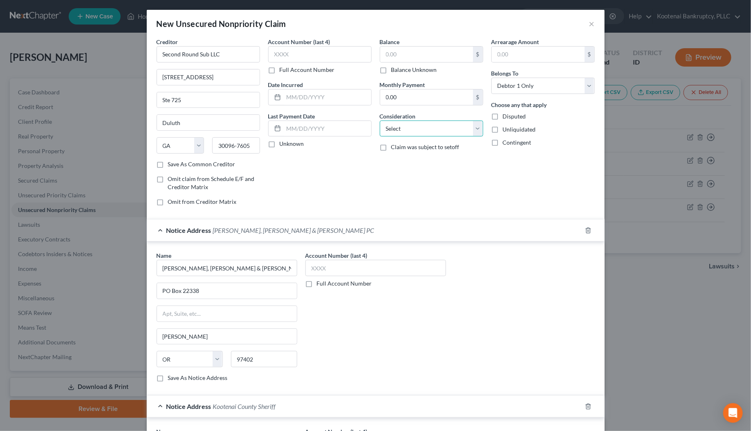
click at [382, 132] on select "Select Cable / Satellite Services Collection Agency Credit Card Debt Debt Couns…" at bounding box center [431, 129] width 103 height 16
click at [380, 121] on select "Select Cable / Satellite Services Collection Agency Credit Card Debt Debt Couns…" at bounding box center [431, 129] width 103 height 16
click at [382, 51] on input "text" at bounding box center [426, 55] width 93 height 16
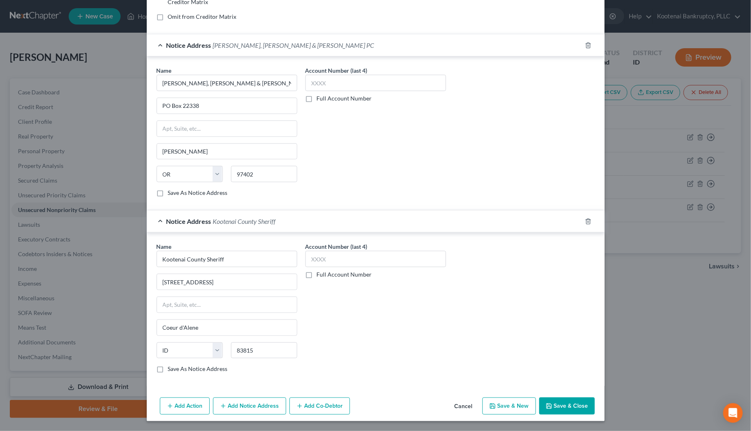
scroll to position [188, 0]
drag, startPoint x: 559, startPoint y: 409, endPoint x: 17, endPoint y: 280, distance: 556.5
click at [558, 407] on button "Save & Close" at bounding box center [567, 406] width 56 height 17
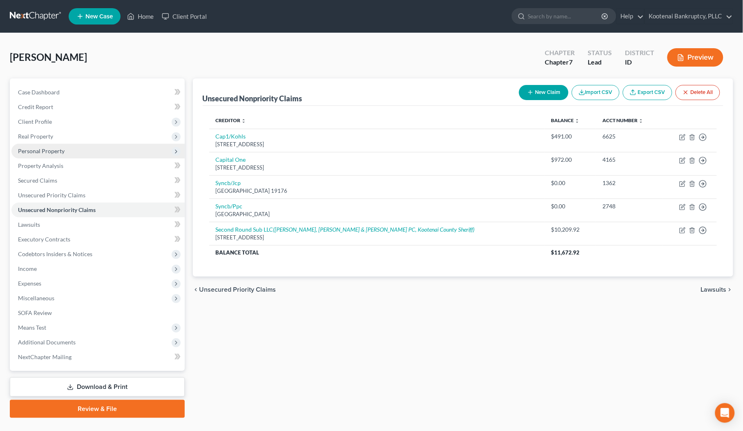
click at [38, 152] on span "Personal Property" at bounding box center [41, 150] width 47 height 7
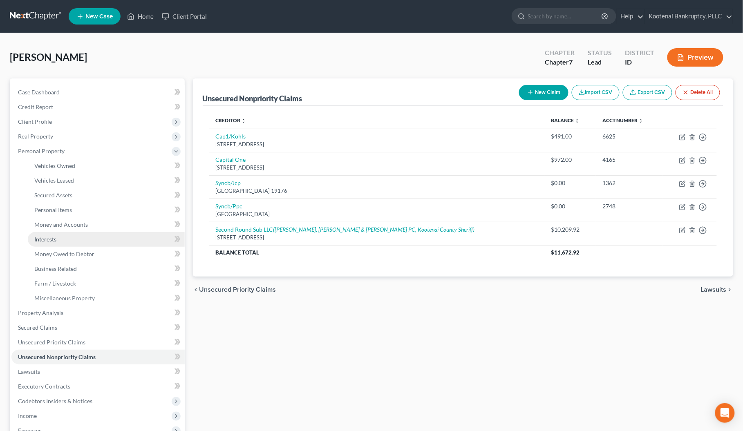
click at [51, 240] on span "Interests" at bounding box center [45, 239] width 22 height 7
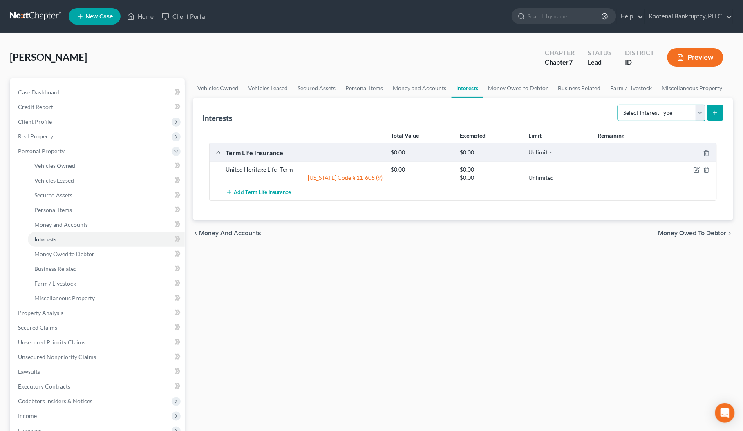
click at [703, 113] on select "Select Interest Type 401K Annuity Bond Education IRA Government Bond Government…" at bounding box center [661, 113] width 88 height 16
click at [619, 105] on select "Select Interest Type 401K Annuity Bond Education IRA Government Bond Government…" at bounding box center [661, 113] width 88 height 16
click at [711, 112] on button "submit" at bounding box center [715, 113] width 16 height 16
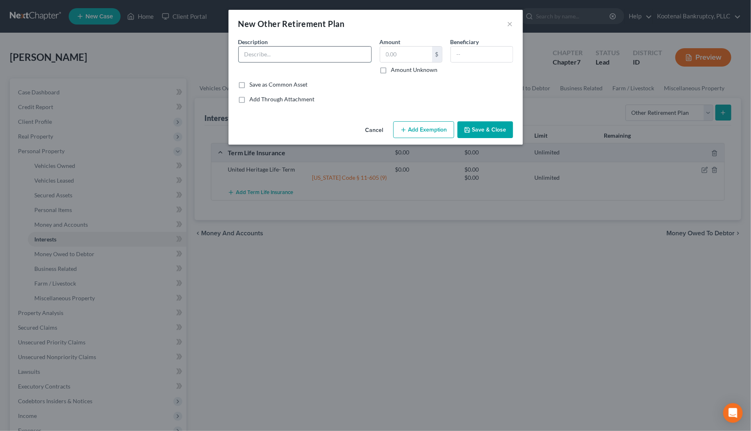
click at [255, 54] on input "text" at bounding box center [305, 55] width 132 height 16
click at [393, 56] on input "text" at bounding box center [406, 55] width 52 height 16
click at [460, 54] on input "text" at bounding box center [482, 55] width 62 height 16
click at [405, 132] on icon "button" at bounding box center [403, 130] width 7 height 7
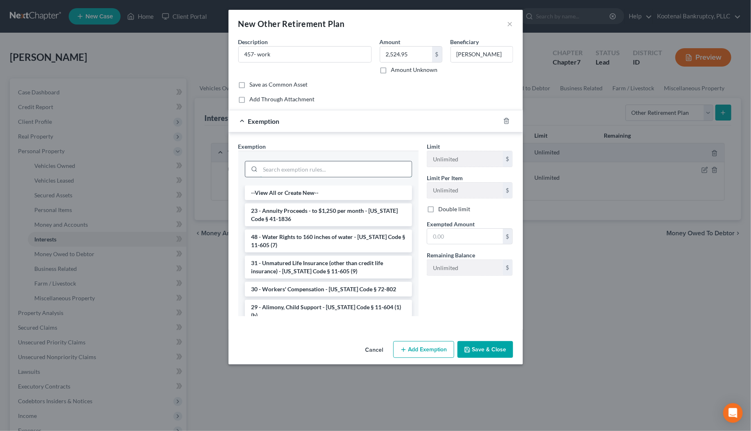
click at [273, 168] on input "search" at bounding box center [335, 169] width 151 height 16
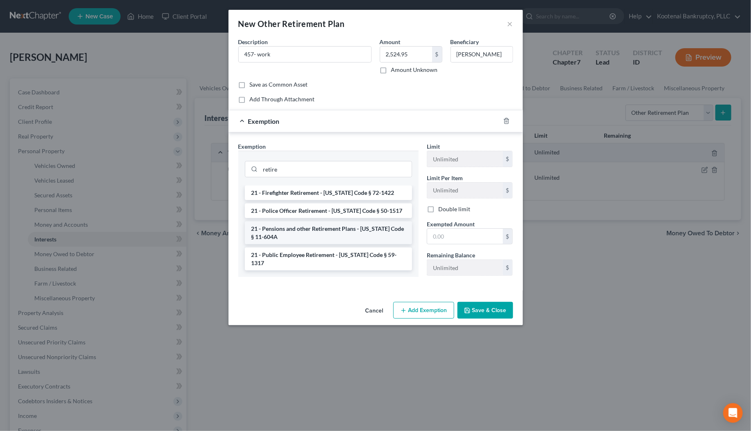
click at [283, 234] on li "21 - Pensions and other Retirement Plans - [US_STATE] Code § 11-604A" at bounding box center [328, 232] width 167 height 23
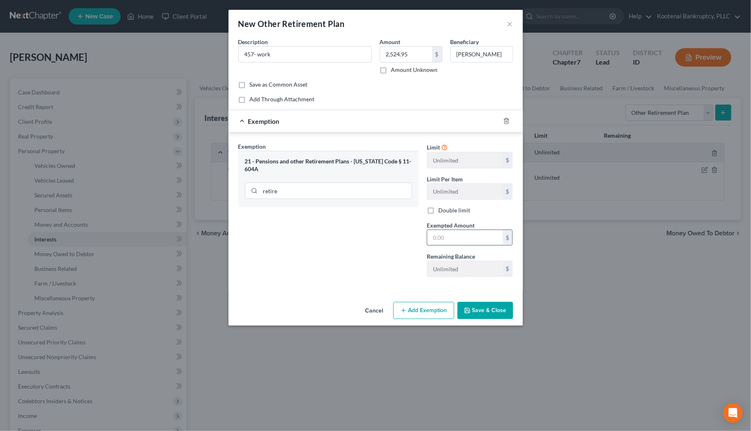
click at [441, 237] on input "text" at bounding box center [465, 238] width 76 height 16
click at [484, 308] on button "Save & Close" at bounding box center [485, 310] width 56 height 17
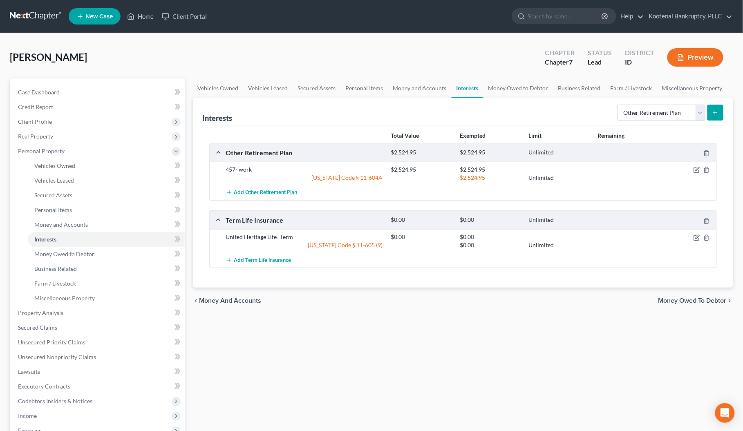
click at [259, 192] on span "Add Other Retirement Plan" at bounding box center [265, 193] width 63 height 7
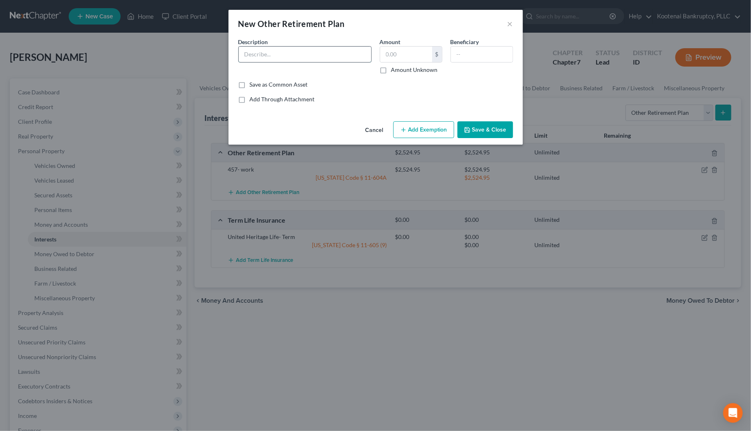
click at [244, 54] on input "text" at bounding box center [305, 55] width 132 height 16
click at [390, 54] on input "text" at bounding box center [406, 55] width 52 height 16
click at [463, 54] on input "text" at bounding box center [482, 55] width 62 height 16
click at [424, 127] on button "Add Exemption" at bounding box center [423, 129] width 61 height 17
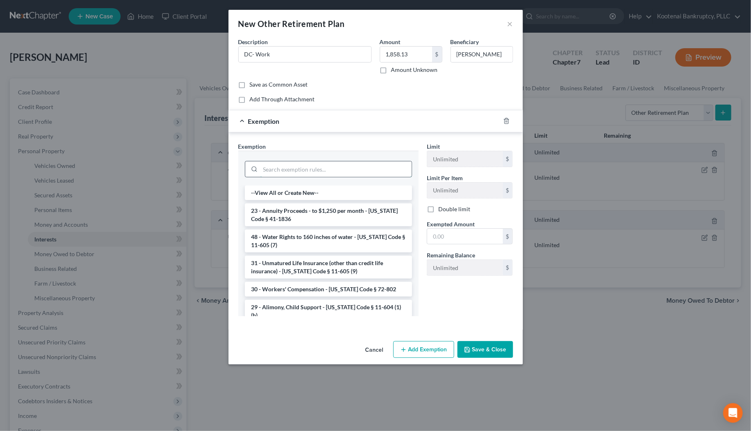
click at [276, 170] on input "search" at bounding box center [335, 169] width 151 height 16
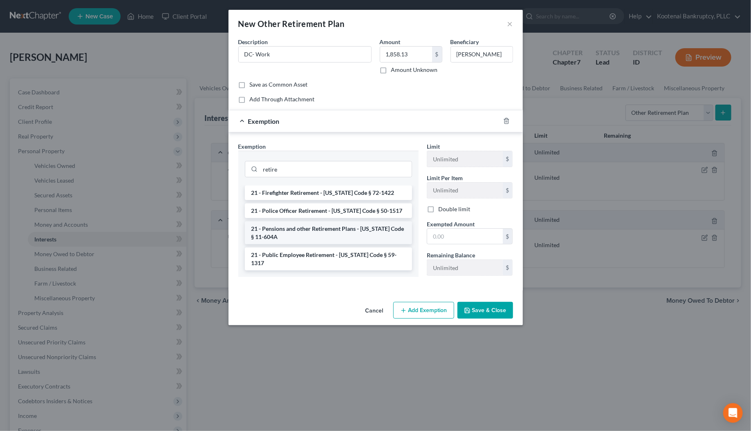
click at [291, 231] on li "21 - Pensions and other Retirement Plans - [US_STATE] Code § 11-604A" at bounding box center [328, 232] width 167 height 23
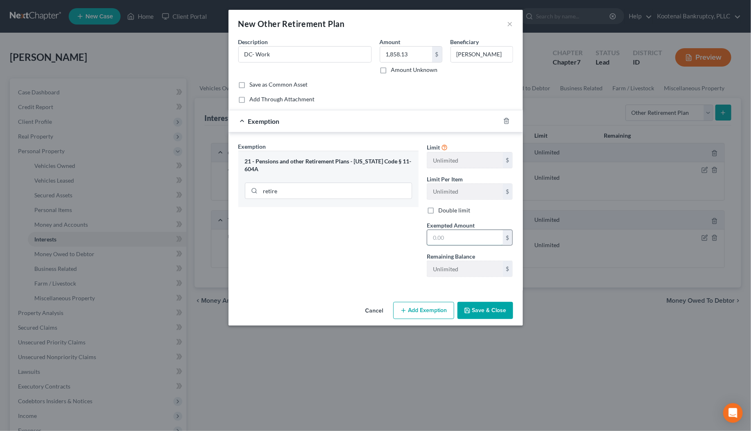
click at [444, 241] on input "text" at bounding box center [465, 238] width 76 height 16
click at [509, 312] on button "Save & Close" at bounding box center [485, 310] width 56 height 17
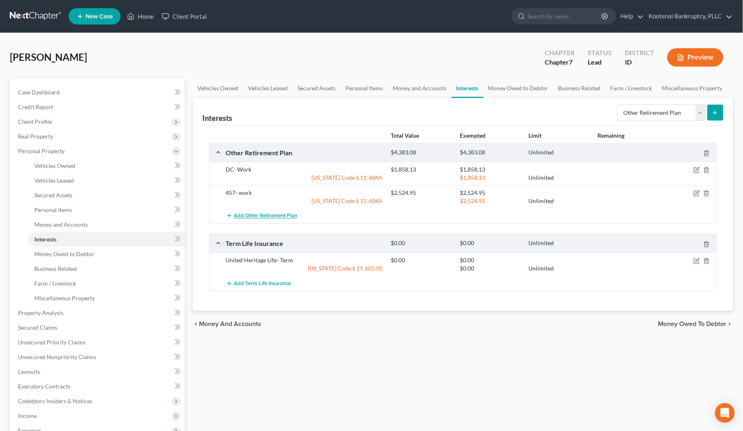
click at [264, 217] on span "Add Other Retirement Plan" at bounding box center [265, 216] width 63 height 7
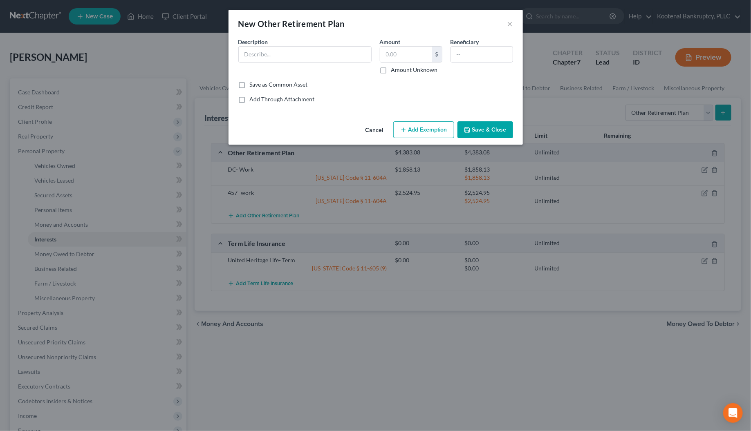
drag, startPoint x: 375, startPoint y: 128, endPoint x: 375, endPoint y: 132, distance: 4.1
click at [375, 130] on button "Cancel" at bounding box center [374, 130] width 31 height 16
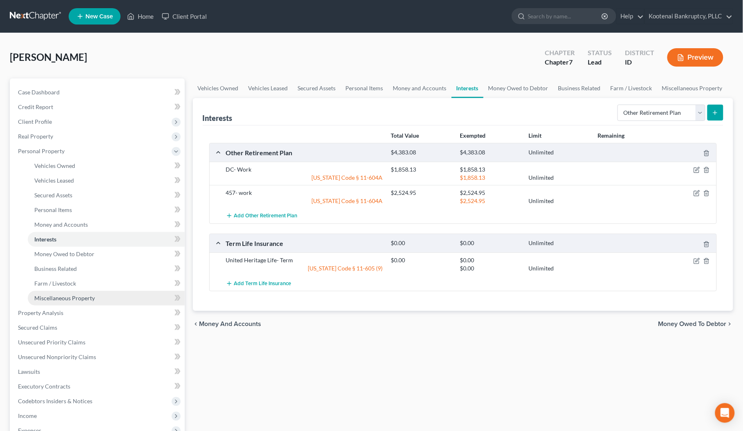
click at [71, 295] on span "Miscellaneous Property" at bounding box center [64, 298] width 60 height 7
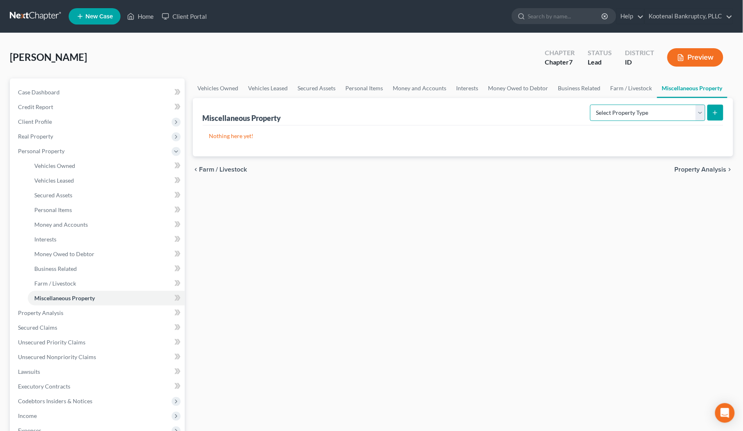
click at [701, 114] on select "Select Property Type Assigned for Creditor Benefit Within 1 Year Holding for An…" at bounding box center [647, 113] width 115 height 16
click at [590, 105] on select "Select Property Type Assigned for Creditor Benefit Within 1 Year Holding for An…" at bounding box center [647, 113] width 115 height 16
click at [717, 113] on icon "submit" at bounding box center [715, 112] width 7 height 7
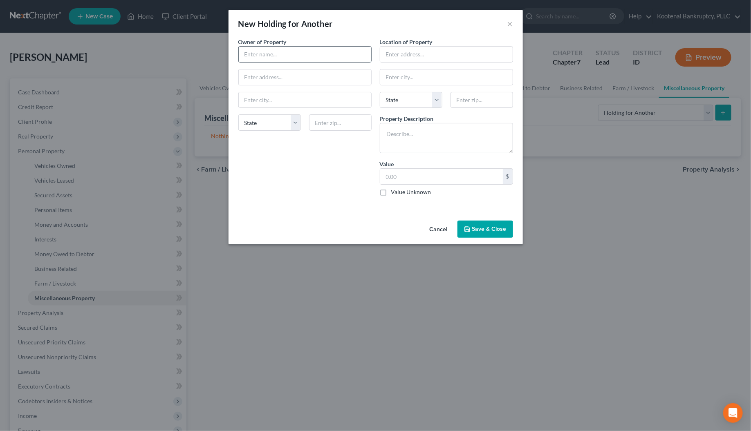
click at [262, 54] on input "text" at bounding box center [305, 55] width 132 height 16
click at [398, 138] on textarea at bounding box center [446, 138] width 133 height 30
click at [472, 234] on button "Save & Close" at bounding box center [485, 229] width 56 height 17
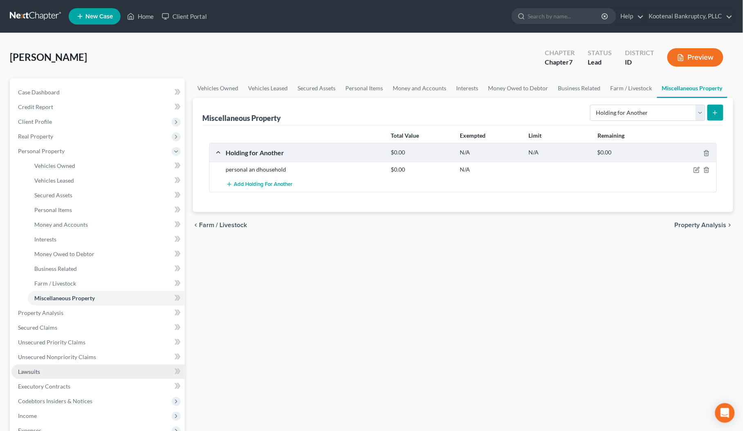
click at [33, 370] on span "Lawsuits" at bounding box center [29, 371] width 22 height 7
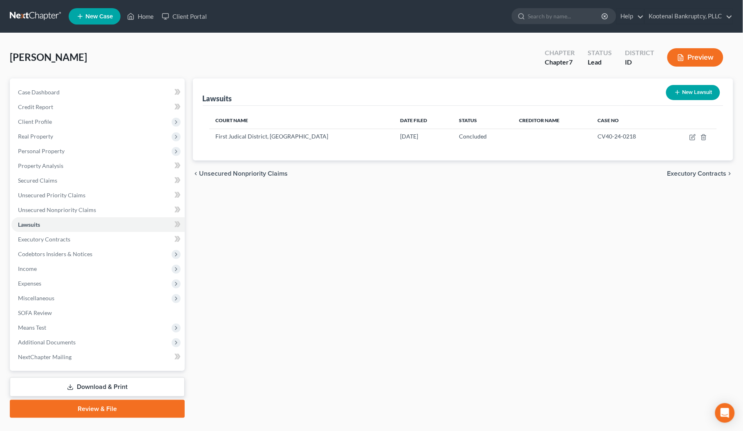
click at [704, 90] on button "New Lawsuit" at bounding box center [693, 92] width 54 height 15
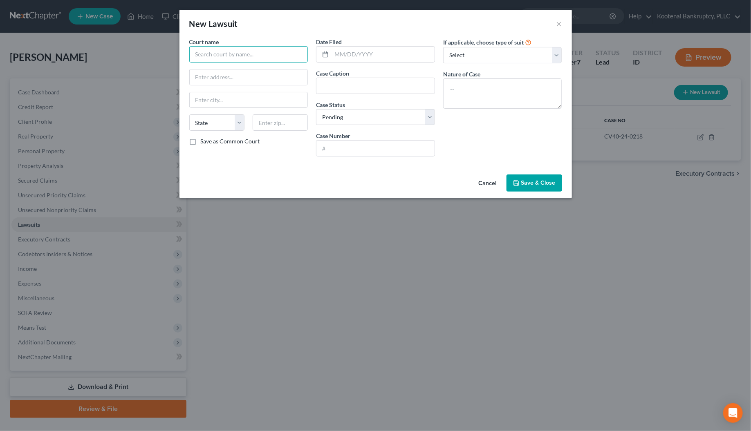
click at [213, 56] on input "text" at bounding box center [248, 54] width 119 height 16
click at [336, 54] on input "text" at bounding box center [382, 55] width 103 height 16
click at [328, 84] on input "text" at bounding box center [375, 86] width 118 height 16
click at [346, 115] on select "Select Pending On Appeal Concluded" at bounding box center [375, 117] width 119 height 16
click at [316, 109] on select "Select Pending On Appeal Concluded" at bounding box center [375, 117] width 119 height 16
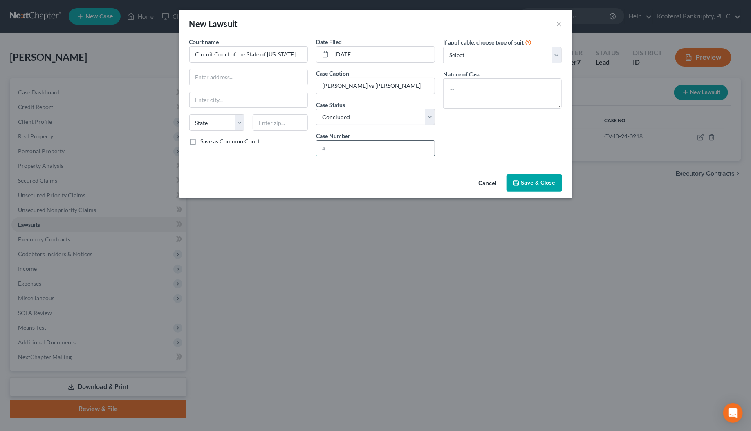
click at [329, 151] on input "text" at bounding box center [375, 149] width 118 height 16
click at [197, 79] on input "text" at bounding box center [249, 77] width 118 height 16
click at [259, 121] on input "text" at bounding box center [280, 122] width 55 height 16
click at [272, 166] on div "Court name * Circuit Court of the State of Oregon 100 High Street NE State AL A…" at bounding box center [375, 105] width 392 height 134
click at [533, 186] on span "Save & Close" at bounding box center [538, 182] width 34 height 7
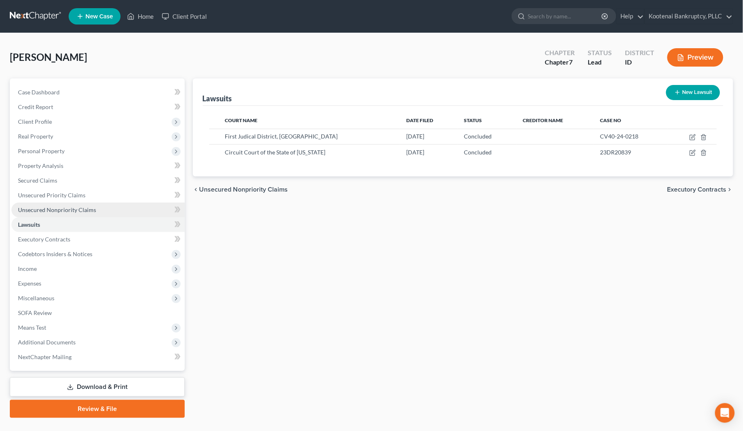
click at [70, 213] on link "Unsecured Nonpriority Claims" at bounding box center [97, 210] width 173 height 15
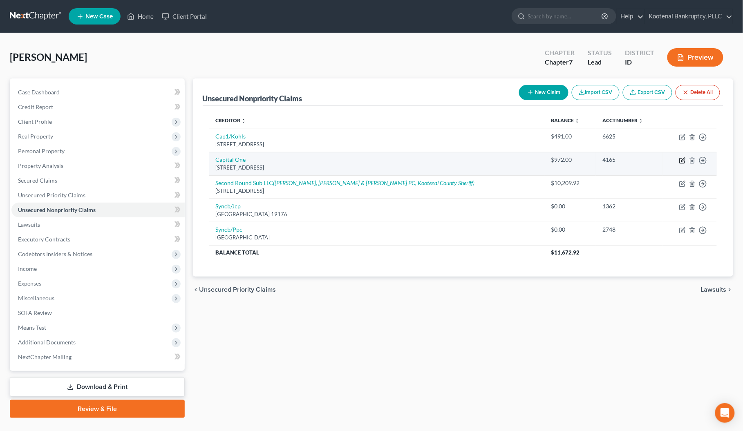
click at [681, 162] on icon "button" at bounding box center [682, 160] width 7 height 7
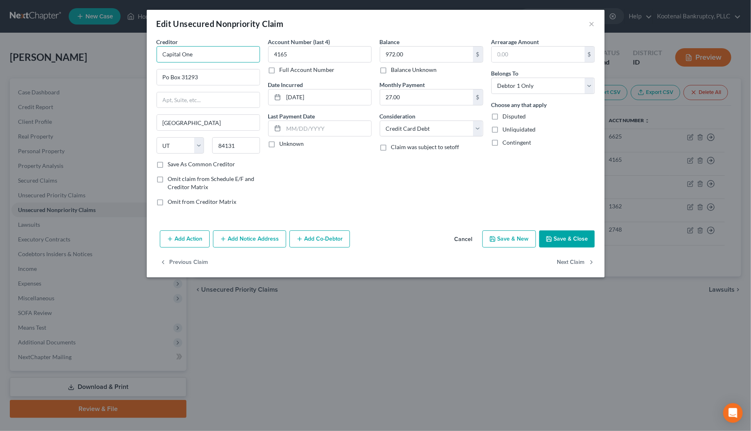
drag, startPoint x: 217, startPoint y: 56, endPoint x: 152, endPoint y: 58, distance: 65.0
click at [152, 58] on div "Creditor * Capital One Po Box 31293 Salt Lake City State AL AK AR AZ CA CO CT D…" at bounding box center [208, 125] width 112 height 175
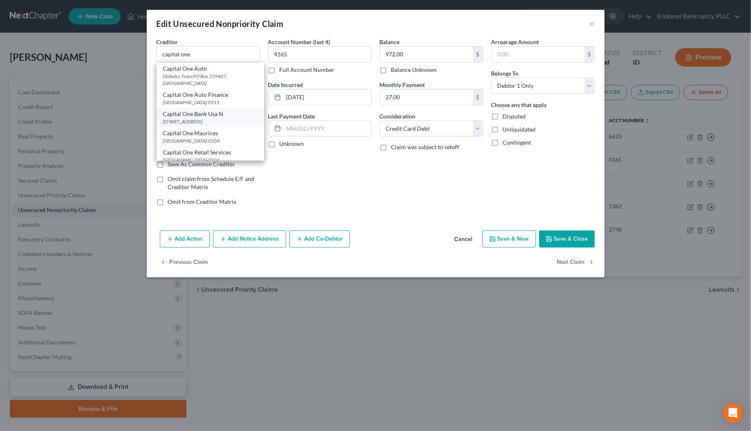
click at [192, 118] on div "Capital One Bank Usa N" at bounding box center [210, 114] width 94 height 8
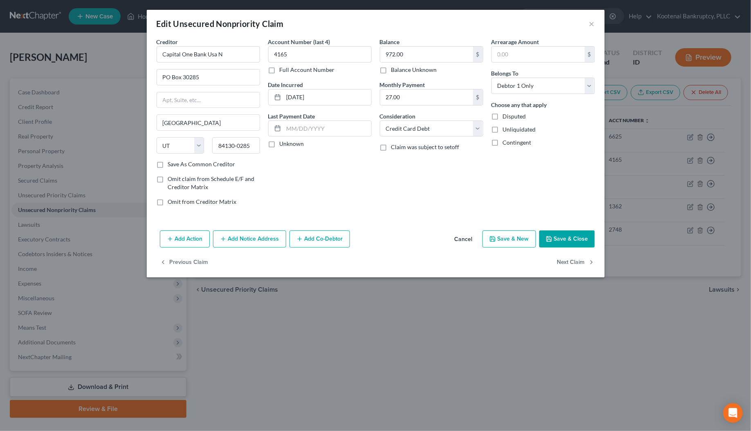
click at [279, 142] on label "Unknown" at bounding box center [291, 144] width 25 height 8
click at [283, 142] on input "Unknown" at bounding box center [285, 142] width 5 height 5
click at [558, 238] on button "Save & Close" at bounding box center [567, 238] width 56 height 17
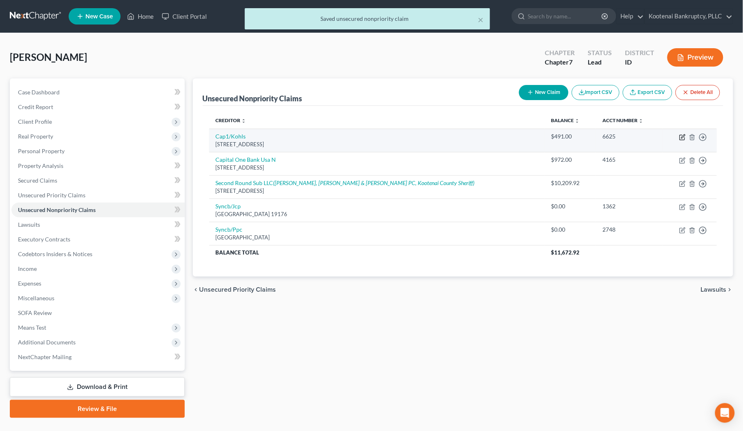
click at [685, 138] on icon "button" at bounding box center [682, 137] width 7 height 7
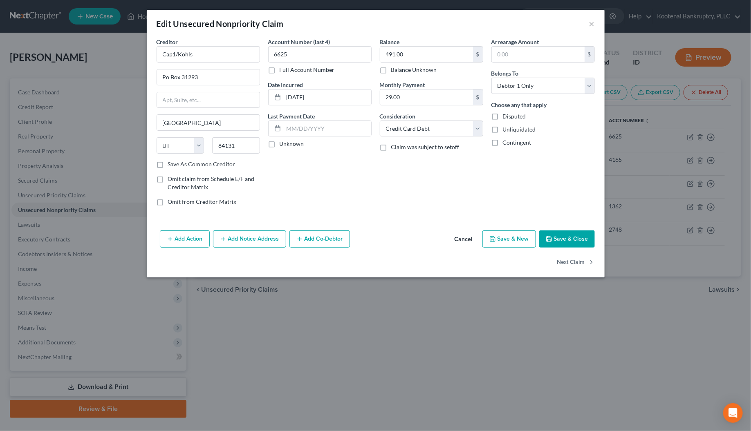
click at [279, 145] on label "Unknown" at bounding box center [291, 144] width 25 height 8
click at [283, 145] on input "Unknown" at bounding box center [285, 142] width 5 height 5
click at [560, 242] on button "Save & Close" at bounding box center [567, 238] width 56 height 17
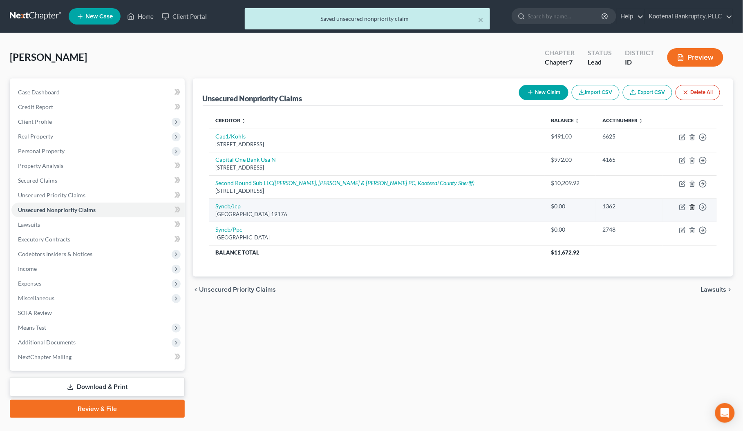
click at [691, 207] on icon "button" at bounding box center [692, 207] width 7 height 7
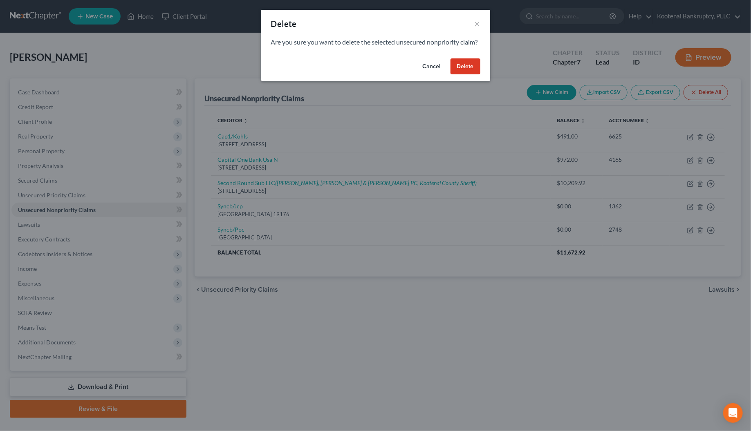
drag, startPoint x: 472, startPoint y: 76, endPoint x: 606, endPoint y: 137, distance: 146.6
click at [473, 75] on button "Delete" at bounding box center [465, 66] width 30 height 16
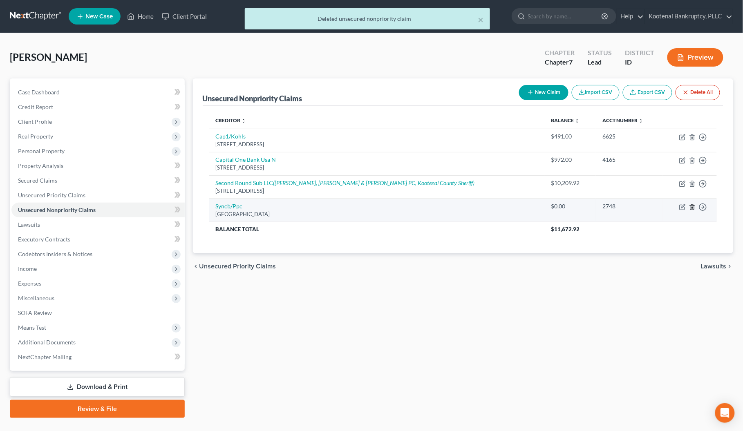
click at [690, 209] on icon "button" at bounding box center [692, 206] width 4 height 5
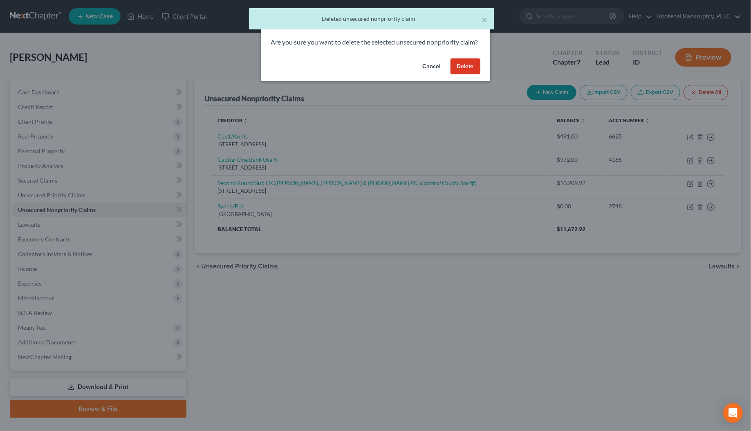
click at [460, 75] on button "Delete" at bounding box center [465, 66] width 30 height 16
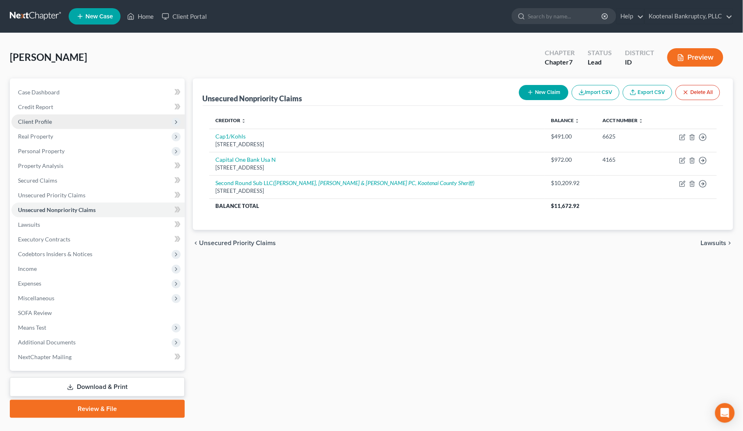
click at [34, 123] on span "Client Profile" at bounding box center [35, 121] width 34 height 7
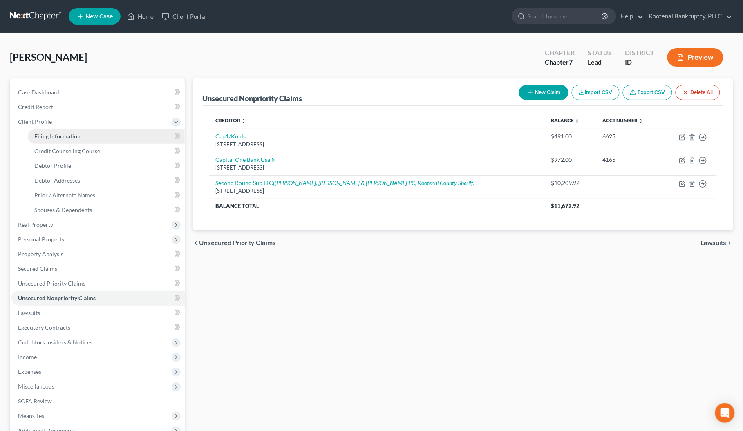
click at [46, 138] on span "Filing Information" at bounding box center [57, 136] width 46 height 7
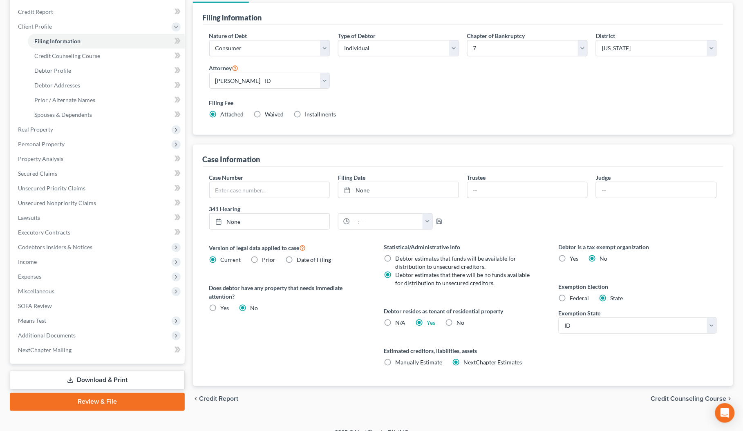
scroll to position [102, 0]
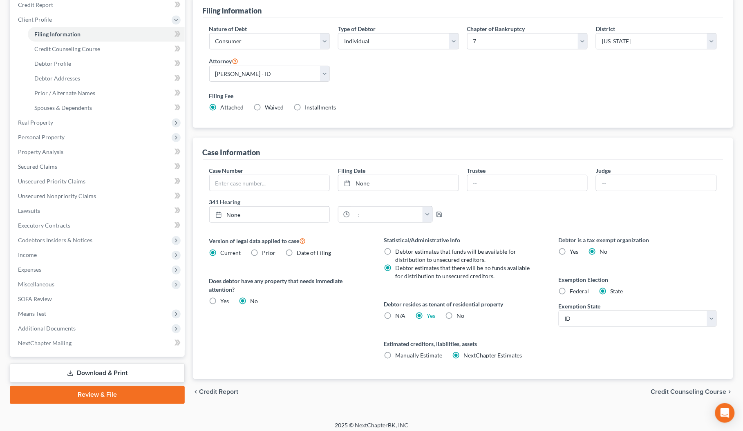
click at [675, 395] on span "Credit Counseling Course" at bounding box center [689, 392] width 76 height 7
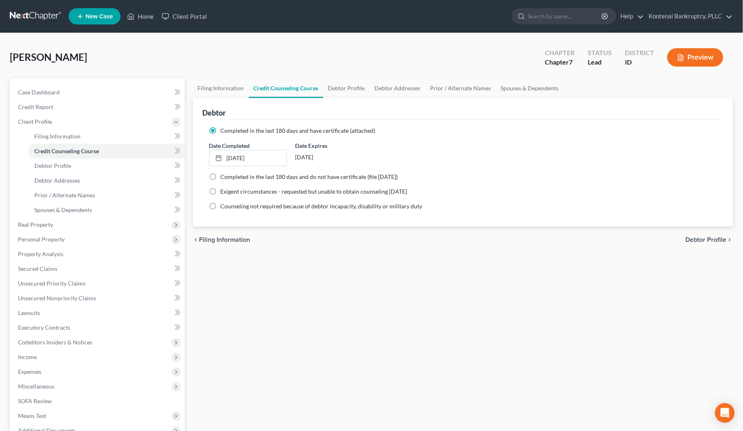
click at [711, 238] on span "Debtor Profile" at bounding box center [706, 240] width 41 height 7
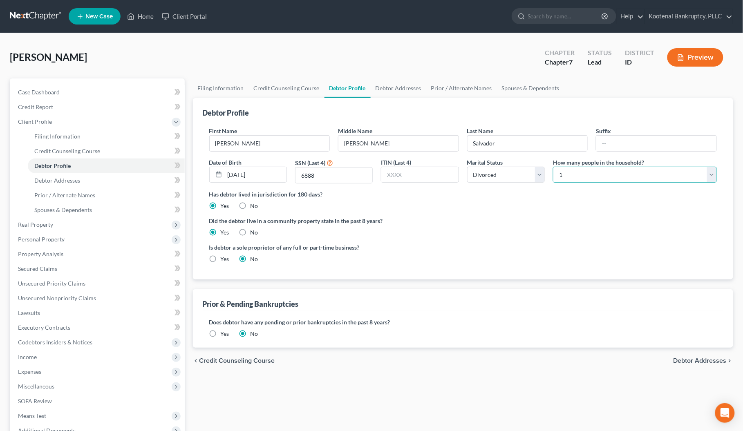
click at [574, 176] on select "Select 1 2 3 4 5 6 7 8 9 10 11 12 13 14 15 16 17 18 19 20" at bounding box center [635, 175] width 164 height 16
click at [553, 167] on select "Select 1 2 3 4 5 6 7 8 9 10 11 12 13 14 15 16 17 18 19 20" at bounding box center [635, 175] width 164 height 16
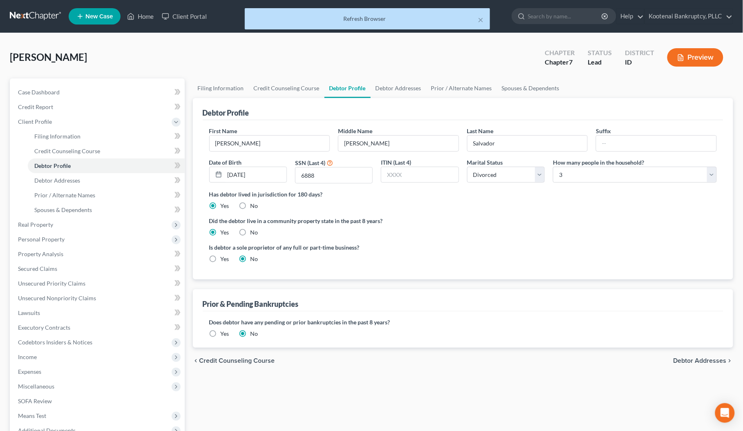
click at [706, 362] on span "Debtor Addresses" at bounding box center [699, 361] width 53 height 7
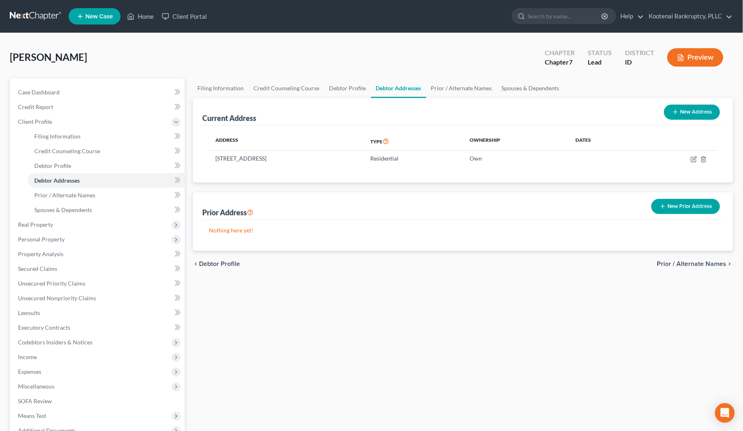
click at [683, 264] on span "Prior / Alternate Names" at bounding box center [691, 264] width 69 height 7
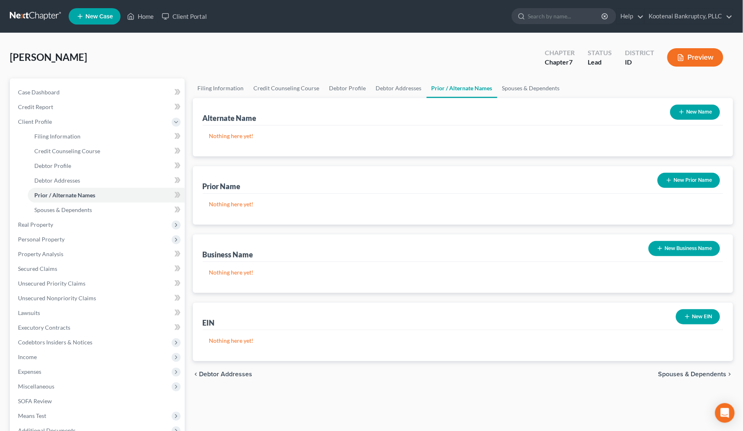
click at [686, 376] on span "Spouses & Dependents" at bounding box center [692, 374] width 68 height 7
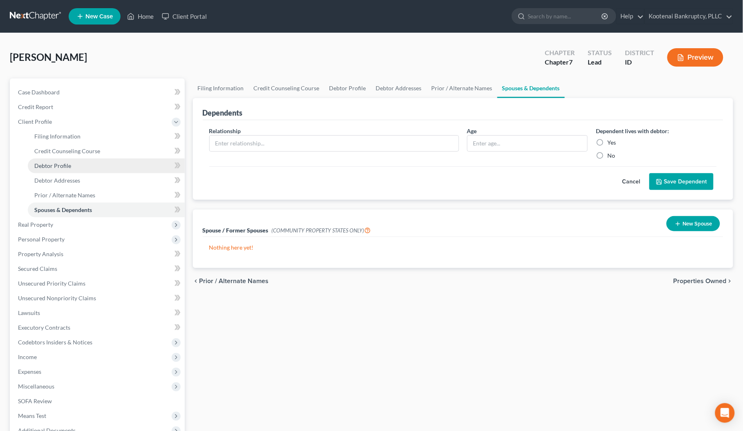
click at [38, 163] on span "Debtor Profile" at bounding box center [52, 165] width 37 height 7
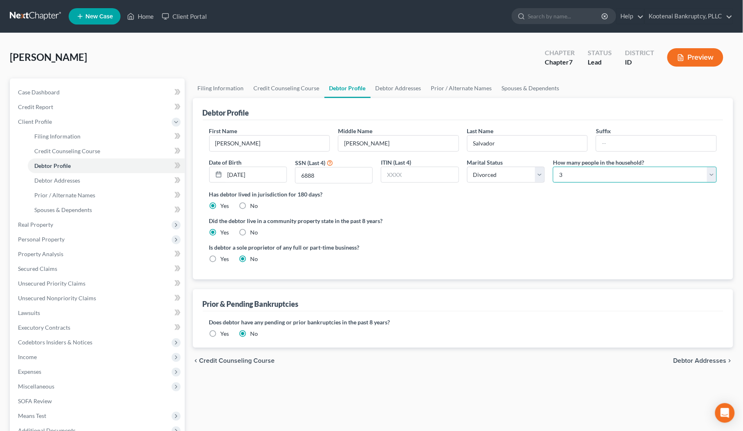
click at [566, 180] on select "Select 1 2 3 4 5 6 7 8 9 10 11 12 13 14 15 16 17 18 19 20" at bounding box center [635, 175] width 164 height 16
click at [553, 167] on select "Select 1 2 3 4 5 6 7 8 9 10 11 12 13 14 15 16 17 18 19 20" at bounding box center [635, 175] width 164 height 16
click at [50, 237] on span "Personal Property" at bounding box center [41, 239] width 47 height 7
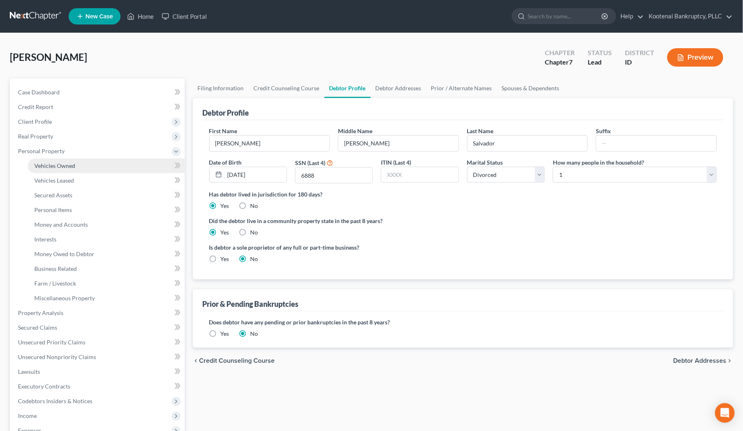
click at [48, 166] on span "Vehicles Owned" at bounding box center [54, 165] width 41 height 7
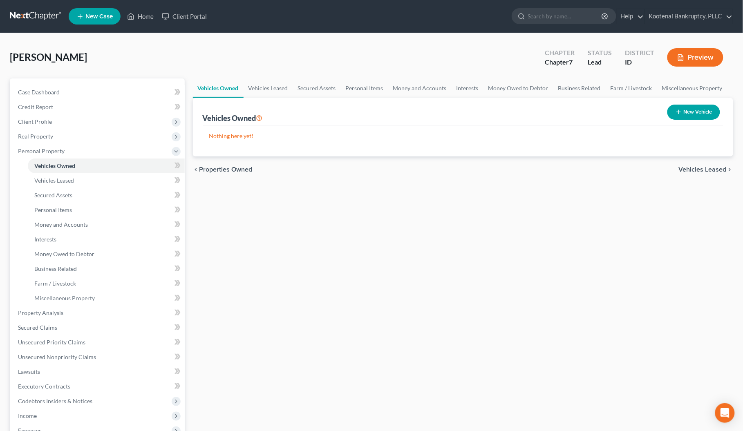
click at [697, 111] on button "New Vehicle" at bounding box center [693, 112] width 53 height 15
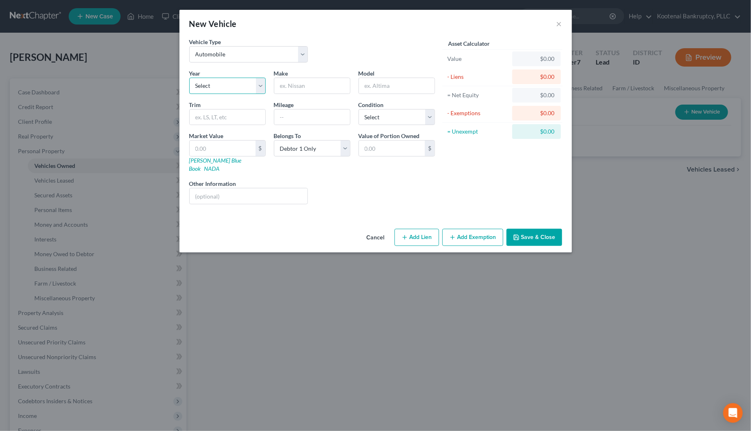
click at [216, 88] on select "Select 2026 2025 2024 2023 2022 2021 2020 2019 2018 2017 2016 2015 2014 2013 20…" at bounding box center [227, 86] width 76 height 16
click at [189, 78] on select "Select 2026 2025 2024 2023 2022 2021 2020 2019 2018 2017 2016 2015 2014 2013 20…" at bounding box center [227, 86] width 76 height 16
click at [285, 87] on input "text" at bounding box center [312, 86] width 76 height 16
click at [377, 85] on input "text" at bounding box center [397, 86] width 76 height 16
click at [385, 117] on select "Select Excellent Very Good Good Fair Poor" at bounding box center [396, 117] width 76 height 16
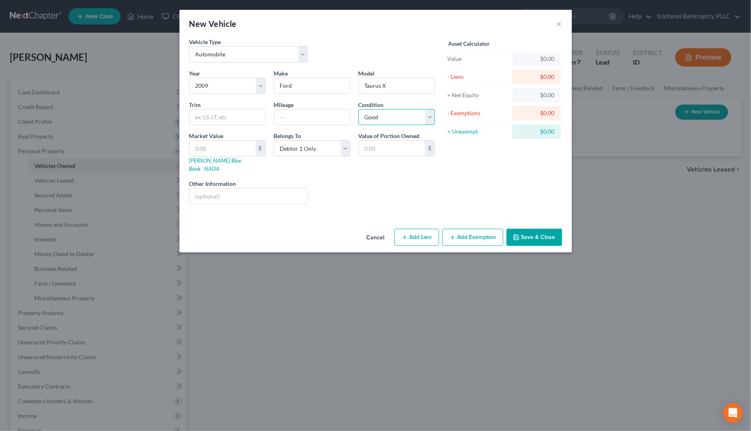
click at [358, 109] on select "Select Excellent Very Good Good Fair Poor" at bounding box center [396, 117] width 76 height 16
click at [280, 119] on input "text" at bounding box center [312, 117] width 76 height 16
click at [218, 150] on input "text" at bounding box center [223, 149] width 66 height 16
drag, startPoint x: 295, startPoint y: 150, endPoint x: 295, endPoint y: 156, distance: 6.6
click at [295, 152] on select "Select Debtor 1 Only Debtor 2 Only Debtor 1 And Debtor 2 Only At Least One Of T…" at bounding box center [312, 148] width 76 height 16
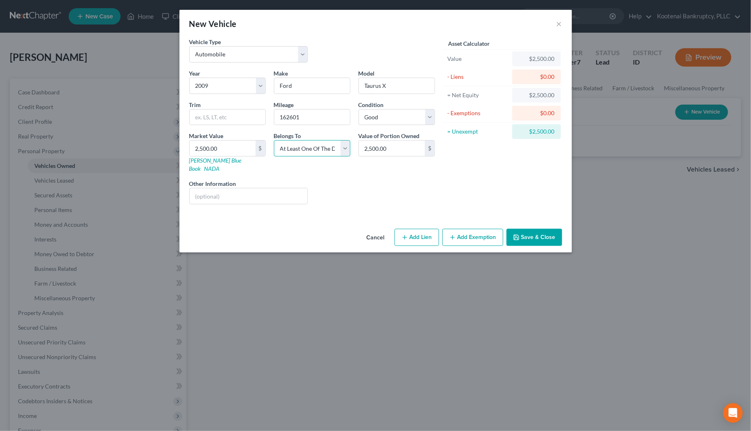
click at [274, 141] on select "Select Debtor 1 Only Debtor 2 Only Debtor 1 And Debtor 2 Only At Least One Of T…" at bounding box center [312, 148] width 76 height 16
click at [527, 230] on button "Save & Close" at bounding box center [534, 237] width 56 height 17
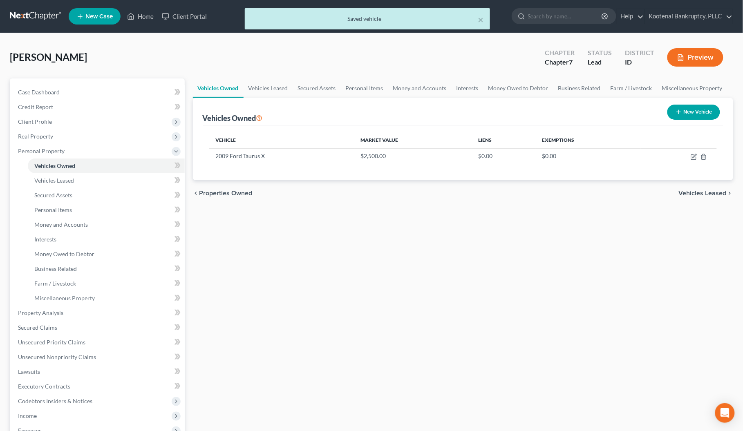
click at [695, 115] on button "New Vehicle" at bounding box center [693, 112] width 53 height 15
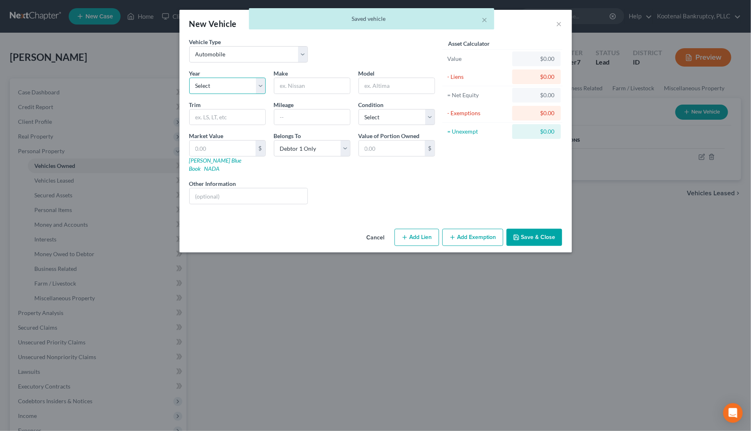
click at [231, 89] on select "Select 2026 2025 2024 2023 2022 2021 2020 2019 2018 2017 2016 2015 2014 2013 20…" at bounding box center [227, 86] width 76 height 16
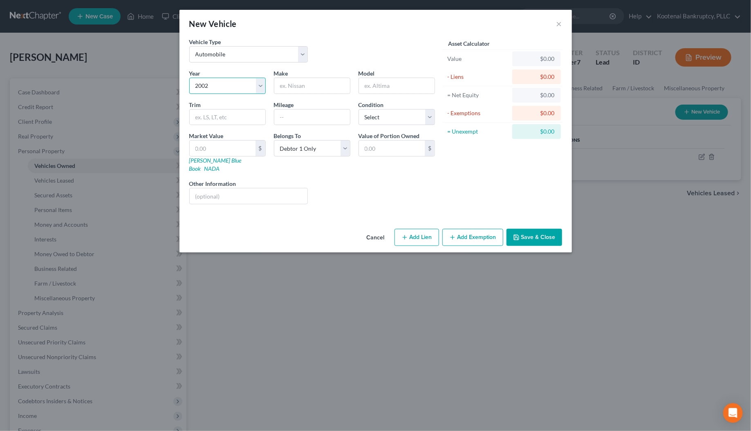
click at [189, 78] on select "Select 2026 2025 2024 2023 2022 2021 2020 2019 2018 2017 2016 2015 2014 2013 20…" at bounding box center [227, 86] width 76 height 16
click at [288, 87] on input "text" at bounding box center [312, 86] width 76 height 16
click at [364, 86] on input "text" at bounding box center [397, 86] width 76 height 16
click at [279, 112] on input "text" at bounding box center [312, 117] width 76 height 16
click at [282, 150] on select "Select Debtor 1 Only Debtor 2 Only Debtor 1 And Debtor 2 Only At Least One Of T…" at bounding box center [312, 148] width 76 height 16
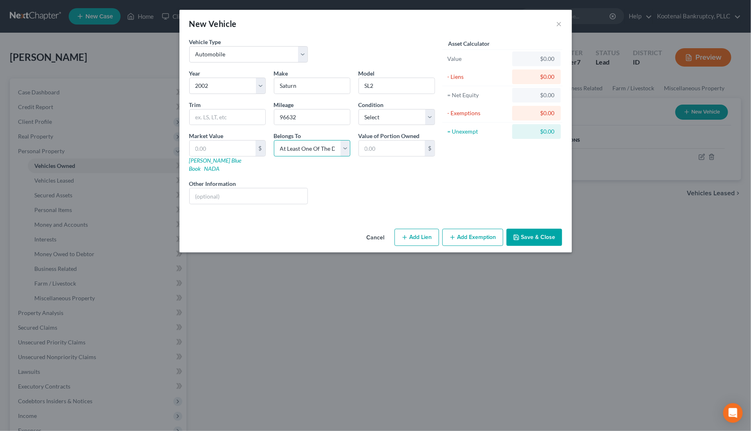
click at [274, 141] on select "Select Debtor 1 Only Debtor 2 Only Debtor 1 And Debtor 2 Only At Least One Of T…" at bounding box center [312, 148] width 76 height 16
click at [200, 148] on input "text" at bounding box center [223, 149] width 66 height 16
click at [530, 230] on button "Save & Close" at bounding box center [534, 237] width 56 height 17
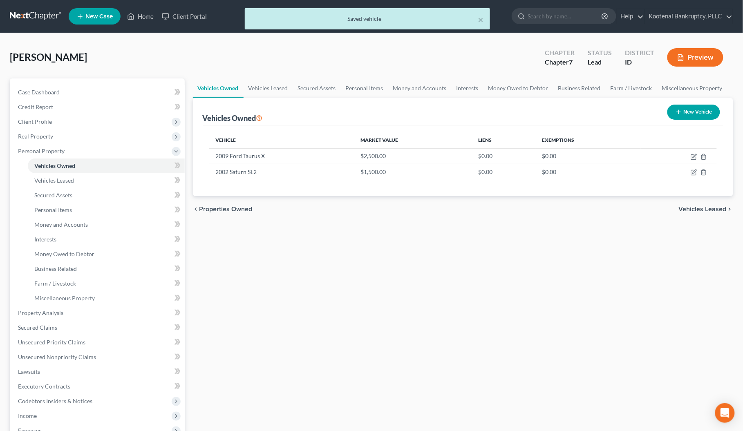
click at [692, 117] on button "New Vehicle" at bounding box center [693, 112] width 53 height 15
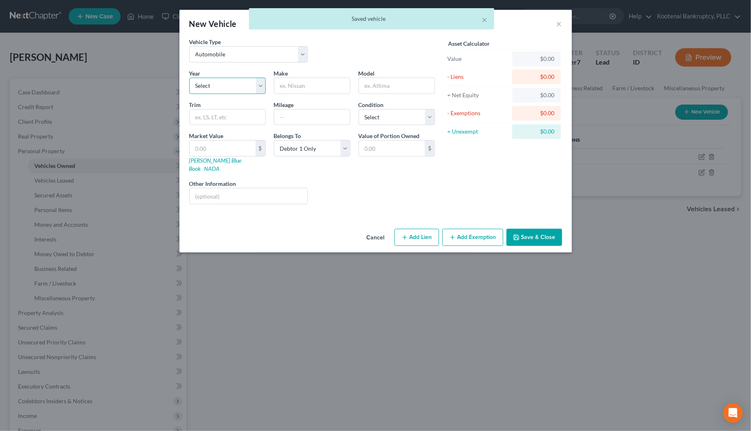
click at [219, 85] on select "Select 2026 2025 2024 2023 2022 2021 2020 2019 2018 2017 2016 2015 2014 2013 20…" at bounding box center [227, 86] width 76 height 16
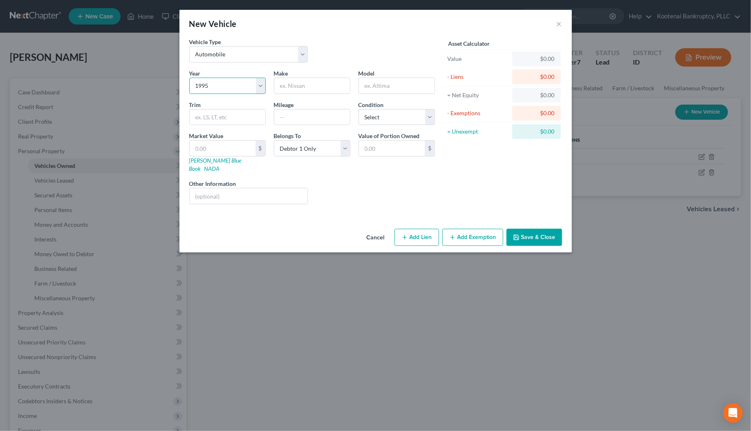
click at [189, 78] on select "Select 2026 2025 2024 2023 2022 2021 2020 2019 2018 2017 2016 2015 2014 2013 20…" at bounding box center [227, 86] width 76 height 16
click at [286, 85] on input "text" at bounding box center [312, 86] width 76 height 16
click at [389, 90] on input "text" at bounding box center [397, 86] width 76 height 16
click at [286, 118] on input "text" at bounding box center [312, 117] width 76 height 16
drag, startPoint x: 375, startPoint y: 119, endPoint x: 375, endPoint y: 125, distance: 5.7
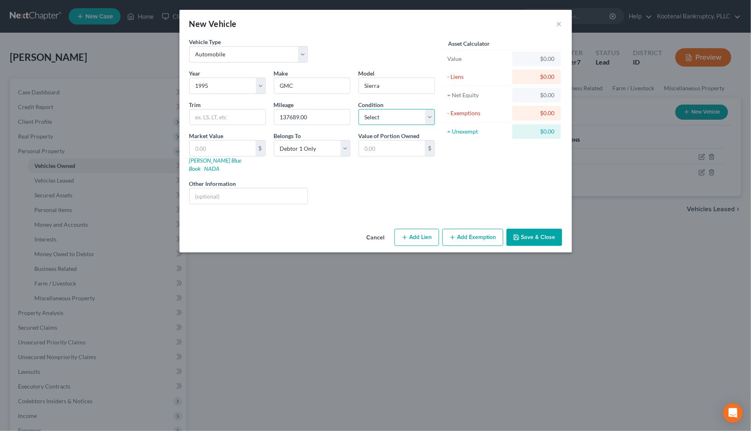
click at [375, 121] on select "Select Excellent Very Good Good Fair Poor" at bounding box center [396, 117] width 76 height 16
click at [358, 109] on select "Select Excellent Very Good Good Fair Poor" at bounding box center [396, 117] width 76 height 16
click at [512, 234] on button "Save & Close" at bounding box center [534, 237] width 56 height 17
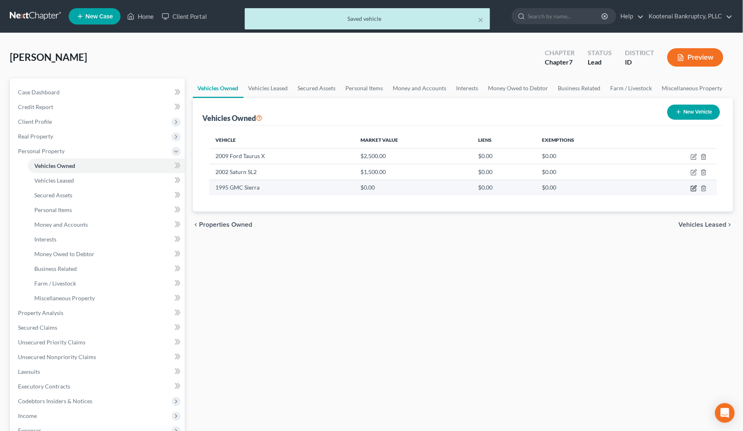
click at [691, 190] on icon "button" at bounding box center [693, 188] width 7 height 7
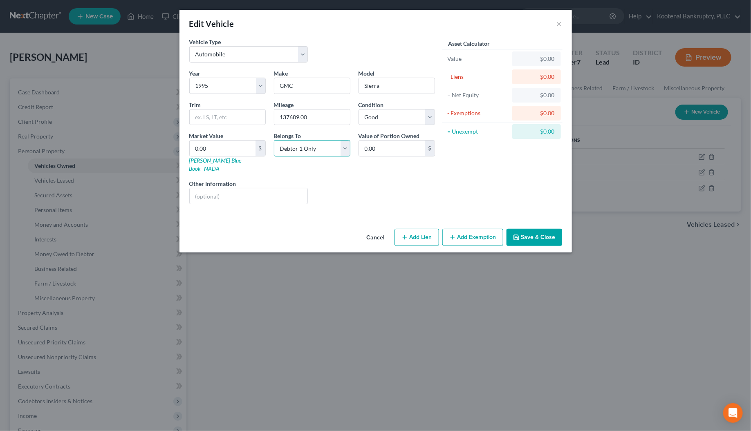
drag, startPoint x: 323, startPoint y: 152, endPoint x: 324, endPoint y: 156, distance: 4.5
click at [323, 152] on select "Select Debtor 1 Only Debtor 2 Only Debtor 1 And Debtor 2 Only At Least One Of T…" at bounding box center [312, 148] width 76 height 16
click at [274, 141] on select "Select Debtor 1 Only Debtor 2 Only Debtor 1 And Debtor 2 Only At Least One Of T…" at bounding box center [312, 148] width 76 height 16
drag, startPoint x: 515, startPoint y: 230, endPoint x: 19, endPoint y: 209, distance: 496.8
click at [514, 234] on icon "button" at bounding box center [516, 237] width 7 height 7
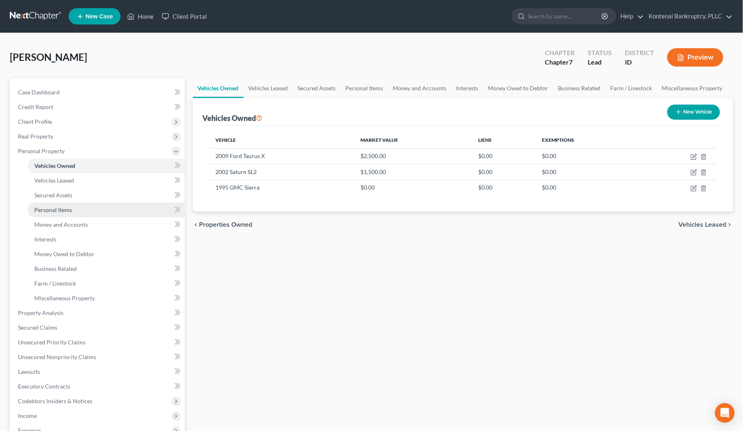
click at [42, 214] on link "Personal Items" at bounding box center [106, 210] width 157 height 15
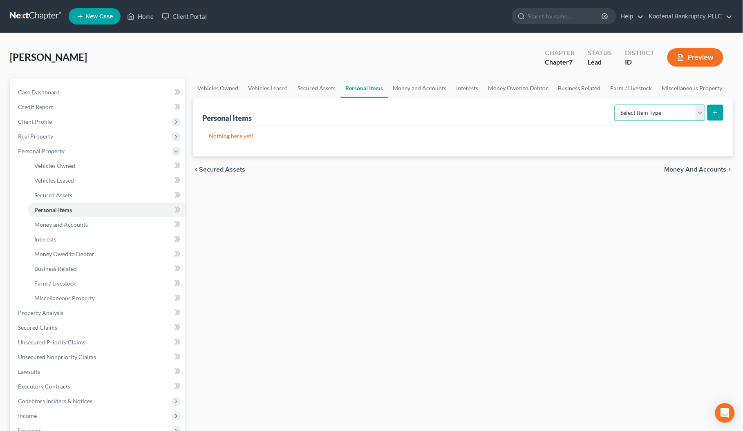
click at [701, 109] on select "Select Item Type Clothing Collectibles Of Value Electronics Firearms Household …" at bounding box center [660, 113] width 91 height 16
click at [615, 105] on select "Select Item Type Clothing Collectibles Of Value Electronics Firearms Household …" at bounding box center [660, 113] width 91 height 16
click at [720, 111] on button "submit" at bounding box center [715, 113] width 16 height 16
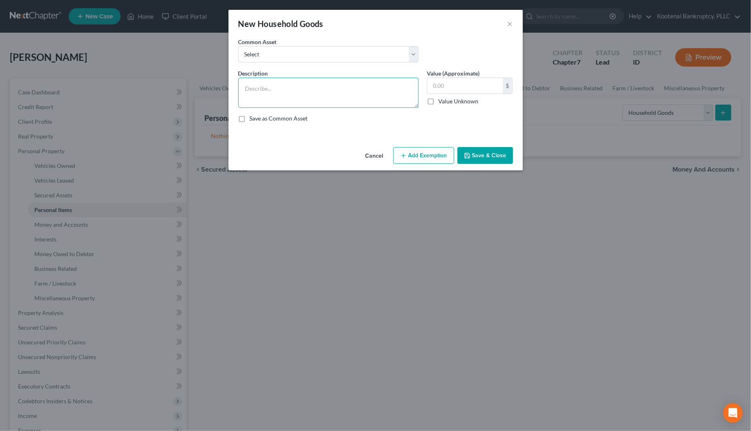
click at [250, 88] on textarea at bounding box center [328, 93] width 180 height 30
click at [279, 90] on textarea "linens-$50," at bounding box center [328, 93] width 180 height 30
drag, startPoint x: 271, startPoint y: 87, endPoint x: 338, endPoint y: 91, distance: 67.5
click at [338, 91] on textarea "linens-$50, 2- tv-$100, cell-$200" at bounding box center [328, 93] width 180 height 30
click at [478, 156] on button "Save & Close" at bounding box center [485, 155] width 56 height 17
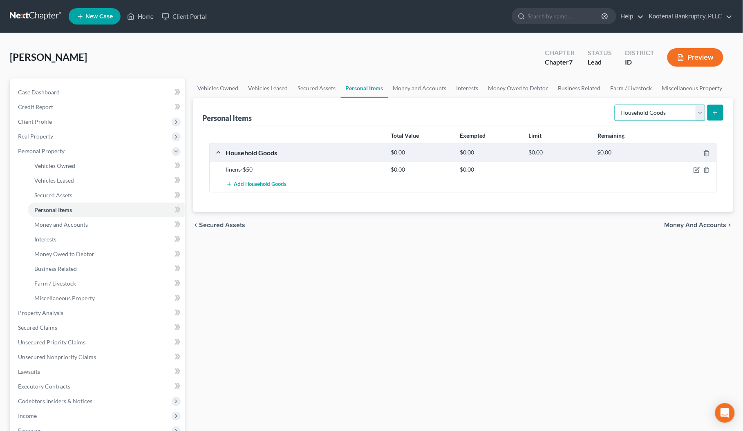
drag, startPoint x: 702, startPoint y: 109, endPoint x: 694, endPoint y: 118, distance: 12.1
click at [702, 109] on select "Select Item Type Clothing Collectibles Of Value Electronics Firearms Household …" at bounding box center [660, 113] width 91 height 16
click at [615, 105] on select "Select Item Type Clothing Collectibles Of Value Electronics Firearms Household …" at bounding box center [660, 113] width 91 height 16
click at [713, 111] on icon "submit" at bounding box center [715, 112] width 7 height 7
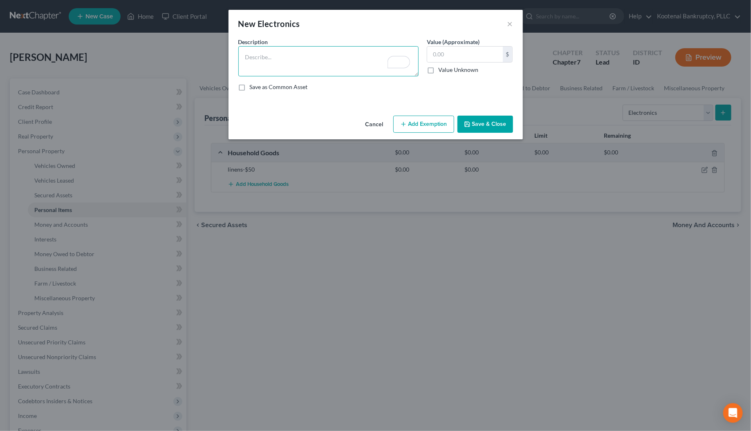
paste textarea ", 2- tv-$100, cell-$200"
click at [243, 54] on textarea ", 2- tv-$100, cell-$200" at bounding box center [328, 61] width 180 height 30
click at [456, 56] on input "text" at bounding box center [465, 55] width 76 height 16
click at [433, 118] on button "Add Exemption" at bounding box center [423, 124] width 61 height 17
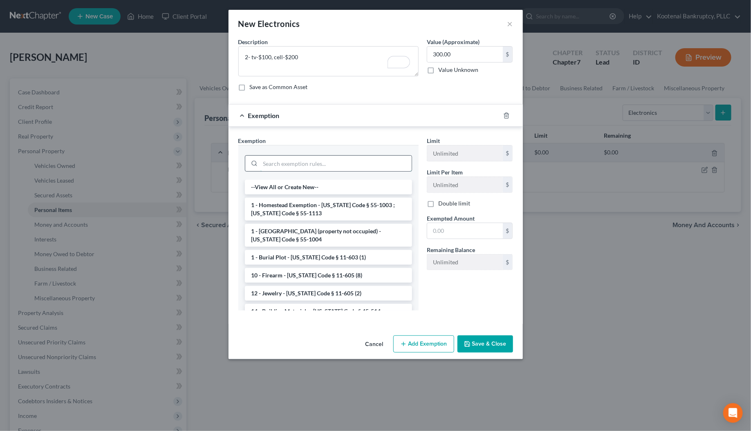
click at [266, 165] on input "search" at bounding box center [335, 164] width 151 height 16
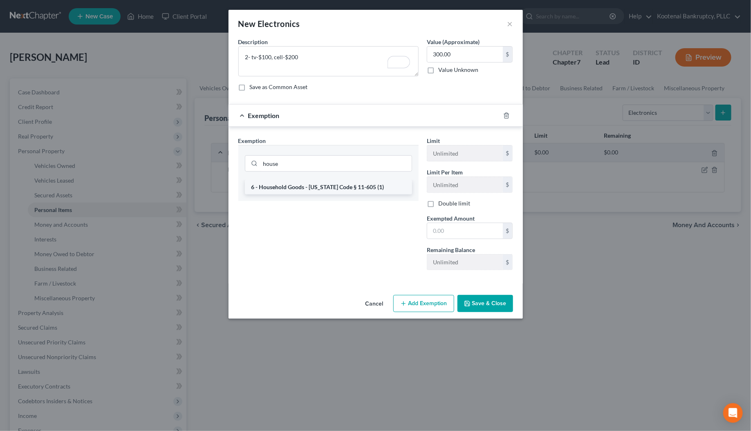
click at [270, 188] on li "6 - Household Goods - [US_STATE] Code § 11-605 (1)" at bounding box center [328, 187] width 167 height 15
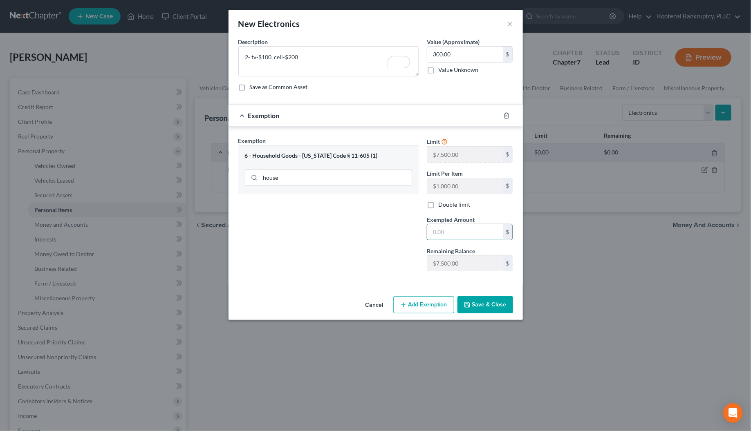
click at [444, 236] on input "text" at bounding box center [465, 232] width 76 height 16
click at [481, 309] on button "Save & Close" at bounding box center [485, 304] width 56 height 17
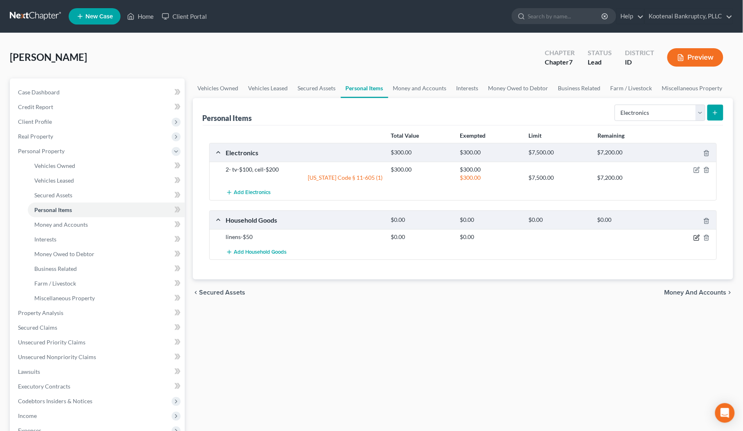
drag, startPoint x: 696, startPoint y: 235, endPoint x: 438, endPoint y: 241, distance: 257.9
click at [695, 235] on icon "button" at bounding box center [696, 238] width 7 height 7
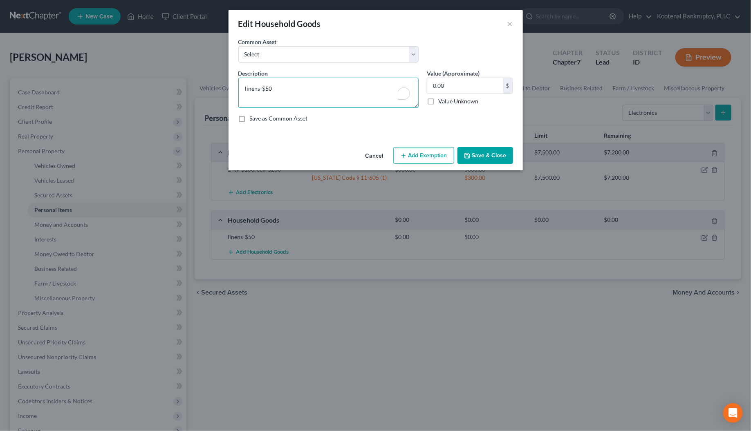
click at [276, 89] on textarea "linens-$50" at bounding box center [328, 93] width 180 height 30
click at [458, 84] on input "0.00" at bounding box center [465, 86] width 76 height 16
click at [422, 152] on button "Add Exemption" at bounding box center [423, 155] width 61 height 17
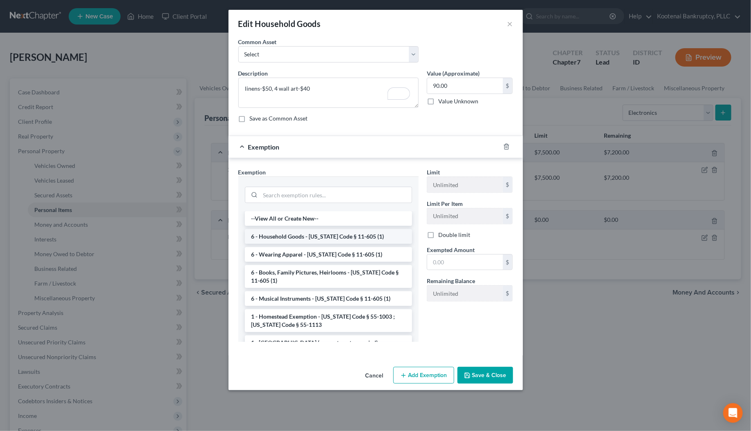
click at [268, 235] on li "6 - Household Goods - [US_STATE] Code § 11-605 (1)" at bounding box center [328, 236] width 167 height 15
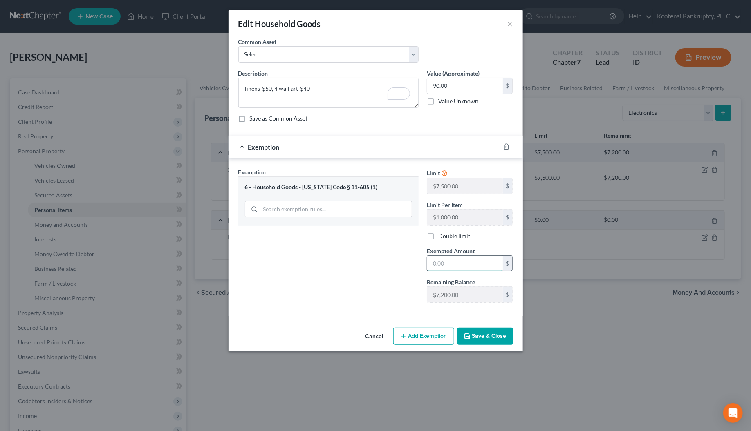
click at [442, 268] on input "text" at bounding box center [465, 264] width 76 height 16
click at [478, 340] on button "Save & Close" at bounding box center [485, 336] width 56 height 17
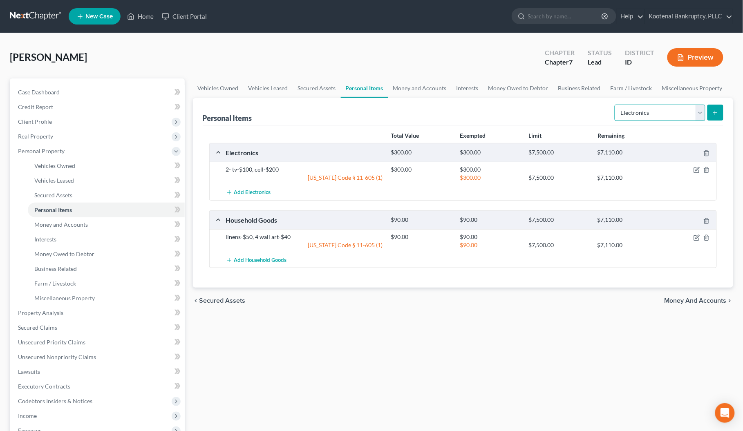
click at [699, 109] on select "Select Item Type Clothing Collectibles Of Value Electronics Firearms Household …" at bounding box center [660, 113] width 91 height 16
click at [615, 105] on select "Select Item Type Clothing Collectibles Of Value Electronics Firearms Household …" at bounding box center [660, 113] width 91 height 16
click at [718, 112] on icon "submit" at bounding box center [715, 112] width 7 height 7
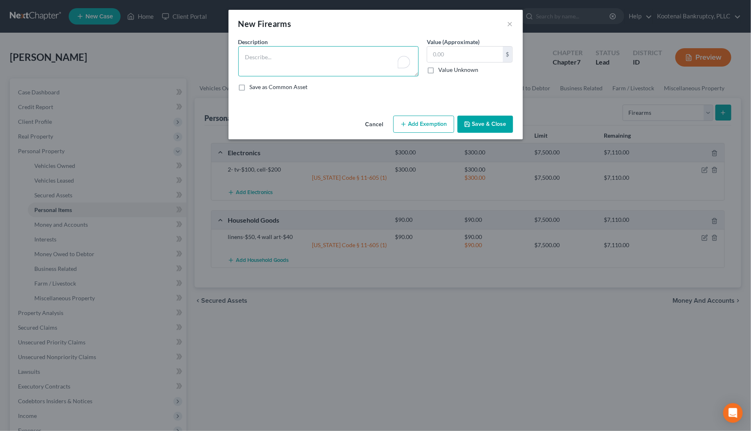
click at [260, 58] on textarea "To enrich screen reader interactions, please activate Accessibility in Grammarl…" at bounding box center [328, 61] width 180 height 30
click at [436, 52] on input "text" at bounding box center [465, 55] width 76 height 16
click at [432, 125] on button "Add Exemption" at bounding box center [423, 124] width 61 height 17
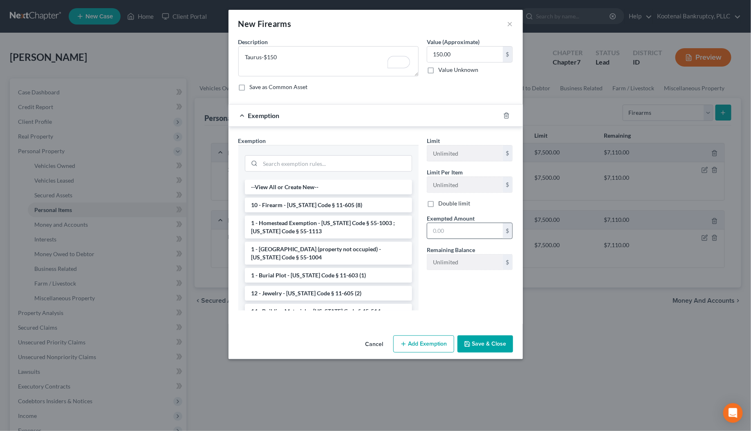
drag, startPoint x: 312, startPoint y: 208, endPoint x: 438, endPoint y: 234, distance: 128.8
click at [319, 206] on li "10 - Firearm - [US_STATE] Code § 11-605 (8)" at bounding box center [328, 205] width 167 height 15
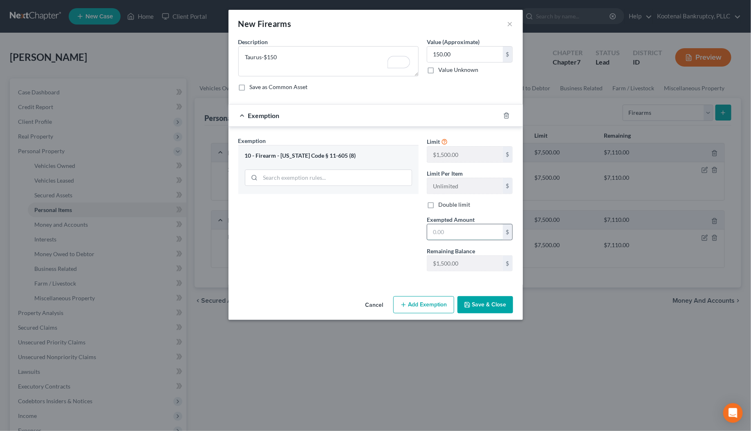
click at [438, 235] on input "text" at bounding box center [465, 232] width 76 height 16
drag, startPoint x: 478, startPoint y: 302, endPoint x: 299, endPoint y: 291, distance: 179.8
click at [478, 303] on button "Save & Close" at bounding box center [485, 304] width 56 height 17
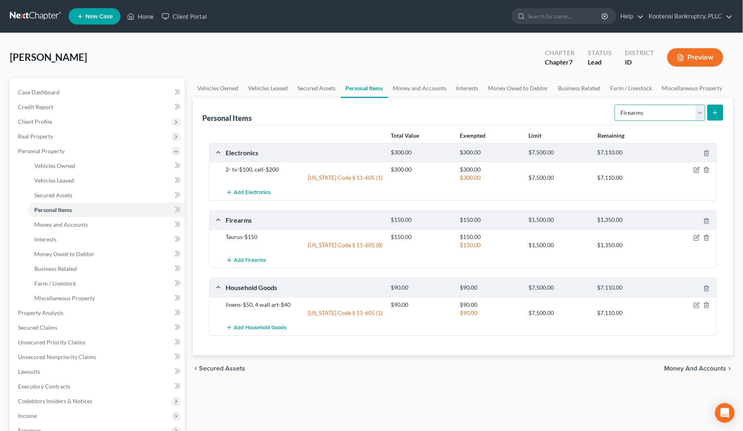
drag, startPoint x: 699, startPoint y: 113, endPoint x: 698, endPoint y: 119, distance: 5.9
click at [699, 114] on select "Select Item Type Clothing Collectibles Of Value Electronics Firearms Household …" at bounding box center [660, 113] width 91 height 16
select select "clothing"
click at [615, 105] on select "Select Item Type Clothing Collectibles Of Value Electronics Firearms Household …" at bounding box center [660, 113] width 91 height 16
click at [714, 113] on icon "submit" at bounding box center [715, 112] width 7 height 7
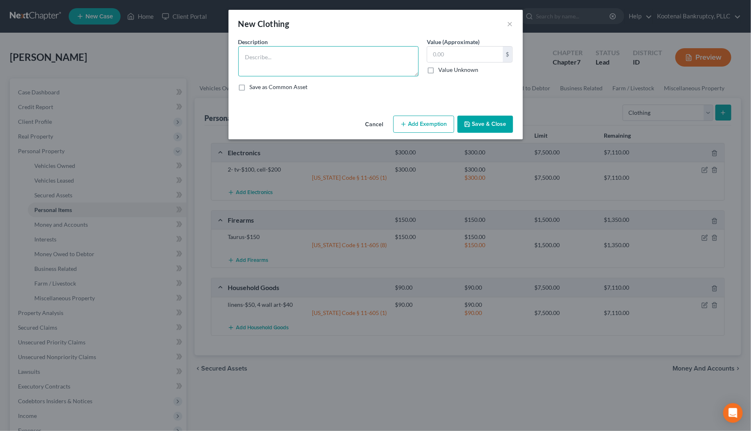
click at [259, 61] on textarea at bounding box center [328, 61] width 180 height 30
type textarea "Clothes-$200"
click at [449, 58] on input "text" at bounding box center [465, 55] width 76 height 16
type input "200.00"
click at [423, 125] on button "Add Exemption" at bounding box center [423, 124] width 61 height 17
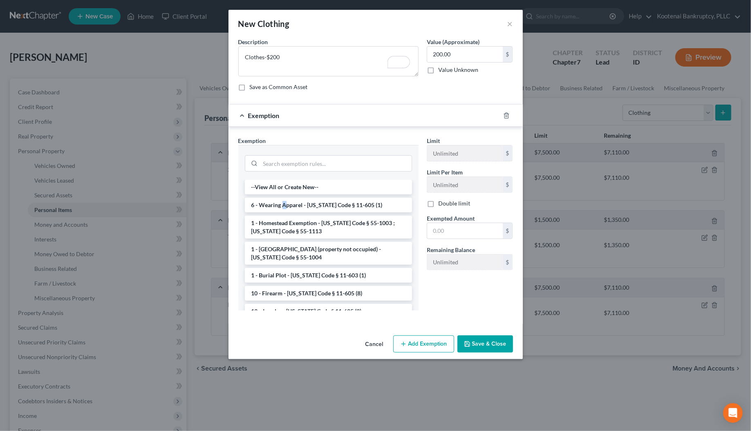
drag, startPoint x: 283, startPoint y: 206, endPoint x: 402, endPoint y: 227, distance: 121.2
click at [291, 206] on li "6 - Wearing Apparel - [US_STATE] Code § 11-605 (1)" at bounding box center [328, 205] width 167 height 15
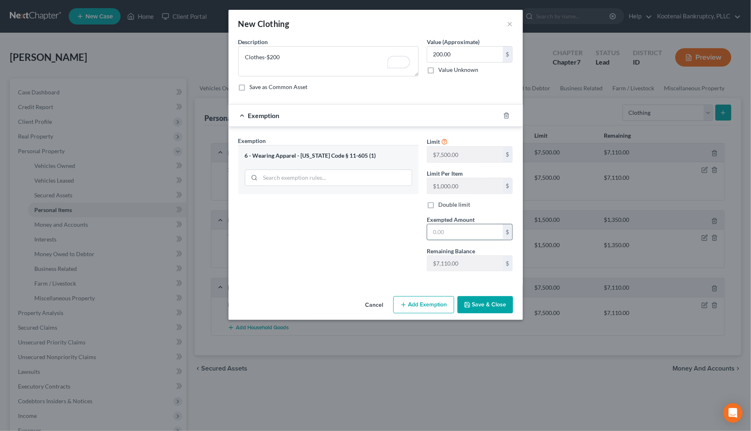
click at [444, 235] on input "text" at bounding box center [465, 232] width 76 height 16
type input "200.00"
click at [483, 305] on button "Save & Close" at bounding box center [485, 304] width 56 height 17
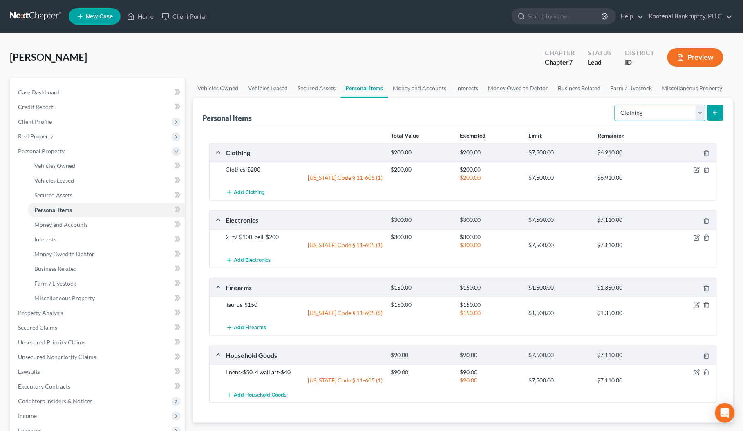
drag, startPoint x: 700, startPoint y: 113, endPoint x: 691, endPoint y: 119, distance: 10.7
click at [700, 113] on select "Select Item Type Clothing Collectibles Of Value Electronics Firearms Household …" at bounding box center [660, 113] width 91 height 16
select select "jewelry"
click at [615, 105] on select "Select Item Type Clothing Collectibles Of Value Electronics Firearms Household …" at bounding box center [660, 113] width 91 height 16
click at [717, 113] on icon "submit" at bounding box center [715, 112] width 7 height 7
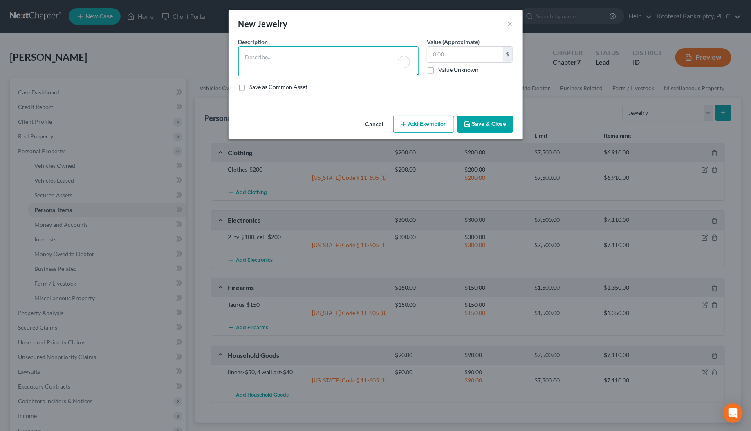
click at [252, 62] on textarea "To enrich screen reader interactions, please activate Accessibility in Grammarl…" at bounding box center [328, 61] width 180 height 30
type textarea "watch-$20, necklaces with ashes-$unknown"
click at [441, 54] on input "text" at bounding box center [465, 55] width 76 height 16
type input "20.00"
click at [427, 127] on button "Add Exemption" at bounding box center [423, 124] width 61 height 17
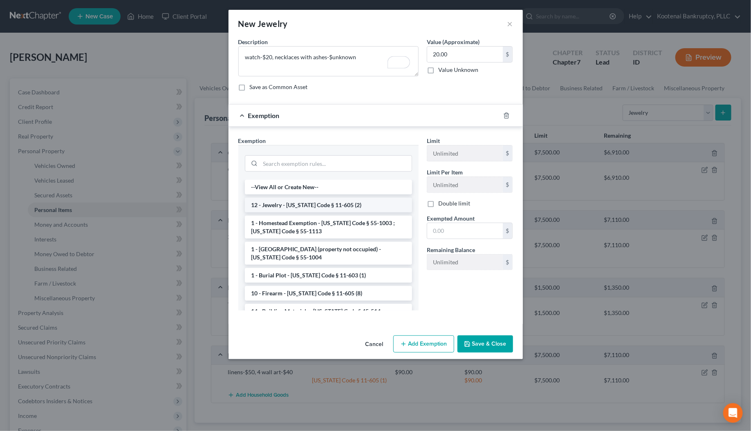
click at [297, 208] on li "12 - Jewelry - [US_STATE] Code § 11-605 (2)" at bounding box center [328, 205] width 167 height 15
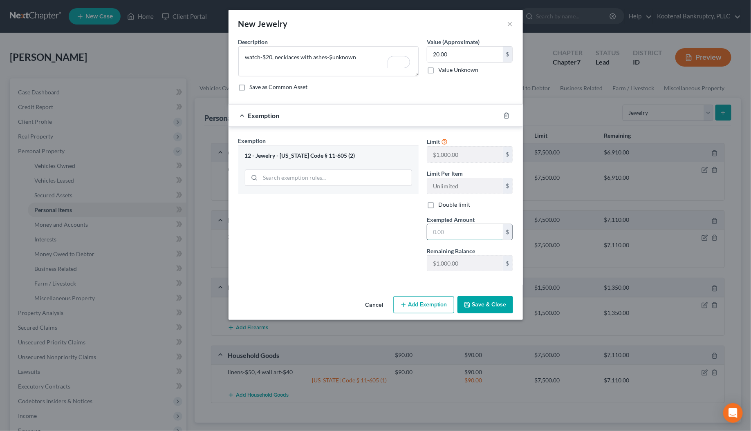
click at [439, 234] on input "text" at bounding box center [465, 232] width 76 height 16
type input "20.00"
click at [483, 307] on button "Save & Close" at bounding box center [485, 304] width 56 height 17
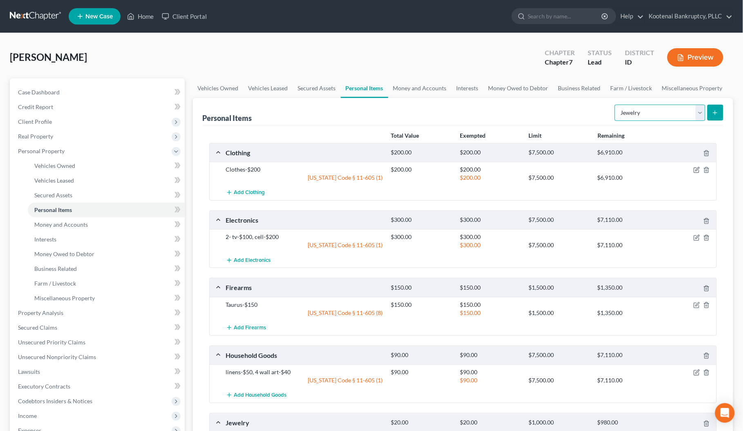
click at [699, 111] on select "Select Item Type Clothing Collectibles Of Value Electronics Firearms Household …" at bounding box center [660, 113] width 91 height 16
select select "pets"
click at [615, 105] on select "Select Item Type Clothing Collectibles Of Value Electronics Firearms Household …" at bounding box center [660, 113] width 91 height 16
click at [718, 112] on icon "submit" at bounding box center [715, 112] width 7 height 7
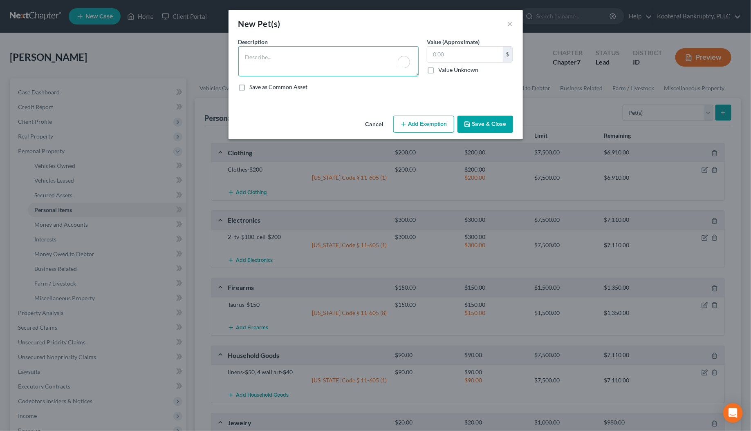
click at [244, 58] on textarea "To enrich screen reader interactions, please activate Accessibility in Grammarl…" at bounding box center [328, 61] width 180 height 30
type textarea "a"
type textarea "dog-$10"
click at [436, 57] on input "text" at bounding box center [465, 55] width 76 height 16
type input "10.00"
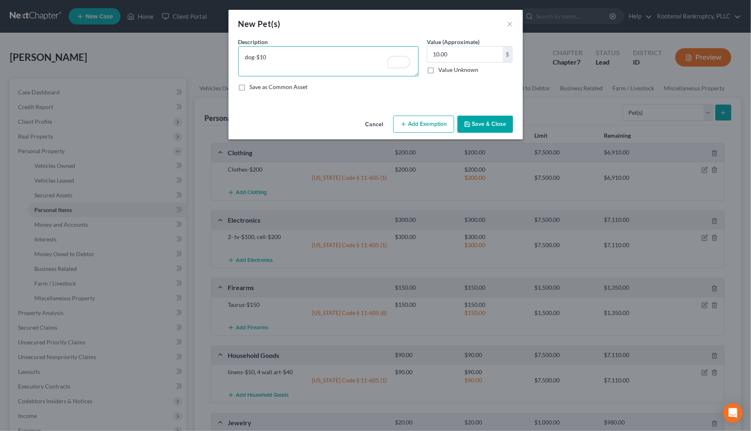
drag, startPoint x: 260, startPoint y: 54, endPoint x: 270, endPoint y: 54, distance: 10.2
click at [270, 54] on textarea "dog-$10" at bounding box center [328, 61] width 180 height 30
type textarea "dog-$50"
type input "50.00"
click at [403, 129] on button "Add Exemption" at bounding box center [423, 124] width 61 height 17
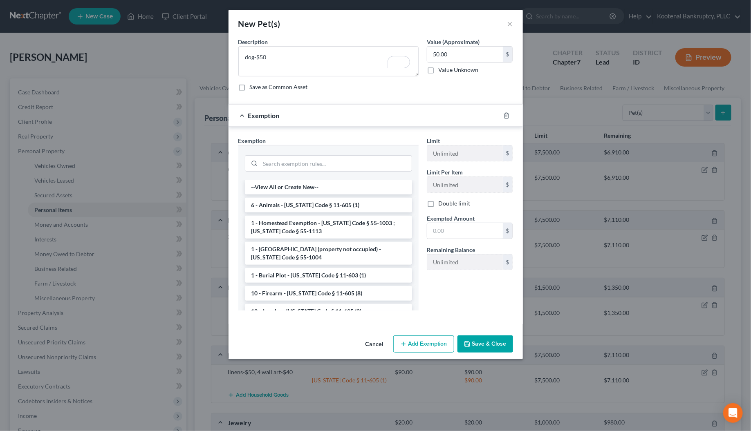
drag, startPoint x: 293, startPoint y: 206, endPoint x: 415, endPoint y: 219, distance: 122.1
click at [299, 206] on li "6 - Animals - [US_STATE] Code § 11-605 (1)" at bounding box center [328, 205] width 167 height 15
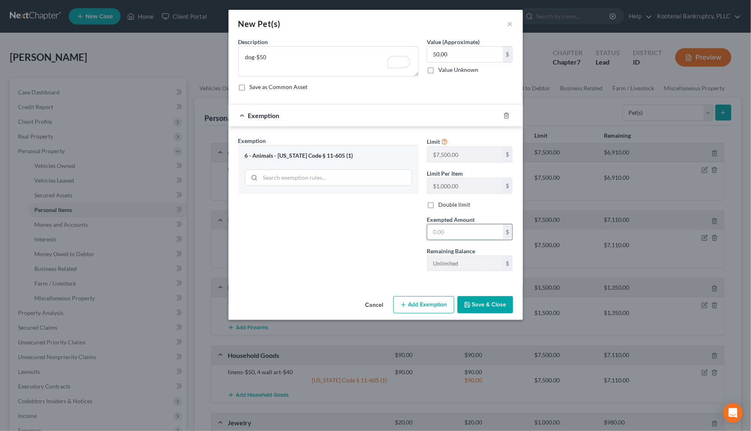
click at [452, 232] on input "text" at bounding box center [465, 232] width 76 height 16
type input "50.00"
drag, startPoint x: 342, startPoint y: 257, endPoint x: 491, endPoint y: 306, distance: 157.4
click at [358, 262] on div "Exemption Set must be selected for CA. Exemption * 6 - Animals - [US_STATE] Cod…" at bounding box center [328, 206] width 188 height 141
click at [492, 306] on button "Save & Close" at bounding box center [485, 304] width 56 height 17
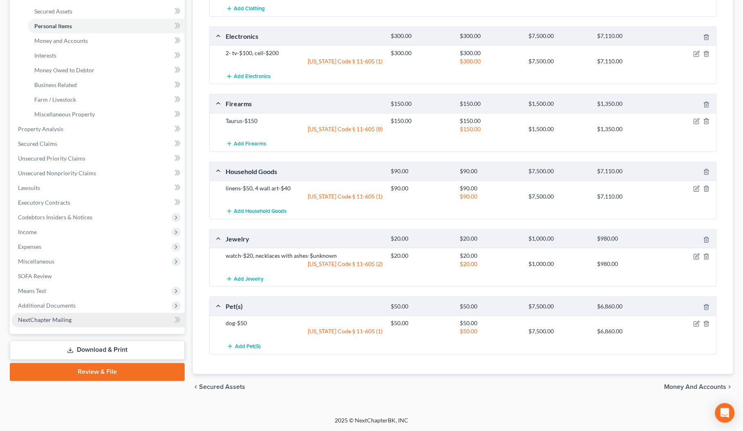
scroll to position [185, 0]
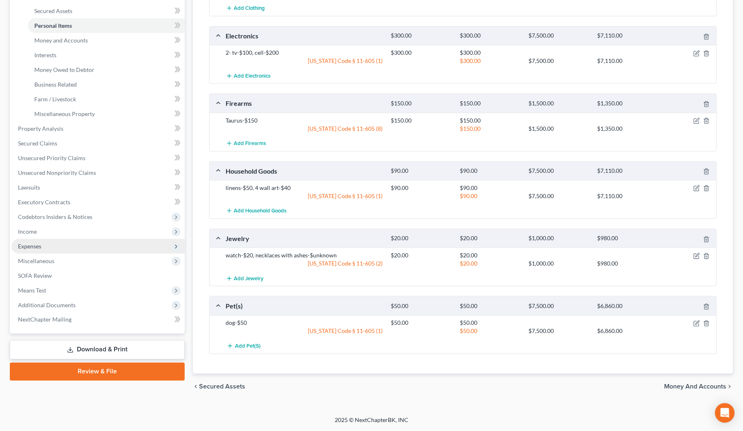
click at [37, 245] on span "Expenses" at bounding box center [29, 246] width 23 height 7
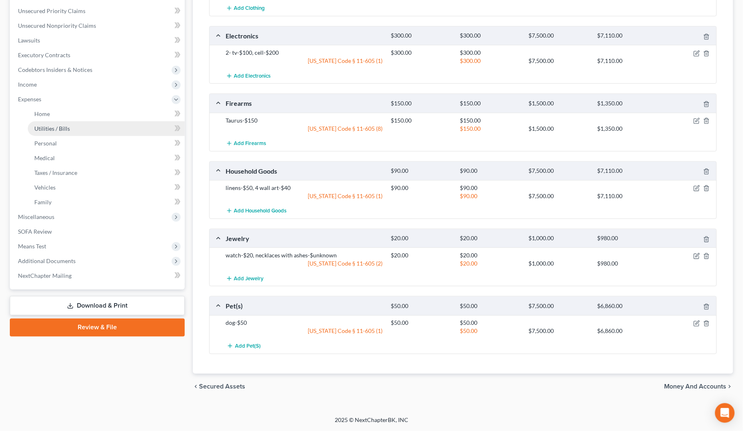
click at [46, 126] on span "Utilities / Bills" at bounding box center [52, 128] width 36 height 7
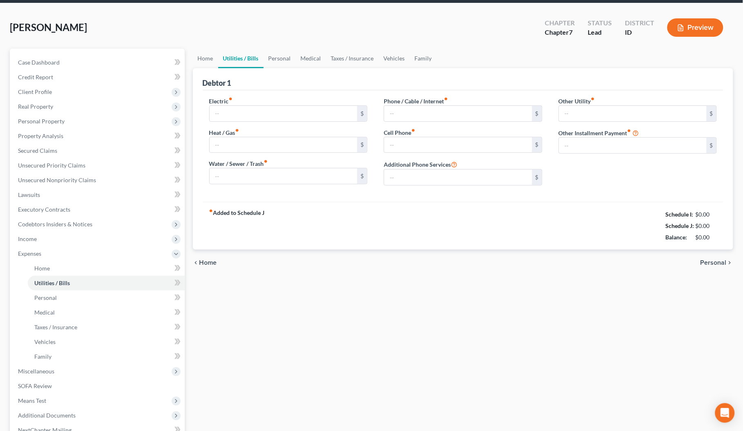
type input "0.00"
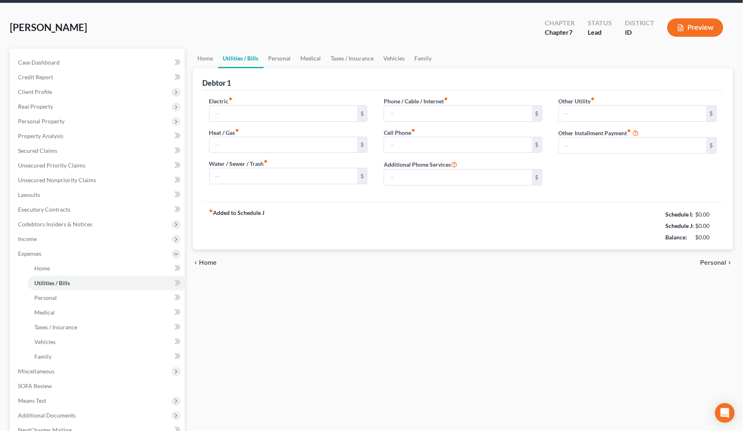
type input "0.00"
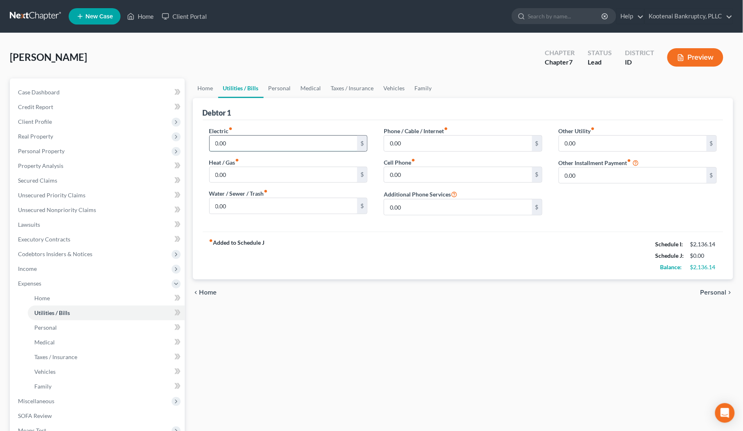
click at [244, 143] on input "0.00" at bounding box center [284, 144] width 148 height 16
type input "150.00"
click at [247, 206] on input "0.00" at bounding box center [284, 206] width 148 height 16
type input "120.0"
click at [387, 175] on input "0.00" at bounding box center [458, 175] width 148 height 16
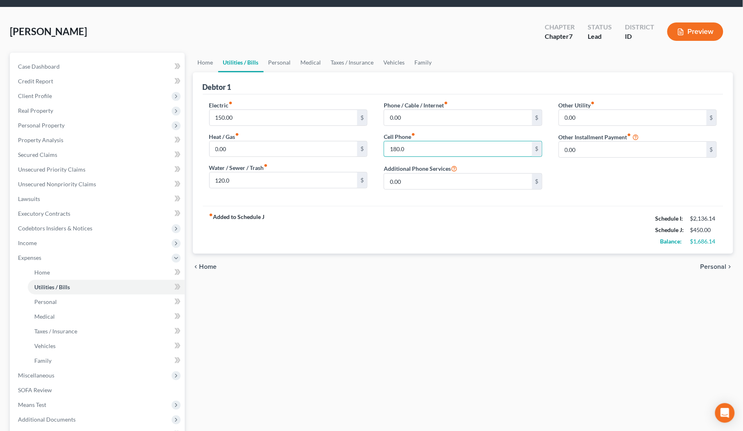
scroll to position [51, 0]
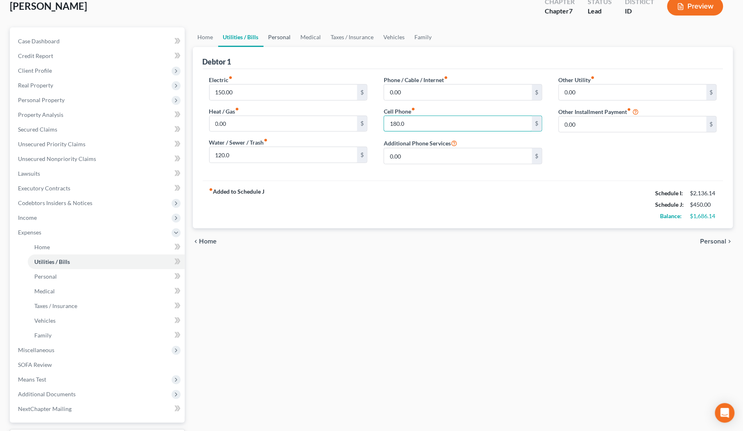
type input "180.0"
click at [278, 38] on link "Personal" at bounding box center [280, 37] width 32 height 20
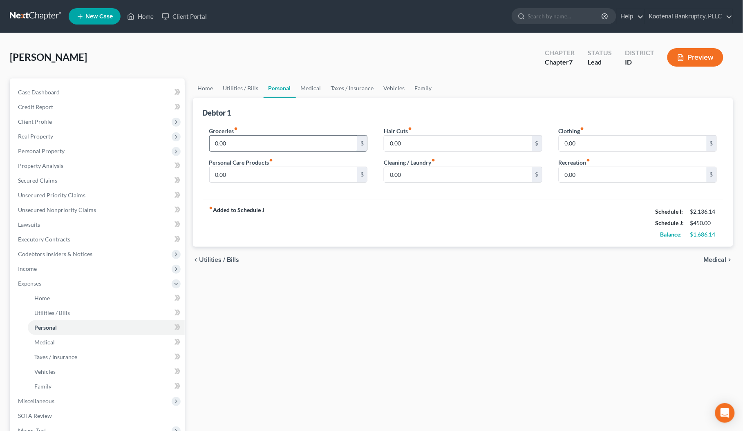
click at [253, 150] on input "0.00" at bounding box center [284, 144] width 148 height 16
type input "500.00"
click at [303, 88] on link "Medical" at bounding box center [311, 88] width 30 height 20
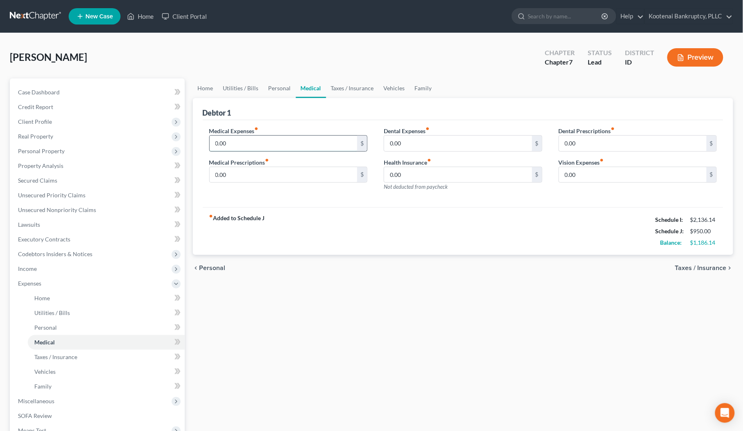
click at [236, 142] on input "0.00" at bounding box center [284, 144] width 148 height 16
type input "100.00"
click at [403, 88] on link "Vehicles" at bounding box center [394, 88] width 31 height 20
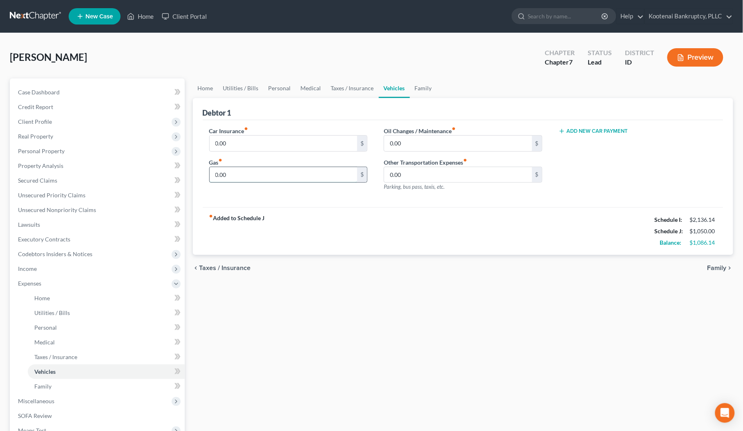
click at [237, 177] on input "0.00" at bounding box center [284, 175] width 148 height 16
type input "480.0"
type input "215.00"
click at [269, 88] on link "Personal" at bounding box center [280, 88] width 32 height 20
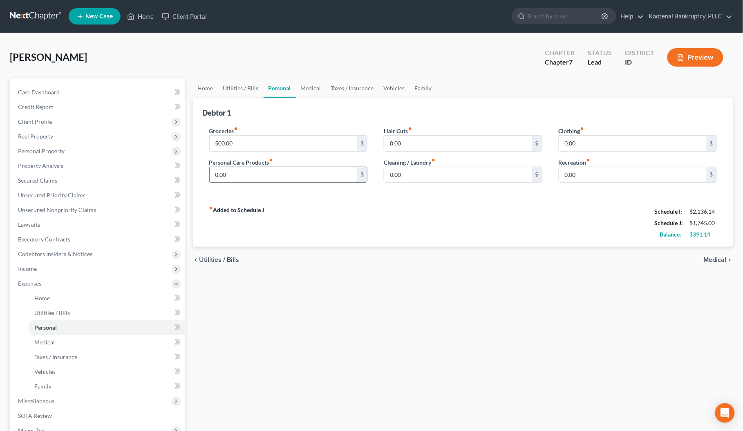
click at [232, 176] on input "0.00" at bounding box center [284, 175] width 148 height 16
type input "50.00"
click at [408, 171] on input "0.00" at bounding box center [458, 175] width 148 height 16
type input "35.00"
click at [577, 177] on input "0.00" at bounding box center [633, 175] width 148 height 16
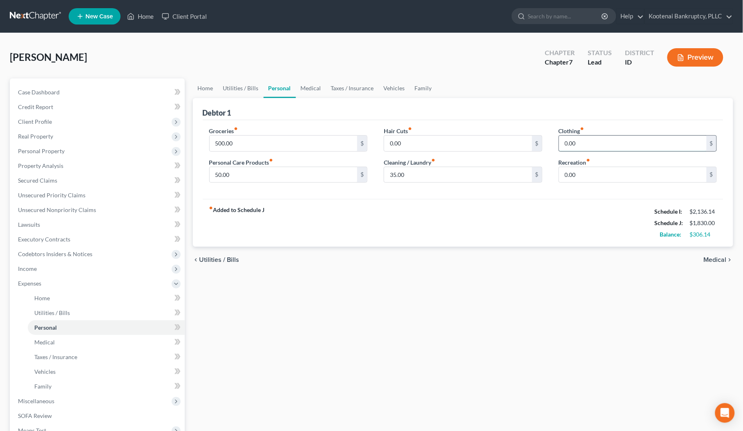
click at [579, 144] on input "0.00" at bounding box center [633, 144] width 148 height 16
type input "50.00"
click at [572, 170] on input "0.00" at bounding box center [633, 175] width 148 height 16
type input "10.00"
drag, startPoint x: 44, startPoint y: 154, endPoint x: 46, endPoint y: 175, distance: 20.9
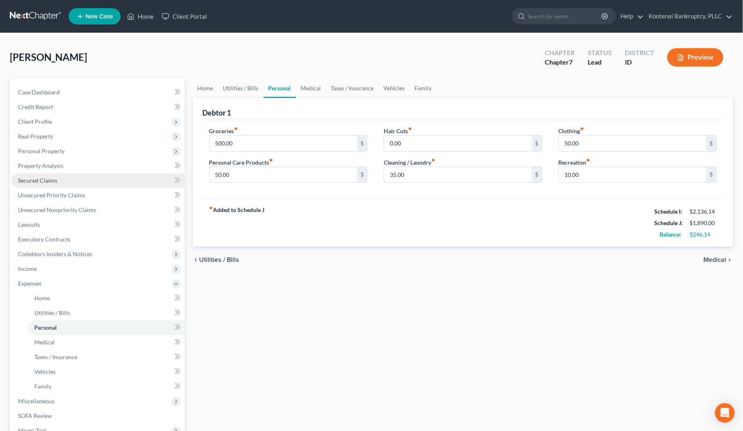
click at [44, 154] on span "Personal Property" at bounding box center [97, 151] width 173 height 15
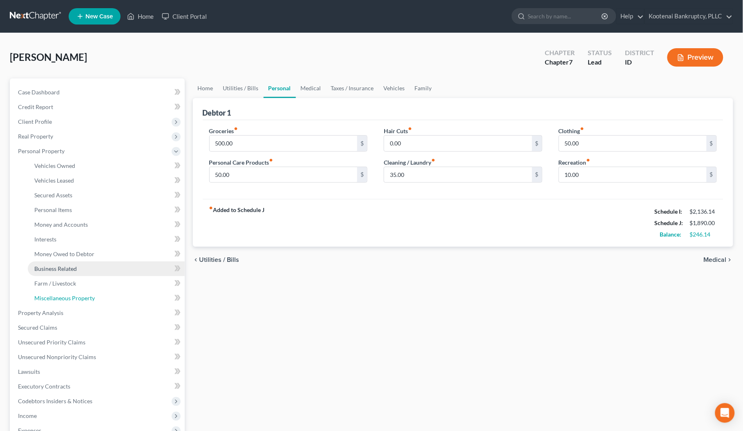
drag, startPoint x: 49, startPoint y: 296, endPoint x: 50, endPoint y: 274, distance: 22.5
click at [49, 297] on span "Miscellaneous Property" at bounding box center [64, 298] width 60 height 7
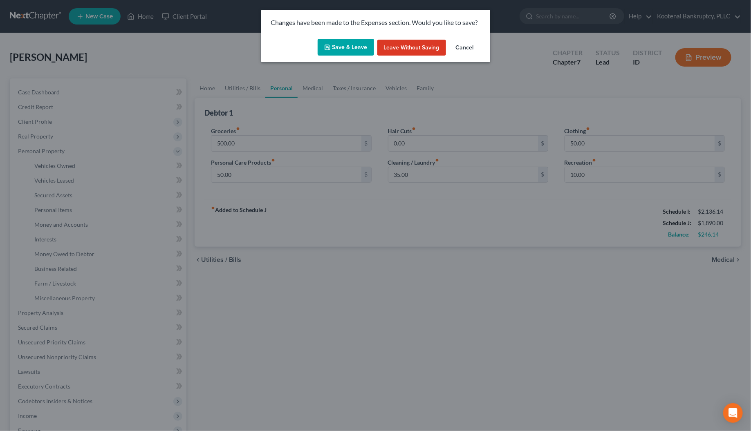
click at [335, 46] on button "Save & Leave" at bounding box center [345, 47] width 56 height 17
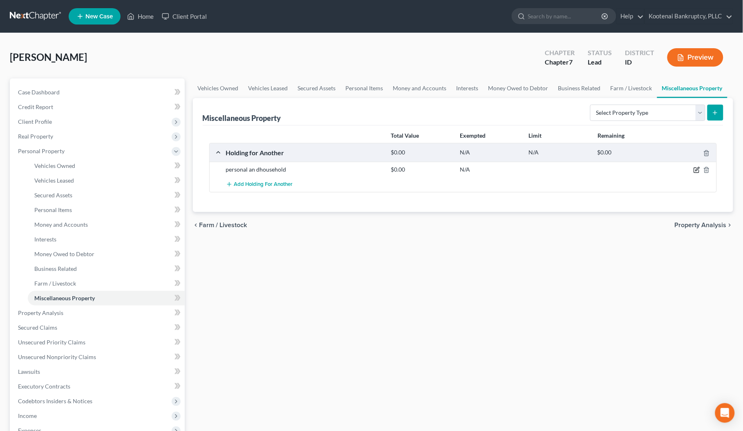
click at [694, 172] on icon "button" at bounding box center [696, 170] width 5 height 5
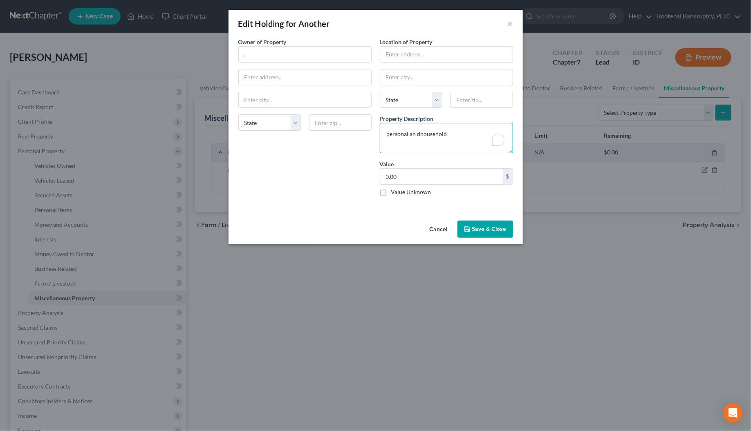
click at [414, 135] on textarea "personal an dhousehold" at bounding box center [446, 138] width 133 height 30
type textarea "personal and household"
click at [396, 53] on input "text" at bounding box center [446, 55] width 132 height 16
type input "5"
drag, startPoint x: 249, startPoint y: 53, endPoint x: 244, endPoint y: 52, distance: 5.4
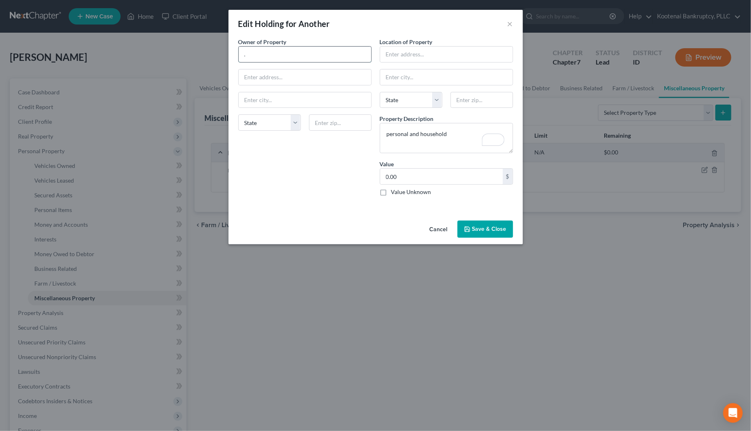
click at [248, 54] on input "." at bounding box center [305, 55] width 132 height 16
type input "[PERSON_NAME] and [PERSON_NAME]"
click at [447, 135] on textarea "personal and household" at bounding box center [446, 138] width 133 height 30
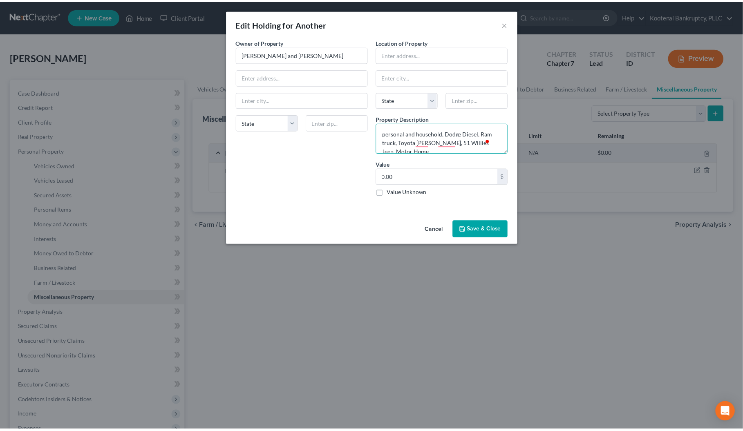
scroll to position [1, 0]
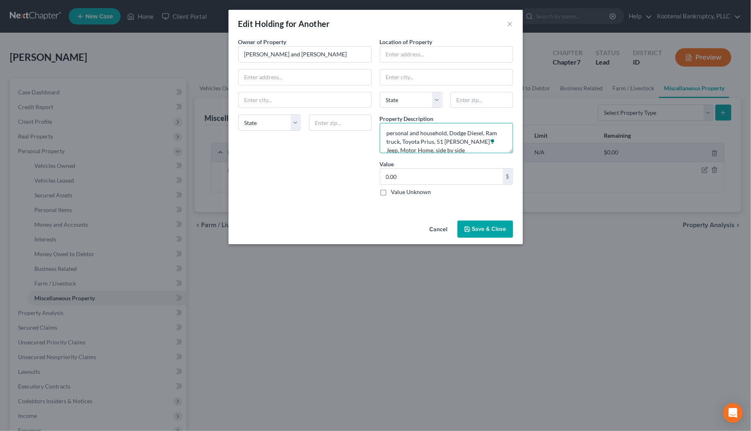
type textarea "personal and household, Dodge Diesel, Ram truck, Toyota Prius, 51 [PERSON_NAME]…"
click at [489, 233] on button "Save & Close" at bounding box center [485, 229] width 56 height 17
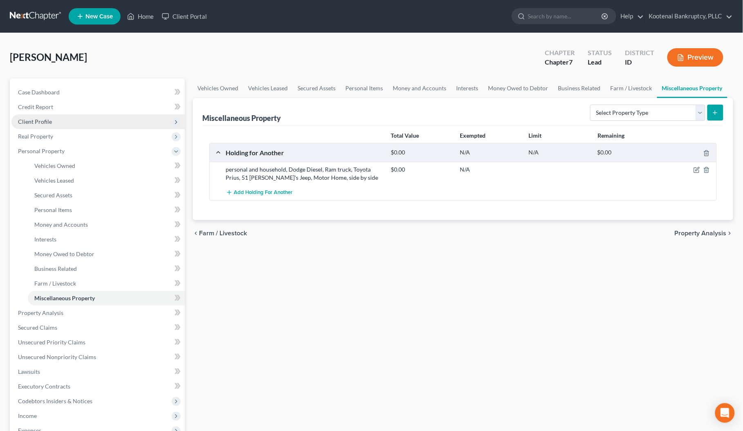
click at [29, 121] on span "Client Profile" at bounding box center [35, 121] width 34 height 7
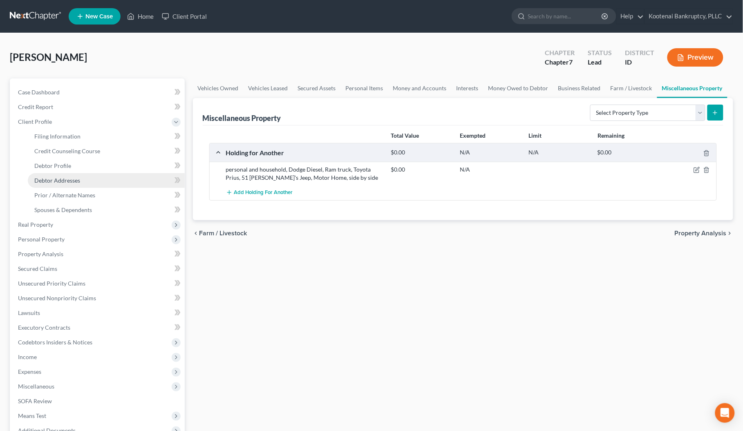
click at [43, 182] on span "Debtor Addresses" at bounding box center [57, 180] width 46 height 7
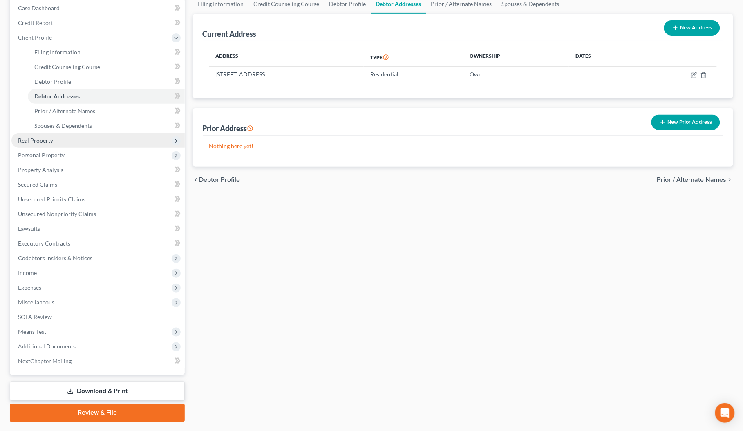
scroll to position [102, 0]
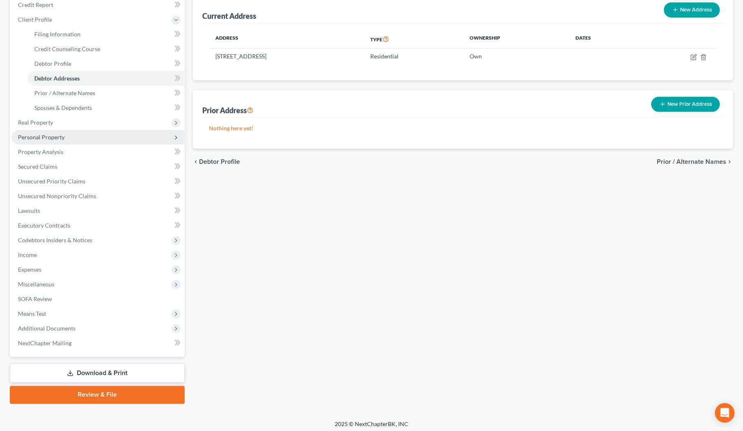
click at [33, 139] on span "Personal Property" at bounding box center [41, 137] width 47 height 7
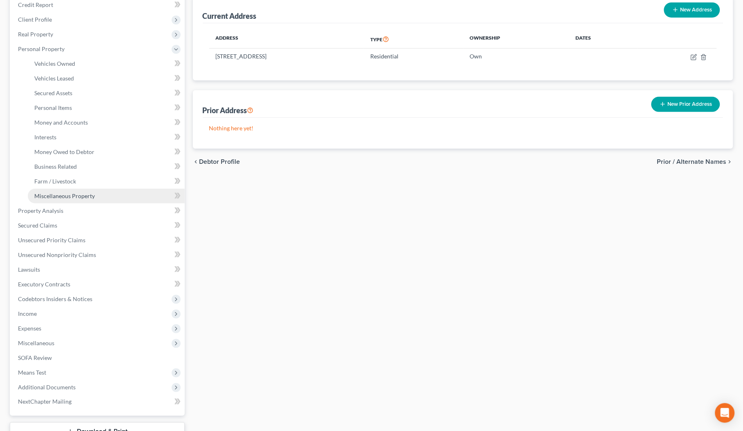
click at [52, 196] on span "Miscellaneous Property" at bounding box center [64, 195] width 60 height 7
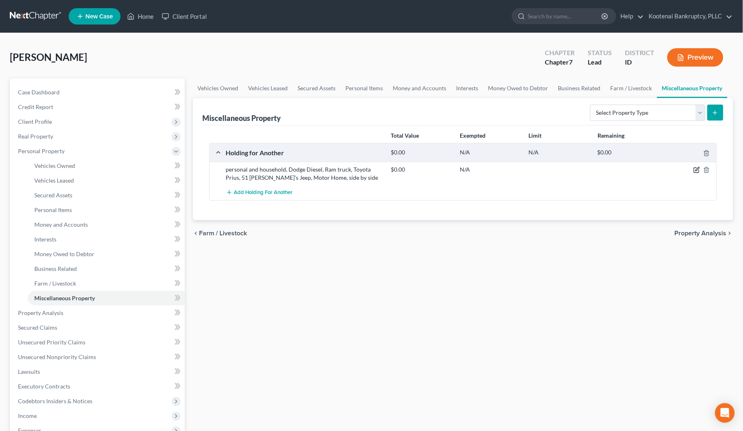
click at [699, 172] on icon "button" at bounding box center [696, 170] width 7 height 7
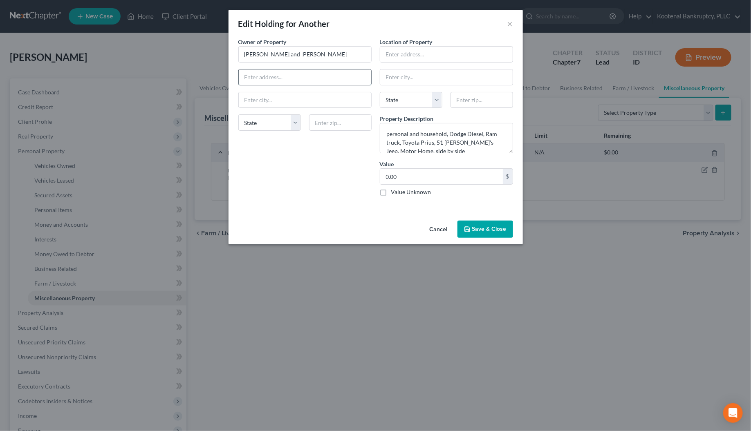
click at [255, 78] on input "text" at bounding box center [305, 77] width 132 height 16
click at [258, 80] on input "508" at bounding box center [305, 77] width 132 height 16
type input "[STREET_ADDRESS]"
click at [330, 123] on input "text" at bounding box center [340, 122] width 63 height 16
type input "83850"
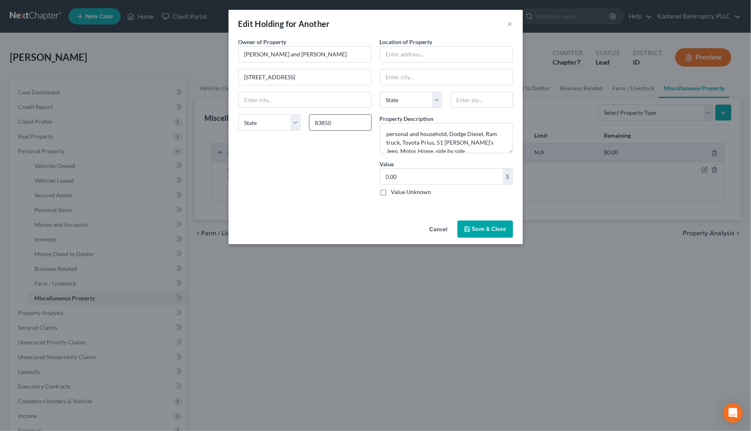
type input "Pinehurst"
select select "13"
type input "83850"
click at [384, 52] on input "text" at bounding box center [446, 55] width 132 height 16
type input "[STREET_ADDRESS]"
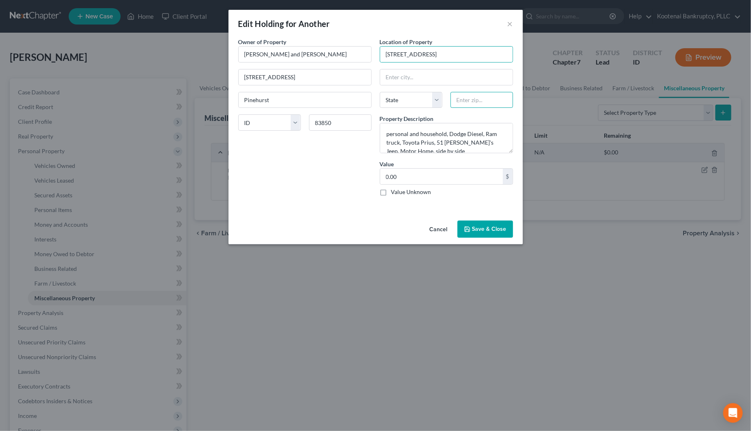
click at [478, 99] on input "text" at bounding box center [481, 100] width 63 height 16
type input "83850"
type input "Pinehurst"
select select "13"
type input "83850"
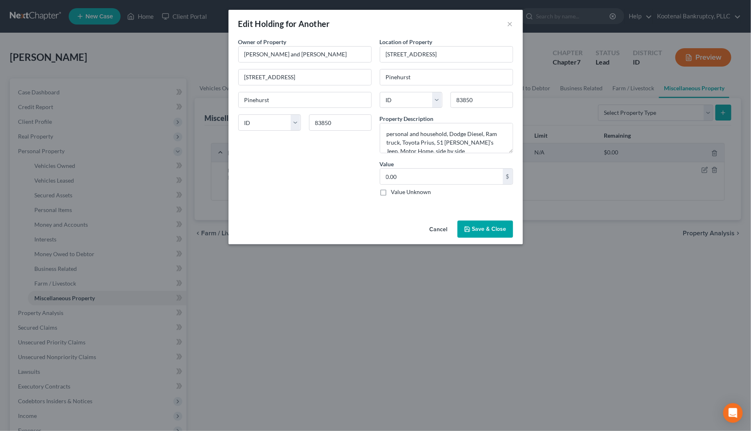
click at [391, 193] on label "Value Unknown" at bounding box center [411, 192] width 40 height 8
click at [394, 193] on input "Value Unknown" at bounding box center [396, 190] width 5 height 5
checkbox input "true"
click at [467, 228] on polyline "button" at bounding box center [466, 227] width 2 height 1
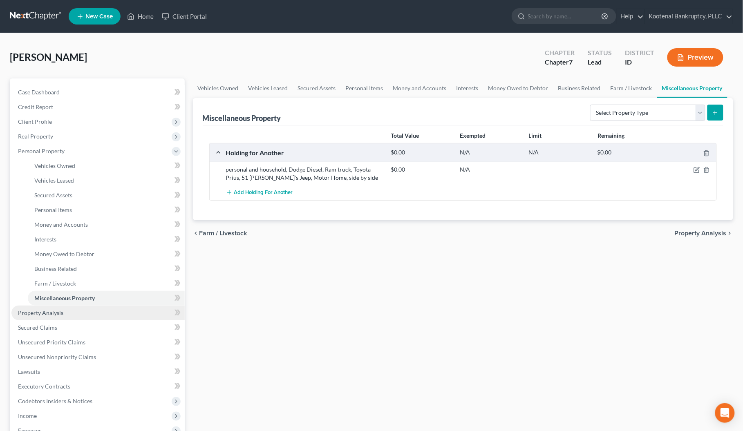
click at [50, 309] on span "Property Analysis" at bounding box center [40, 312] width 45 height 7
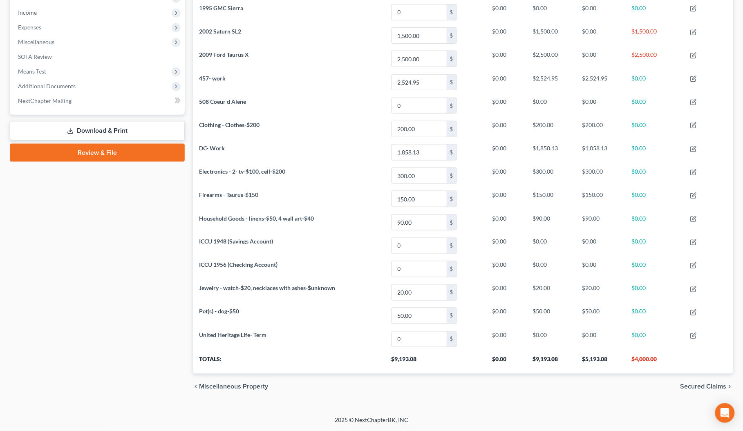
scroll to position [259, 0]
click at [695, 389] on span "Secured Claims" at bounding box center [703, 387] width 46 height 7
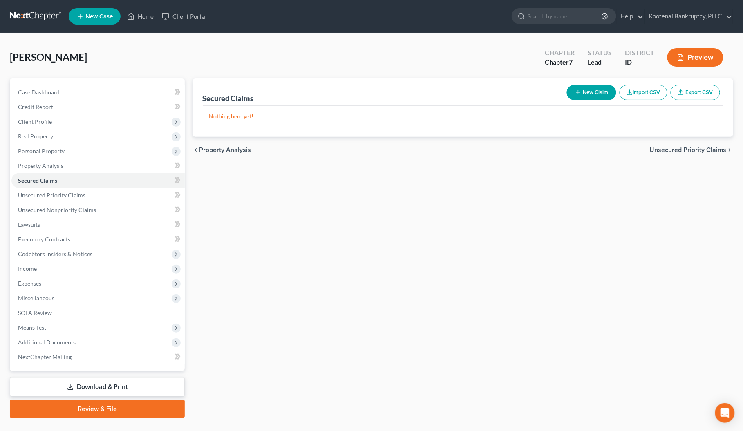
click at [682, 148] on span "Unsecured Priority Claims" at bounding box center [688, 150] width 77 height 7
click at [681, 151] on span "Unsecured Nonpriority Claims" at bounding box center [682, 150] width 89 height 7
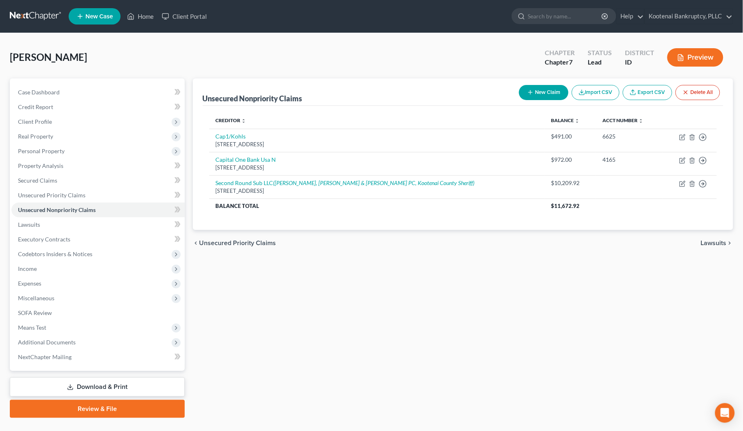
click at [722, 242] on span "Lawsuits" at bounding box center [714, 243] width 26 height 7
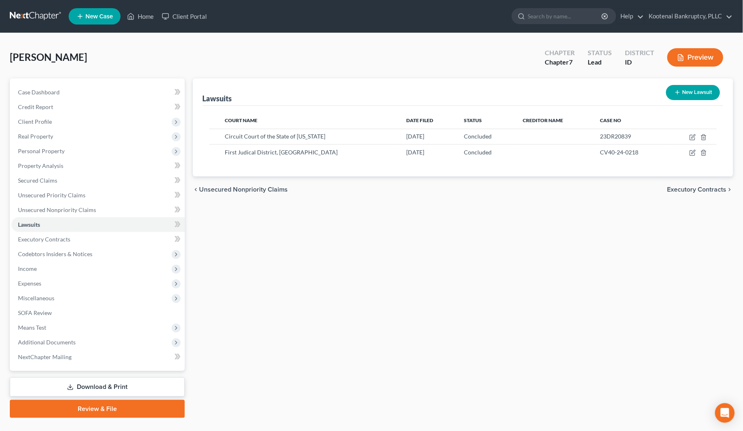
click at [691, 191] on span "Executory Contracts" at bounding box center [696, 189] width 59 height 7
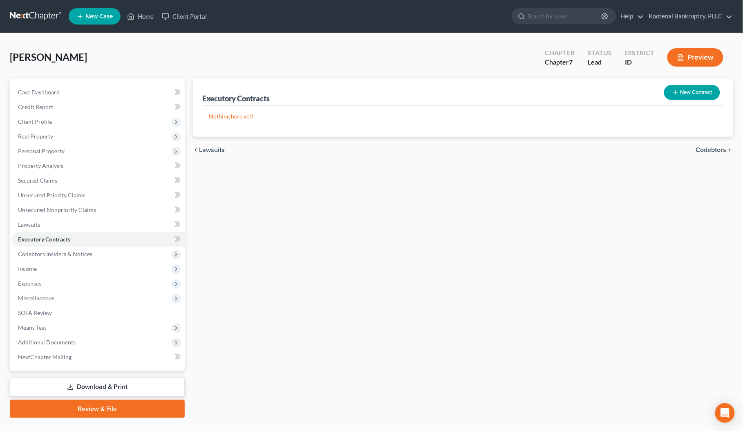
click at [701, 147] on span "Codebtors" at bounding box center [711, 150] width 31 height 7
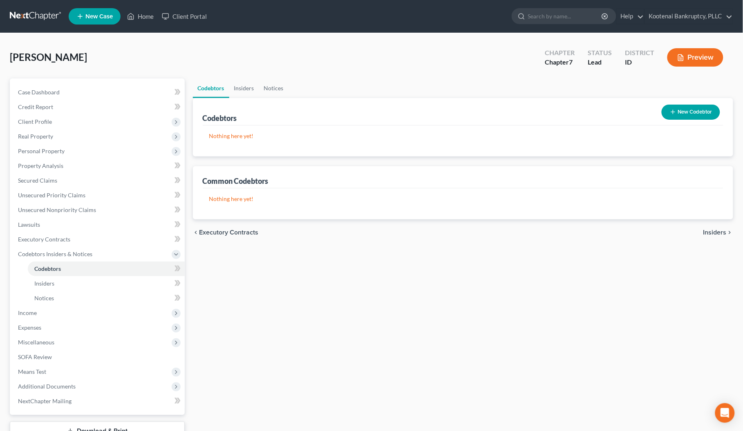
click at [720, 233] on span "Insiders" at bounding box center [714, 232] width 23 height 7
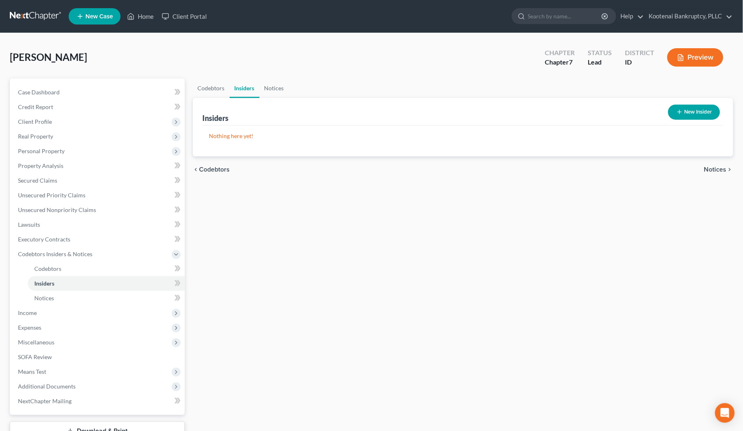
click at [720, 170] on span "Notices" at bounding box center [715, 169] width 22 height 7
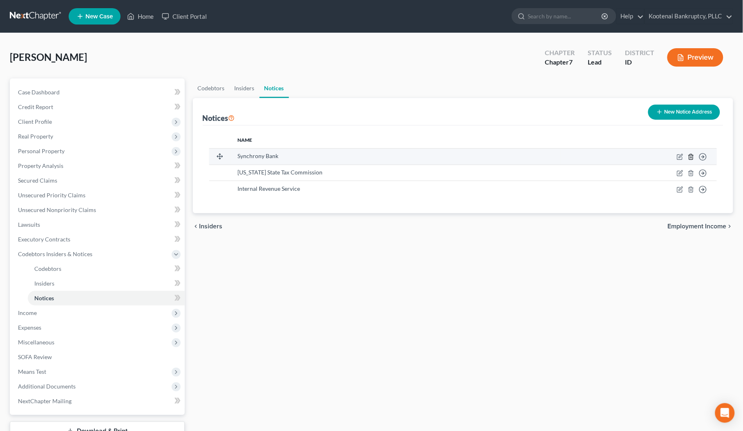
click at [691, 158] on line "button" at bounding box center [691, 157] width 0 height 2
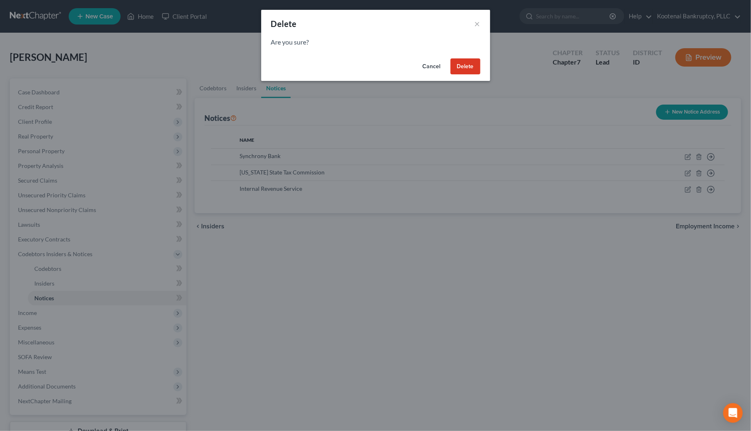
click at [468, 66] on button "Delete" at bounding box center [465, 66] width 30 height 16
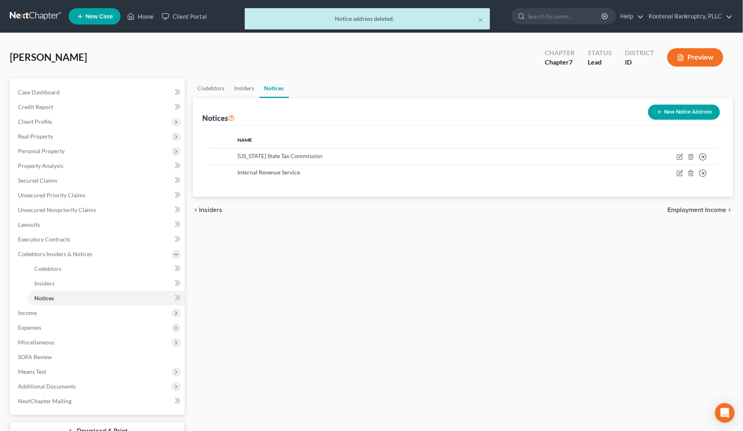
click at [692, 209] on span "Employment Income" at bounding box center [697, 210] width 59 height 7
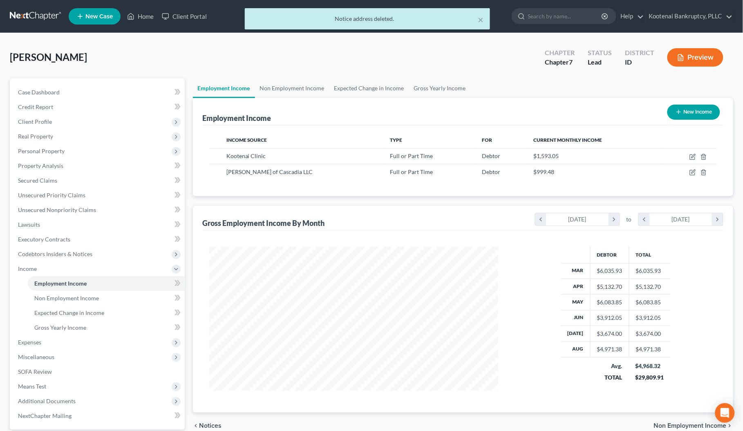
scroll to position [147, 306]
click at [690, 423] on span "Non Employment Income" at bounding box center [690, 425] width 73 height 7
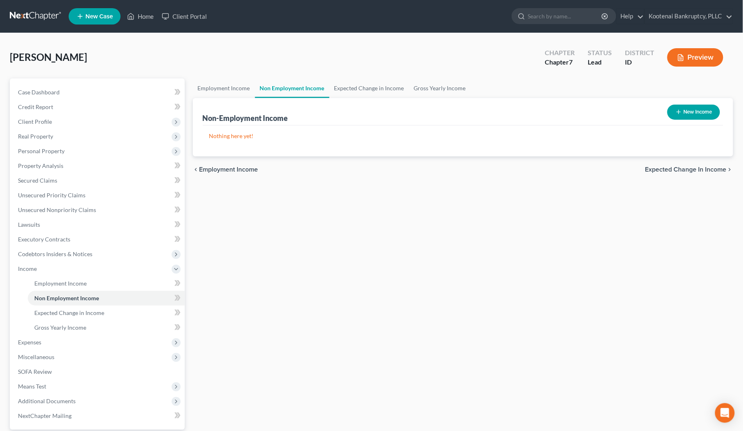
click at [700, 170] on span "Expected Change in Income" at bounding box center [685, 169] width 81 height 7
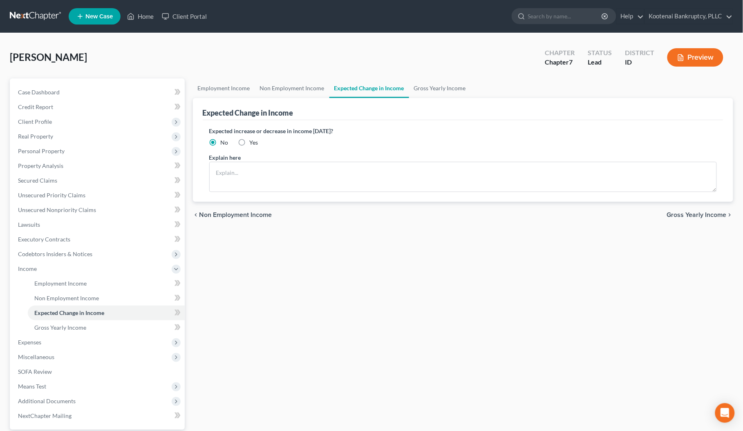
click at [702, 217] on span "Gross Yearly Income" at bounding box center [697, 215] width 60 height 7
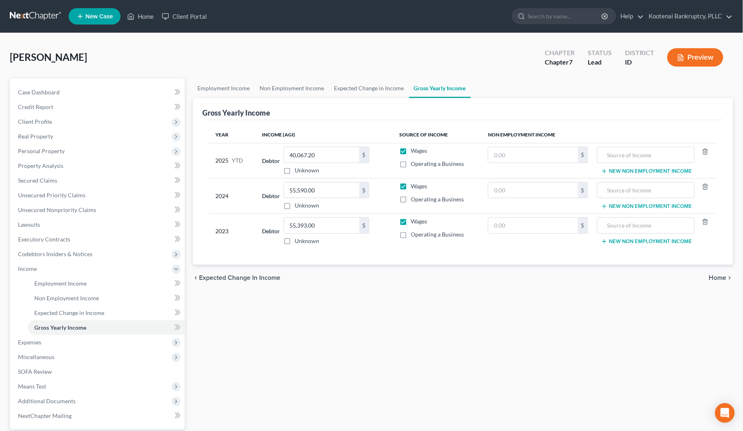
click at [716, 280] on span "Home" at bounding box center [718, 278] width 18 height 7
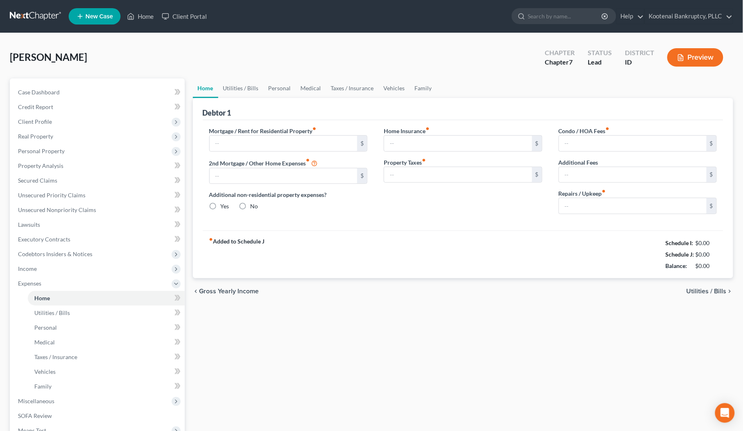
type input "0.00"
radio input "true"
type input "0.00"
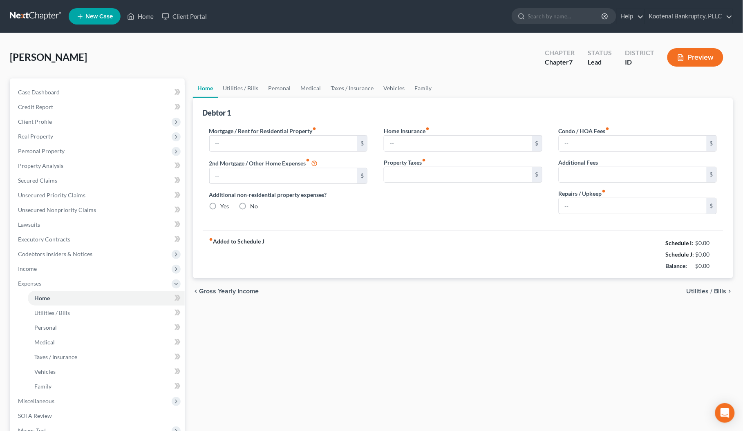
type input "0.00"
click at [716, 291] on span "Utilities / Bills" at bounding box center [706, 291] width 40 height 7
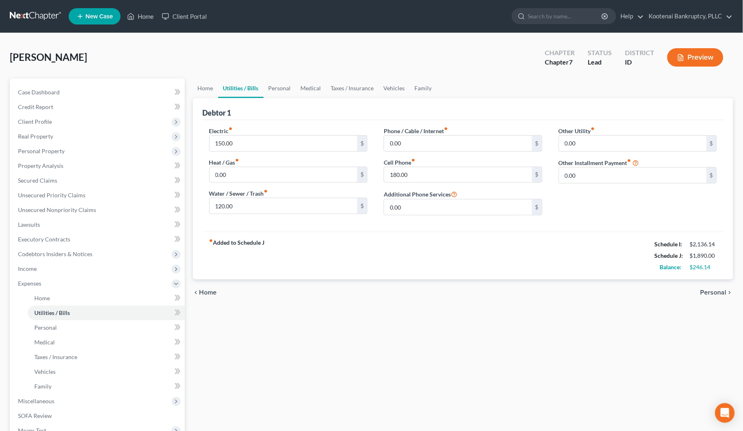
click at [722, 293] on span "Personal" at bounding box center [713, 292] width 26 height 7
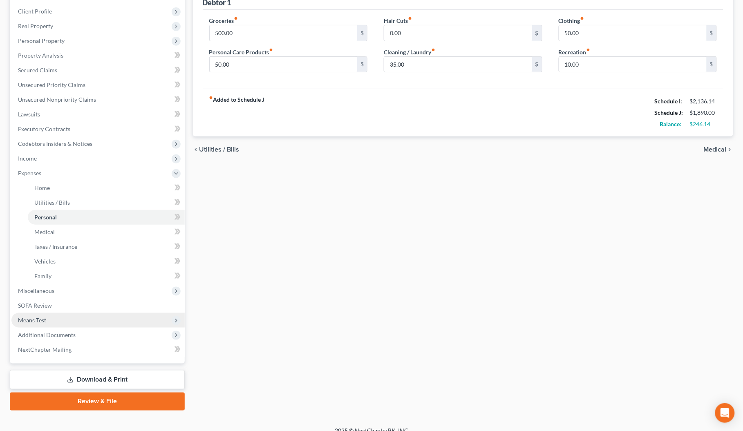
scroll to position [121, 0]
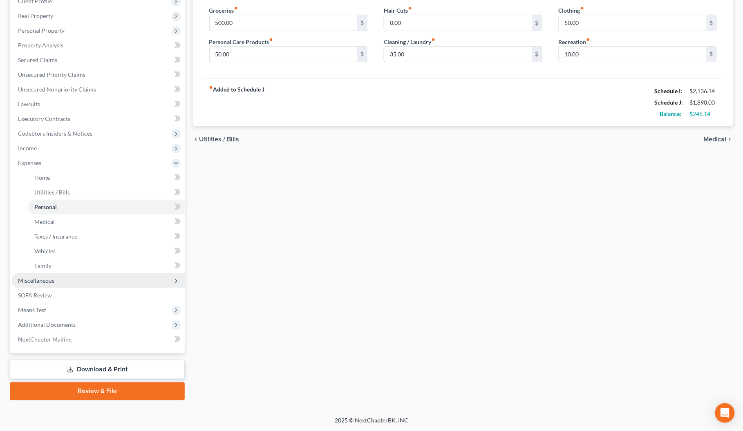
click at [27, 277] on span "Miscellaneous" at bounding box center [36, 280] width 36 height 7
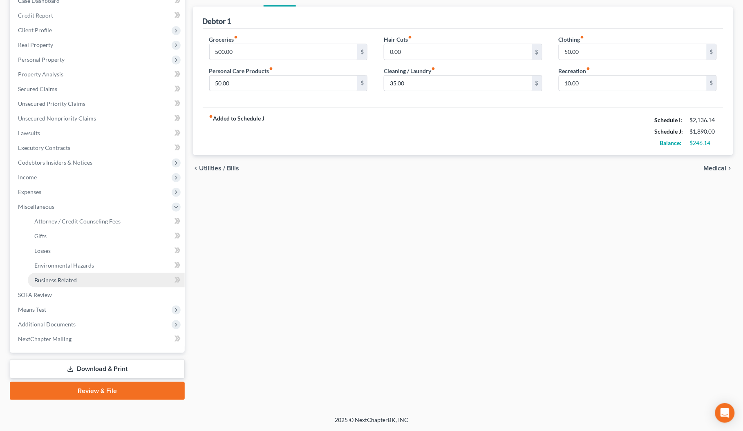
scroll to position [91, 0]
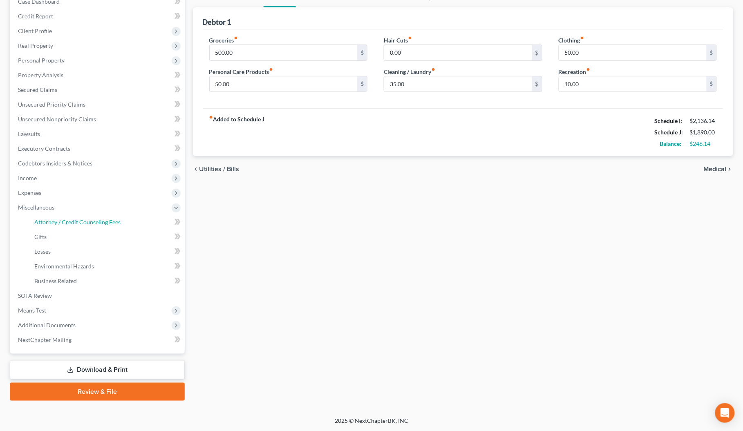
drag, startPoint x: 53, startPoint y: 219, endPoint x: 11, endPoint y: 210, distance: 43.4
click at [52, 219] on span "Attorney / Credit Counseling Fees" at bounding box center [77, 222] width 86 height 7
select select "3"
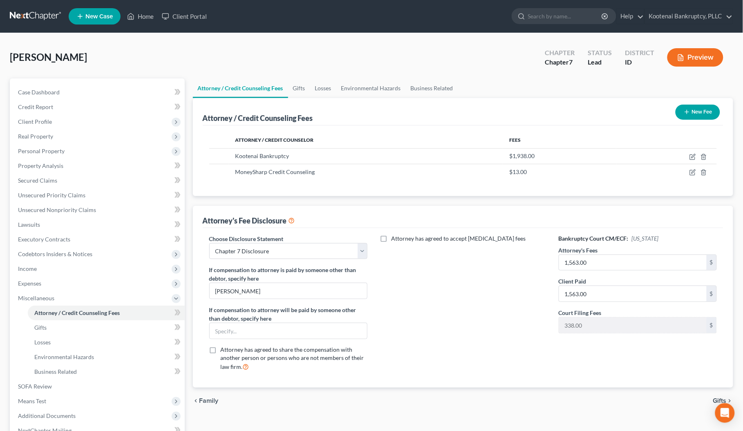
click at [714, 400] on span "Gifts" at bounding box center [719, 401] width 13 height 7
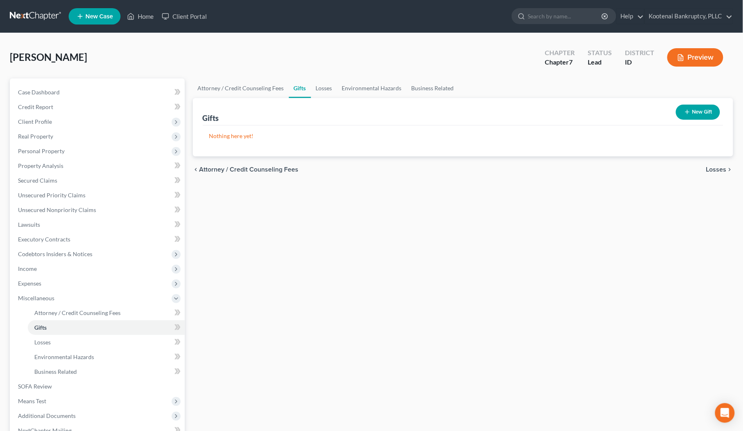
click at [717, 172] on span "Losses" at bounding box center [716, 169] width 20 height 7
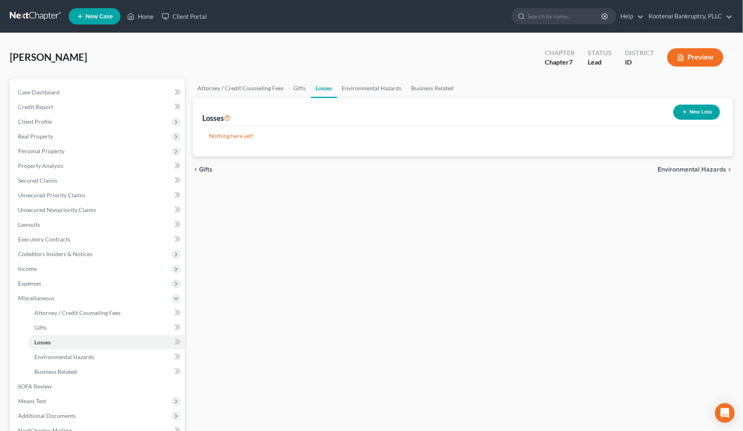
click at [708, 169] on span "Environmental Hazards" at bounding box center [692, 169] width 69 height 7
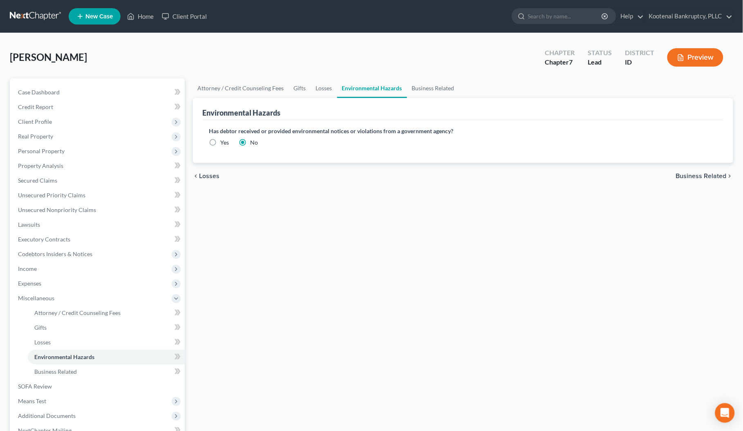
click at [690, 173] on span "Business Related" at bounding box center [701, 176] width 51 height 7
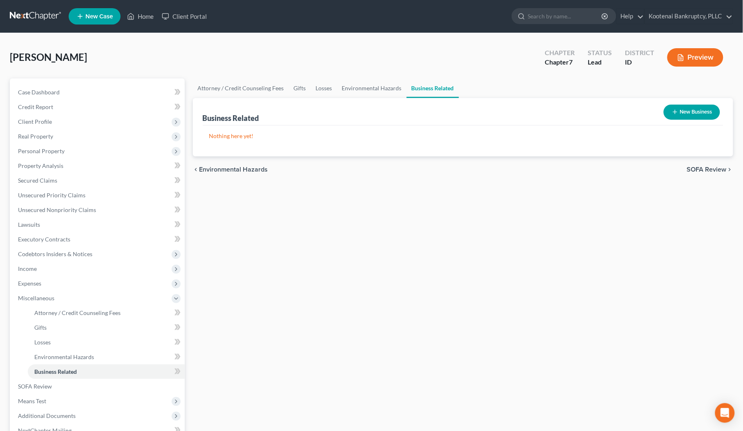
click at [699, 171] on span "SOFA Review" at bounding box center [707, 169] width 40 height 7
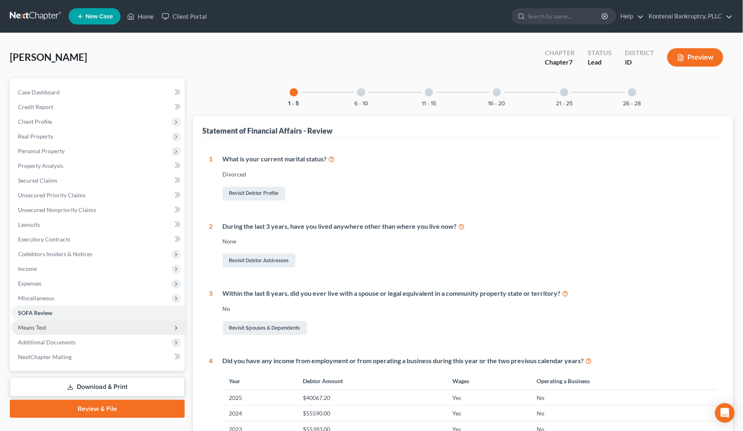
click at [37, 328] on span "Means Test" at bounding box center [32, 327] width 28 height 7
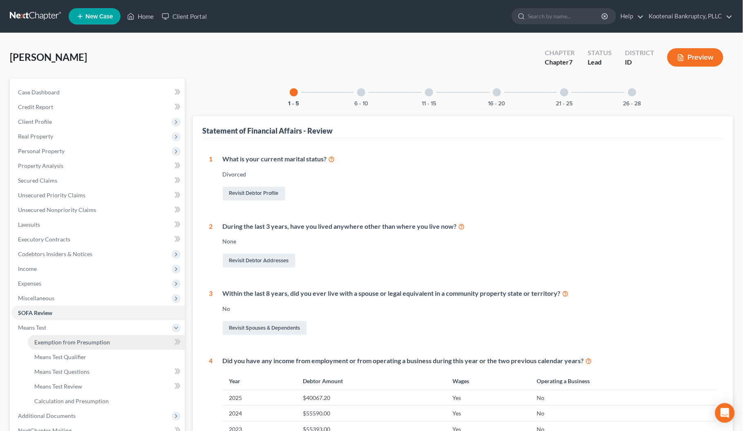
click at [60, 337] on link "Exemption from Presumption" at bounding box center [106, 342] width 157 height 15
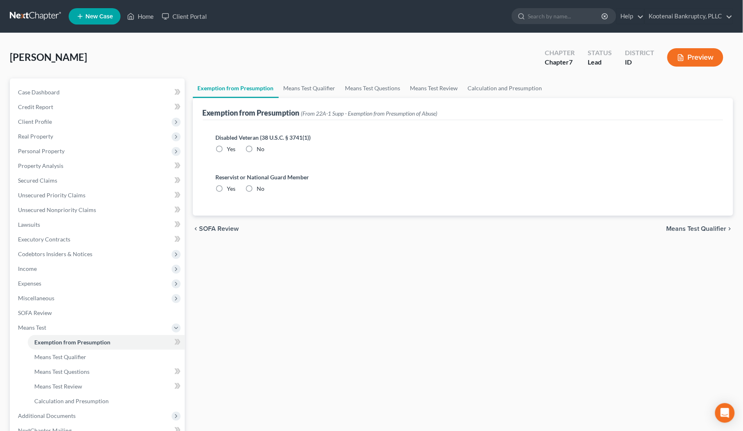
click at [257, 148] on label "No" at bounding box center [261, 149] width 8 height 8
click at [260, 148] on input "No" at bounding box center [262, 147] width 5 height 5
radio input "true"
click at [257, 188] on label "No" at bounding box center [261, 189] width 8 height 8
click at [260, 188] on input "No" at bounding box center [262, 187] width 5 height 5
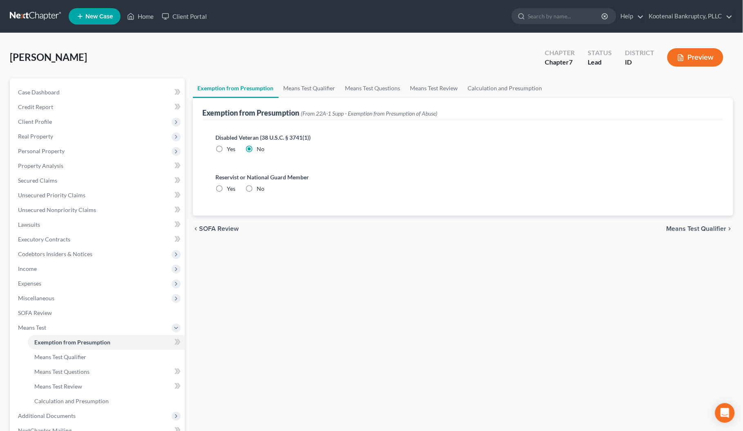
radio input "true"
click at [681, 231] on span "Means Test Qualifier" at bounding box center [696, 229] width 60 height 7
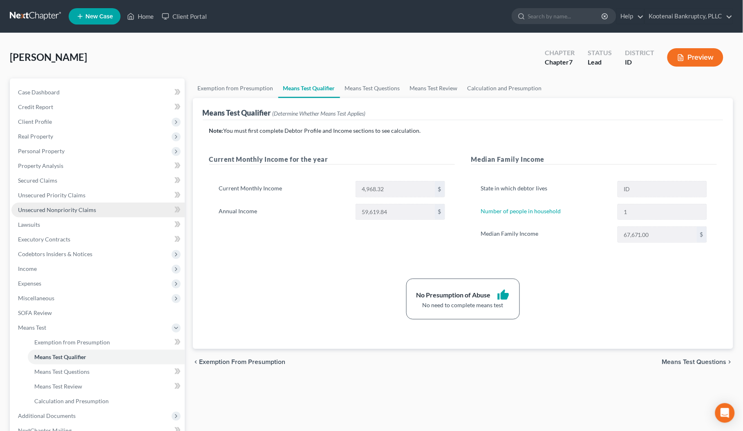
click at [46, 207] on span "Unsecured Nonpriority Claims" at bounding box center [57, 209] width 78 height 7
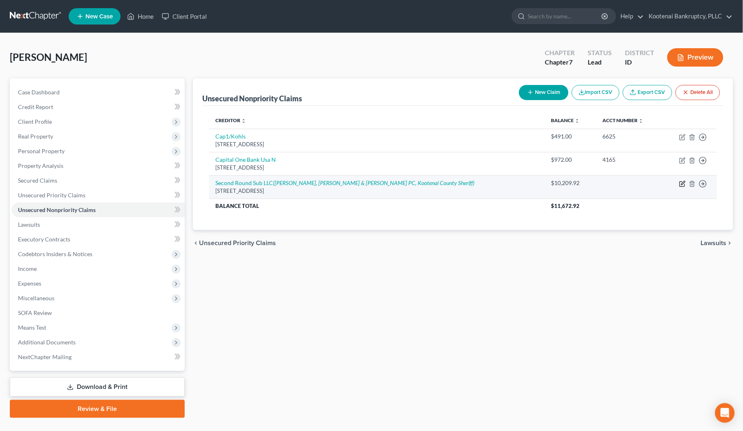
click at [681, 185] on icon "button" at bounding box center [682, 184] width 7 height 7
select select "10"
select select "1"
select select "0"
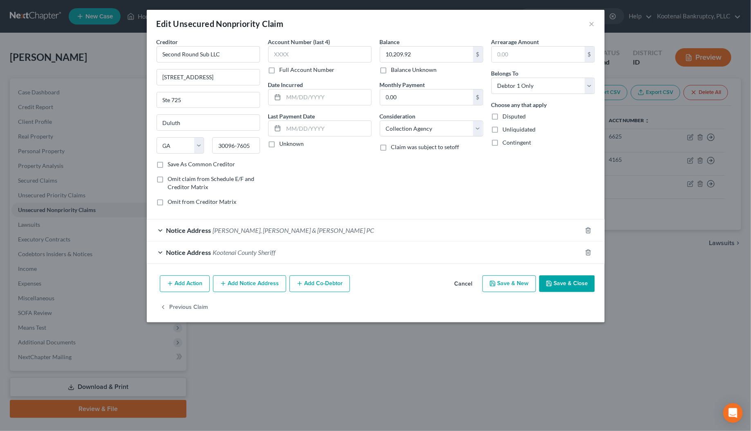
click at [192, 284] on button "Add Action" at bounding box center [185, 283] width 50 height 17
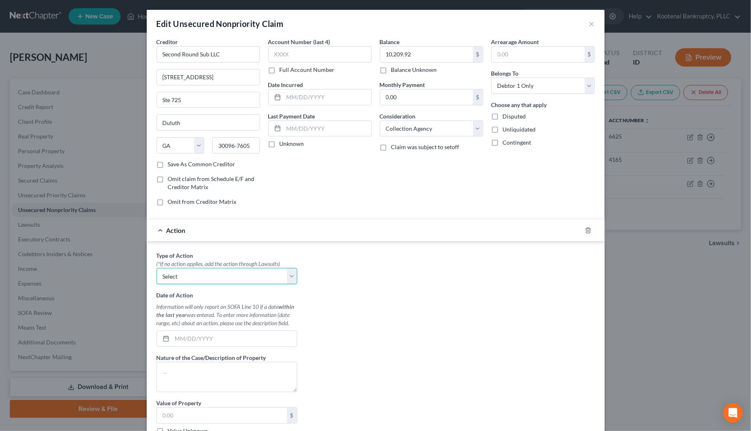
click at [175, 282] on select "Select Repossession Garnishment Foreclosure Personal Injury Attached, Seized, O…" at bounding box center [226, 276] width 141 height 16
select select "1"
click at [156, 269] on select "Select Repossession Garnishment Foreclosure Personal Injury Attached, Seized, O…" at bounding box center [226, 276] width 141 height 16
click at [176, 341] on input "text" at bounding box center [234, 339] width 125 height 16
type input "[DATE]"
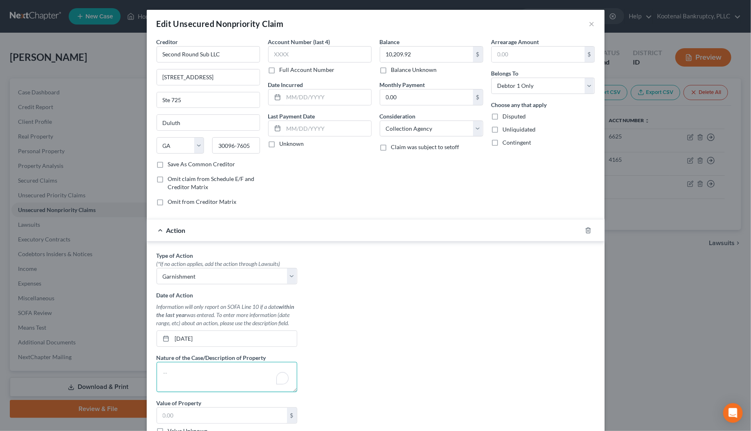
click at [169, 373] on textarea "To enrich screen reader interactions, please activate Accessibility in Grammarl…" at bounding box center [226, 377] width 141 height 30
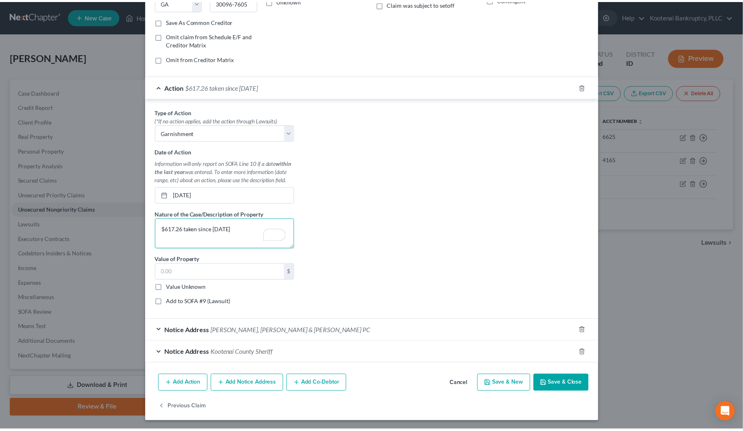
scroll to position [147, 0]
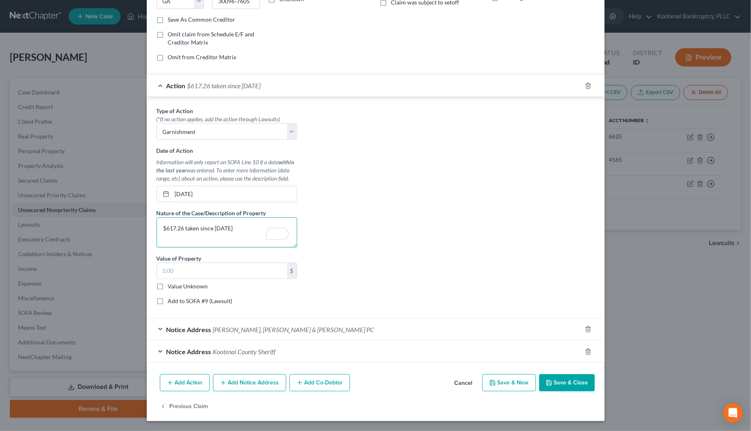
type textarea "$617.26 taken since [DATE]"
click at [168, 285] on label "Value Unknown" at bounding box center [188, 286] width 40 height 8
click at [171, 285] on input "Value Unknown" at bounding box center [173, 284] width 5 height 5
checkbox input "true"
type input "0.00"
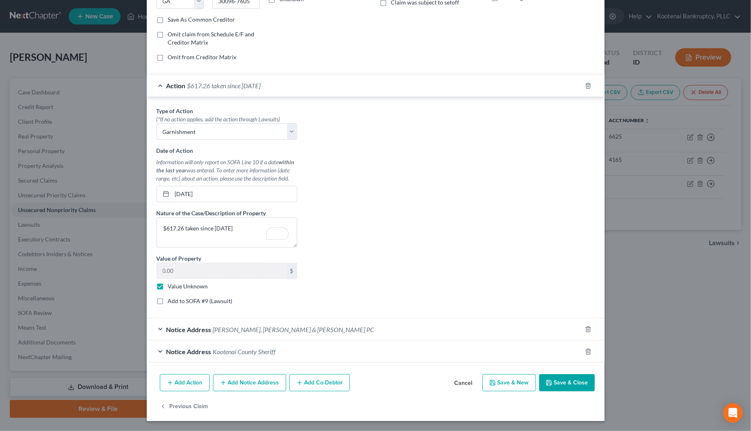
click at [578, 382] on button "Save & Close" at bounding box center [567, 382] width 56 height 17
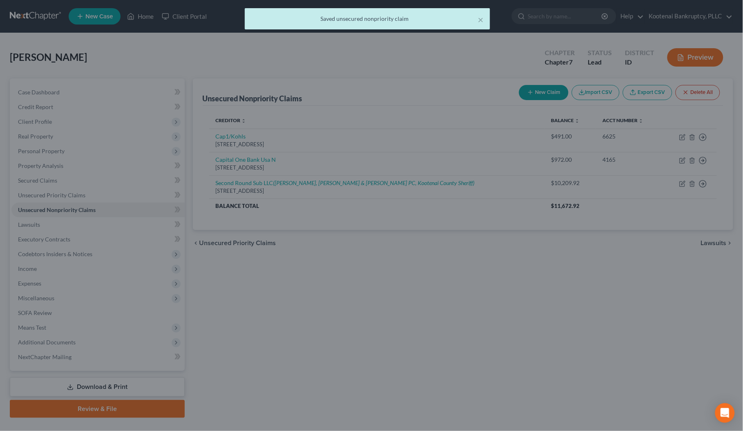
scroll to position [0, 0]
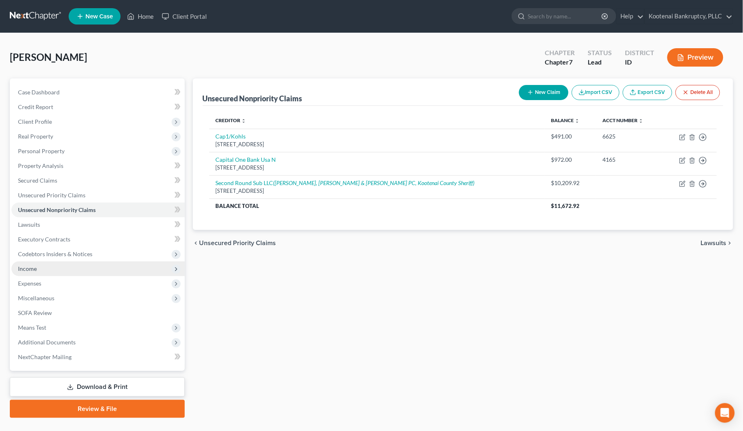
click at [36, 268] on span "Income" at bounding box center [27, 268] width 19 height 7
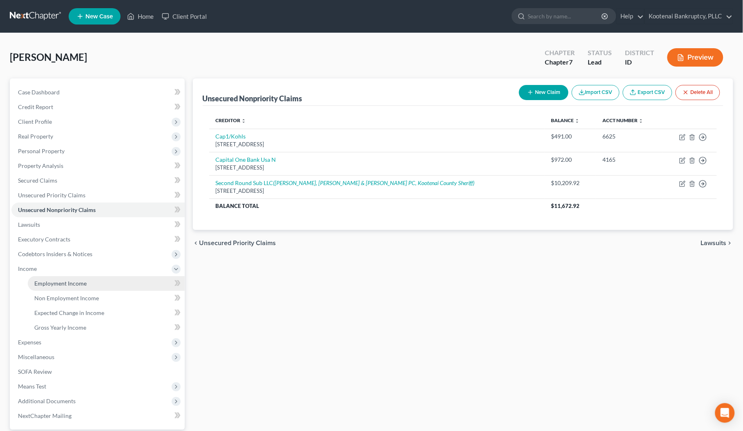
click at [62, 280] on span "Employment Income" at bounding box center [60, 283] width 52 height 7
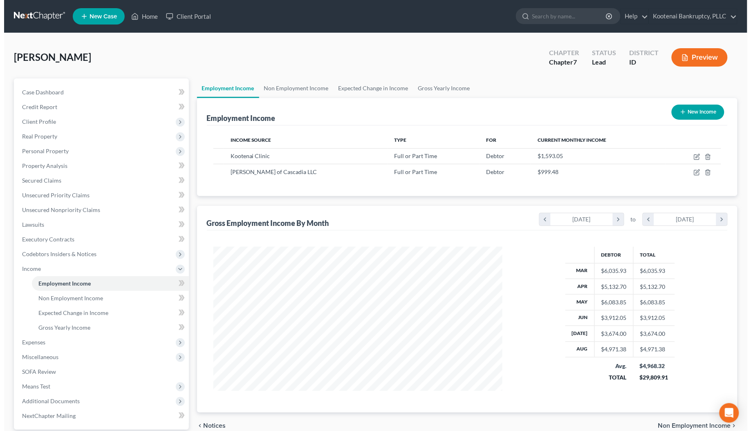
scroll to position [147, 306]
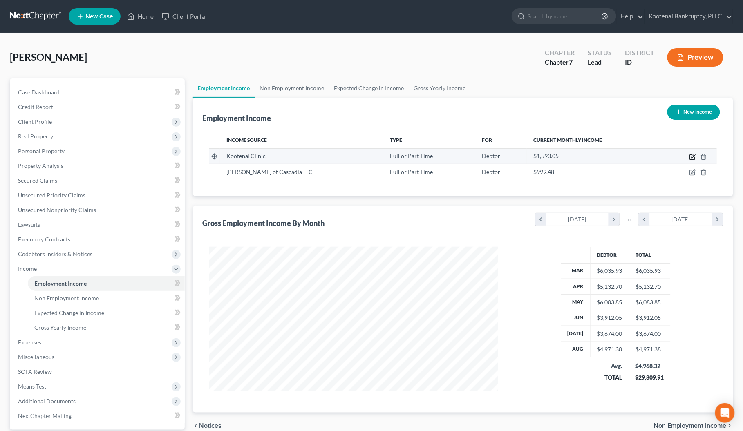
click at [693, 158] on icon "button" at bounding box center [692, 157] width 7 height 7
select select "0"
select select "13"
select select "0"
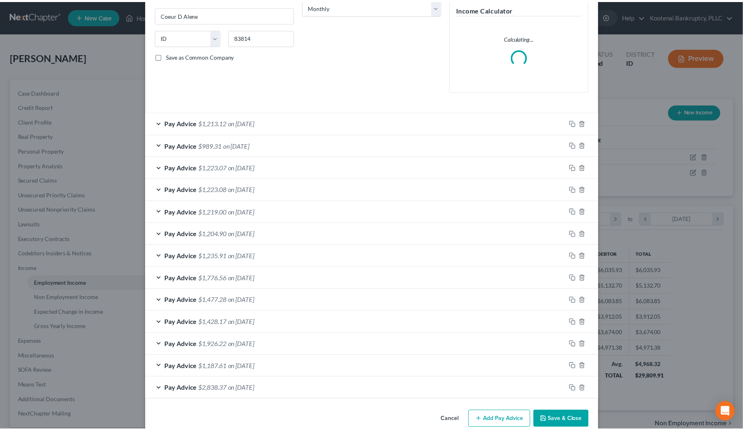
scroll to position [156, 0]
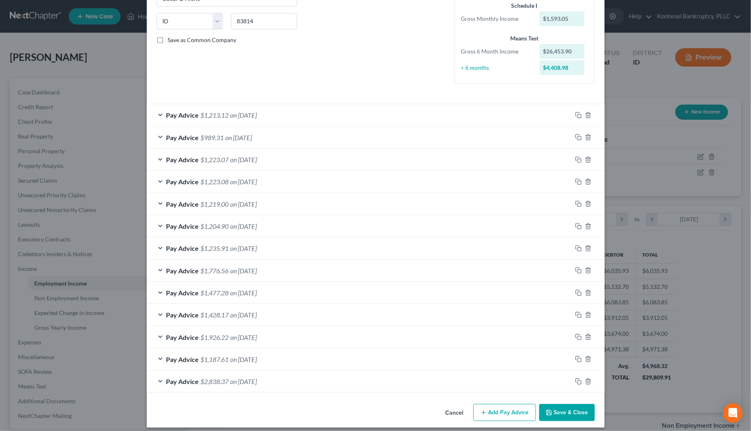
drag, startPoint x: 554, startPoint y: 409, endPoint x: 484, endPoint y: 282, distance: 144.7
click at [554, 408] on button "Save & Close" at bounding box center [567, 412] width 56 height 17
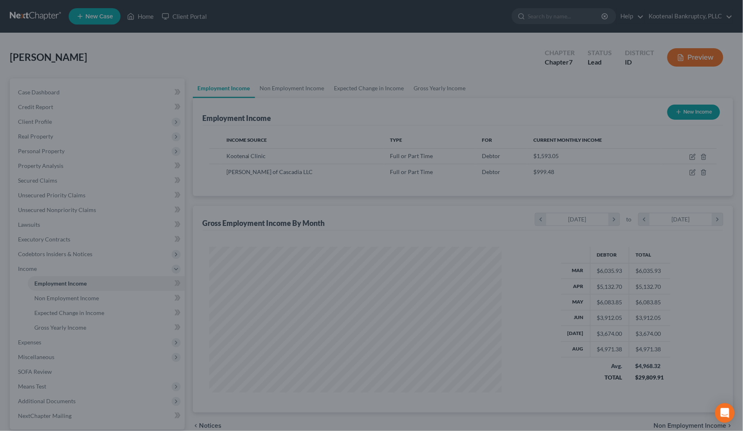
scroll to position [408433, 408274]
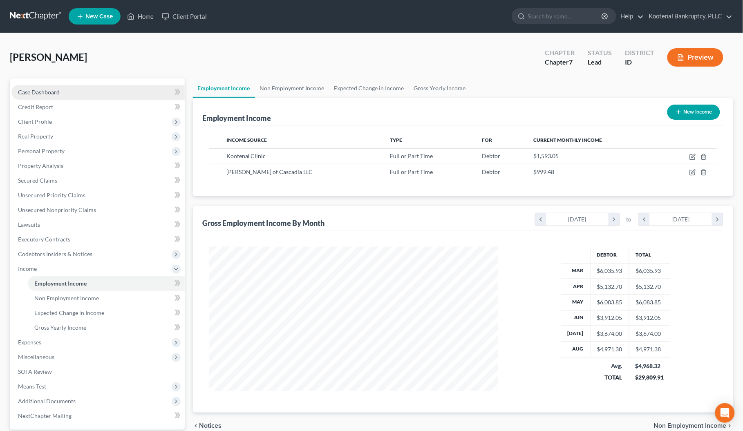
click at [26, 96] on link "Case Dashboard" at bounding box center [97, 92] width 173 height 15
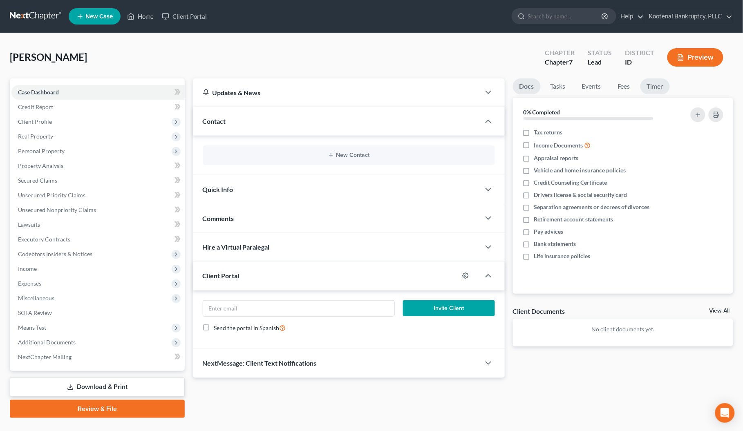
click at [660, 89] on link "Timer" at bounding box center [654, 86] width 29 height 16
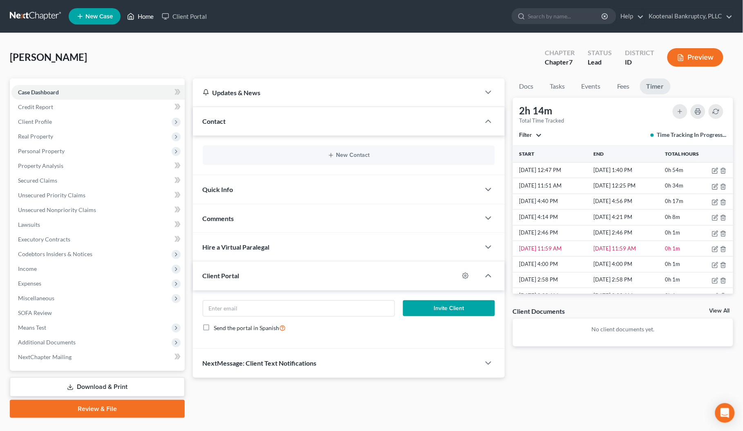
click at [146, 16] on link "Home" at bounding box center [140, 16] width 35 height 15
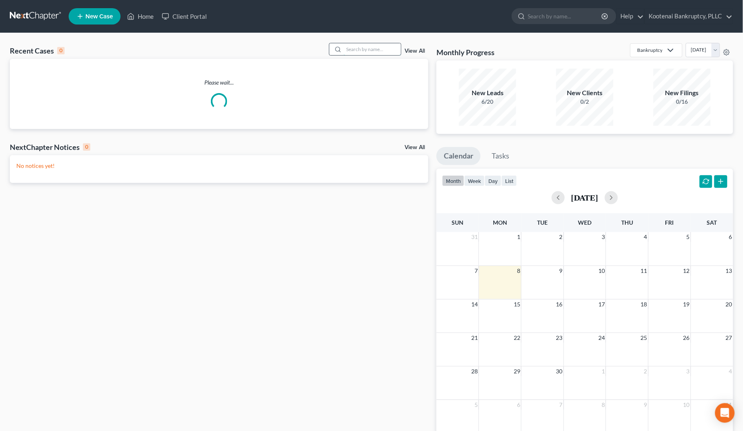
click at [346, 52] on input "search" at bounding box center [372, 49] width 57 height 12
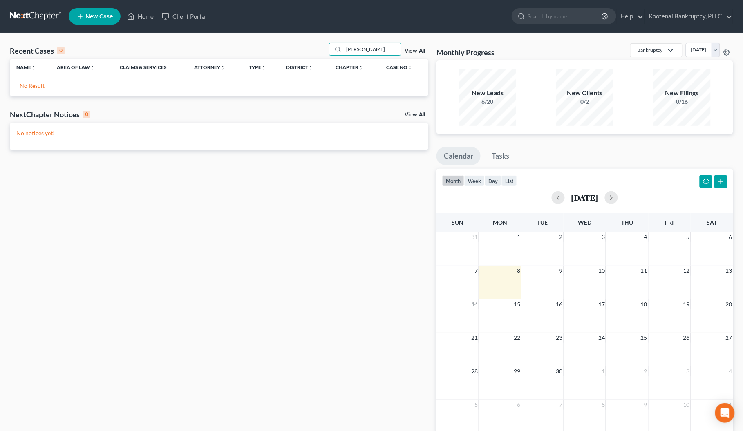
type input "[PERSON_NAME]"
click at [105, 13] on span "New Case" at bounding box center [98, 16] width 27 height 6
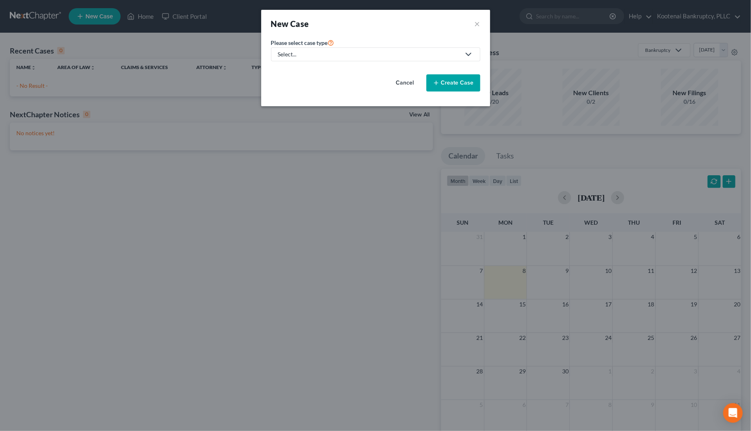
click at [401, 55] on div "Select..." at bounding box center [369, 54] width 182 height 8
click at [283, 72] on div "Bankruptcy" at bounding box center [293, 71] width 29 height 8
select select "23"
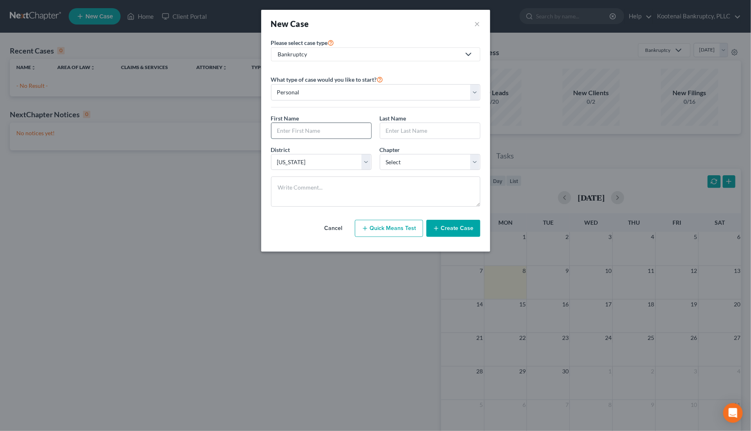
click at [297, 132] on input "text" at bounding box center [321, 131] width 100 height 16
type input "[PERSON_NAME]"
click at [398, 137] on input "text" at bounding box center [430, 131] width 100 height 16
type input "[PERSON_NAME]"
click at [399, 166] on select "Select 7 11 12 13" at bounding box center [430, 162] width 101 height 16
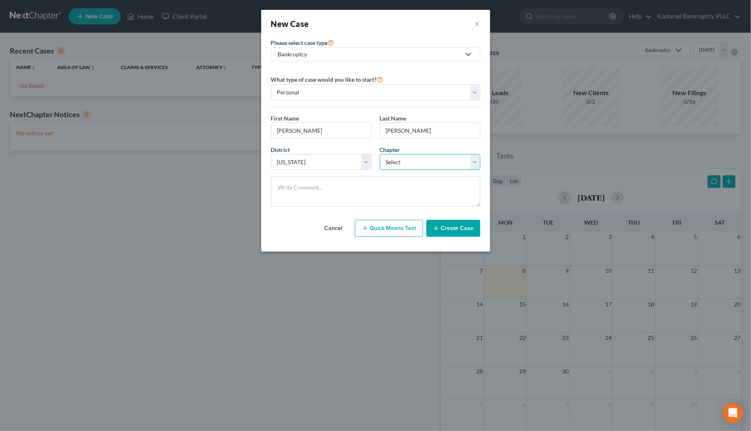
select select "3"
click at [380, 154] on select "Select 7 11 12 13" at bounding box center [430, 162] width 101 height 16
click at [447, 231] on button "Create Case" at bounding box center [453, 228] width 54 height 17
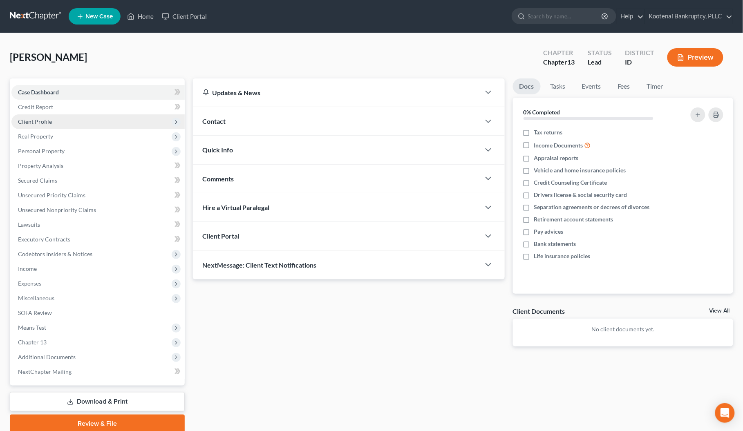
drag, startPoint x: 32, startPoint y: 115, endPoint x: 44, endPoint y: 123, distance: 14.4
click at [32, 116] on span "Client Profile" at bounding box center [97, 121] width 173 height 15
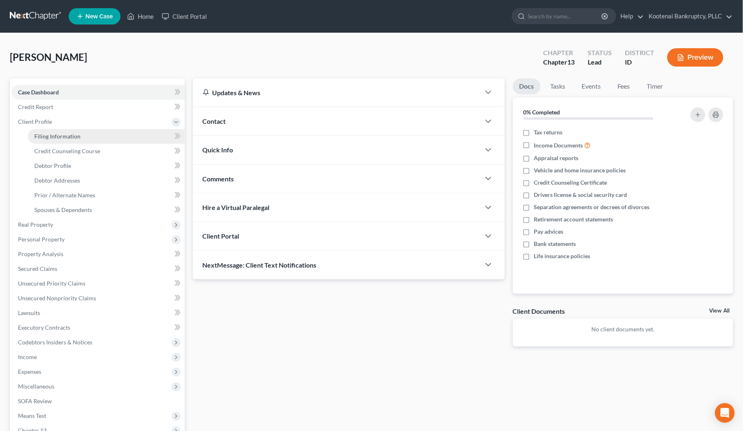
click at [52, 136] on span "Filing Information" at bounding box center [57, 136] width 46 height 7
select select "1"
select select "0"
select select "3"
select select "23"
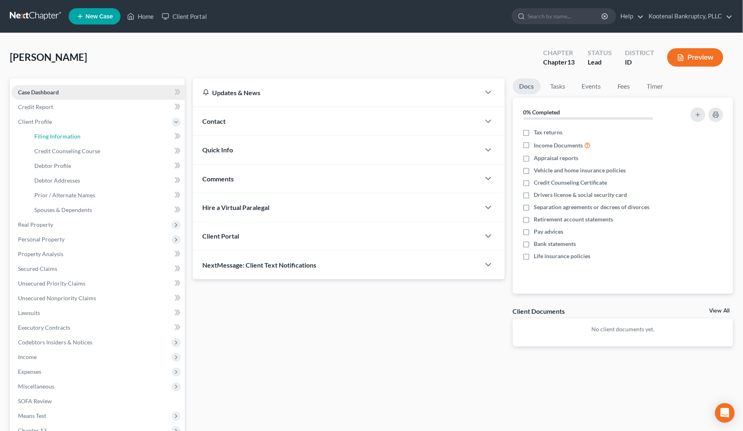
select select "0"
select select "13"
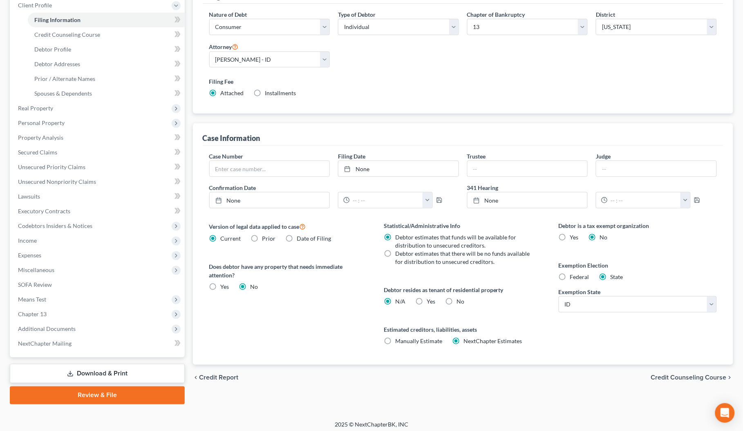
scroll to position [121, 0]
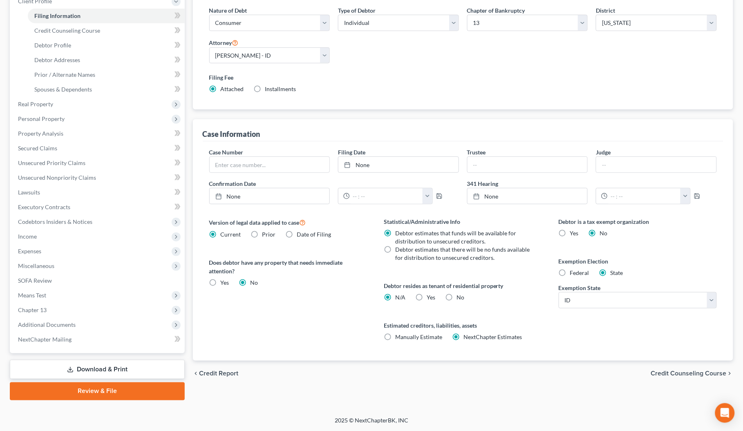
click at [669, 377] on span "Credit Counseling Course" at bounding box center [689, 374] width 76 height 7
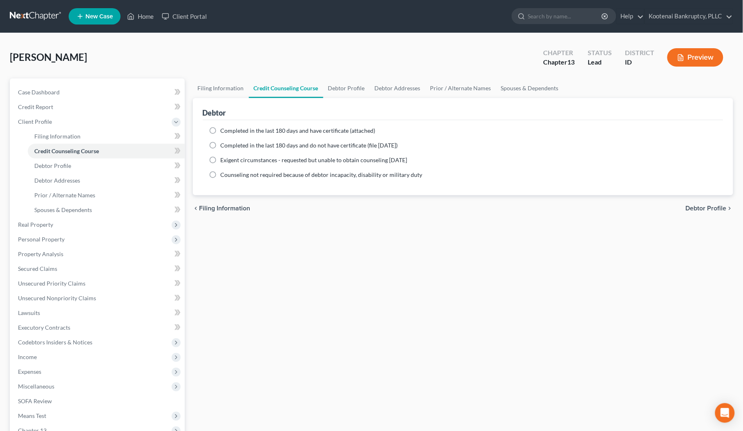
click at [695, 212] on div "chevron_left Filing Information Debtor Profile chevron_right" at bounding box center [463, 208] width 541 height 26
click at [693, 208] on span "Debtor Profile" at bounding box center [706, 208] width 41 height 7
select select "0"
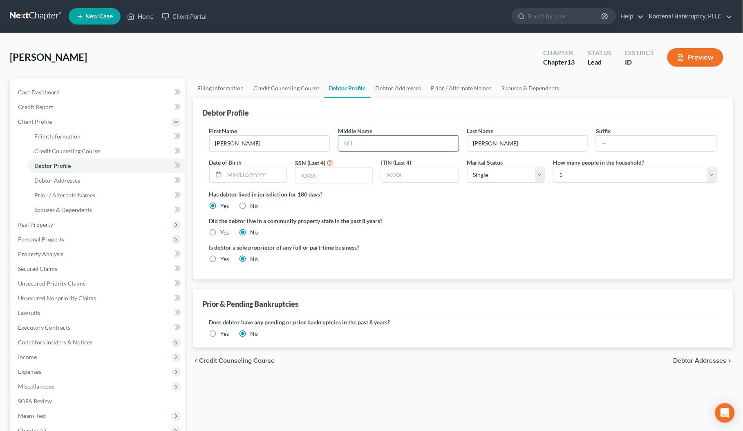
click at [368, 136] on input "text" at bounding box center [398, 144] width 120 height 16
type input "[PERSON_NAME]"
click at [244, 174] on input "text" at bounding box center [256, 175] width 62 height 16
type input "[DATE]"
click at [298, 176] on input "text" at bounding box center [333, 176] width 77 height 16
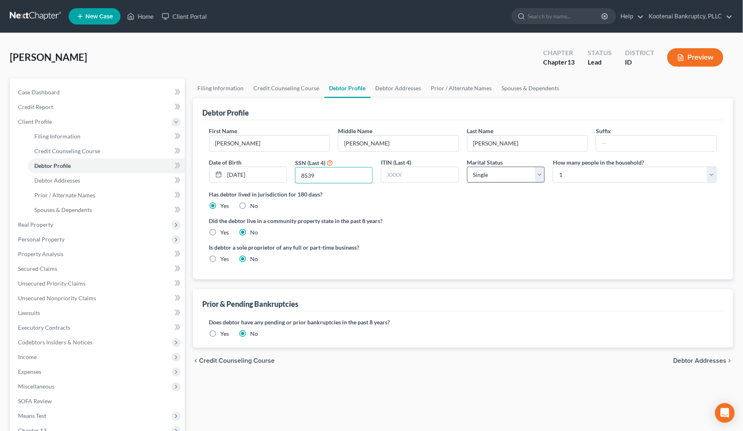
type input "8539"
click at [472, 176] on select "Select Single Married Separated Divorced Widowed" at bounding box center [506, 175] width 78 height 16
select select "3"
click at [467, 167] on select "Select Single Married Separated Divorced Widowed" at bounding box center [506, 175] width 78 height 16
click at [221, 232] on label "Yes" at bounding box center [225, 232] width 9 height 8
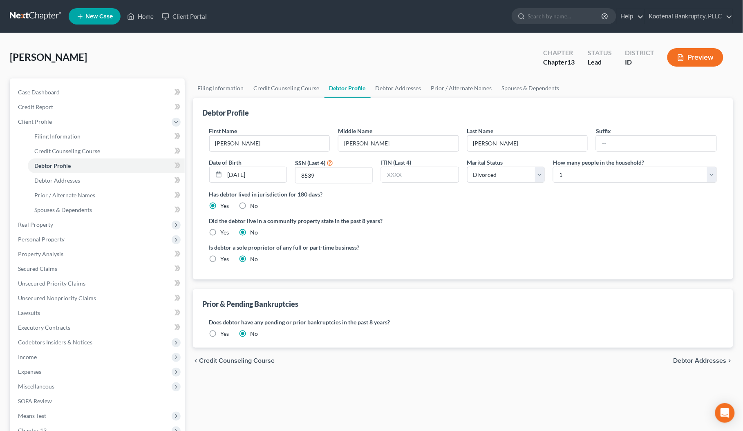
click at [224, 232] on input "Yes" at bounding box center [226, 230] width 5 height 5
radio input "true"
radio input "false"
click at [50, 180] on span "Debtor Addresses" at bounding box center [57, 180] width 46 height 7
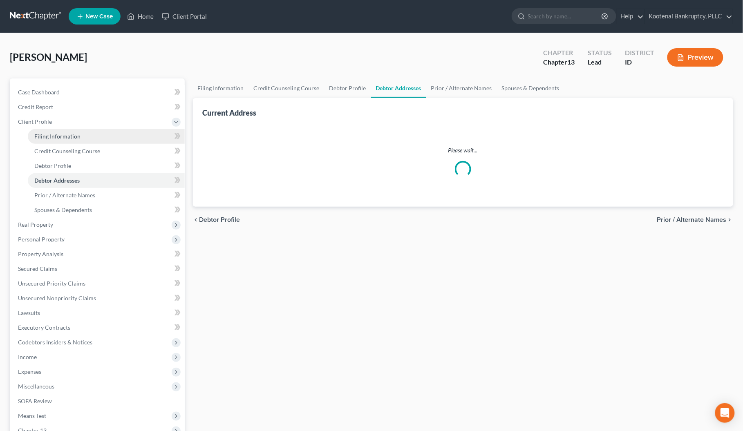
select select "0"
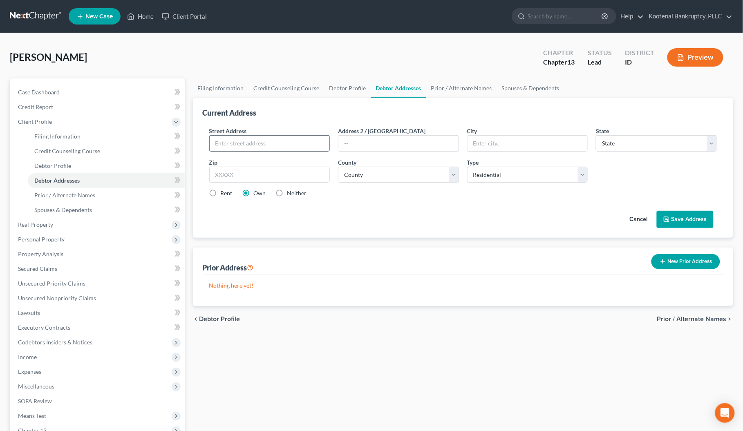
click at [220, 141] on input "text" at bounding box center [270, 144] width 120 height 16
type input "[STREET_ADDRESS]"
click at [229, 179] on input "text" at bounding box center [269, 175] width 121 height 16
type input "83810"
click at [319, 215] on div "Cancel Save Address" at bounding box center [463, 216] width 508 height 24
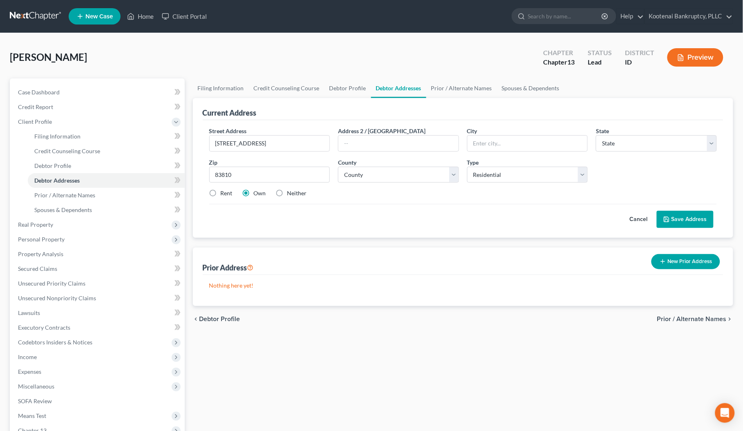
drag, startPoint x: 390, startPoint y: 210, endPoint x: 370, endPoint y: 205, distance: 21.0
click at [389, 211] on div "Cancel Save Address" at bounding box center [463, 216] width 508 height 24
type input "[PERSON_NAME]"
select select "13"
click at [479, 142] on input "[PERSON_NAME]" at bounding box center [527, 144] width 120 height 16
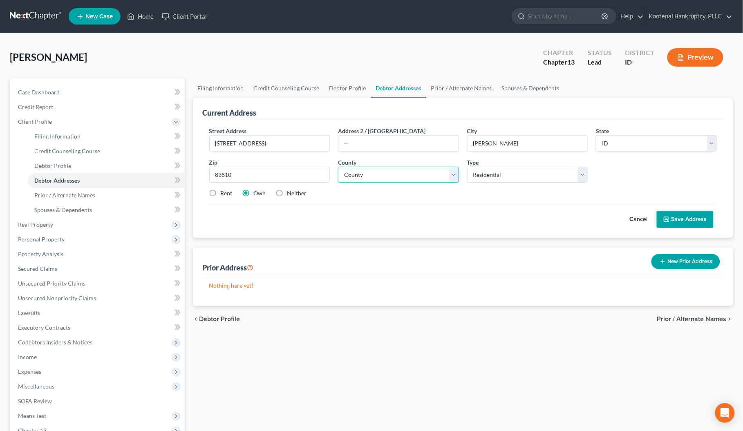
click at [354, 174] on select "County [GEOGRAPHIC_DATA] [GEOGRAPHIC_DATA] [GEOGRAPHIC_DATA] [GEOGRAPHIC_DATA] …" at bounding box center [398, 175] width 121 height 16
select select "27"
click at [338, 167] on select "County [GEOGRAPHIC_DATA] [GEOGRAPHIC_DATA] [GEOGRAPHIC_DATA] [GEOGRAPHIC_DATA] …" at bounding box center [398, 175] width 121 height 16
click at [673, 222] on button "Save Address" at bounding box center [685, 219] width 57 height 17
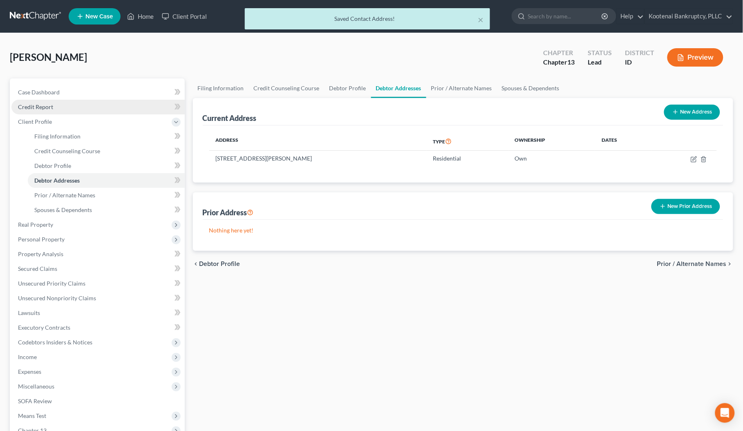
click at [43, 105] on span "Credit Report" at bounding box center [35, 106] width 35 height 7
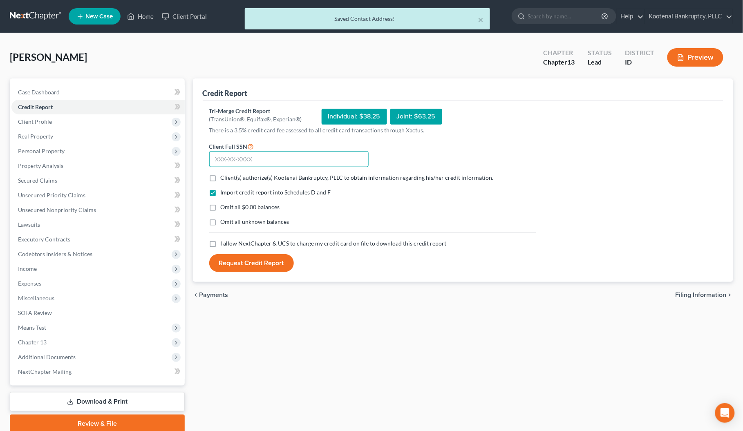
click at [235, 156] on input "text" at bounding box center [288, 159] width 159 height 16
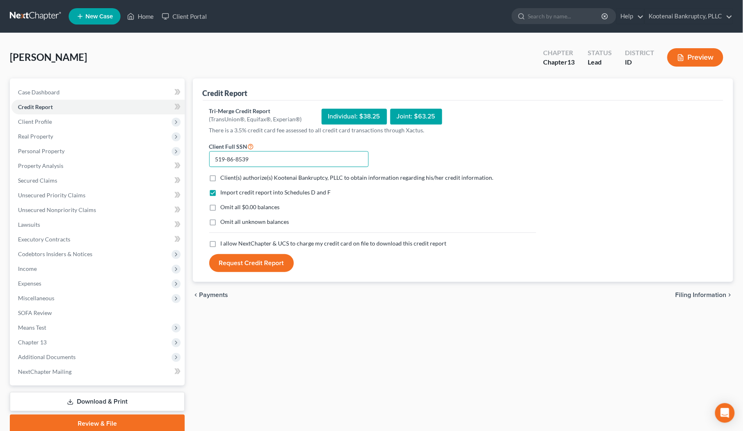
type input "519-86-8539"
click at [221, 180] on label "Client(s) authorize(s) Kootenai Bankruptcy, PLLC to obtain information regardin…" at bounding box center [357, 178] width 273 height 8
click at [224, 179] on input "Client(s) authorize(s) Kootenai Bankruptcy, PLLC to obtain information regardin…" at bounding box center [226, 176] width 5 height 5
checkbox input "true"
click at [221, 244] on label "I allow NextChapter & UCS to charge my credit card on file to download this cre…" at bounding box center [334, 243] width 226 height 8
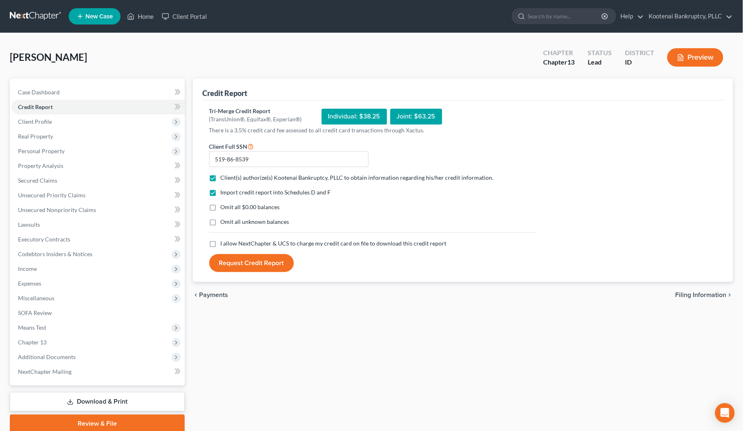
click at [224, 244] on input "I allow NextChapter & UCS to charge my credit card on file to download this cre…" at bounding box center [226, 241] width 5 height 5
checkbox input "true"
click at [238, 260] on button "Request Credit Report" at bounding box center [251, 263] width 85 height 18
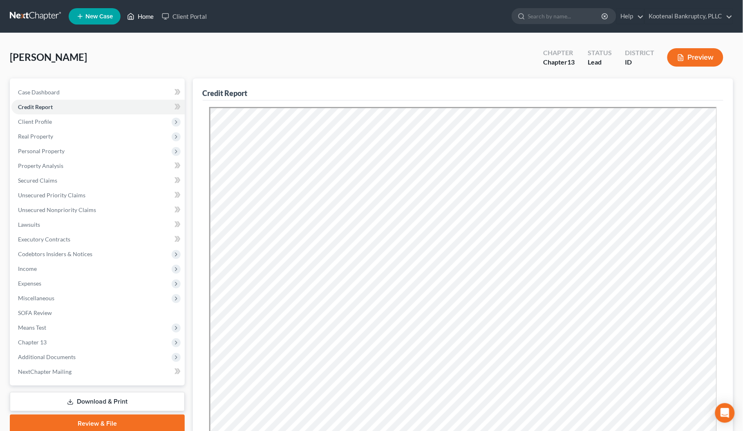
click at [140, 17] on link "Home" at bounding box center [140, 16] width 35 height 15
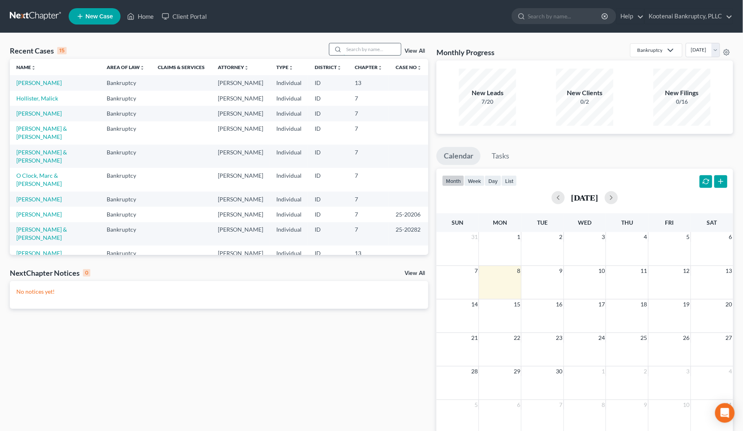
click at [347, 50] on input "search" at bounding box center [372, 49] width 57 height 12
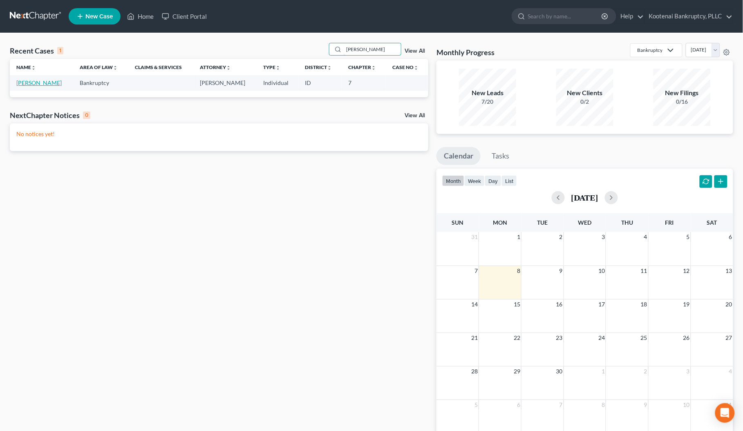
type input "[PERSON_NAME]"
click at [29, 82] on link "[PERSON_NAME]" at bounding box center [38, 82] width 45 height 7
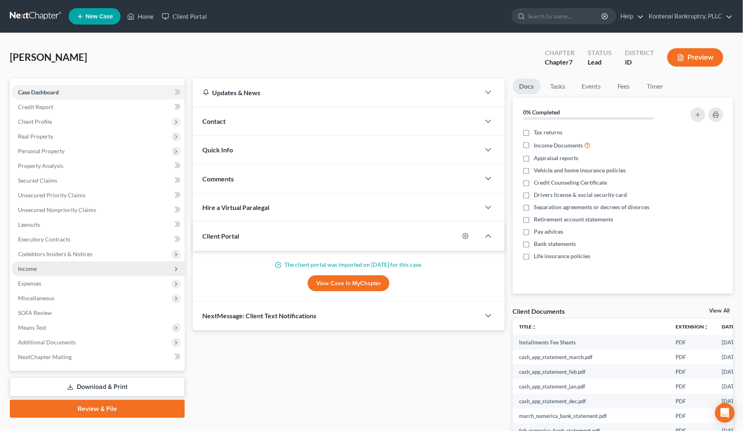
click at [32, 268] on span "Income" at bounding box center [27, 268] width 19 height 7
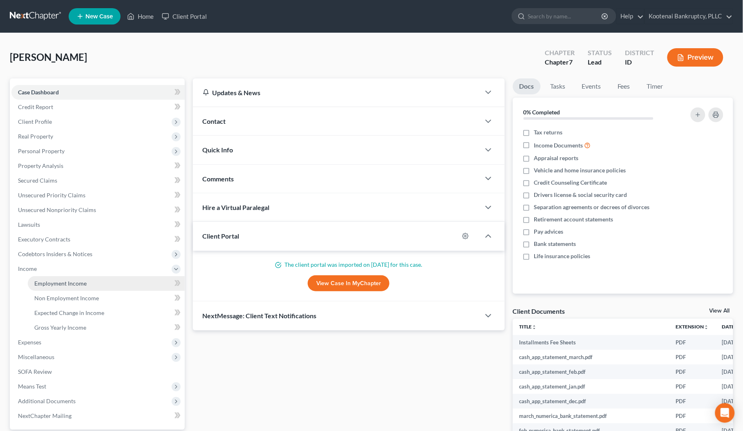
click at [53, 282] on span "Employment Income" at bounding box center [60, 283] width 52 height 7
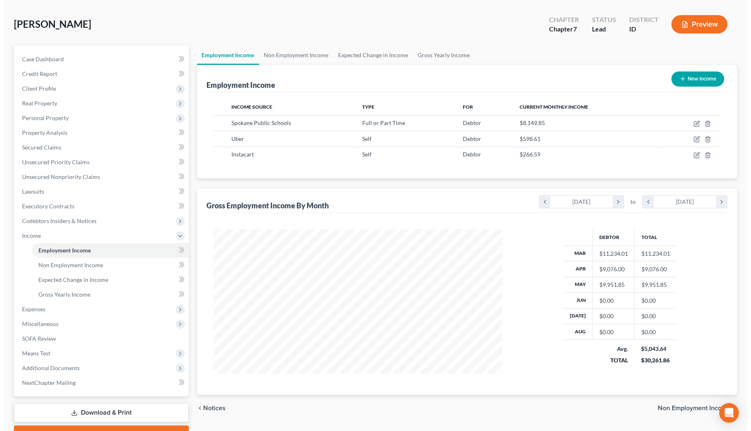
scroll to position [76, 0]
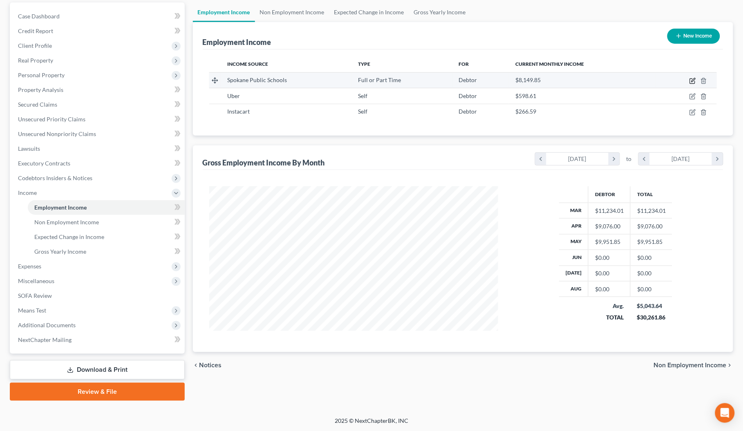
click at [694, 78] on icon "button" at bounding box center [692, 81] width 7 height 7
select select "0"
select select "50"
select select "0"
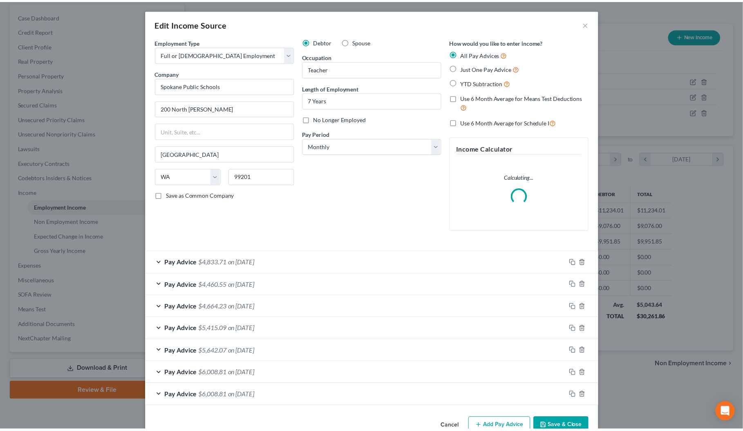
scroll to position [22, 0]
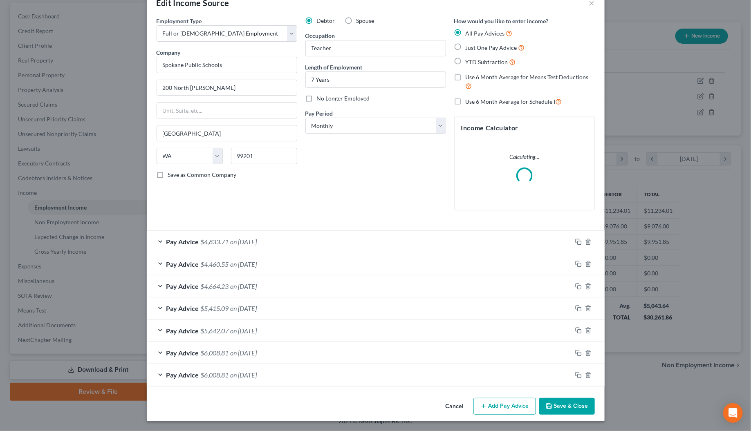
click at [563, 406] on button "Save & Close" at bounding box center [567, 406] width 56 height 17
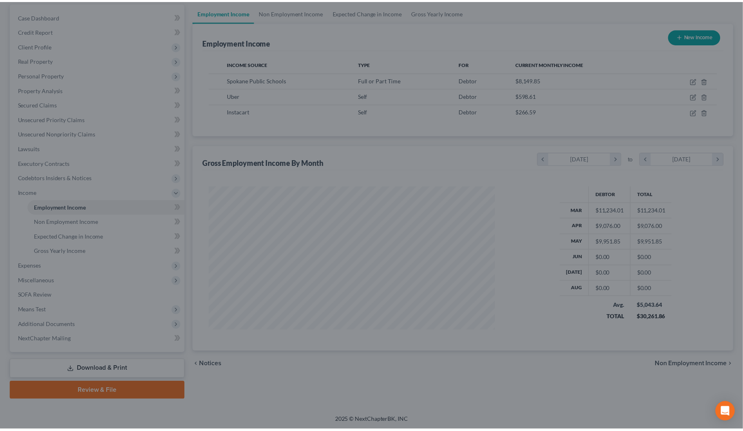
scroll to position [408433, 408274]
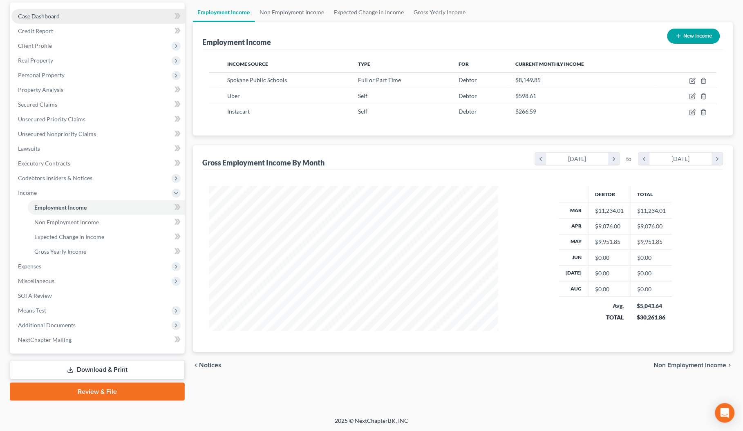
click at [27, 9] on link "Case Dashboard" at bounding box center [97, 16] width 173 height 15
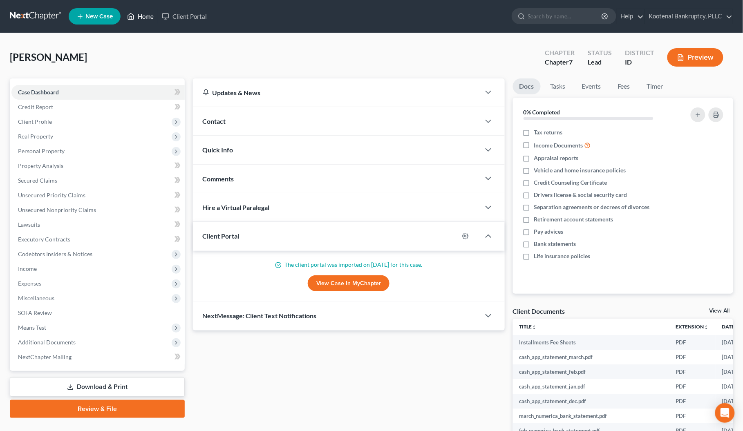
drag, startPoint x: 140, startPoint y: 17, endPoint x: 74, endPoint y: 29, distance: 66.9
click at [140, 18] on link "Home" at bounding box center [140, 16] width 35 height 15
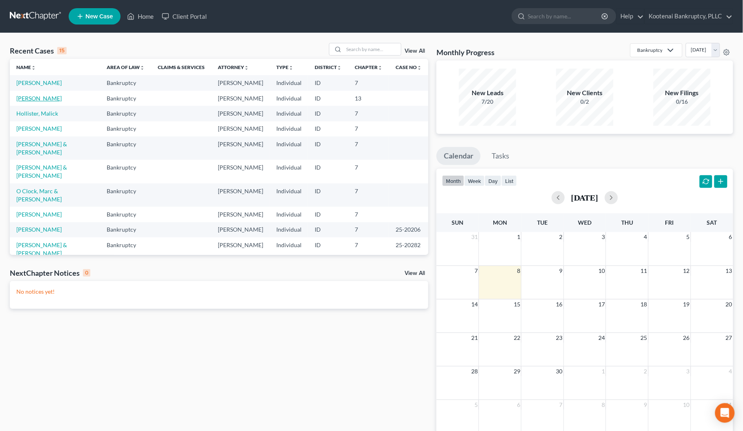
click at [32, 102] on link "[PERSON_NAME]" at bounding box center [38, 98] width 45 height 7
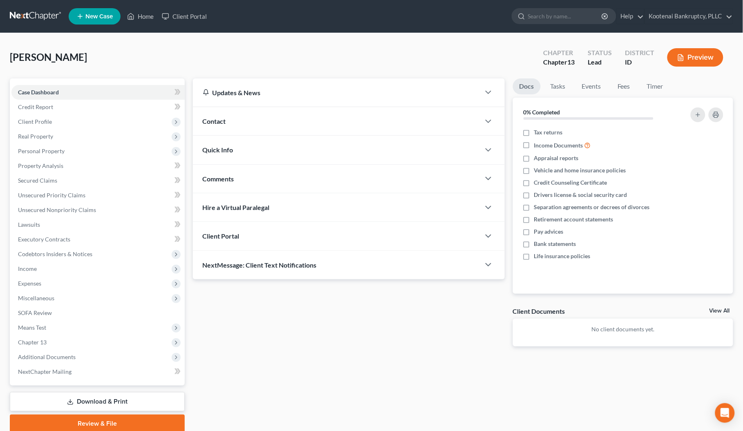
click at [309, 245] on div "Client Portal" at bounding box center [336, 236] width 287 height 28
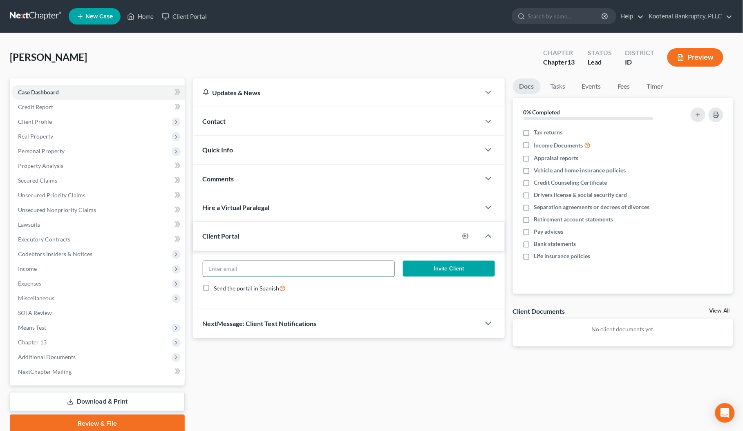
paste input "[EMAIL_ADDRESS][DOMAIN_NAME]"
type input "[EMAIL_ADDRESS][DOMAIN_NAME]"
click at [447, 264] on button "Invite Client" at bounding box center [449, 269] width 92 height 16
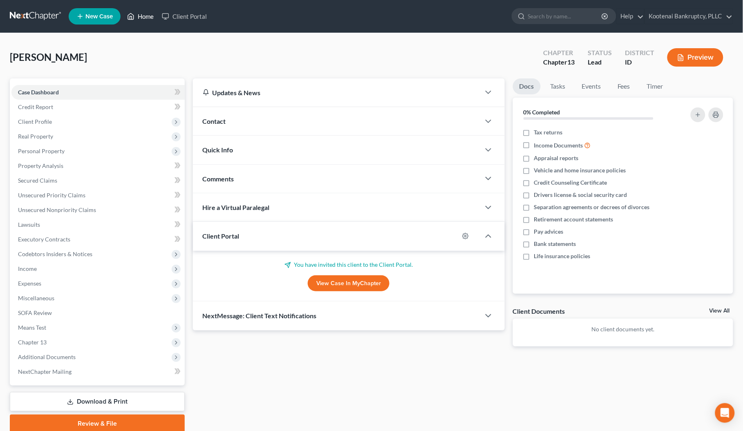
click at [145, 17] on link "Home" at bounding box center [140, 16] width 35 height 15
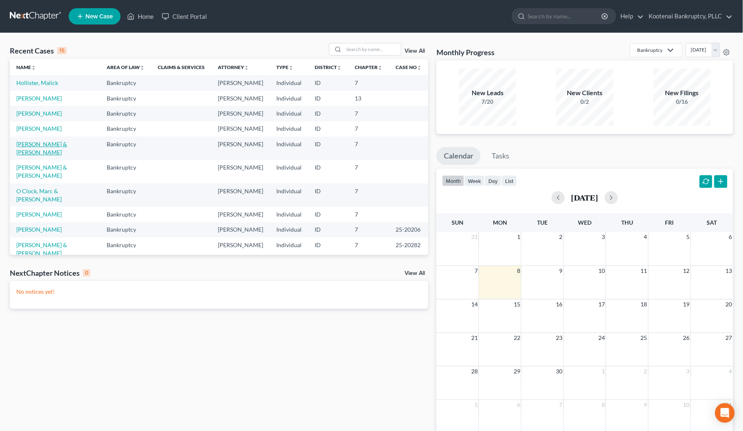
click at [45, 156] on link "[PERSON_NAME] & [PERSON_NAME]" at bounding box center [41, 148] width 51 height 15
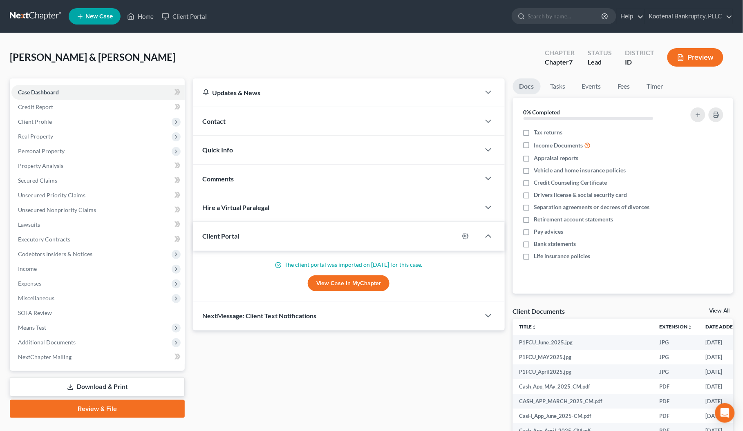
click at [701, 56] on button "Preview" at bounding box center [695, 57] width 56 height 18
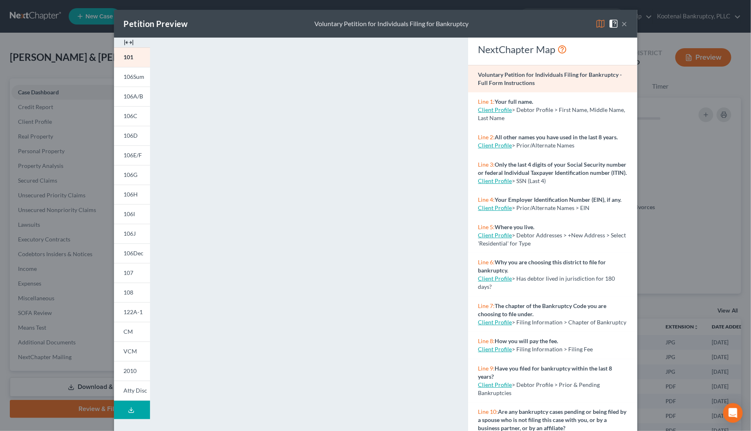
click at [128, 411] on icon at bounding box center [131, 410] width 7 height 7
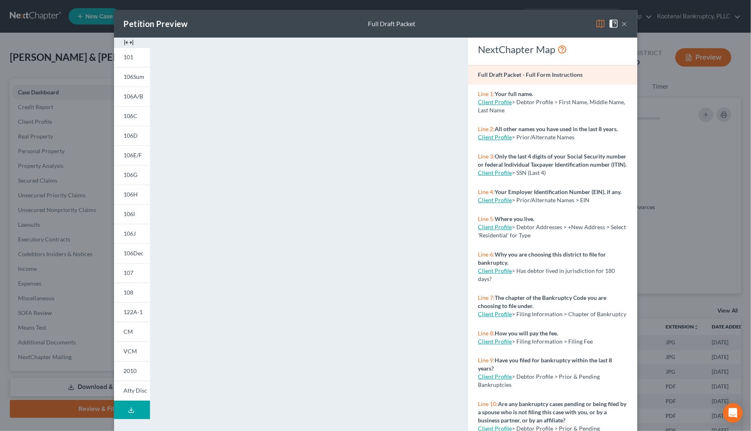
click at [622, 21] on button "×" at bounding box center [624, 24] width 6 height 10
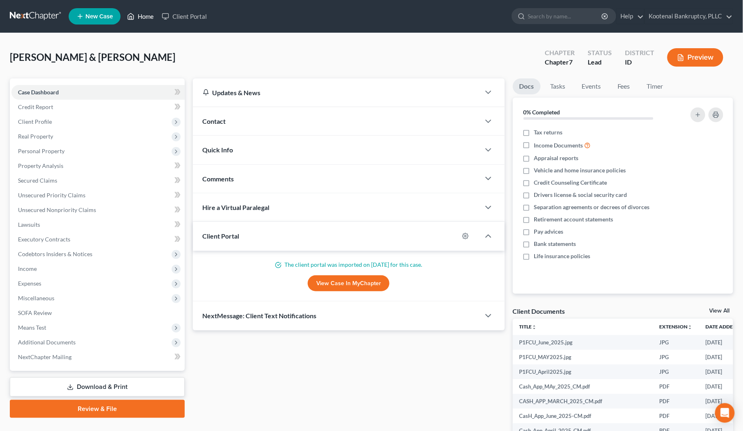
click at [144, 17] on link "Home" at bounding box center [140, 16] width 35 height 15
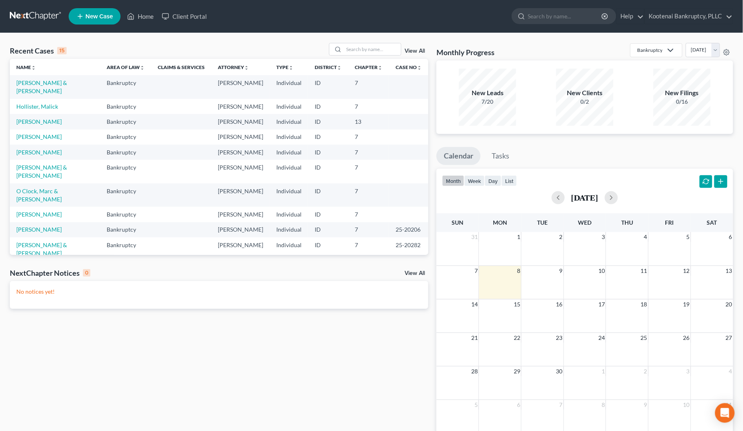
click at [362, 39] on div "Recent Cases 15 View All Name unfold_more expand_more expand_less Area of Law u…" at bounding box center [371, 245] width 743 height 424
click at [358, 46] on input "search" at bounding box center [372, 49] width 57 height 12
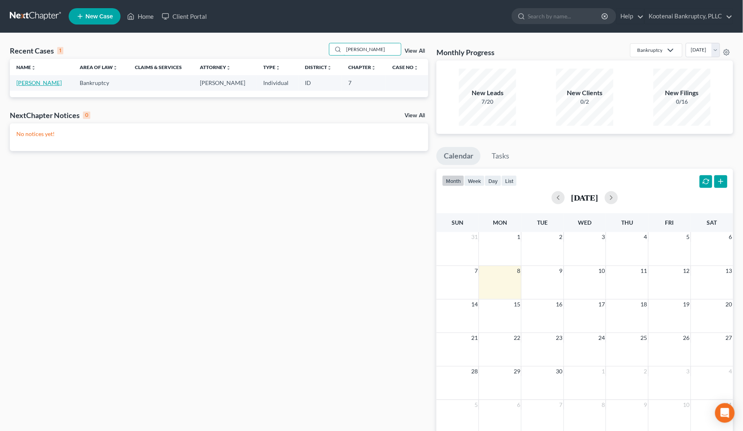
type input "[PERSON_NAME]"
click at [49, 86] on link "[PERSON_NAME]" at bounding box center [38, 82] width 45 height 7
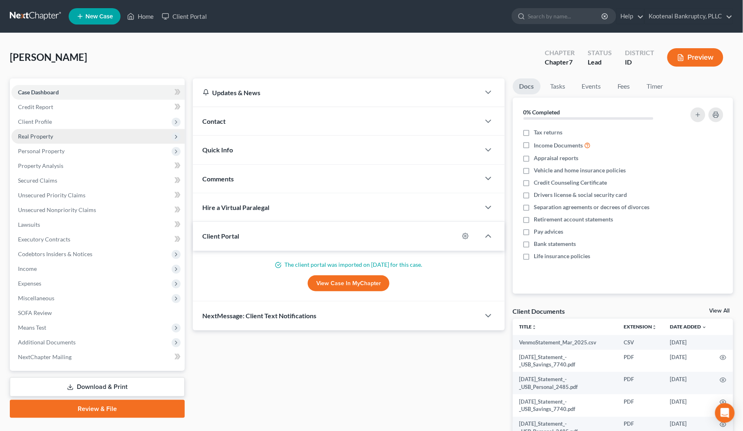
click at [34, 134] on span "Real Property" at bounding box center [35, 136] width 35 height 7
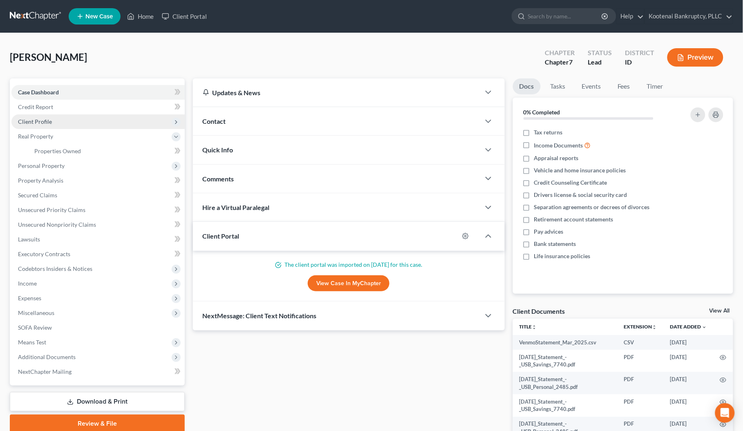
click at [31, 125] on span "Client Profile" at bounding box center [97, 121] width 173 height 15
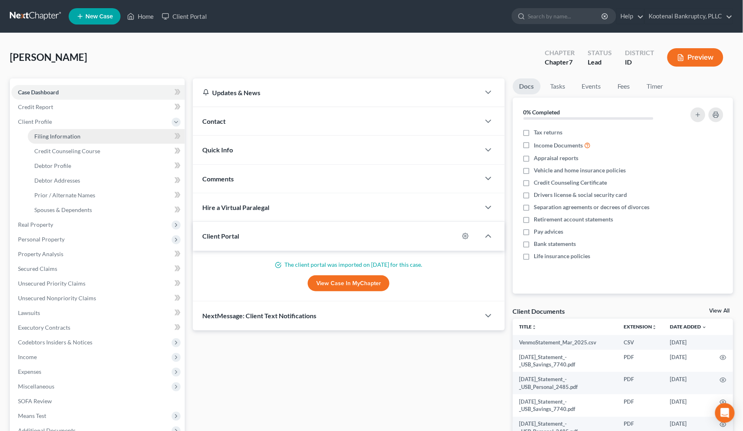
click at [39, 132] on link "Filing Information" at bounding box center [106, 136] width 157 height 15
select select "1"
select select "0"
select select "23"
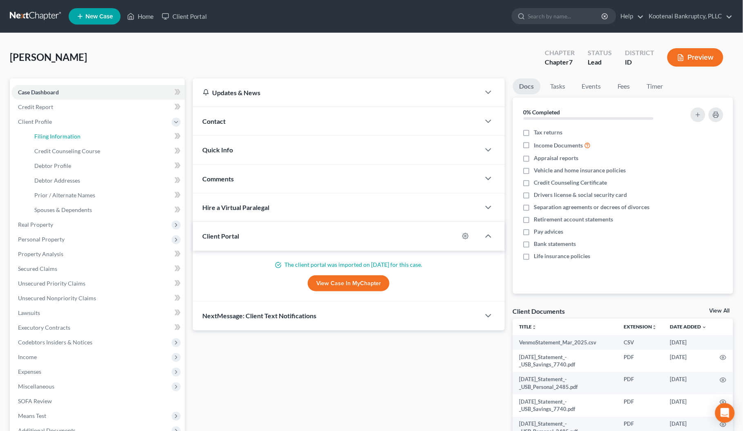
select select "0"
select select "13"
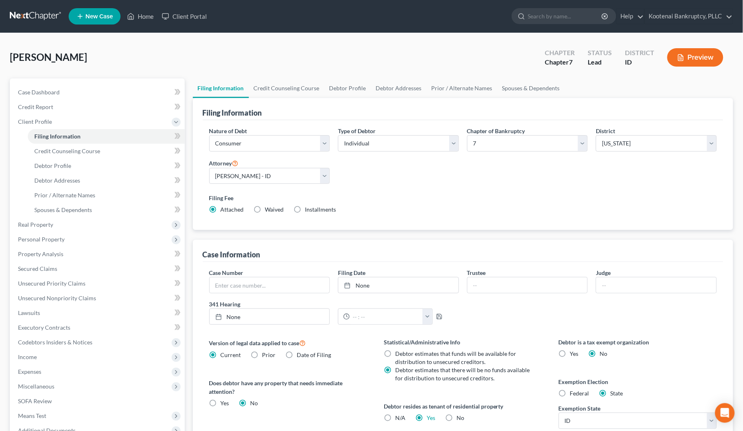
click at [265, 211] on label "Waived Waived" at bounding box center [274, 210] width 19 height 8
click at [268, 211] on input "Waived Waived" at bounding box center [270, 208] width 5 height 5
radio input "true"
radio input "false"
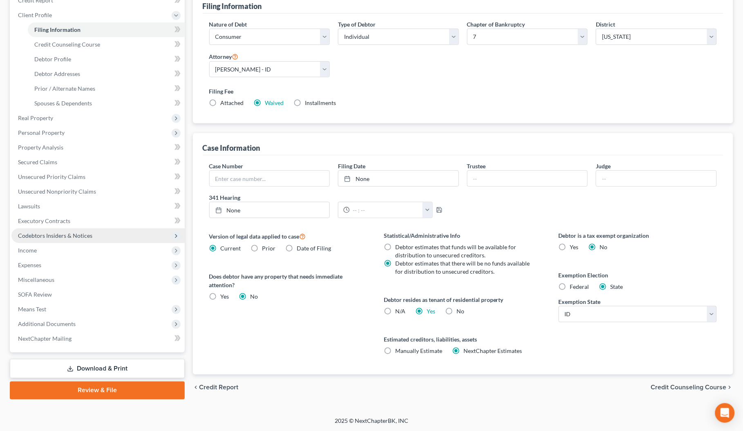
scroll to position [107, 0]
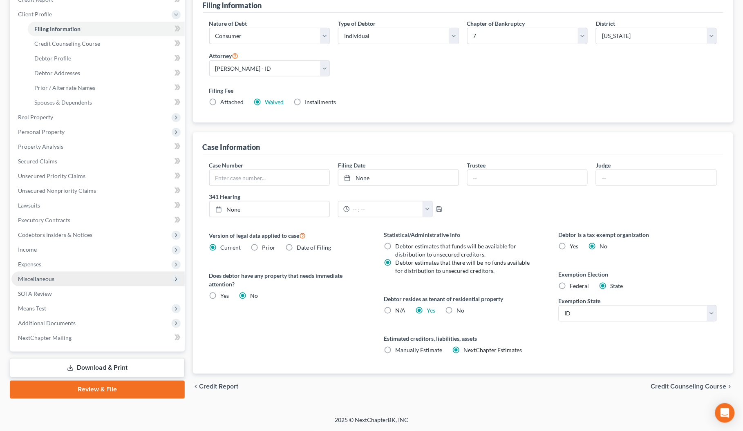
click at [40, 280] on span "Miscellaneous" at bounding box center [36, 278] width 36 height 7
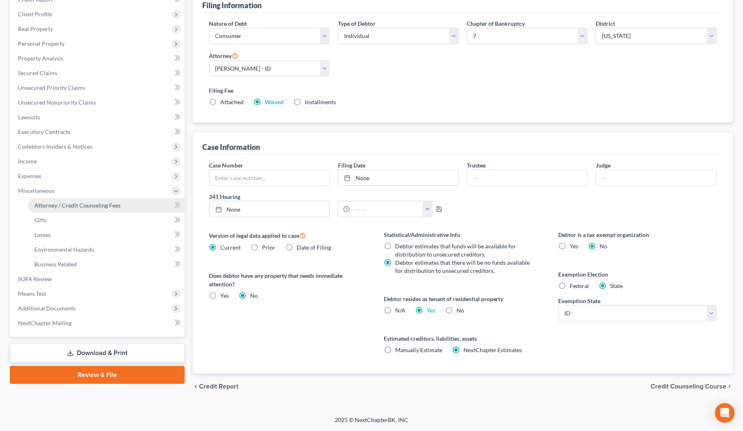
click at [59, 203] on span "Attorney / Credit Counseling Fees" at bounding box center [77, 205] width 86 height 7
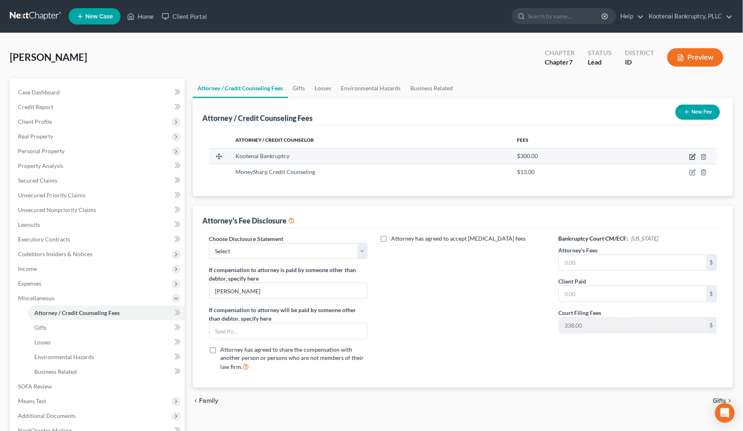
click at [689, 156] on icon "button" at bounding box center [692, 157] width 7 height 7
select select "13"
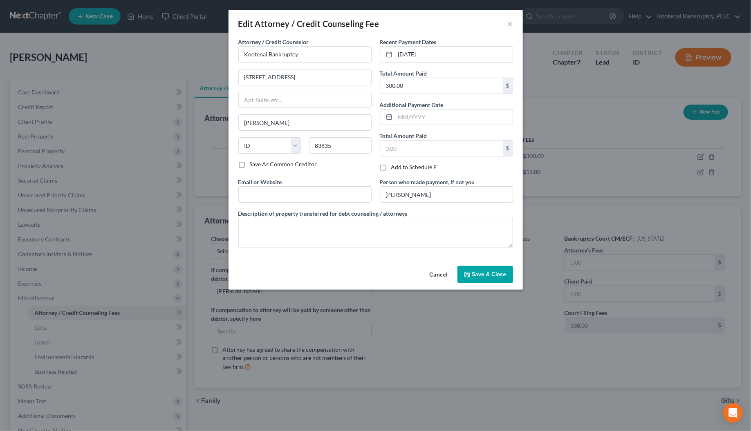
click at [470, 276] on icon "button" at bounding box center [467, 274] width 7 height 7
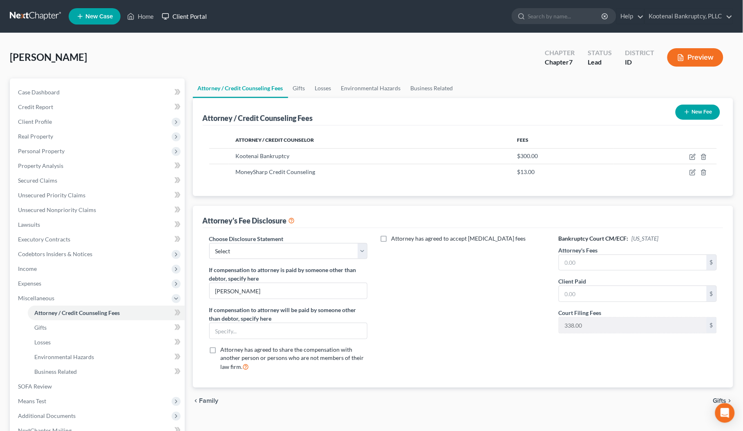
click at [184, 13] on link "Client Portal" at bounding box center [184, 16] width 53 height 15
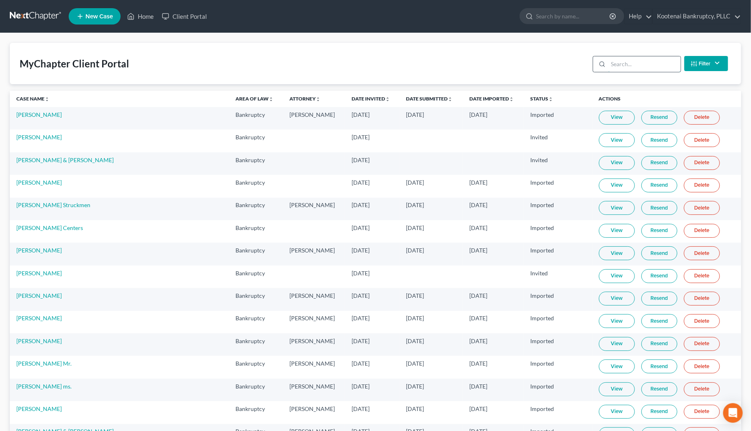
click at [611, 63] on input "search" at bounding box center [644, 64] width 72 height 16
click at [610, 64] on input "[PERSON_NAME]" at bounding box center [644, 64] width 72 height 16
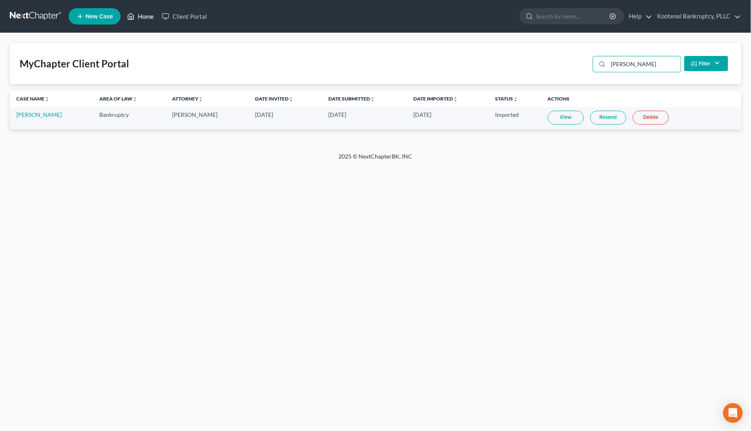
type input "[PERSON_NAME]"
click at [150, 17] on link "Home" at bounding box center [140, 16] width 35 height 15
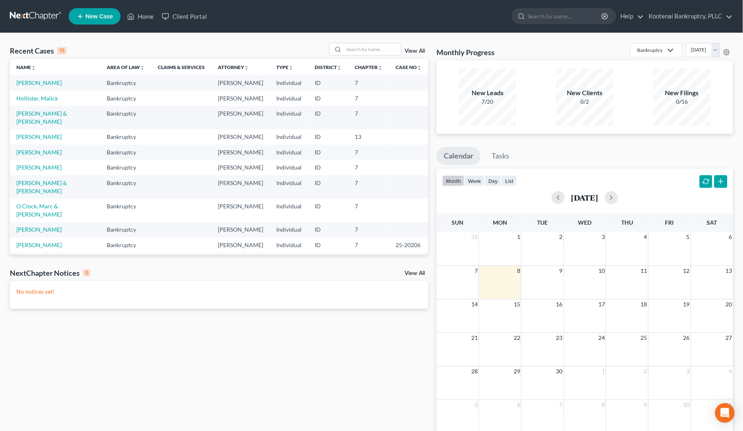
click at [103, 22] on link "New Case" at bounding box center [95, 16] width 52 height 16
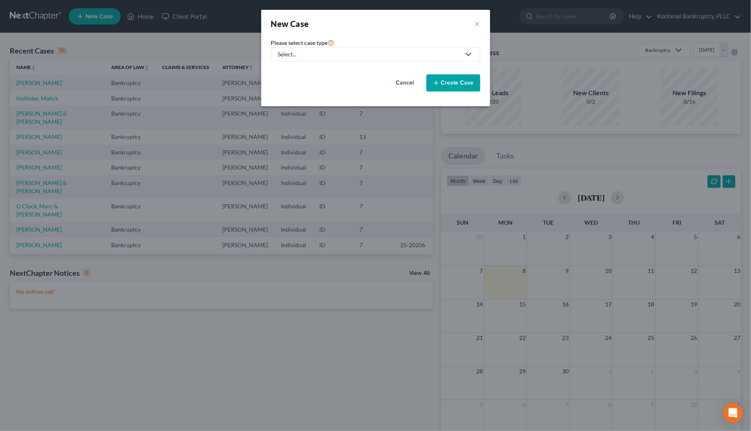
click at [304, 54] on div "Select..." at bounding box center [369, 54] width 182 height 8
click at [290, 73] on div "Bankruptcy" at bounding box center [293, 71] width 29 height 8
select select "23"
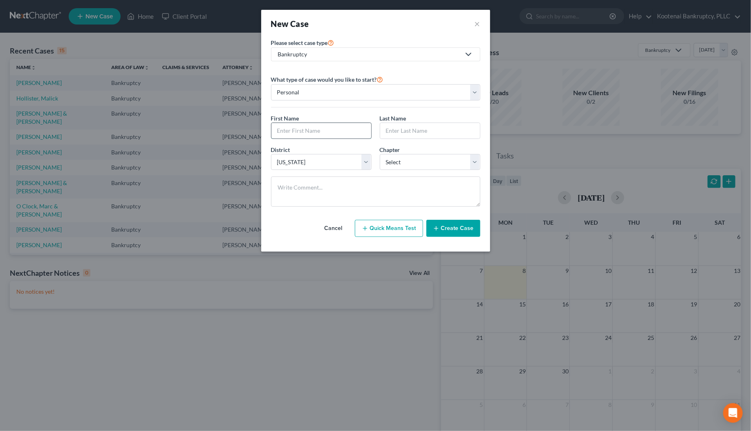
click at [284, 129] on input "text" at bounding box center [321, 131] width 100 height 16
type input "Benjamin"
click at [394, 131] on input "text" at bounding box center [430, 131] width 100 height 16
type input "Cook"
click at [394, 160] on select "Select 7 11 12 13" at bounding box center [430, 162] width 101 height 16
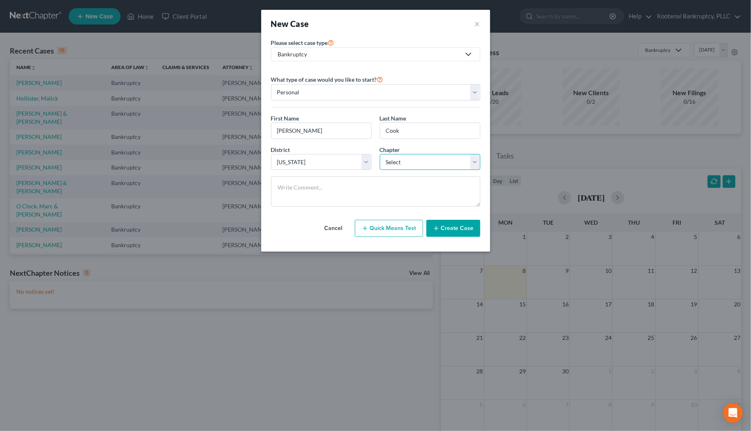
click at [387, 156] on select "Select 7 11 12 13" at bounding box center [430, 162] width 101 height 16
select select "0"
click at [380, 154] on select "Select 7 11 12 13" at bounding box center [430, 162] width 101 height 16
click at [454, 226] on button "Create Case" at bounding box center [453, 228] width 54 height 17
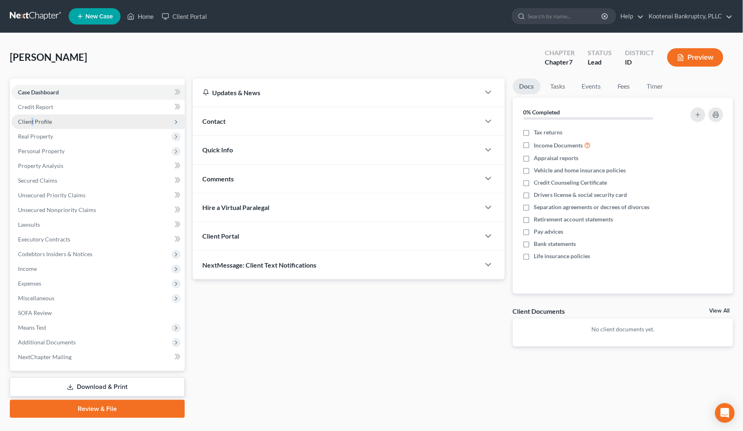
drag, startPoint x: 31, startPoint y: 113, endPoint x: 134, endPoint y: 114, distance: 102.6
click at [32, 114] on span "Client Profile" at bounding box center [97, 121] width 173 height 15
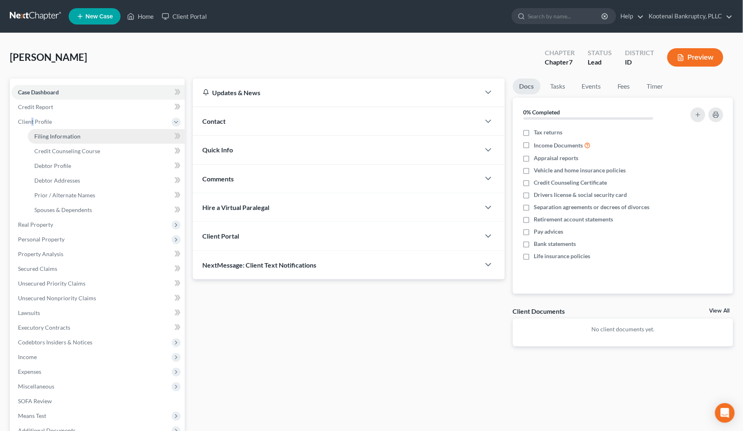
click at [72, 133] on span "Filing Information" at bounding box center [57, 136] width 46 height 7
select select "1"
select select "0"
select select "23"
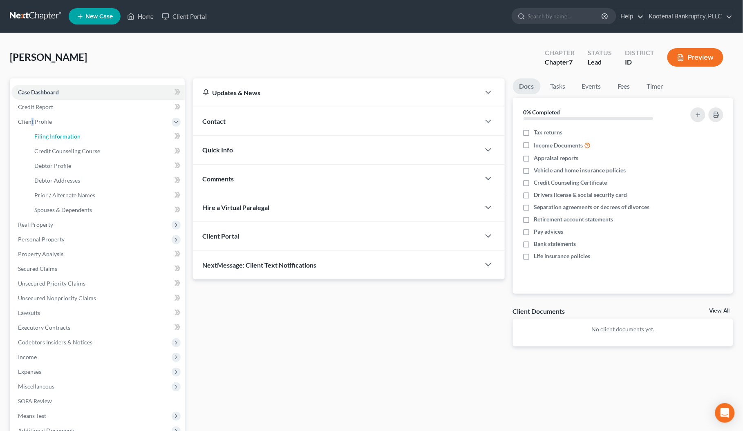
select select "0"
select select "13"
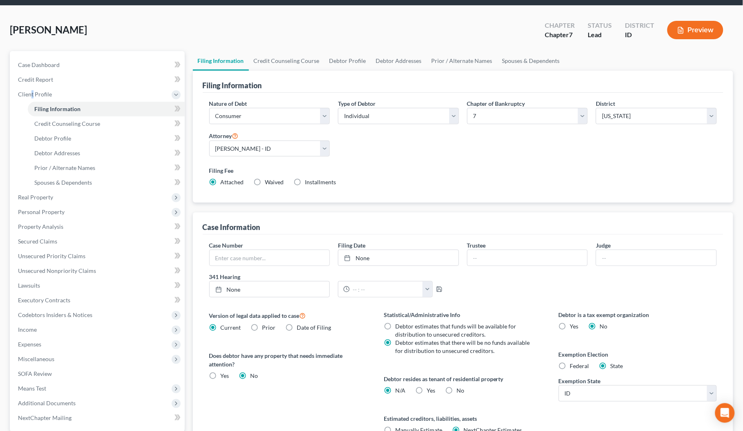
scroll to position [51, 0]
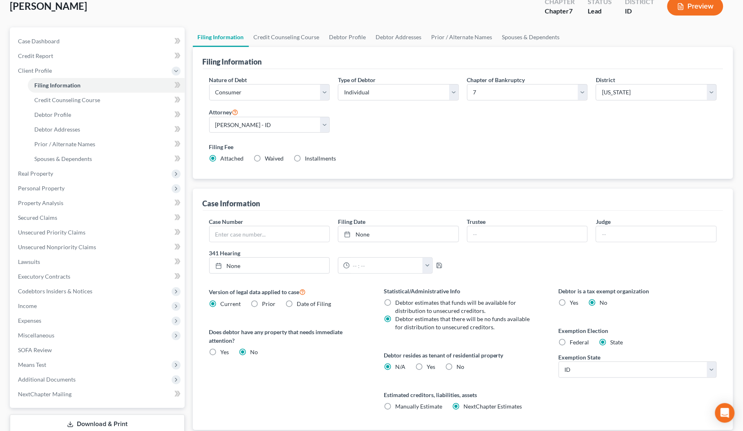
click at [427, 369] on label "Yes Yes" at bounding box center [431, 367] width 9 height 8
click at [430, 368] on input "Yes Yes" at bounding box center [432, 365] width 5 height 5
radio input "true"
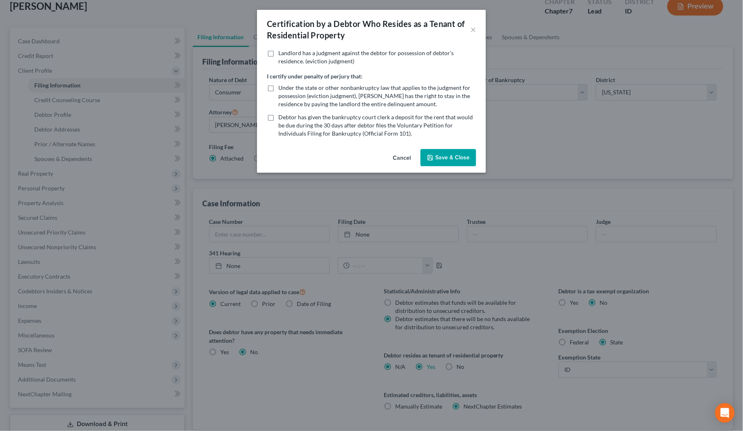
radio input "false"
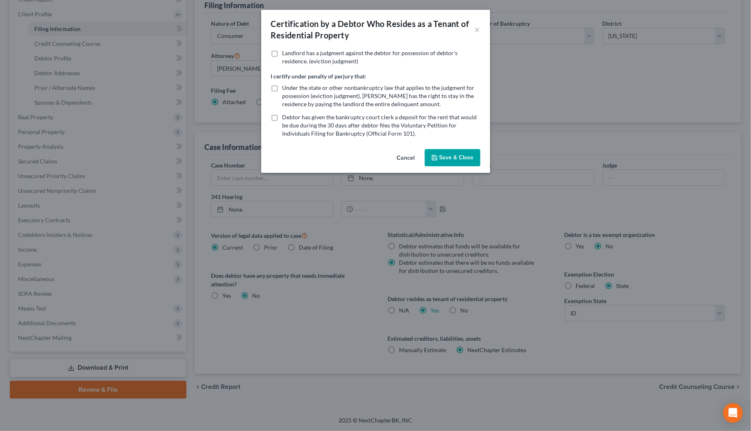
drag, startPoint x: 448, startPoint y: 150, endPoint x: 750, endPoint y: 393, distance: 387.6
click at [448, 152] on button "Save & Close" at bounding box center [453, 157] width 56 height 17
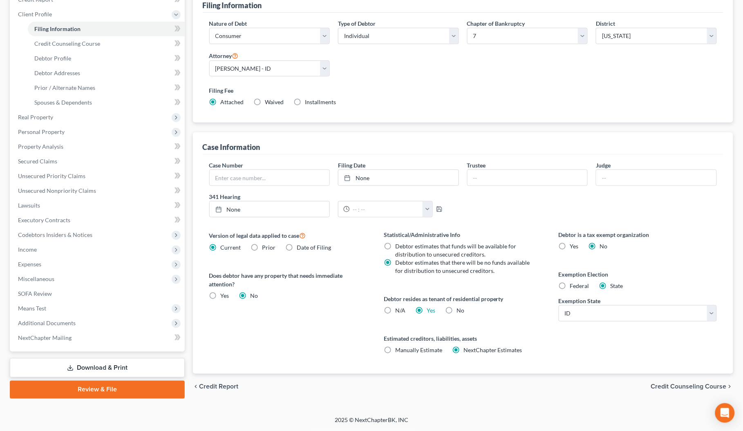
click at [691, 389] on span "Credit Counseling Course" at bounding box center [689, 387] width 76 height 7
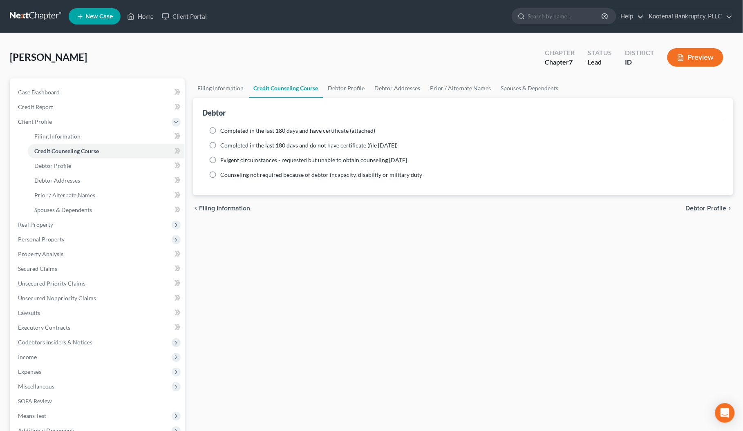
click at [701, 209] on span "Debtor Profile" at bounding box center [706, 208] width 41 height 7
select select "0"
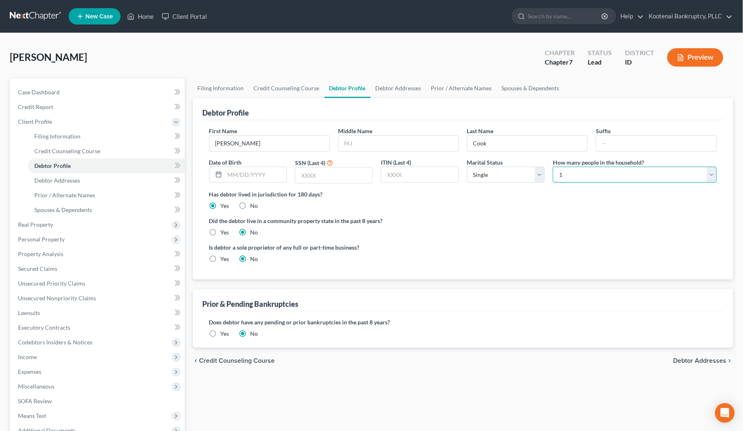
drag, startPoint x: 567, startPoint y: 175, endPoint x: 567, endPoint y: 182, distance: 6.9
click at [567, 175] on select "Select 1 2 3 4 5 6 7 8 9 10 11 12 13 14 15 16 17 18 19 20" at bounding box center [635, 175] width 164 height 16
select select "1"
click at [553, 167] on select "Select 1 2 3 4 5 6 7 8 9 10 11 12 13 14 15 16 17 18 19 20" at bounding box center [635, 175] width 164 height 16
click at [470, 173] on select "Select Single Married Separated Divorced Widowed" at bounding box center [506, 175] width 78 height 16
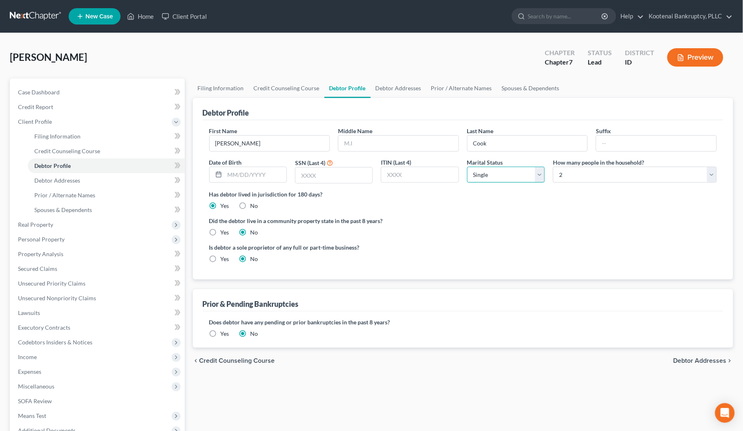
select select "1"
click at [467, 167] on select "Select Single Married Separated Divorced Widowed" at bounding box center [506, 175] width 78 height 16
click at [221, 232] on label "Yes" at bounding box center [225, 232] width 9 height 8
click at [224, 232] on input "Yes" at bounding box center [226, 230] width 5 height 5
radio input "true"
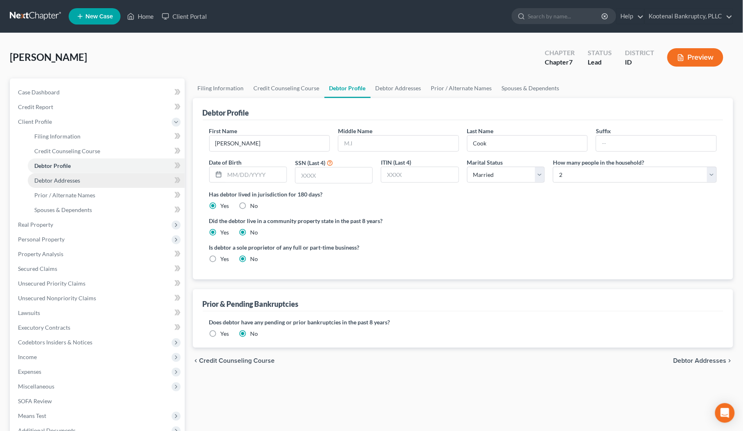
radio input "false"
click at [69, 183] on span "Debtor Addresses" at bounding box center [57, 180] width 46 height 7
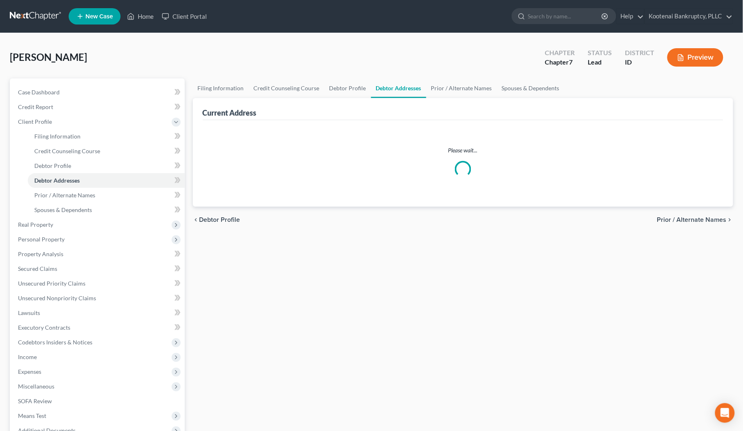
select select "0"
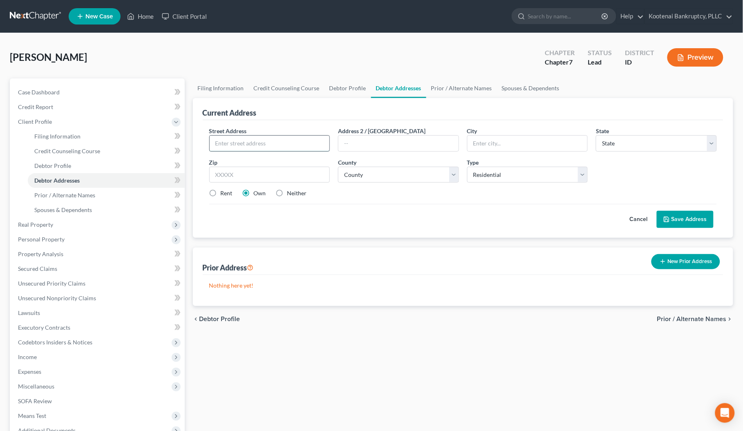
click at [221, 143] on input "text" at bounding box center [270, 144] width 120 height 16
type input "1930 W Canfield Ave"
type input "Coeur d'Alene"
select select "13"
type input "83815"
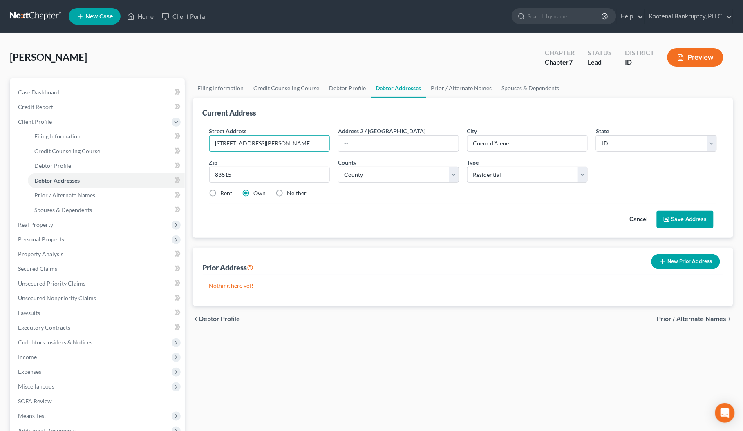
type input "Coeur D Alene"
click at [362, 178] on select "County [GEOGRAPHIC_DATA] [GEOGRAPHIC_DATA] [GEOGRAPHIC_DATA] [GEOGRAPHIC_DATA] …" at bounding box center [398, 175] width 121 height 16
select select "27"
click at [338, 167] on select "County [GEOGRAPHIC_DATA] [GEOGRAPHIC_DATA] [GEOGRAPHIC_DATA] [GEOGRAPHIC_DATA] …" at bounding box center [398, 175] width 121 height 16
click at [221, 194] on label "Rent" at bounding box center [227, 193] width 12 height 8
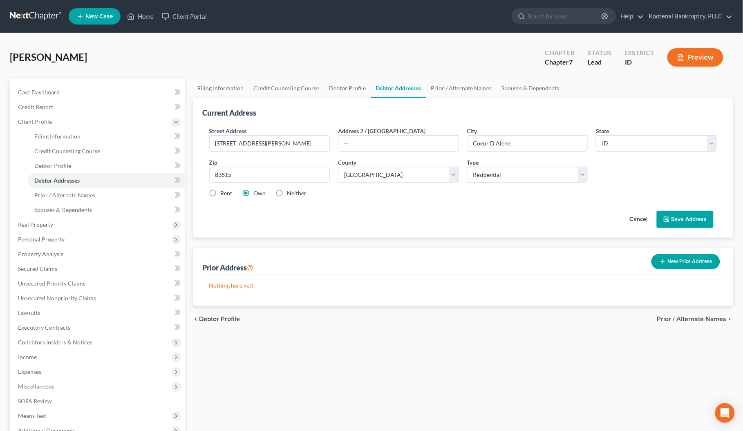
click at [224, 194] on input "Rent" at bounding box center [226, 191] width 5 height 5
radio input "true"
click at [703, 221] on button "Save Address" at bounding box center [685, 219] width 57 height 17
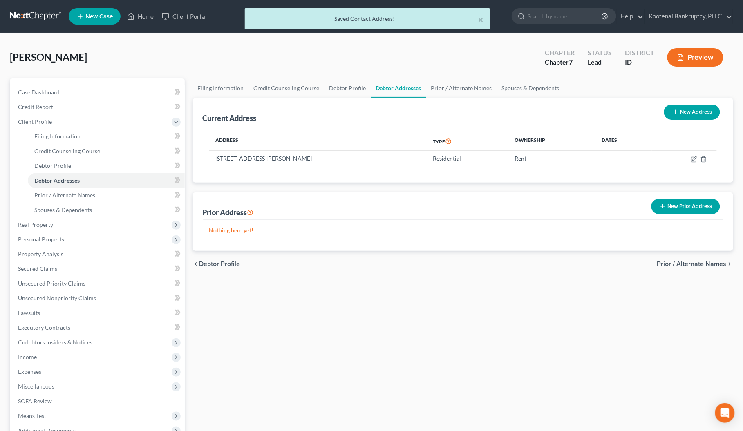
click at [694, 264] on span "Prior / Alternate Names" at bounding box center [691, 264] width 69 height 7
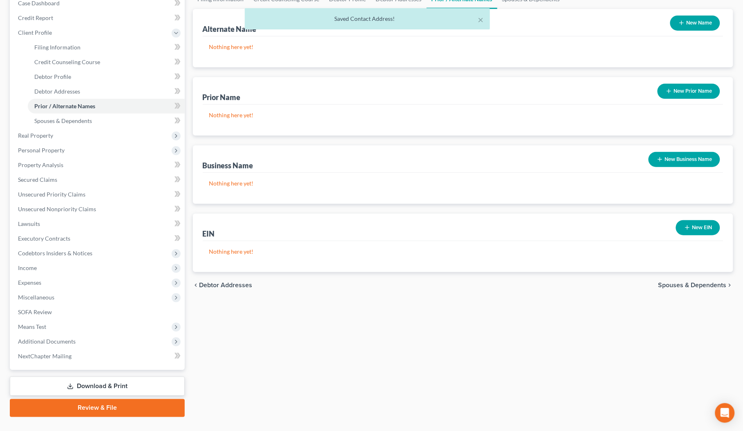
scroll to position [102, 0]
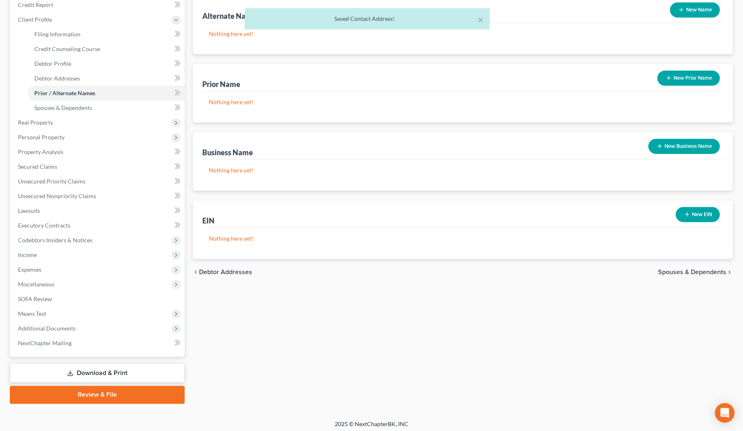
click at [696, 270] on span "Spouses & Dependents" at bounding box center [692, 272] width 68 height 7
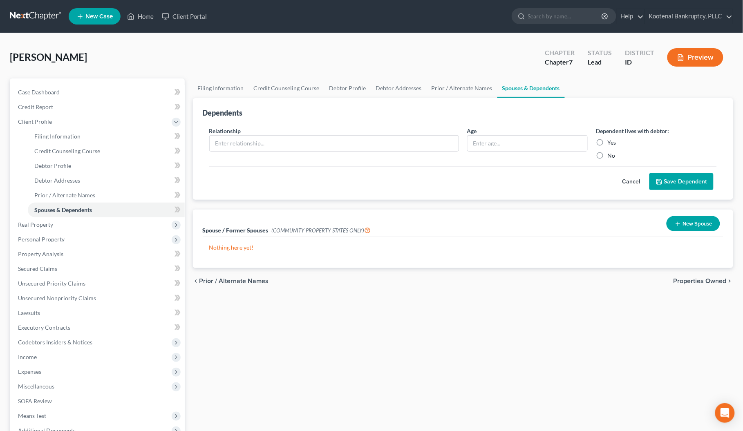
click at [703, 281] on span "Properties Owned" at bounding box center [699, 281] width 53 height 7
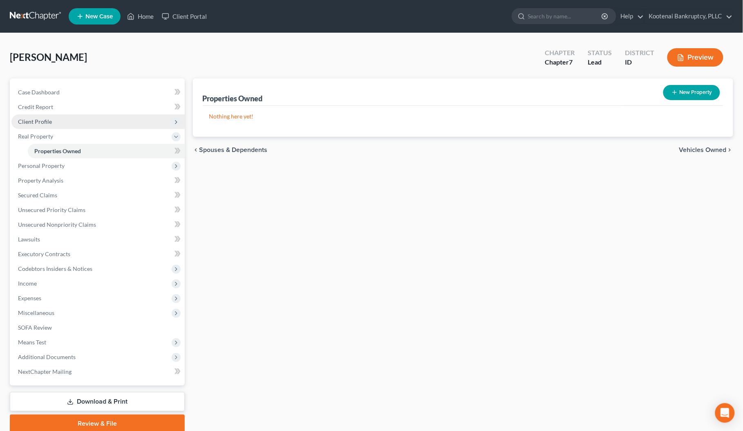
click at [29, 120] on span "Client Profile" at bounding box center [35, 121] width 34 height 7
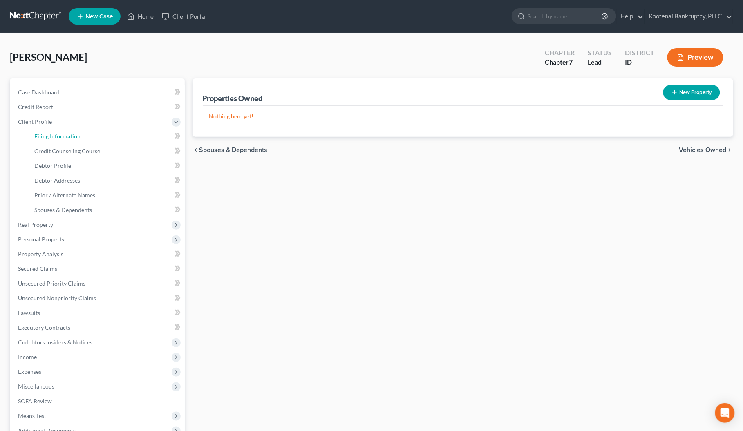
drag, startPoint x: 49, startPoint y: 136, endPoint x: 204, endPoint y: 127, distance: 155.1
click at [49, 136] on span "Filing Information" at bounding box center [57, 136] width 46 height 7
select select "1"
select select "0"
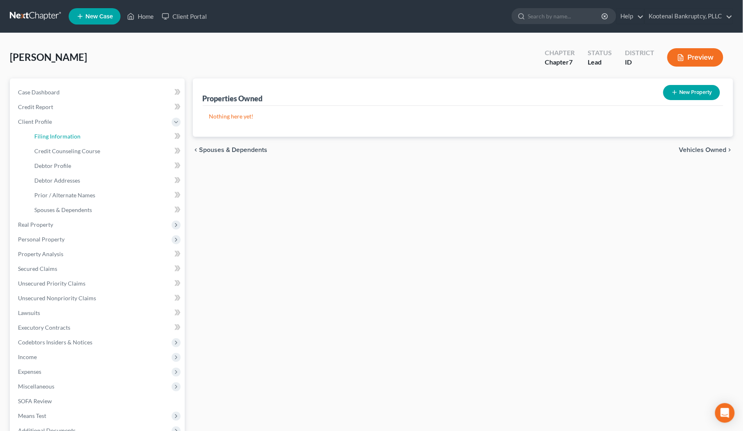
select select "23"
select select "0"
select select "13"
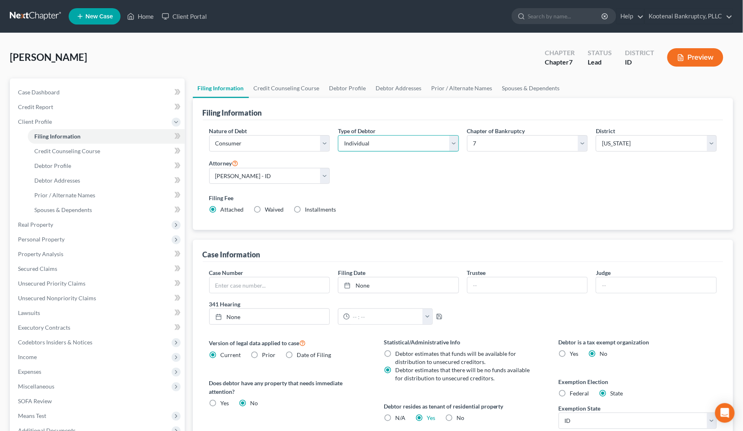
drag, startPoint x: 367, startPoint y: 144, endPoint x: 369, endPoint y: 150, distance: 6.5
click at [367, 146] on select "Select Individual Joint" at bounding box center [398, 143] width 121 height 16
select select "1"
click at [338, 135] on select "Select Individual Joint" at bounding box center [398, 143] width 121 height 16
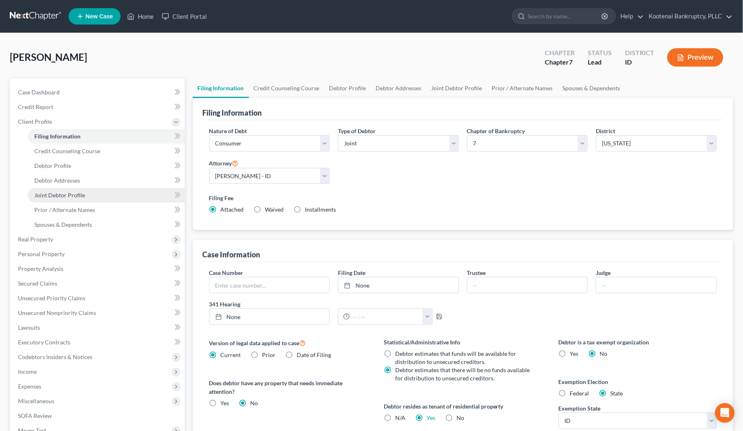
click at [51, 195] on span "Joint Debtor Profile" at bounding box center [59, 195] width 51 height 7
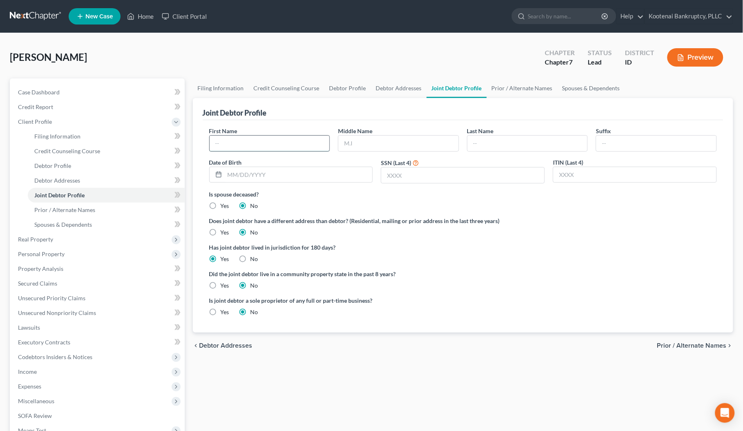
click at [244, 147] on input "text" at bounding box center [270, 144] width 120 height 16
type input "Nicole"
click at [364, 144] on input "text" at bounding box center [398, 144] width 120 height 16
type input "Aretta"
click at [498, 148] on input "text" at bounding box center [527, 144] width 120 height 16
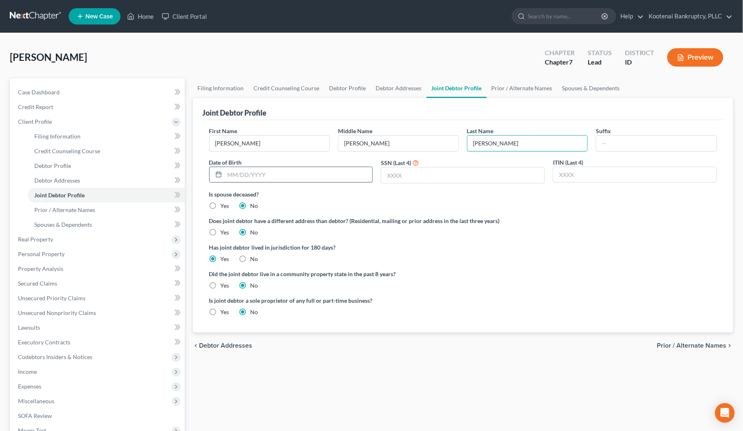
type input "Batson"
click at [242, 171] on input "text" at bounding box center [299, 175] width 148 height 16
type input "05/17/1990"
click at [391, 176] on input "text" at bounding box center [462, 176] width 163 height 16
type input "9899"
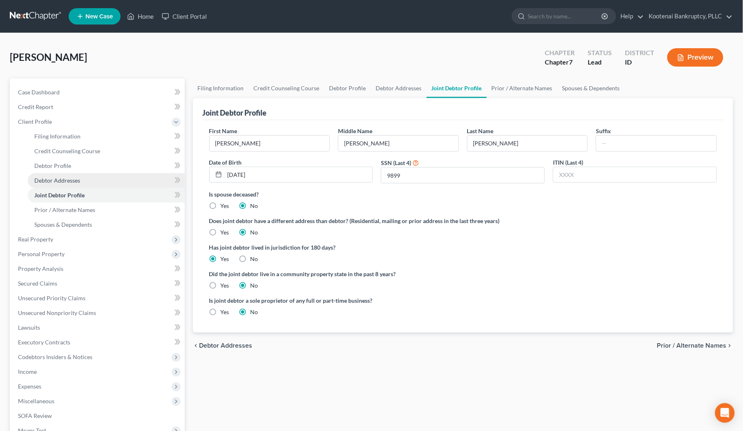
drag, startPoint x: 213, startPoint y: 284, endPoint x: 75, endPoint y: 180, distance: 173.0
click at [221, 285] on label "Yes" at bounding box center [225, 286] width 9 height 8
click at [224, 285] on input "Yes" at bounding box center [226, 284] width 5 height 5
radio input "true"
radio input "false"
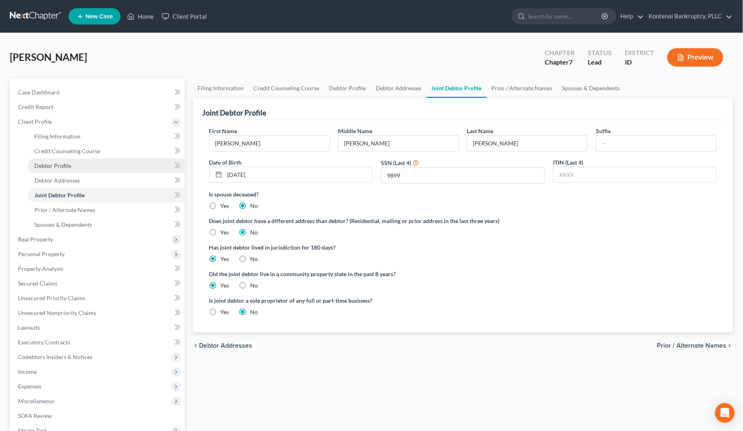
click at [47, 160] on link "Debtor Profile" at bounding box center [106, 166] width 157 height 15
select select "1"
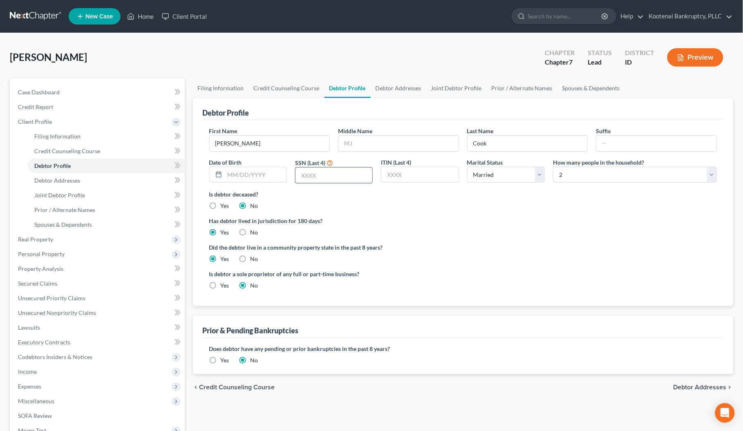
click at [310, 173] on input "text" at bounding box center [333, 176] width 77 height 16
type input "6770"
drag, startPoint x: 264, startPoint y: 182, endPoint x: 257, endPoint y: 180, distance: 6.6
click at [262, 181] on div "Date of Birth" at bounding box center [248, 171] width 86 height 26
click at [257, 179] on input "text" at bounding box center [256, 175] width 62 height 16
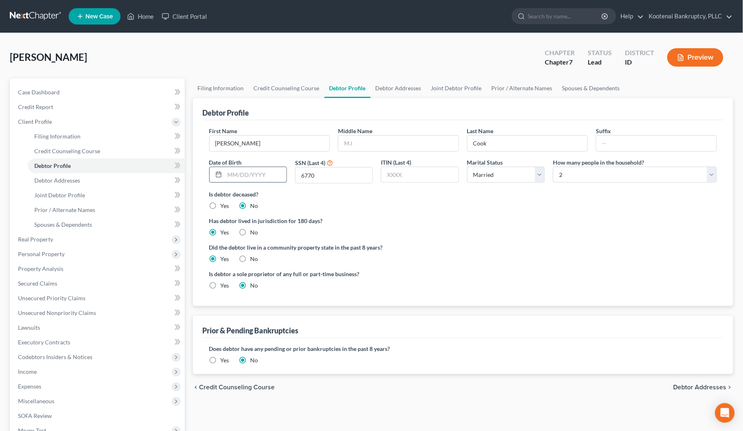
click at [264, 172] on input "text" at bounding box center [256, 175] width 62 height 16
type input "04/05/1990"
click at [47, 105] on span "Credit Report" at bounding box center [35, 106] width 35 height 7
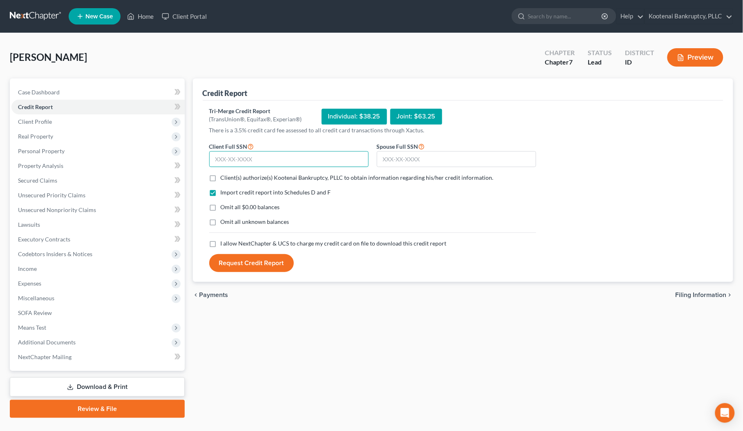
click at [217, 158] on input "text" at bounding box center [288, 159] width 159 height 16
type input "518-35-6770"
click at [392, 158] on input "text" at bounding box center [456, 159] width 159 height 16
type input "166-72-9899"
click at [221, 178] on label "Client(s) authorize(s) Kootenai Bankruptcy, PLLC to obtain information regardin…" at bounding box center [357, 178] width 273 height 8
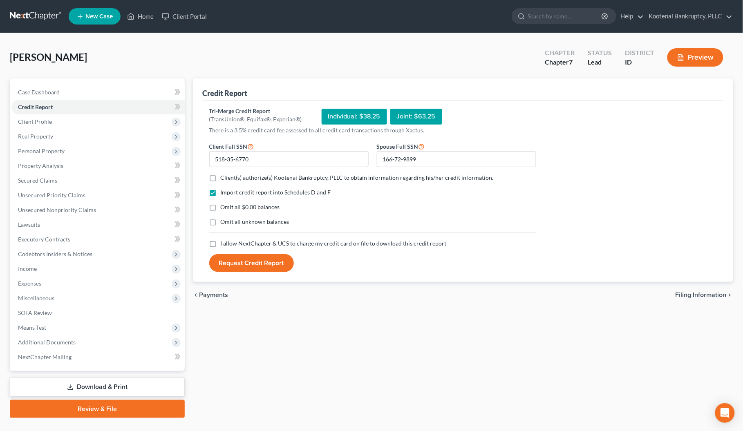
click at [224, 178] on input "Client(s) authorize(s) Kootenai Bankruptcy, PLLC to obtain information regardin…" at bounding box center [226, 176] width 5 height 5
checkbox input "true"
click at [221, 243] on label "I allow NextChapter & UCS to charge my credit card on file to download this cre…" at bounding box center [334, 243] width 226 height 8
click at [224, 243] on input "I allow NextChapter & UCS to charge my credit card on file to download this cre…" at bounding box center [226, 241] width 5 height 5
checkbox input "true"
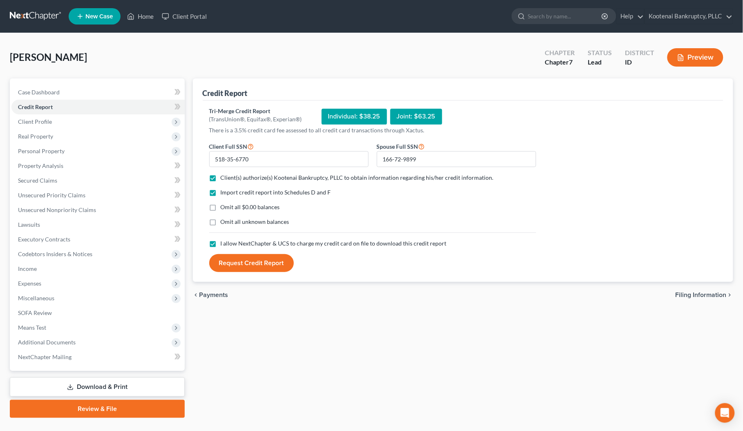
click at [233, 259] on button "Request Credit Report" at bounding box center [251, 263] width 85 height 18
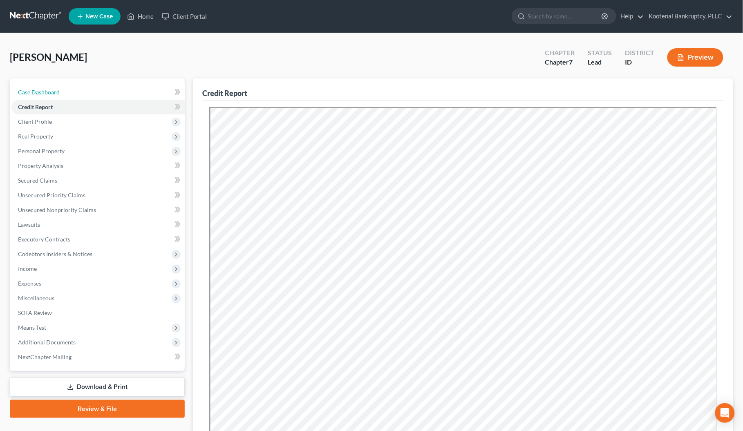
drag, startPoint x: 31, startPoint y: 88, endPoint x: 203, endPoint y: 161, distance: 186.6
click at [31, 89] on span "Case Dashboard" at bounding box center [39, 92] width 42 height 7
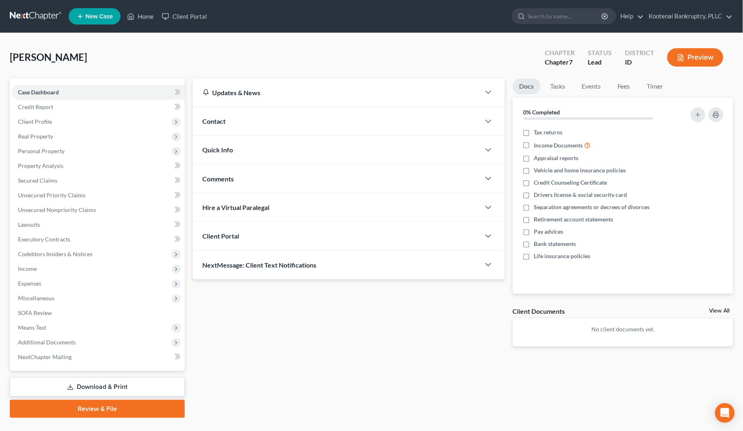
click at [269, 243] on div "Client Portal" at bounding box center [336, 236] width 287 height 28
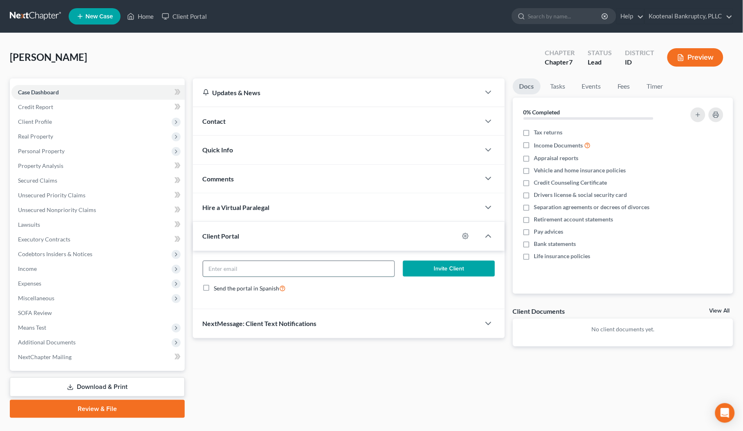
paste input "nicolecook09@yahoo.com"
type input "nicolecook09@yahoo.com"
click at [432, 272] on button "Invite Client" at bounding box center [449, 269] width 92 height 16
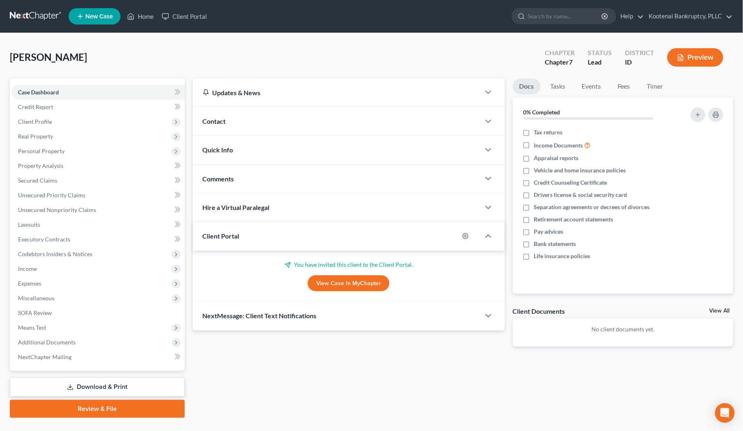
click at [92, 18] on span "New Case" at bounding box center [98, 16] width 27 height 6
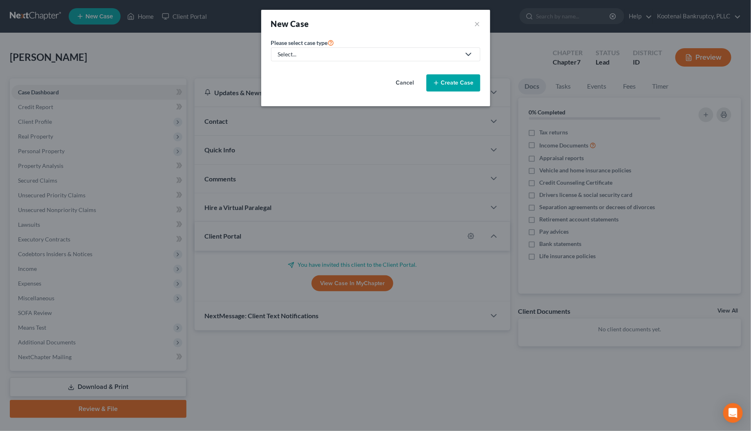
drag, startPoint x: 306, startPoint y: 56, endPoint x: 305, endPoint y: 70, distance: 13.9
click at [305, 57] on div "Select..." at bounding box center [369, 54] width 182 height 8
click at [299, 73] on div "Bankruptcy" at bounding box center [293, 71] width 29 height 8
select select "23"
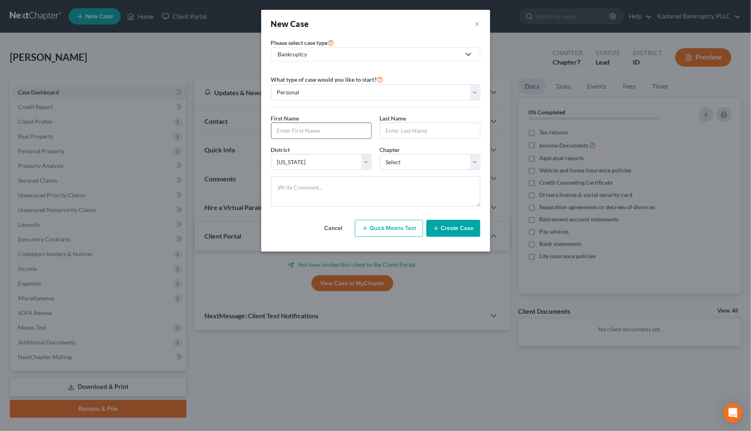
click at [306, 127] on input "text" at bounding box center [321, 131] width 100 height 16
type input "Doreen"
click at [390, 133] on input "text" at bounding box center [430, 131] width 100 height 16
type input "Dolynivk"
click at [401, 166] on select "Select 7 11 12 13" at bounding box center [430, 162] width 101 height 16
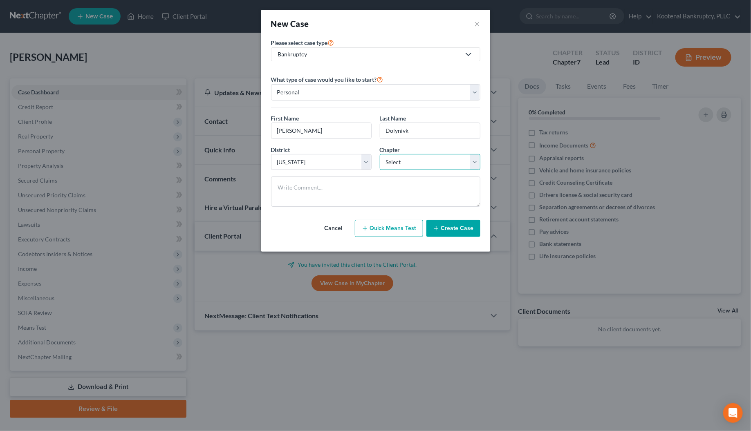
select select "0"
click at [380, 154] on select "Select 7 11 12 13" at bounding box center [430, 162] width 101 height 16
drag, startPoint x: 450, startPoint y: 226, endPoint x: 446, endPoint y: 227, distance: 4.3
click at [450, 226] on button "Create Case" at bounding box center [453, 228] width 54 height 17
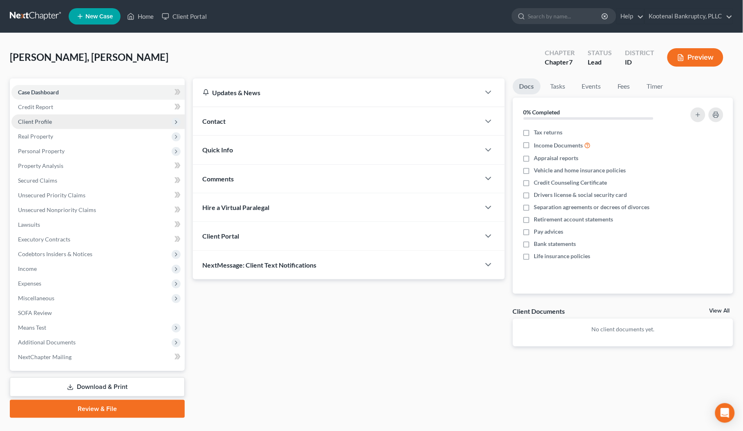
click at [27, 118] on span "Client Profile" at bounding box center [35, 121] width 34 height 7
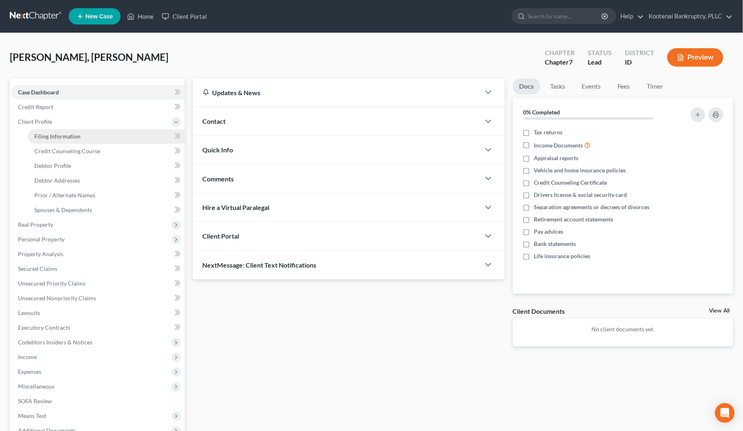
click at [51, 138] on span "Filing Information" at bounding box center [57, 136] width 46 height 7
select select "1"
select select "0"
select select "23"
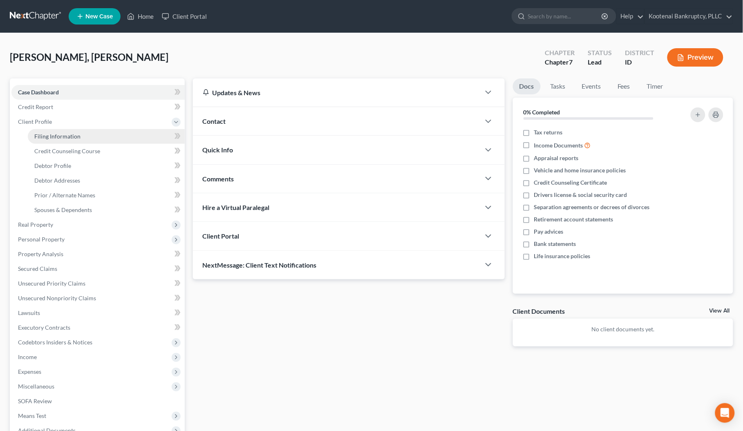
select select "0"
select select "13"
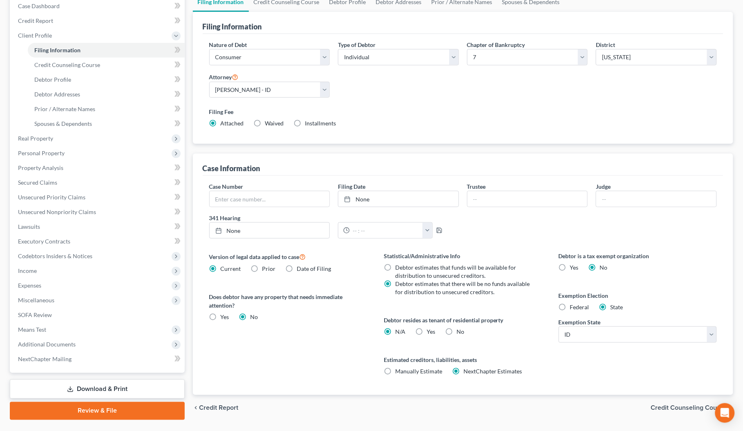
scroll to position [107, 0]
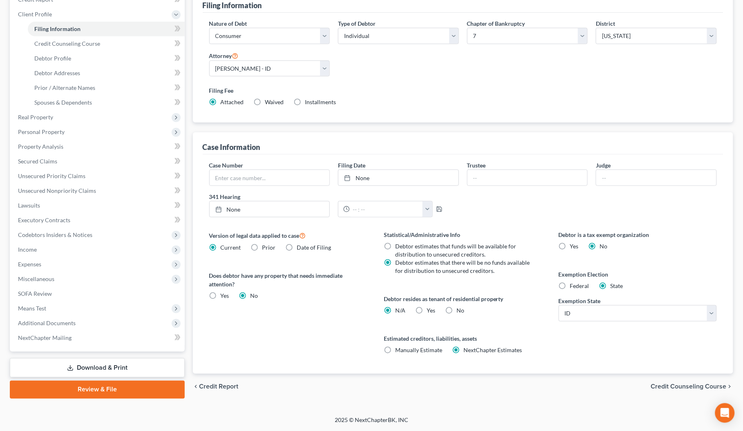
click at [690, 389] on span "Credit Counseling Course" at bounding box center [689, 387] width 76 height 7
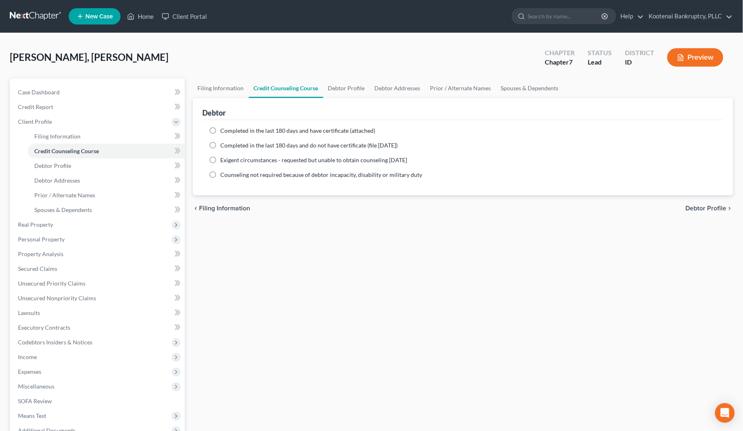
click at [715, 210] on span "Debtor Profile" at bounding box center [706, 208] width 41 height 7
select select "0"
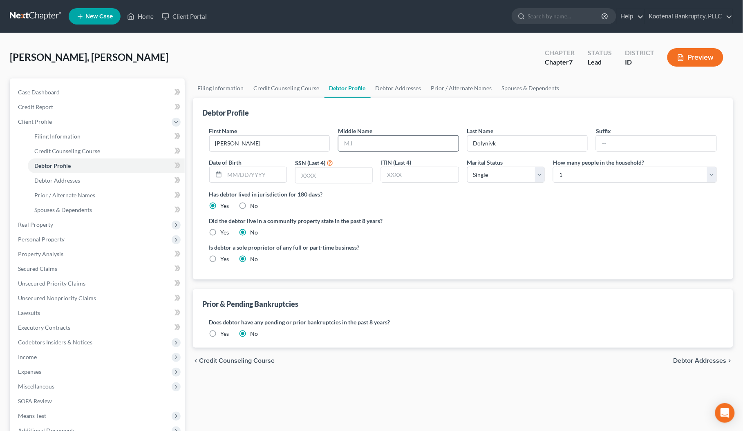
click at [366, 142] on input "text" at bounding box center [398, 144] width 120 height 16
type input "Rita"
click at [262, 177] on input "text" at bounding box center [256, 175] width 62 height 16
type input "9/16/1952"
click at [307, 174] on input "text" at bounding box center [333, 176] width 77 height 16
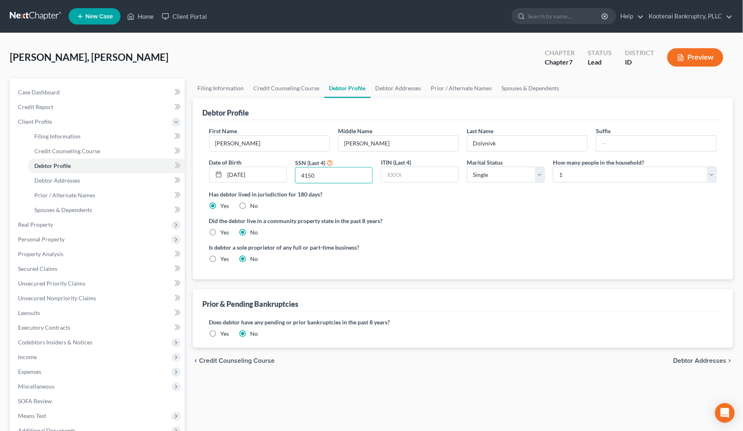
type input "4150"
click at [221, 233] on label "Yes" at bounding box center [225, 232] width 9 height 8
click at [224, 233] on input "Yes" at bounding box center [226, 230] width 5 height 5
radio input "true"
radio input "false"
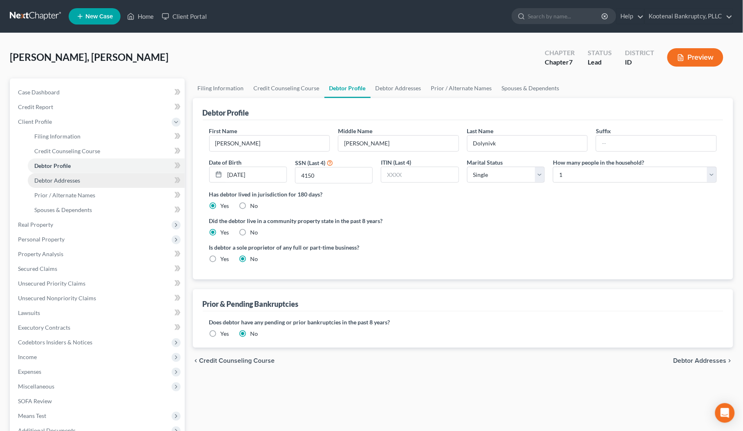
click at [66, 180] on span "Debtor Addresses" at bounding box center [57, 180] width 46 height 7
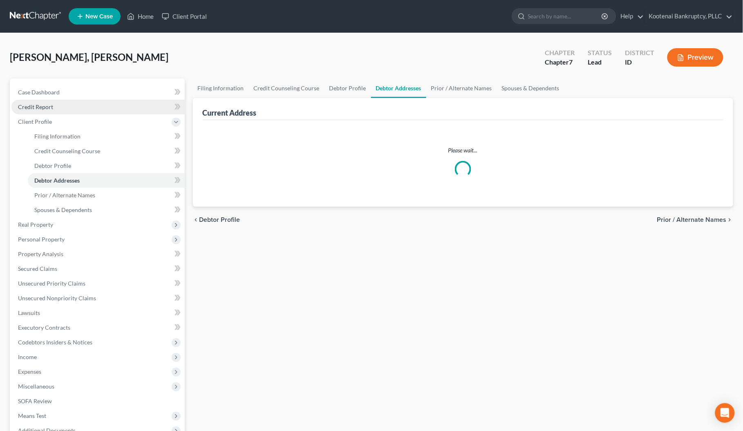
select select "0"
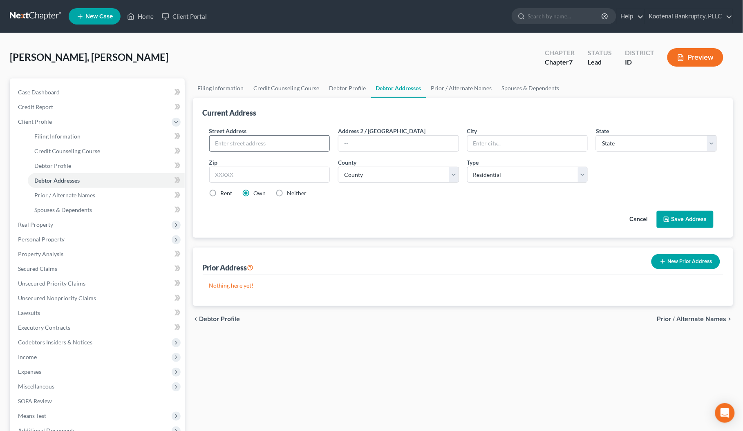
click at [217, 141] on input "text" at bounding box center [270, 144] width 120 height 16
type input "611 W Garden Ave"
click at [227, 174] on input "text" at bounding box center [269, 175] width 121 height 16
type input "83814"
type input "Coeur D Alene"
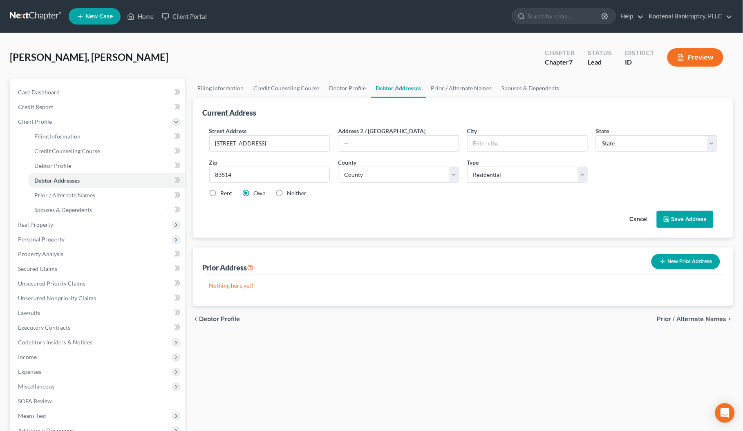
select select "13"
click at [221, 194] on label "Rent" at bounding box center [227, 193] width 12 height 8
click at [224, 194] on input "Rent" at bounding box center [226, 191] width 5 height 5
radio input "true"
click at [671, 222] on button "Save Address" at bounding box center [685, 219] width 57 height 17
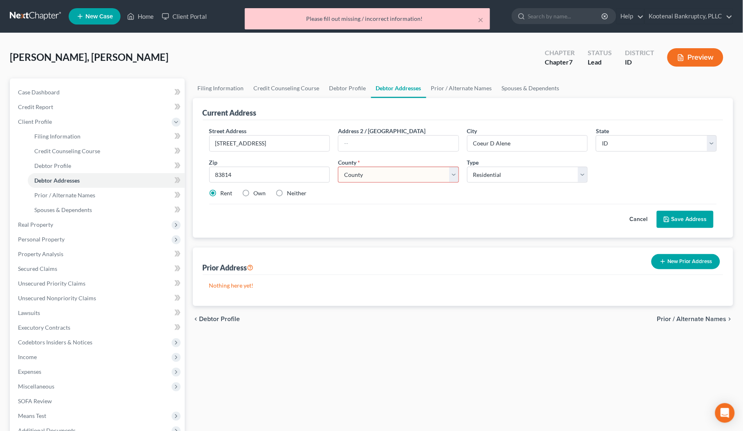
click at [356, 179] on select "County [GEOGRAPHIC_DATA] [GEOGRAPHIC_DATA] [GEOGRAPHIC_DATA] [GEOGRAPHIC_DATA] …" at bounding box center [398, 175] width 121 height 16
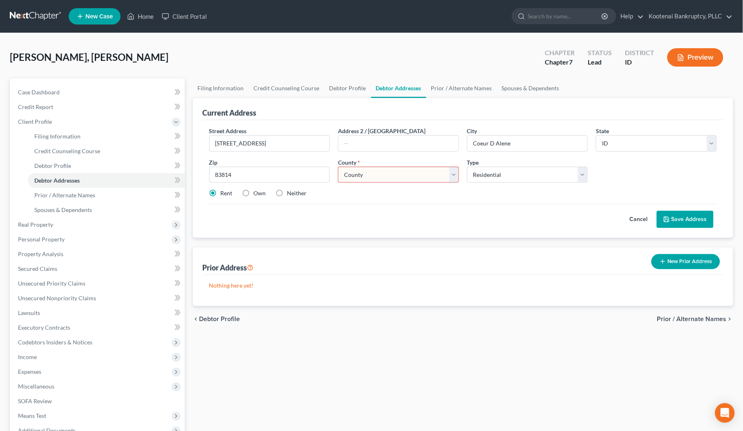
select select "27"
click at [338, 167] on select "County [GEOGRAPHIC_DATA] [GEOGRAPHIC_DATA] [GEOGRAPHIC_DATA] [GEOGRAPHIC_DATA] …" at bounding box center [398, 175] width 121 height 16
click at [689, 221] on button "Save Address" at bounding box center [685, 219] width 57 height 17
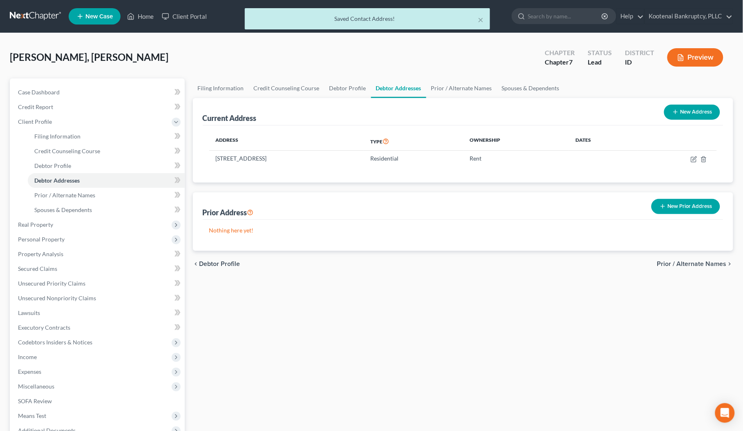
click at [688, 262] on span "Prior / Alternate Names" at bounding box center [691, 264] width 69 height 7
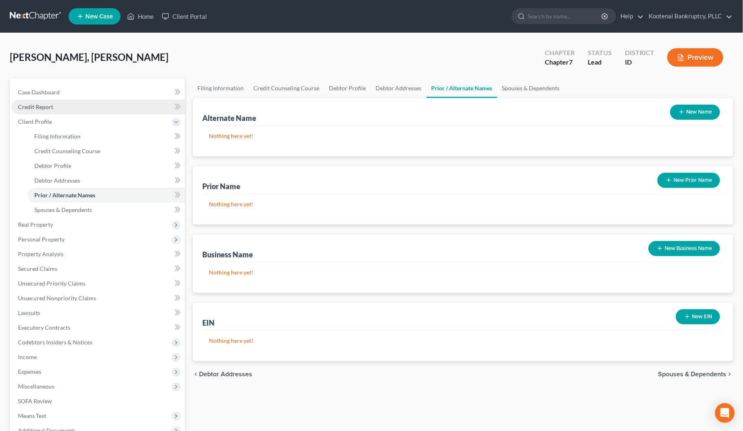
click at [36, 110] on link "Credit Report" at bounding box center [97, 107] width 173 height 15
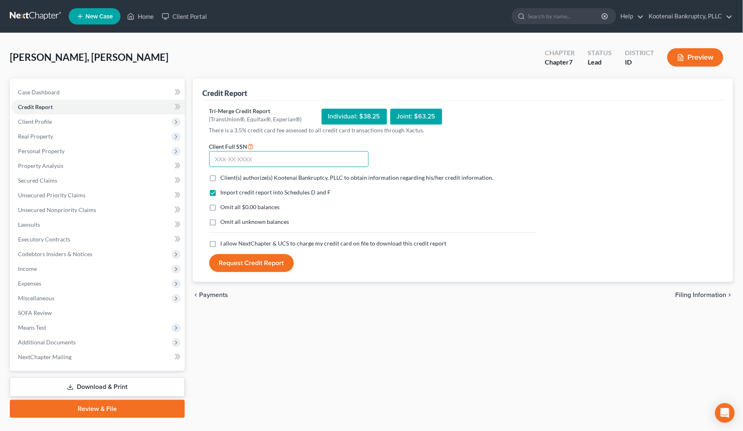
click at [226, 154] on input "text" at bounding box center [288, 159] width 159 height 16
type input "468-64-4150"
drag, startPoint x: 213, startPoint y: 176, endPoint x: 213, endPoint y: 242, distance: 66.6
click at [221, 178] on label "Client(s) authorize(s) Kootenai Bankruptcy, PLLC to obtain information regardin…" at bounding box center [357, 178] width 273 height 8
click at [224, 178] on input "Client(s) authorize(s) Kootenai Bankruptcy, PLLC to obtain information regardin…" at bounding box center [226, 176] width 5 height 5
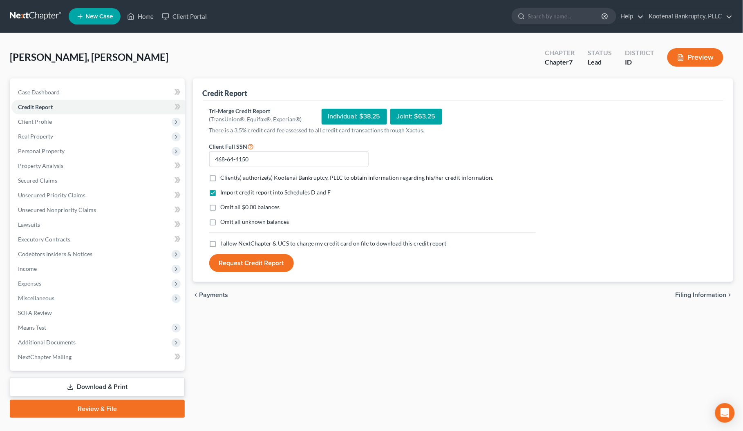
checkbox input "true"
click at [221, 242] on label "I allow NextChapter & UCS to charge my credit card on file to download this cre…" at bounding box center [334, 243] width 226 height 8
click at [224, 242] on input "I allow NextChapter & UCS to charge my credit card on file to download this cre…" at bounding box center [226, 241] width 5 height 5
checkbox input "true"
click at [222, 260] on button "Request Credit Report" at bounding box center [251, 263] width 85 height 18
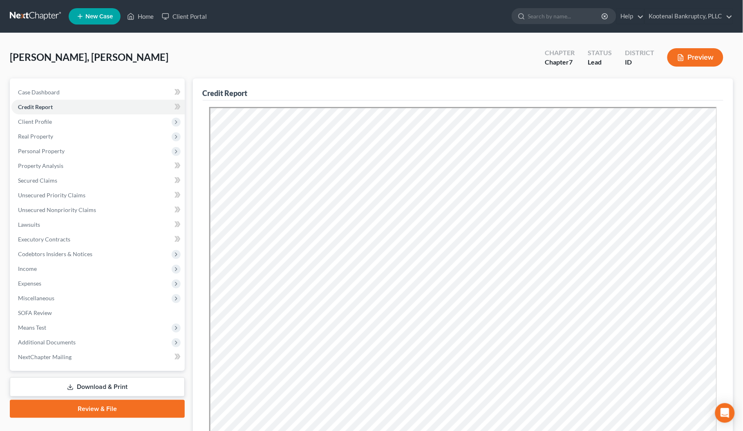
click at [101, 17] on span "New Case" at bounding box center [98, 16] width 27 height 6
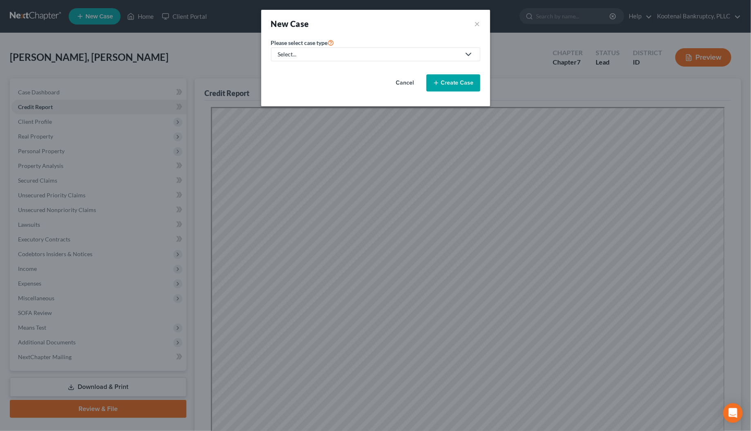
click at [302, 53] on div "Select..." at bounding box center [369, 54] width 182 height 8
click at [302, 70] on div "Bankruptcy" at bounding box center [293, 71] width 29 height 8
select select "23"
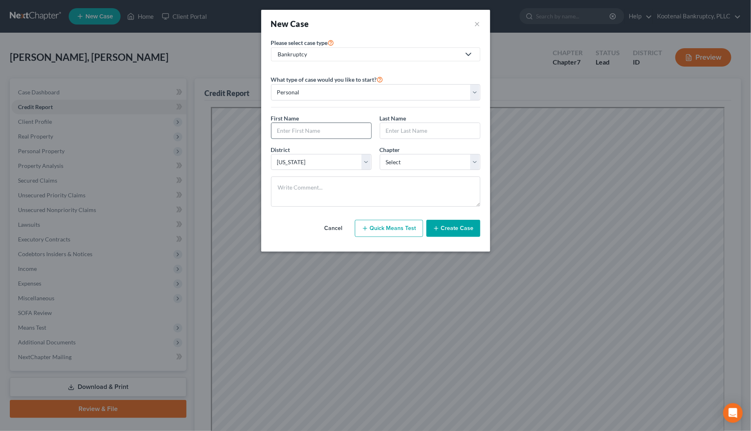
click at [291, 132] on input "text" at bounding box center [321, 131] width 100 height 16
type input "Ashley"
click at [406, 136] on input "text" at bounding box center [430, 131] width 100 height 16
type input "Marquez"
click at [398, 164] on select "Select 7 11 12 13" at bounding box center [430, 162] width 101 height 16
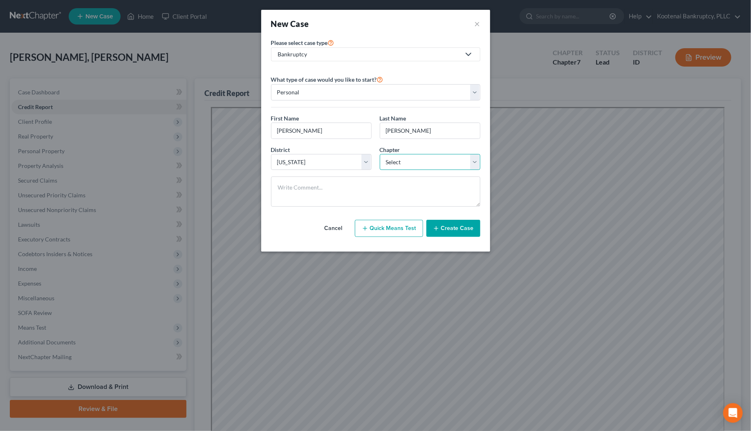
select select "0"
click at [380, 154] on select "Select 7 11 12 13" at bounding box center [430, 162] width 101 height 16
click at [459, 225] on button "Create Case" at bounding box center [453, 228] width 54 height 17
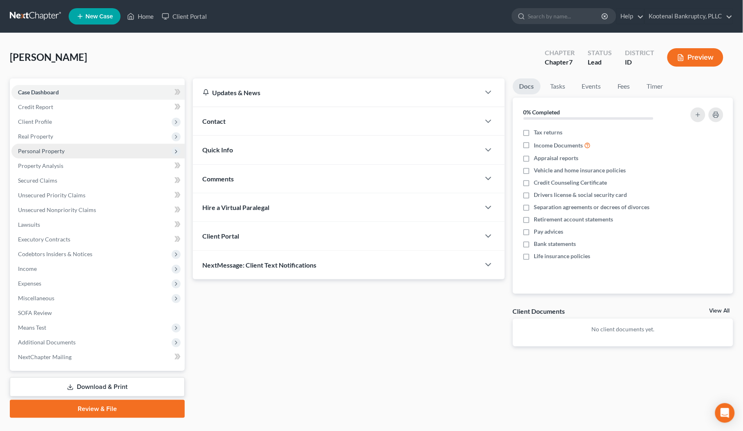
drag, startPoint x: 26, startPoint y: 118, endPoint x: 35, endPoint y: 144, distance: 27.3
click at [26, 118] on span "Client Profile" at bounding box center [35, 121] width 34 height 7
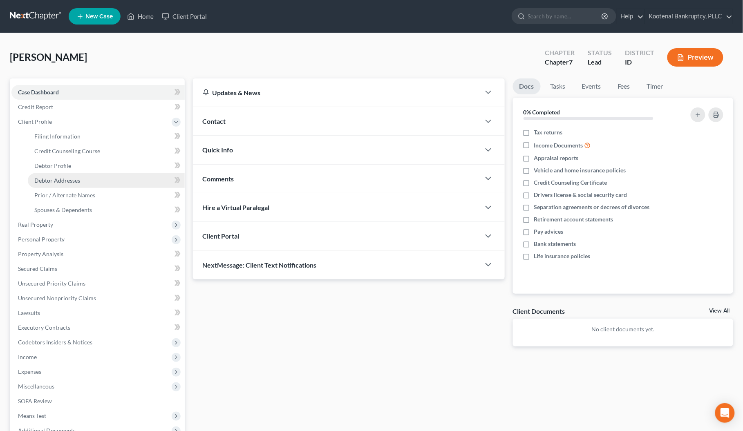
click at [47, 178] on span "Debtor Addresses" at bounding box center [57, 180] width 46 height 7
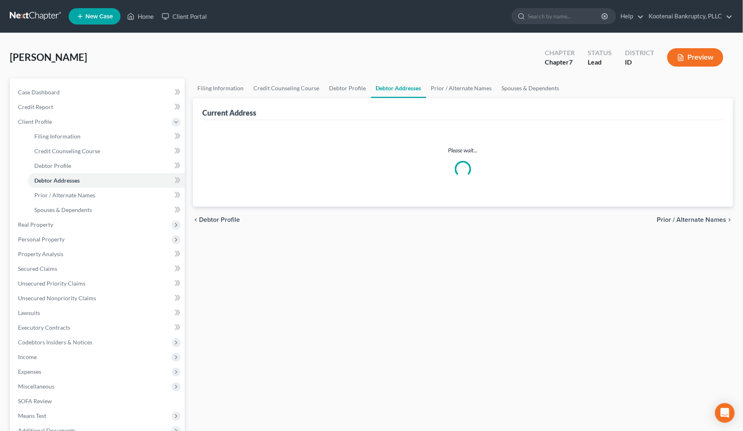
select select "0"
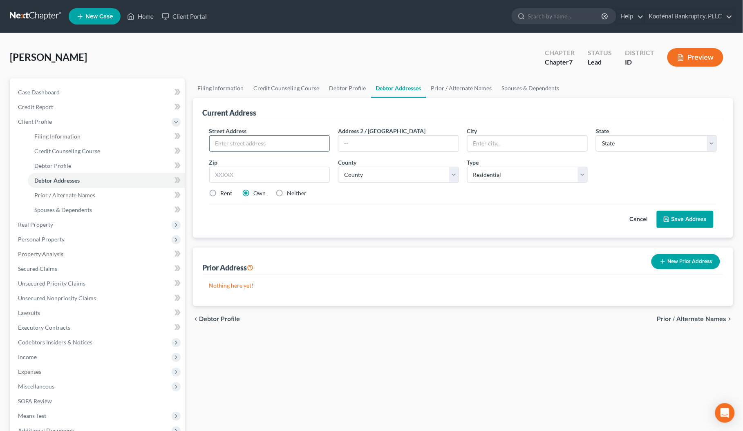
click at [225, 141] on input "text" at bounding box center [270, 144] width 120 height 16
type input "2565 N Stagecoach Dr"
click at [233, 171] on input "text" at bounding box center [269, 175] width 121 height 16
type input "83854"
type input "Post Falls"
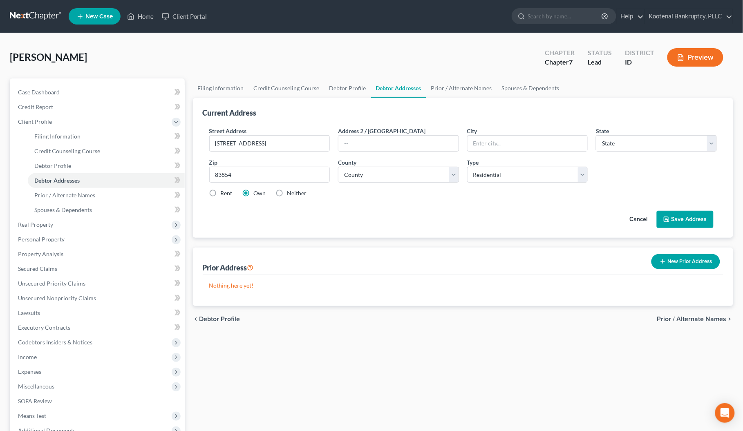
select select "13"
drag, startPoint x: 219, startPoint y: 214, endPoint x: 243, endPoint y: 190, distance: 33.5
click at [221, 212] on div "Cancel Save Address" at bounding box center [463, 216] width 508 height 24
click at [221, 193] on label "Rent" at bounding box center [227, 193] width 12 height 8
click at [224, 193] on input "Rent" at bounding box center [226, 191] width 5 height 5
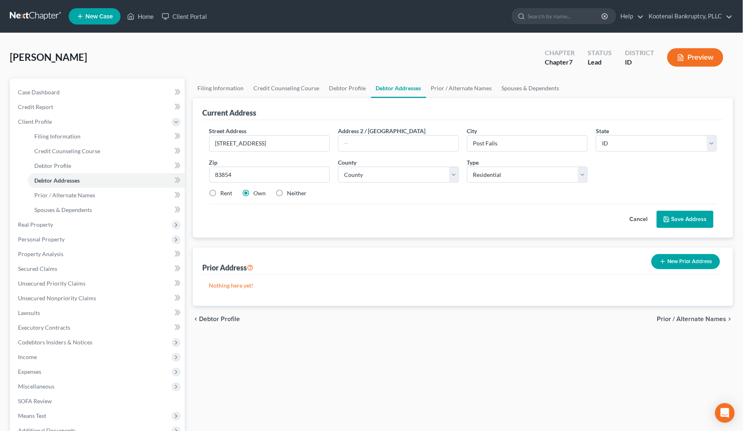
radio input "true"
drag, startPoint x: 444, startPoint y: 174, endPoint x: 433, endPoint y: 182, distance: 13.3
click at [444, 174] on select "County [GEOGRAPHIC_DATA] [GEOGRAPHIC_DATA] [GEOGRAPHIC_DATA] [GEOGRAPHIC_DATA] …" at bounding box center [398, 175] width 121 height 16
select select "27"
click at [338, 167] on select "County [GEOGRAPHIC_DATA] [GEOGRAPHIC_DATA] [GEOGRAPHIC_DATA] [GEOGRAPHIC_DATA] …" at bounding box center [398, 175] width 121 height 16
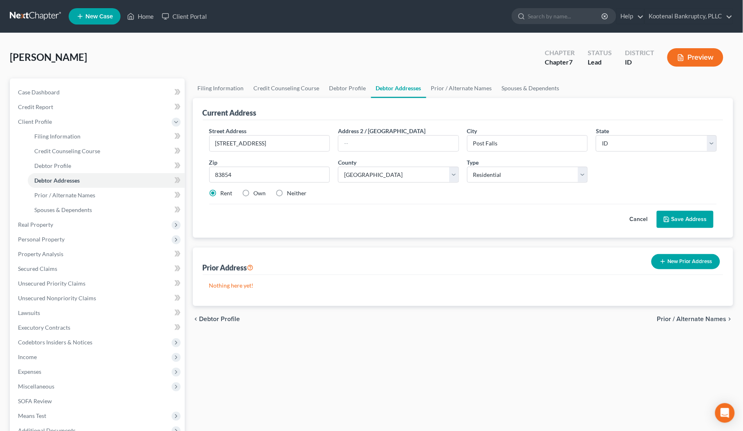
click at [708, 221] on button "Save Address" at bounding box center [685, 219] width 57 height 17
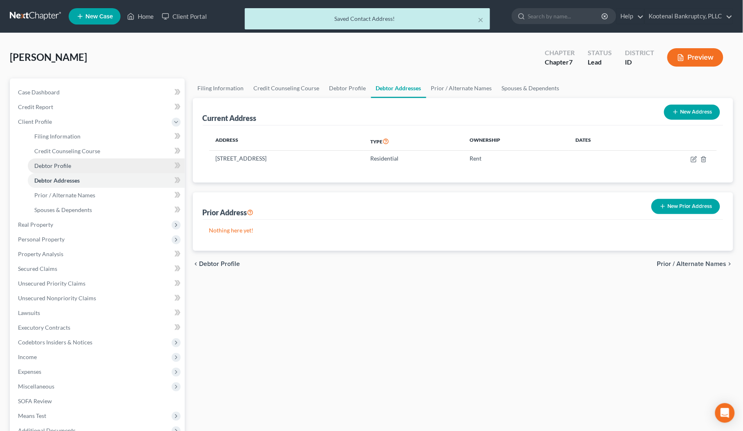
click at [49, 167] on span "Debtor Profile" at bounding box center [52, 165] width 37 height 7
select select "0"
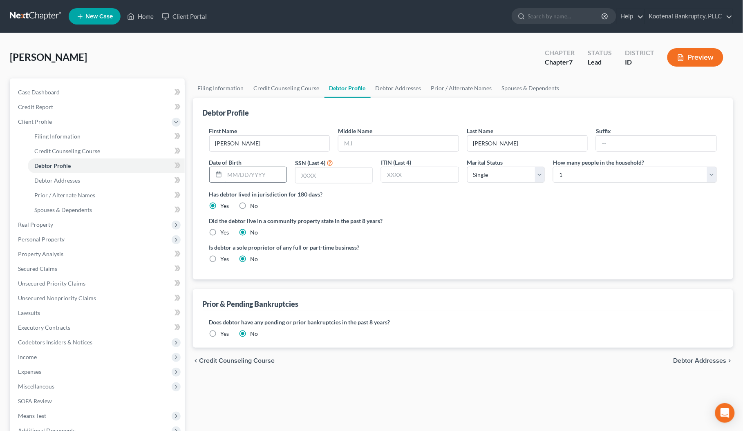
click at [240, 173] on input "text" at bounding box center [256, 175] width 62 height 16
type input "04/17/1987"
click at [303, 173] on input "text" at bounding box center [333, 176] width 77 height 16
type input "8192"
click at [221, 232] on label "Yes" at bounding box center [225, 232] width 9 height 8
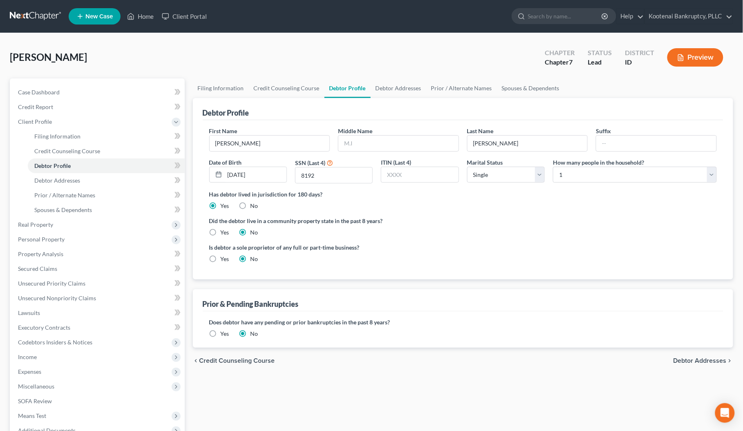
click at [224, 232] on input "Yes" at bounding box center [226, 230] width 5 height 5
radio input "true"
radio input "false"
click at [32, 107] on span "Credit Report" at bounding box center [35, 106] width 35 height 7
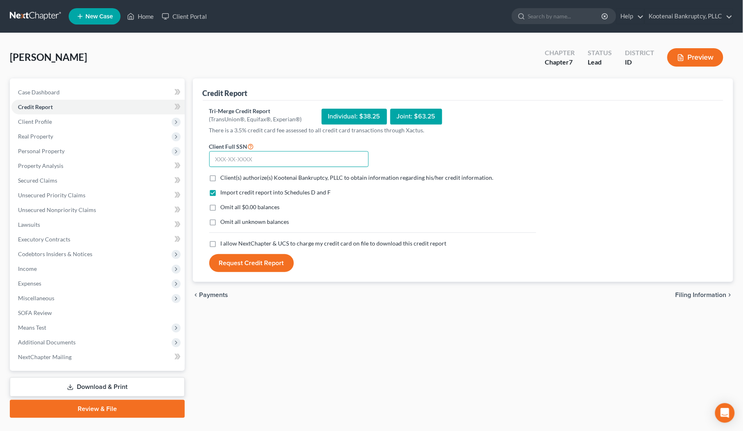
click at [228, 157] on input "text" at bounding box center [288, 159] width 159 height 16
type input "539-23-8192"
drag, startPoint x: 215, startPoint y: 178, endPoint x: 227, endPoint y: 238, distance: 61.3
click at [216, 186] on form "Client Full SSN * 539-23-8192 Client(s) authorize(s) Kootenai Bankruptcy, PLLC …" at bounding box center [372, 206] width 335 height 131
click at [221, 174] on label "Client(s) authorize(s) Kootenai Bankruptcy, PLLC to obtain information regardin…" at bounding box center [357, 178] width 273 height 8
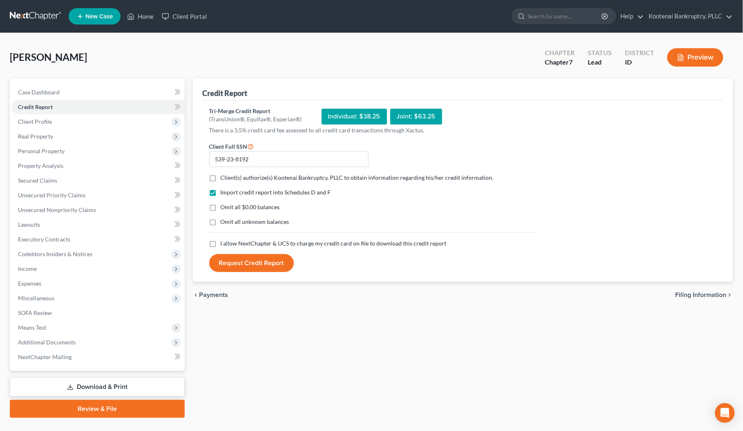
click at [224, 174] on input "Client(s) authorize(s) Kootenai Bankruptcy, PLLC to obtain information regardin…" at bounding box center [226, 176] width 5 height 5
checkbox input "true"
click at [221, 244] on label "I allow NextChapter & UCS to charge my credit card on file to download this cre…" at bounding box center [334, 243] width 226 height 8
click at [224, 244] on input "I allow NextChapter & UCS to charge my credit card on file to download this cre…" at bounding box center [226, 241] width 5 height 5
checkbox input "true"
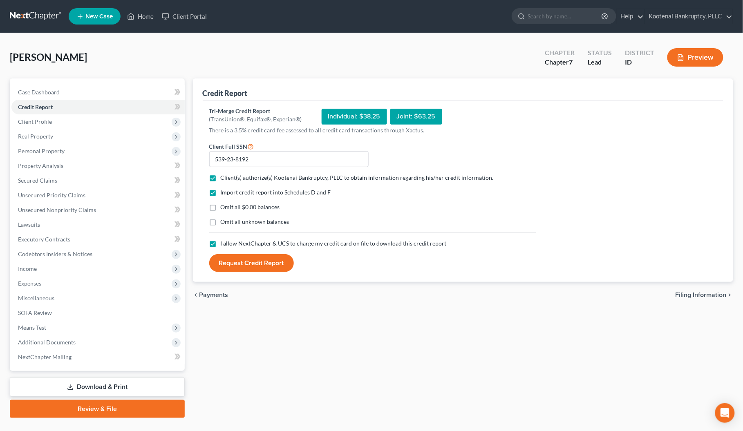
click at [250, 266] on button "Request Credit Report" at bounding box center [251, 263] width 85 height 18
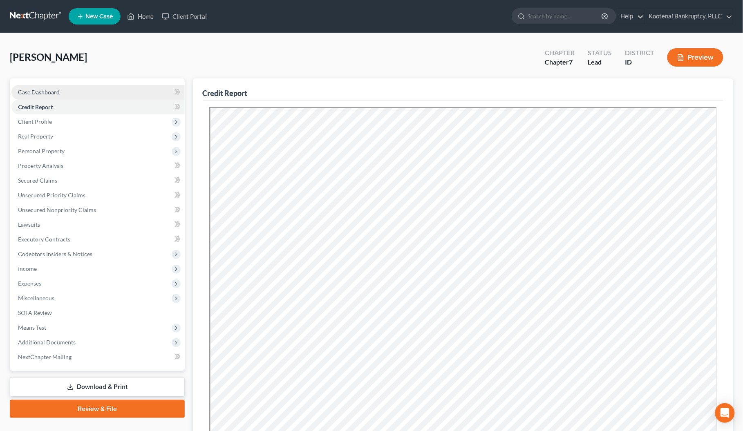
click at [46, 90] on span "Case Dashboard" at bounding box center [39, 92] width 42 height 7
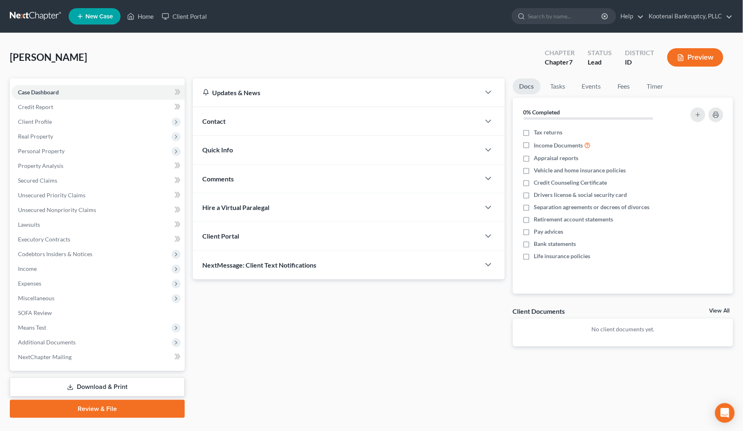
click at [234, 240] on div "Client Portal" at bounding box center [336, 236] width 287 height 28
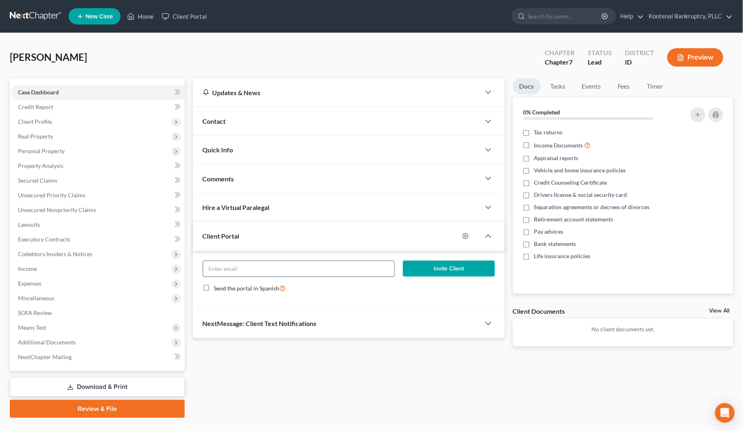
click at [235, 265] on input "email" at bounding box center [298, 269] width 191 height 16
type input "aevansicku@yahoo.com"
click at [454, 274] on button "Invite Client" at bounding box center [449, 269] width 92 height 16
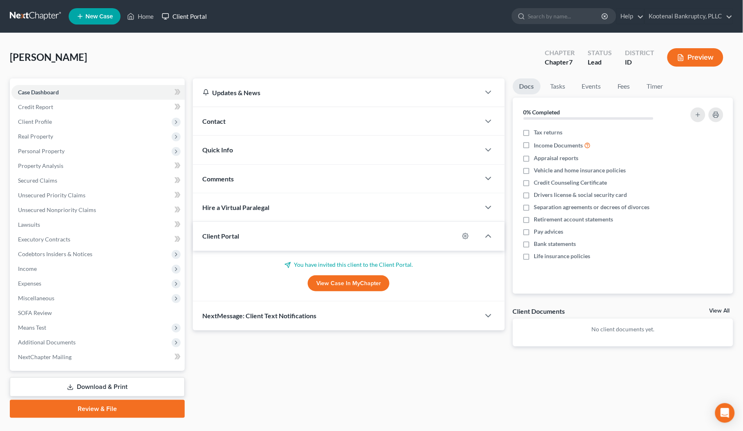
click at [183, 18] on link "Client Portal" at bounding box center [184, 16] width 53 height 15
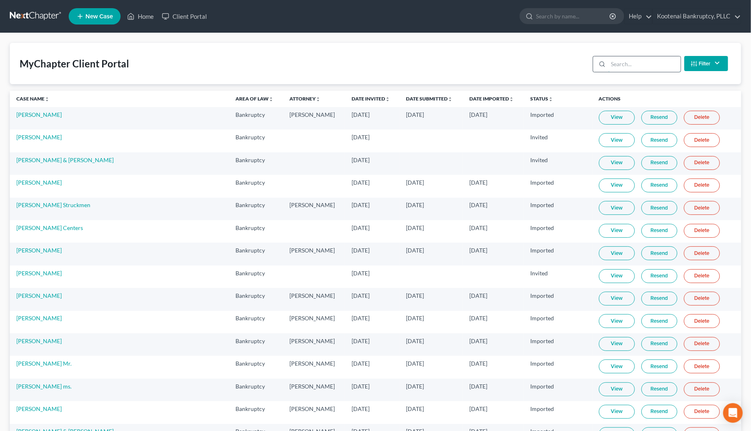
click at [608, 58] on input "search" at bounding box center [644, 64] width 72 height 16
click at [608, 63] on input "search" at bounding box center [644, 64] width 72 height 16
click at [603, 66] on div at bounding box center [600, 64] width 15 height 16
click at [604, 66] on div at bounding box center [600, 64] width 15 height 16
click at [611, 62] on input "aashle" at bounding box center [644, 64] width 72 height 16
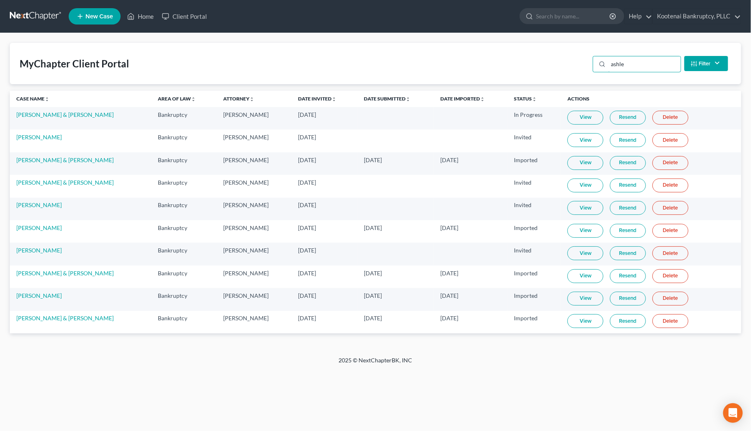
type input "ashle"
click at [621, 256] on link "Resend" at bounding box center [628, 253] width 36 height 14
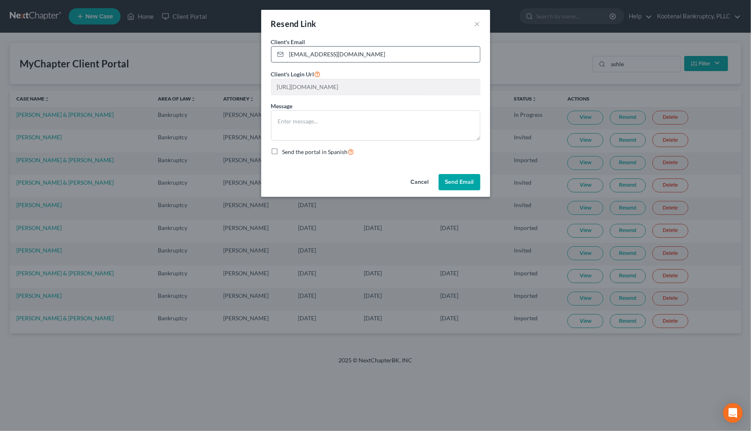
click at [313, 52] on input "aevansicku@yahoo.com" at bounding box center [382, 55] width 193 height 16
type input "aevansickle@yahoo.com"
click at [448, 184] on button "Send Email" at bounding box center [459, 182] width 42 height 16
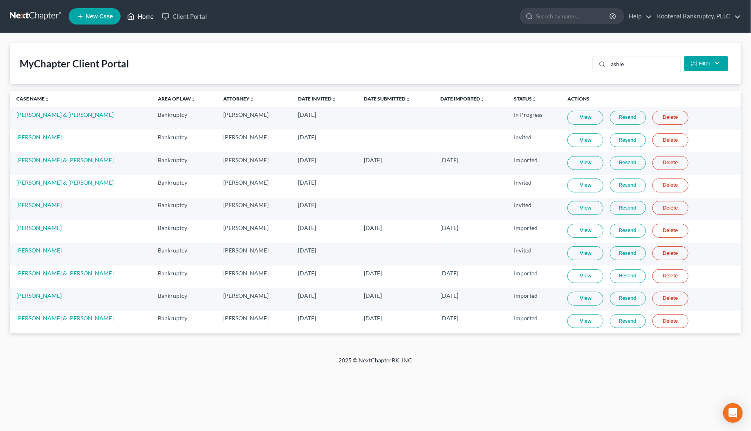
click at [144, 18] on link "Home" at bounding box center [140, 16] width 35 height 15
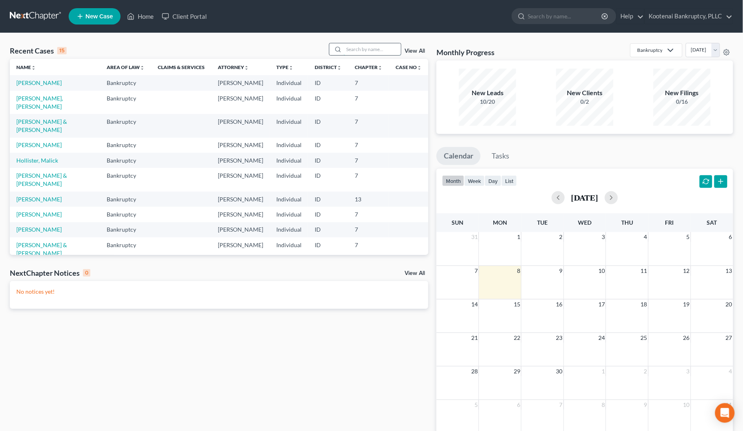
click at [353, 47] on input "search" at bounding box center [372, 49] width 57 height 12
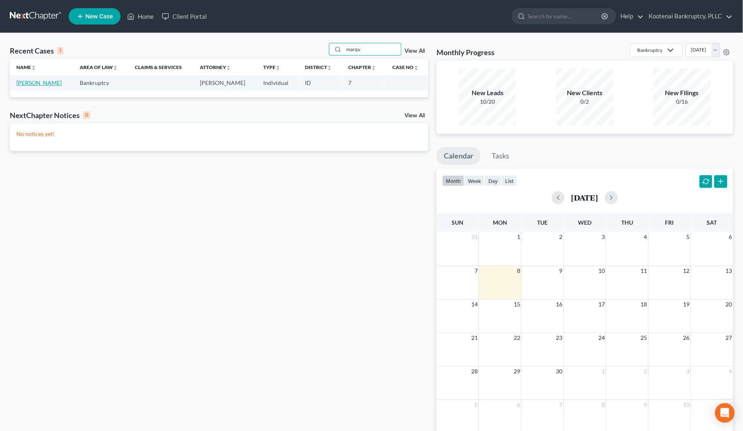
type input "marqu"
click at [49, 82] on link "Marquez, Ashley" at bounding box center [38, 82] width 45 height 7
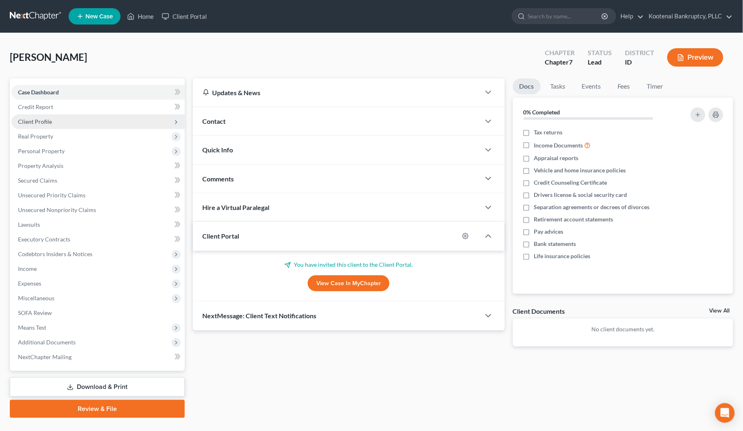
click at [35, 124] on span "Client Profile" at bounding box center [35, 121] width 34 height 7
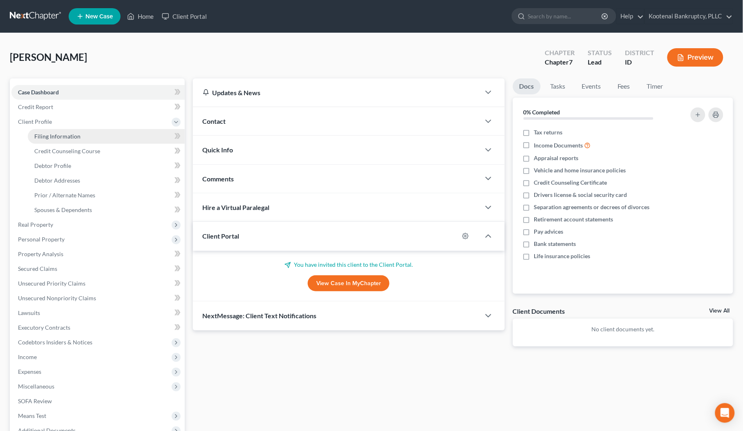
click at [39, 142] on link "Filing Information" at bounding box center [106, 136] width 157 height 15
select select "1"
select select "0"
select select "23"
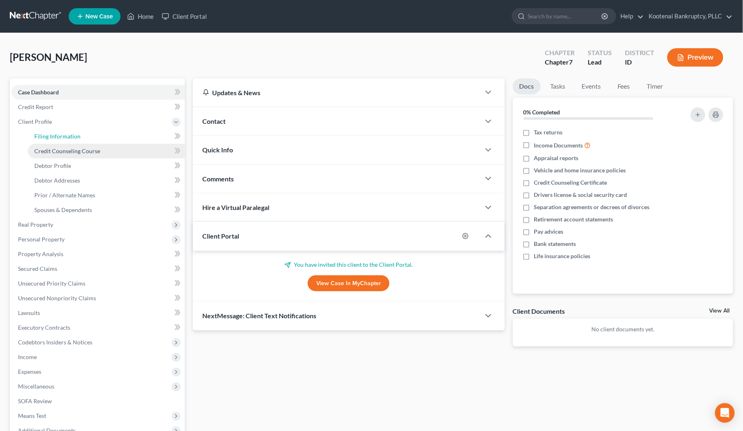
select select "0"
select select "13"
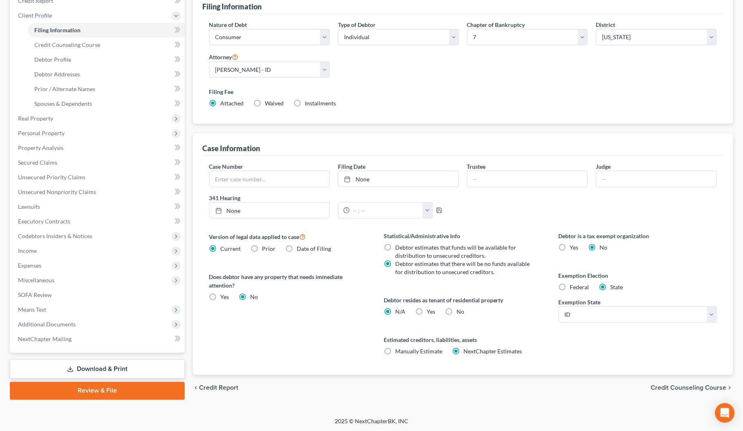
scroll to position [107, 0]
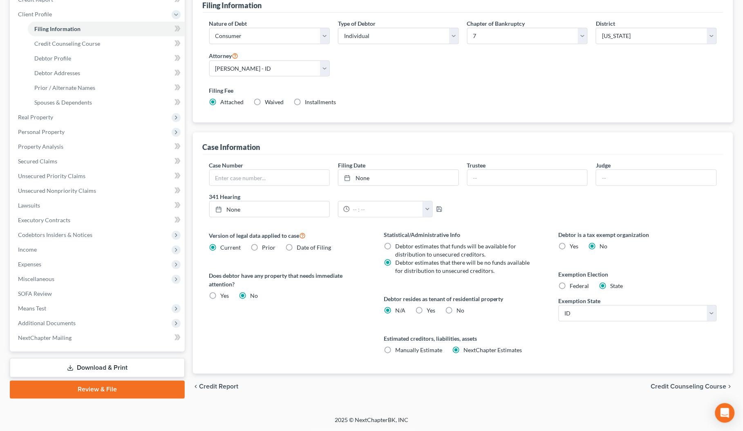
click at [427, 308] on label "Yes Yes" at bounding box center [431, 310] width 9 height 8
click at [430, 308] on input "Yes Yes" at bounding box center [432, 308] width 5 height 5
radio input "true"
radio input "false"
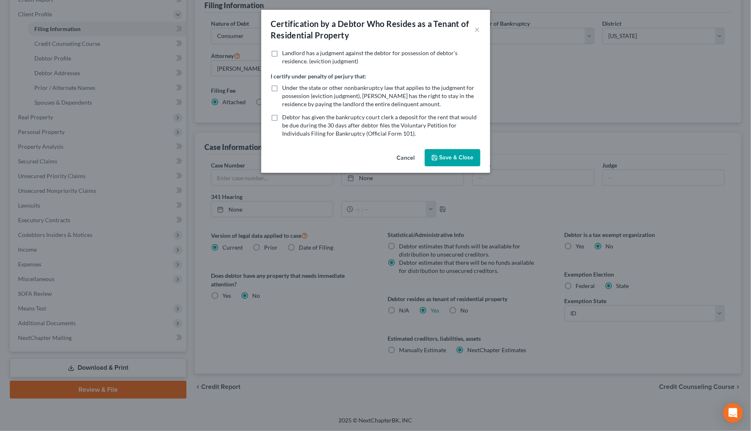
click at [436, 160] on icon "button" at bounding box center [434, 157] width 5 height 5
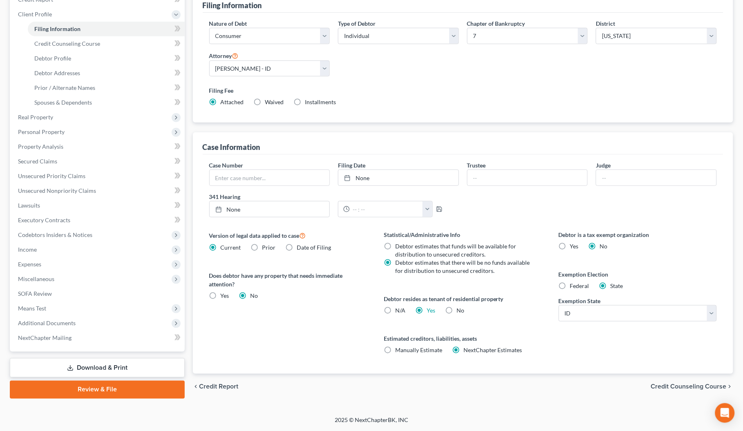
click at [696, 387] on span "Credit Counseling Course" at bounding box center [689, 387] width 76 height 7
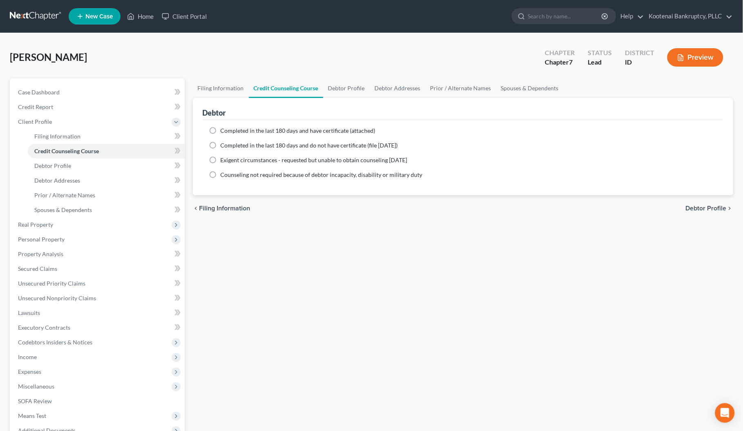
click at [699, 209] on span "Debtor Profile" at bounding box center [706, 208] width 41 height 7
select select "0"
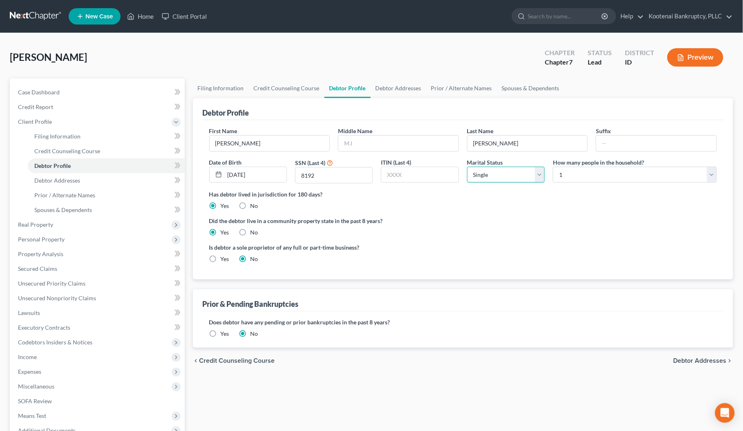
click at [483, 173] on select "Select Single Married Separated Divorced Widowed" at bounding box center [506, 175] width 78 height 16
select select "4"
click at [467, 167] on select "Select Single Married Separated Divorced Widowed" at bounding box center [506, 175] width 78 height 16
click at [43, 91] on span "Case Dashboard" at bounding box center [39, 92] width 42 height 7
